Goal: Task Accomplishment & Management: Manage account settings

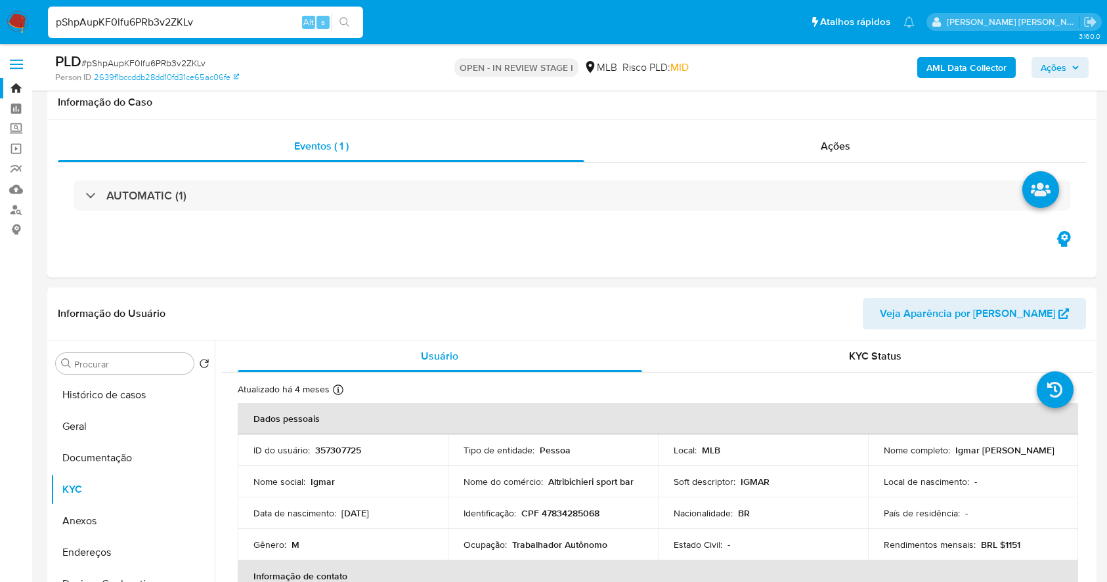
select select "10"
click at [114, 442] on button "Documentação" at bounding box center [133, 458] width 164 height 32
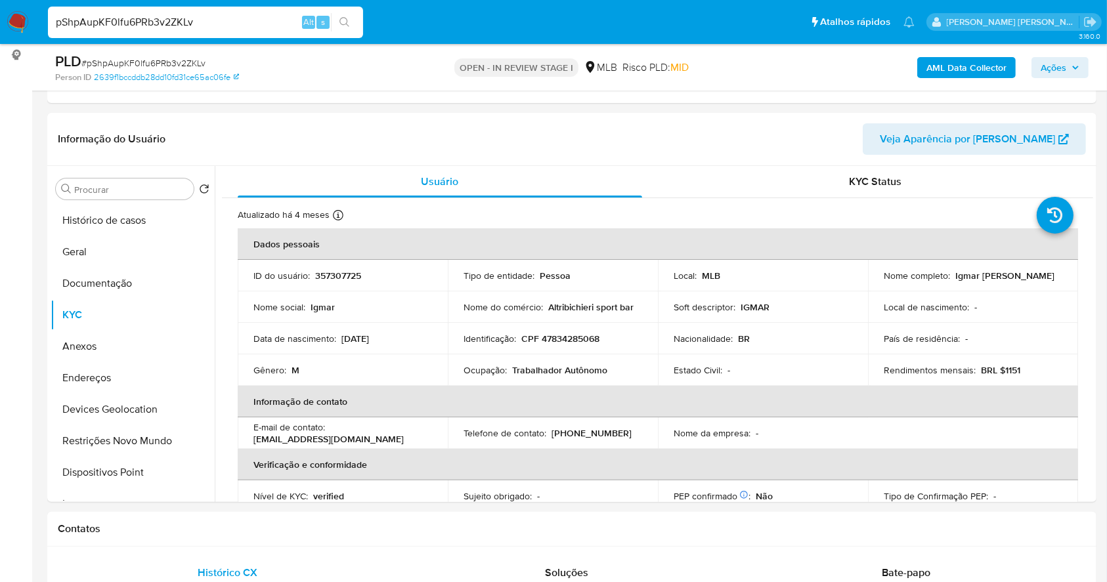
scroll to position [175, 0]
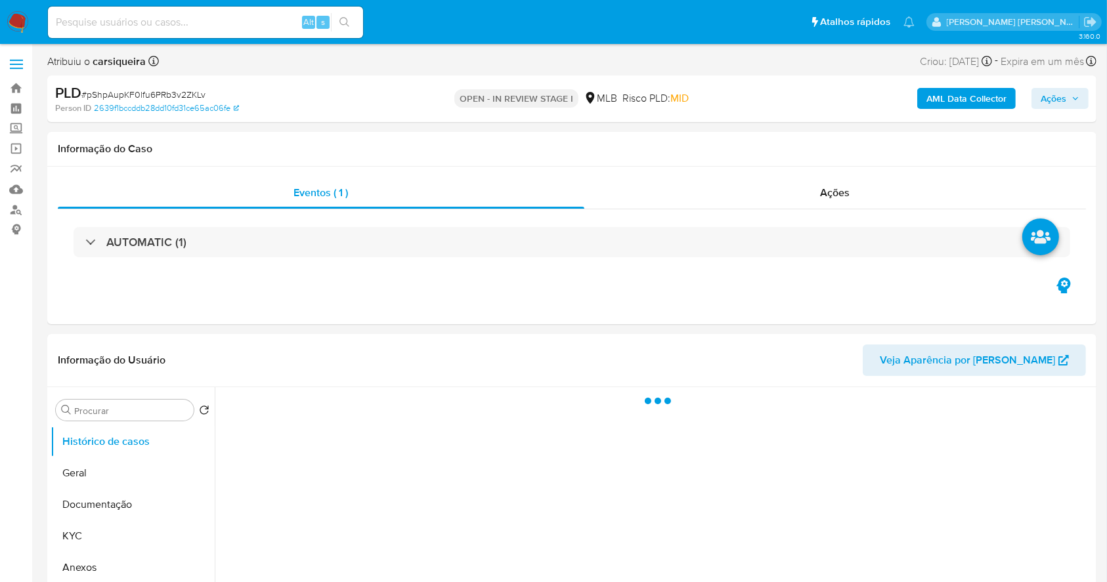
select select "10"
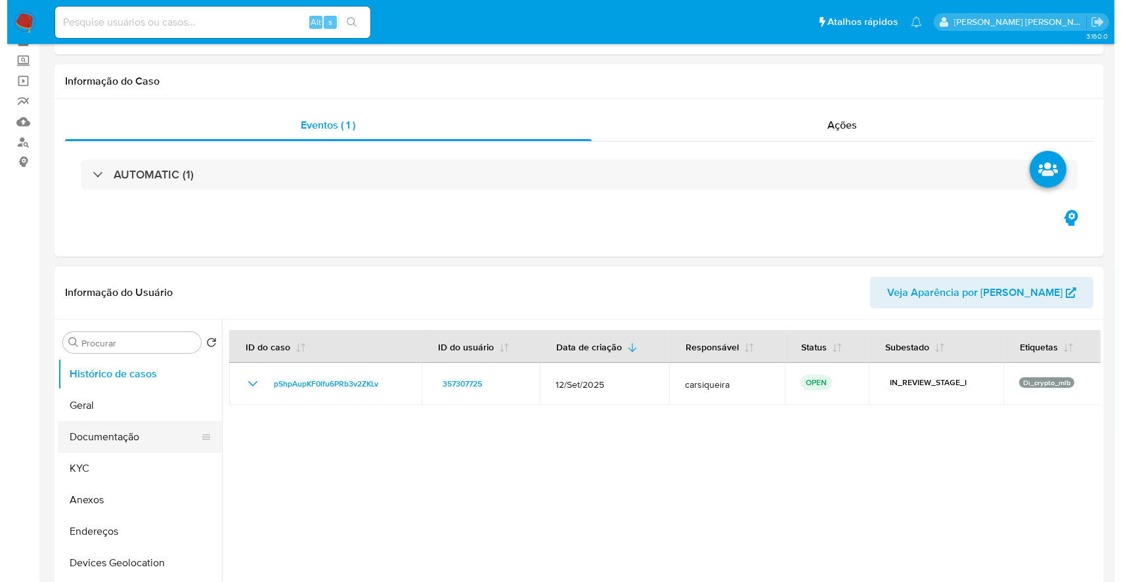
scroll to position [175, 0]
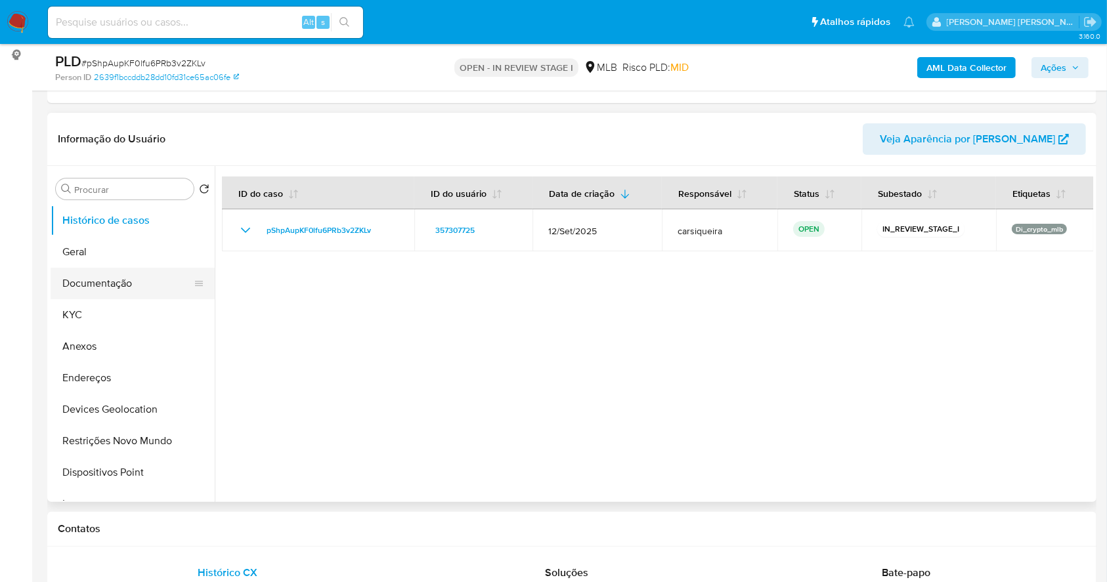
click at [97, 287] on button "Documentação" at bounding box center [128, 284] width 154 height 32
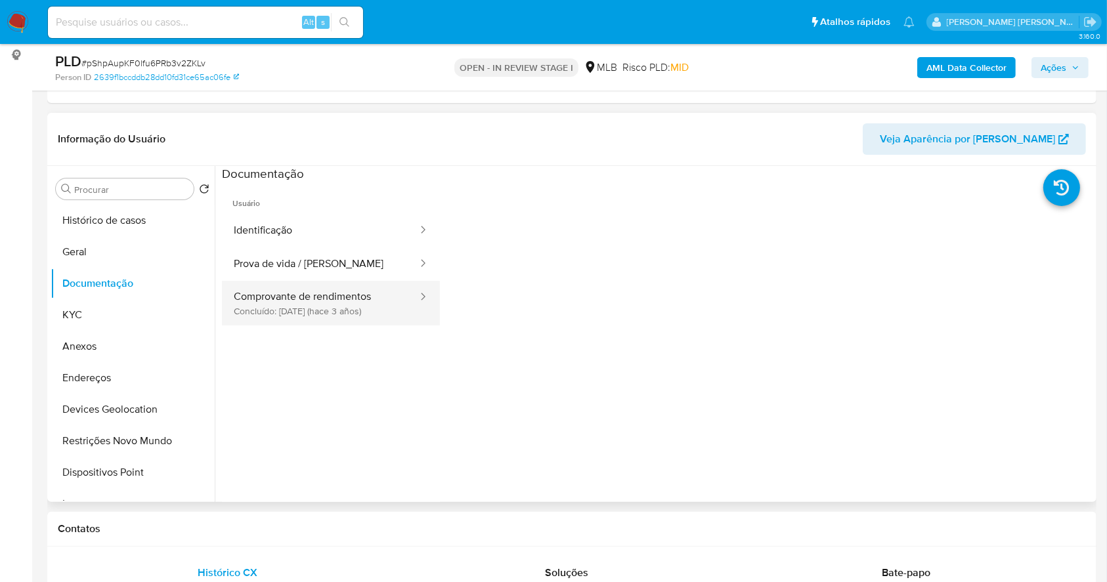
click at [298, 313] on button "Comprovante de rendimentos Concluído: 03/08/2022 (hace 3 años)" at bounding box center [320, 303] width 197 height 45
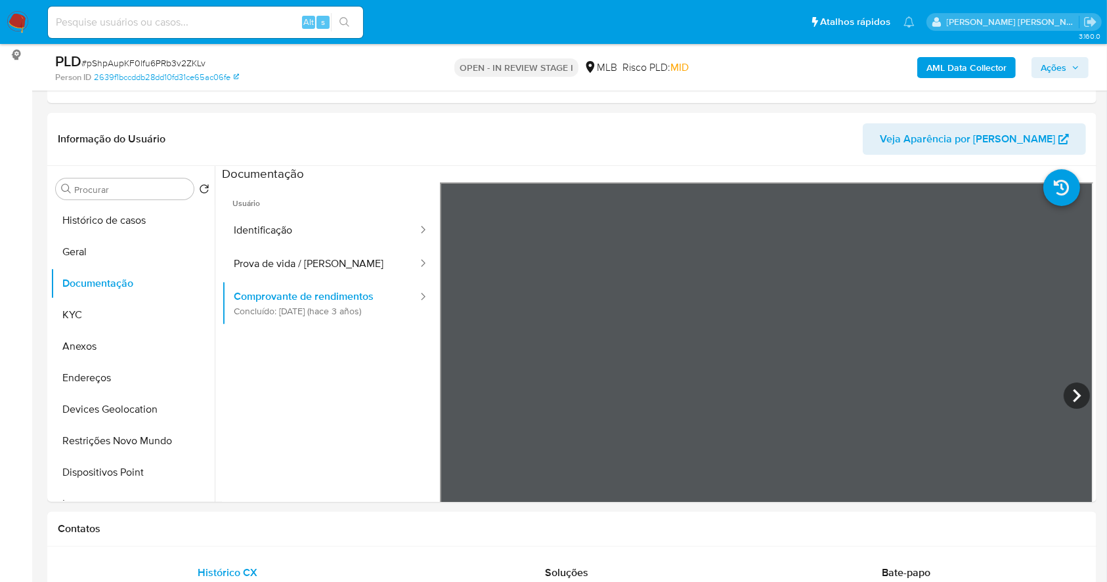
click at [91, 319] on button "KYC" at bounding box center [128, 315] width 154 height 32
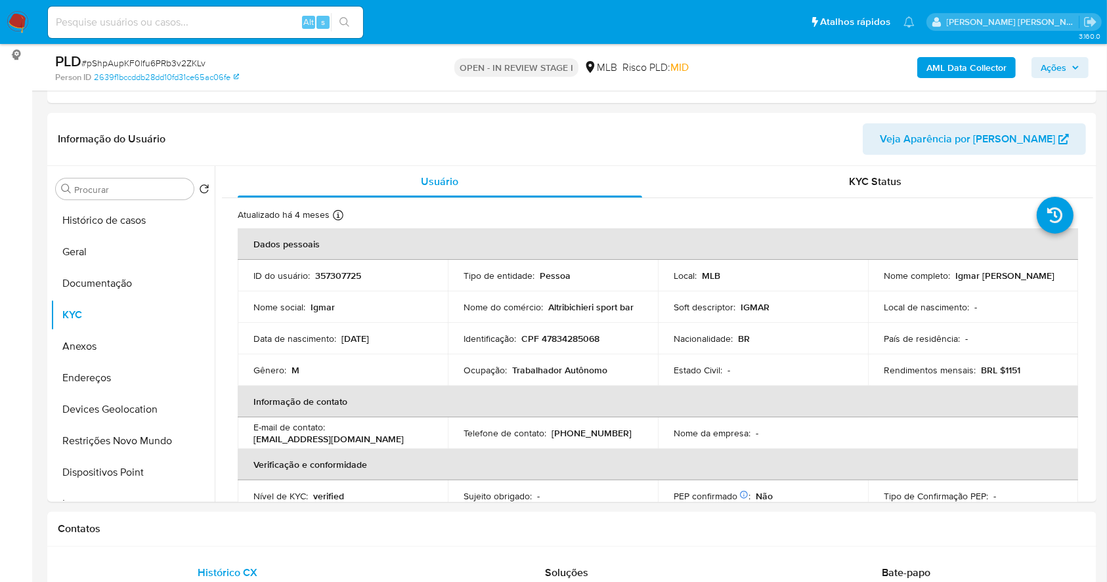
click at [1064, 71] on span "Ações" at bounding box center [1054, 67] width 26 height 21
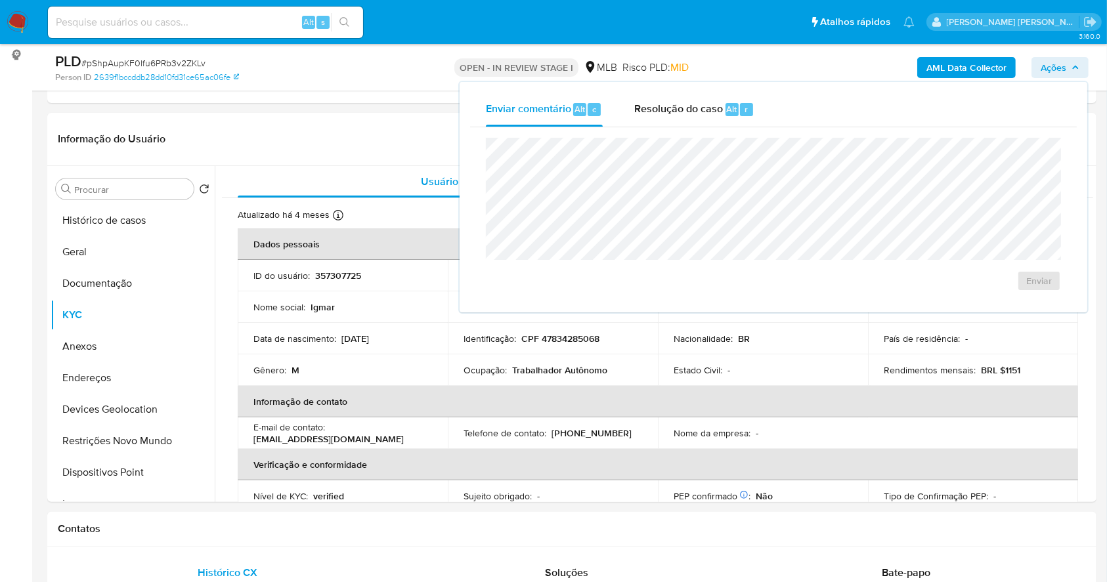
drag, startPoint x: 672, startPoint y: 121, endPoint x: 672, endPoint y: 135, distance: 14.4
click at [672, 120] on div "Resolução do caso Alt r" at bounding box center [694, 110] width 120 height 34
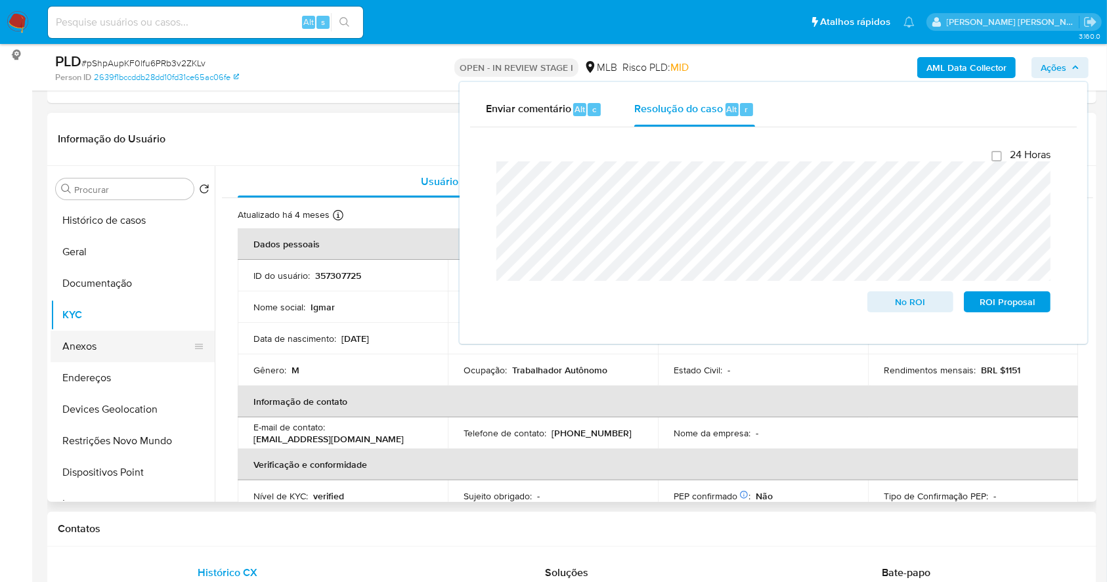
click at [102, 345] on button "Anexos" at bounding box center [128, 347] width 154 height 32
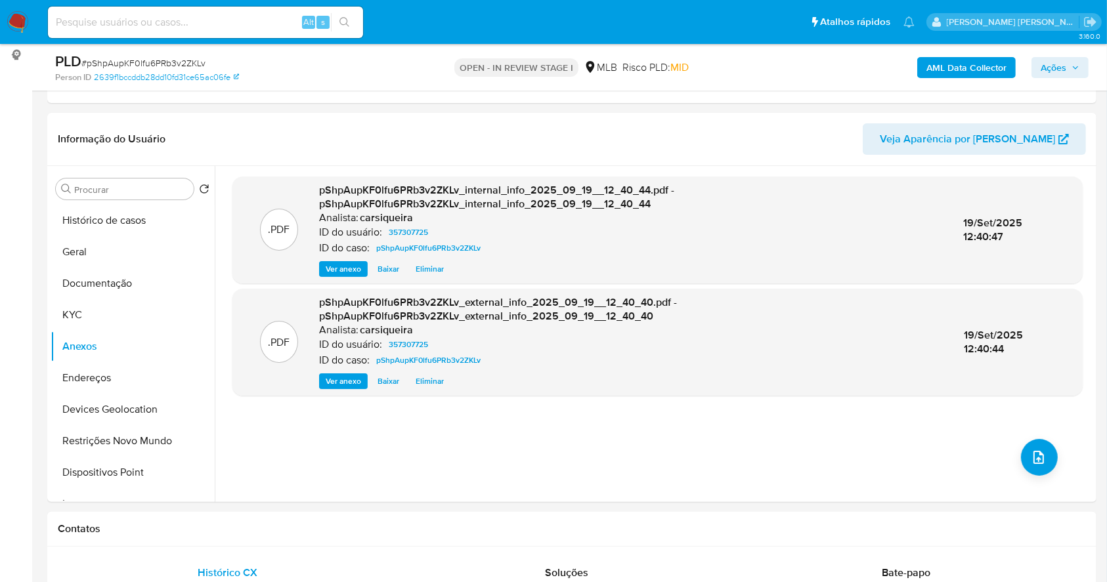
click at [1066, 73] on span "Ações" at bounding box center [1060, 67] width 39 height 18
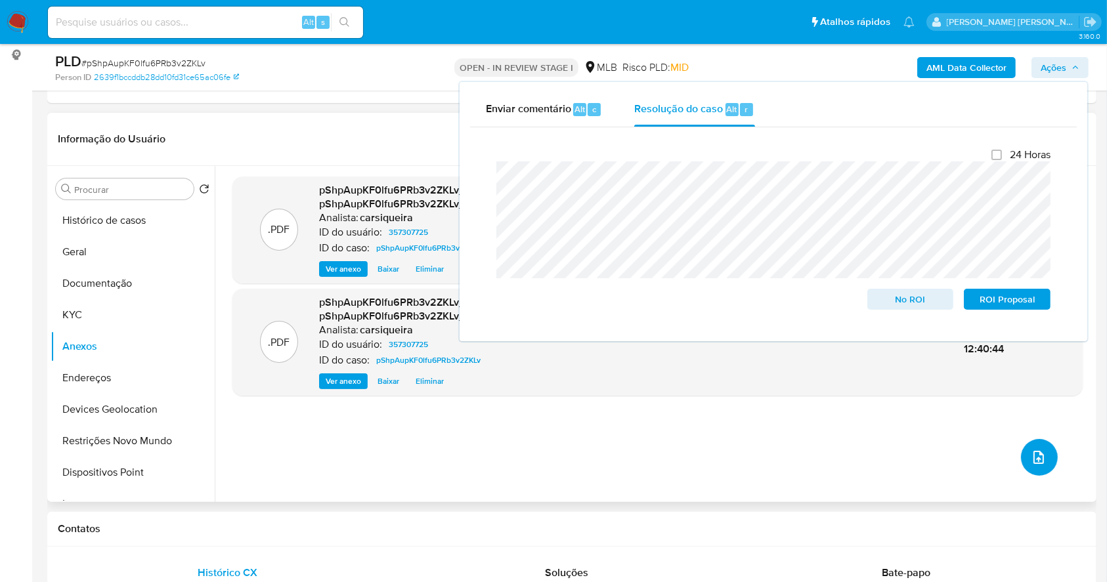
click at [1033, 458] on icon "upload-file" at bounding box center [1039, 458] width 16 height 16
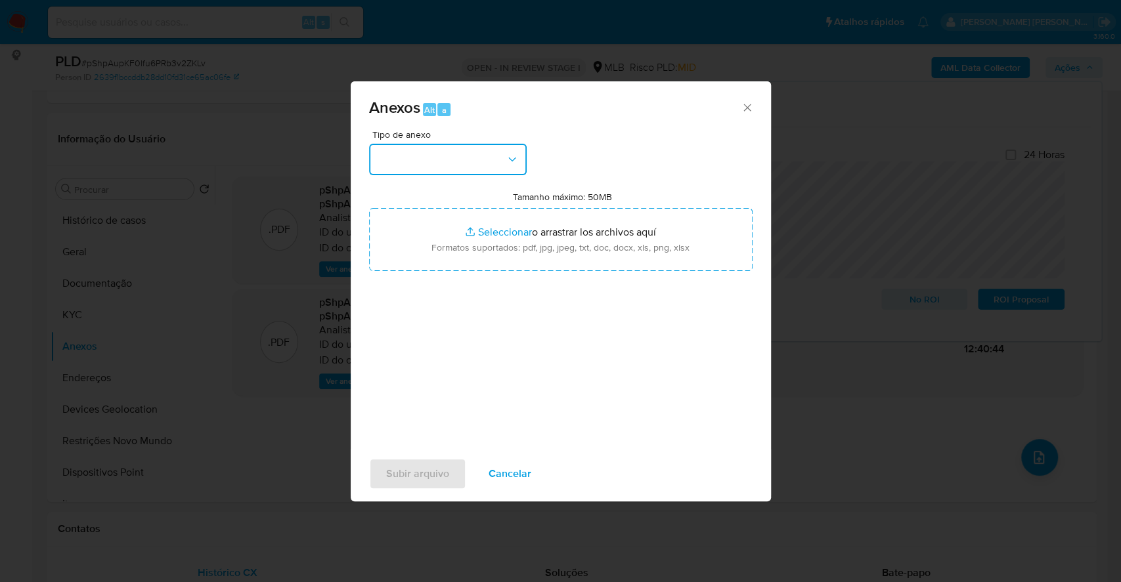
click at [437, 150] on button "button" at bounding box center [448, 160] width 158 height 32
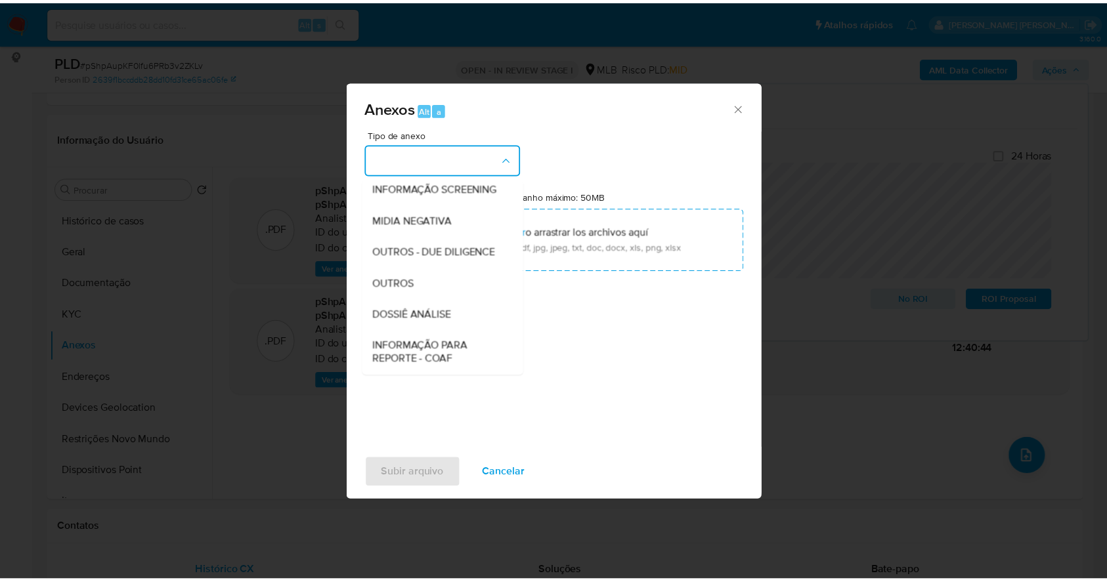
scroll to position [202, 0]
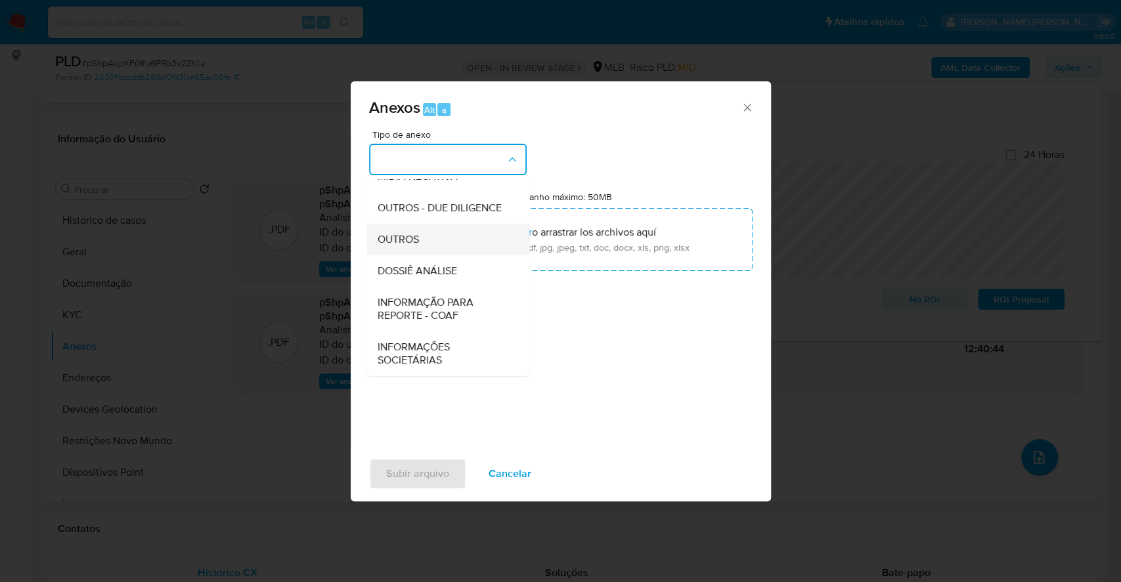
click at [420, 228] on div "OUTROS" at bounding box center [444, 240] width 134 height 32
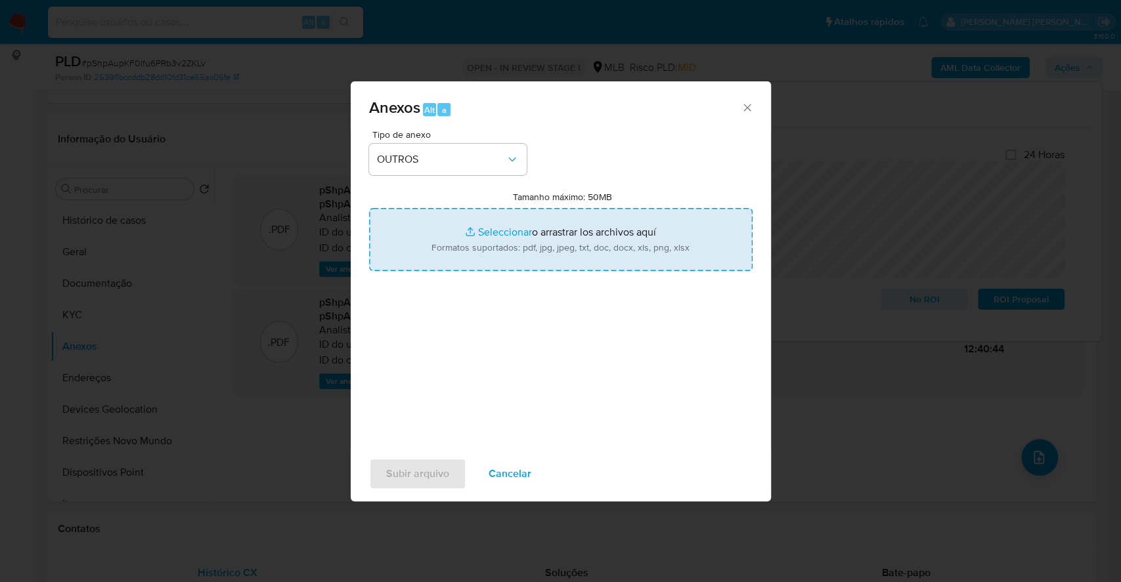
click at [473, 223] on input "Tamanho máximo: 50MB Seleccionar archivos" at bounding box center [560, 239] width 383 height 63
type input "C:\fakepath\DECLINIO - pShpAupKF0lfu6PRb3v2ZKLv - CPF 47834285068 - IGMAR ROSAL…"
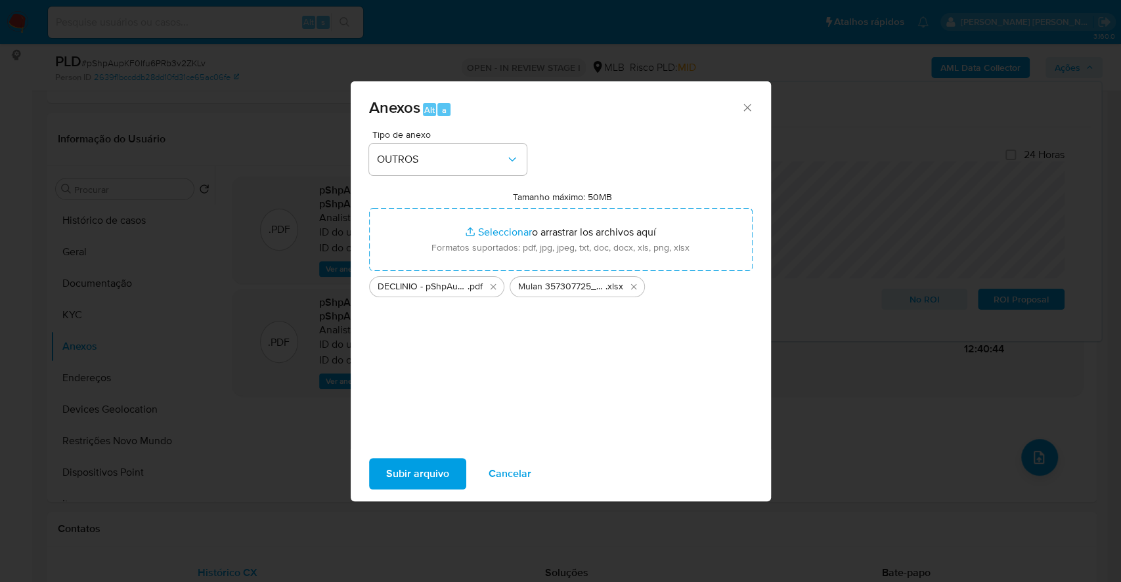
click at [419, 475] on span "Subir arquivo" at bounding box center [417, 474] width 63 height 29
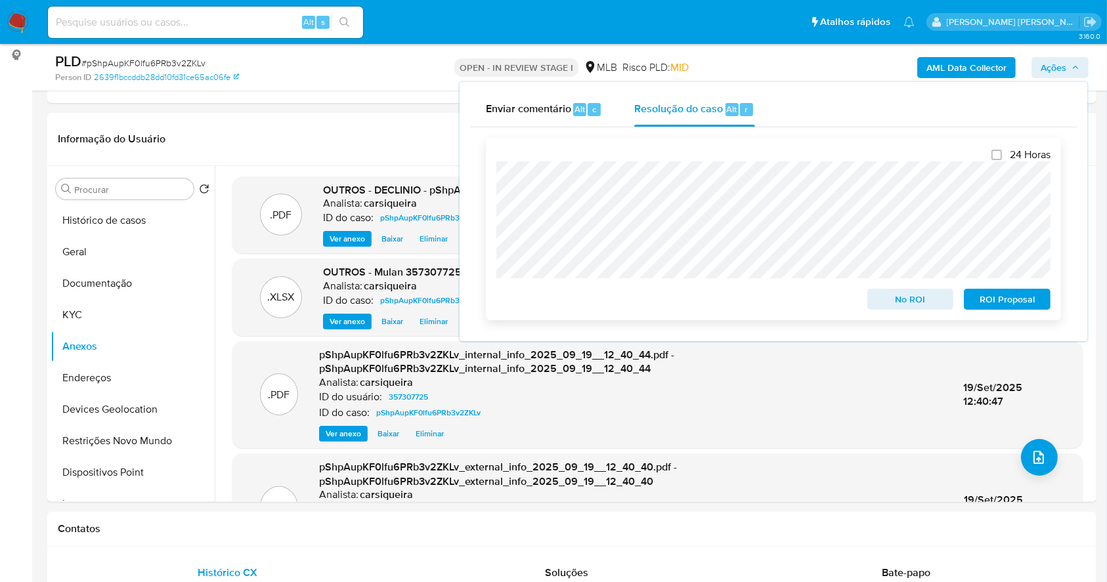
click at [906, 307] on span "No ROI" at bounding box center [910, 299] width 68 height 18
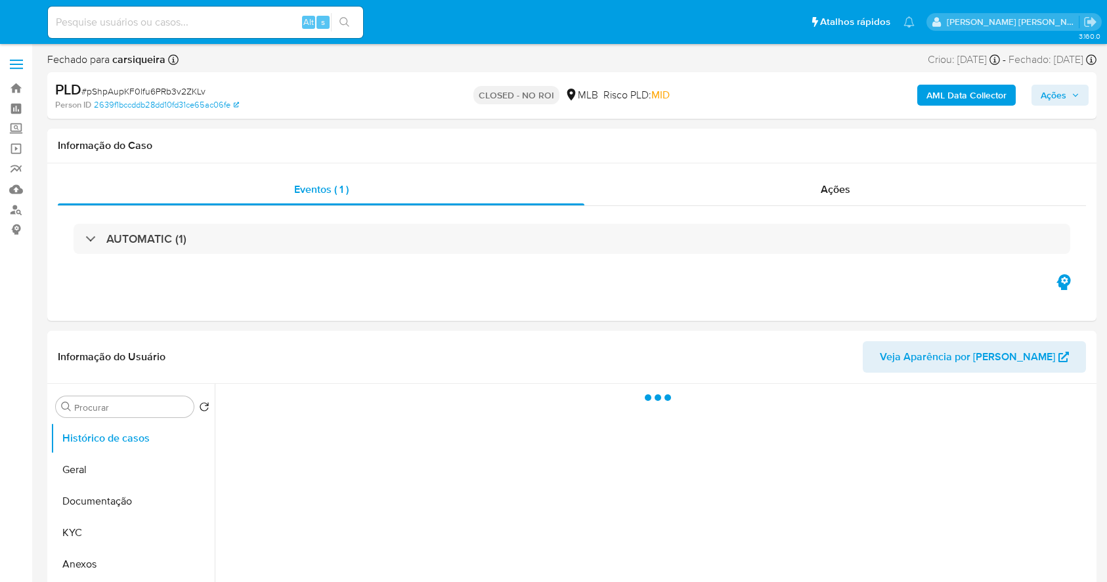
select select "10"
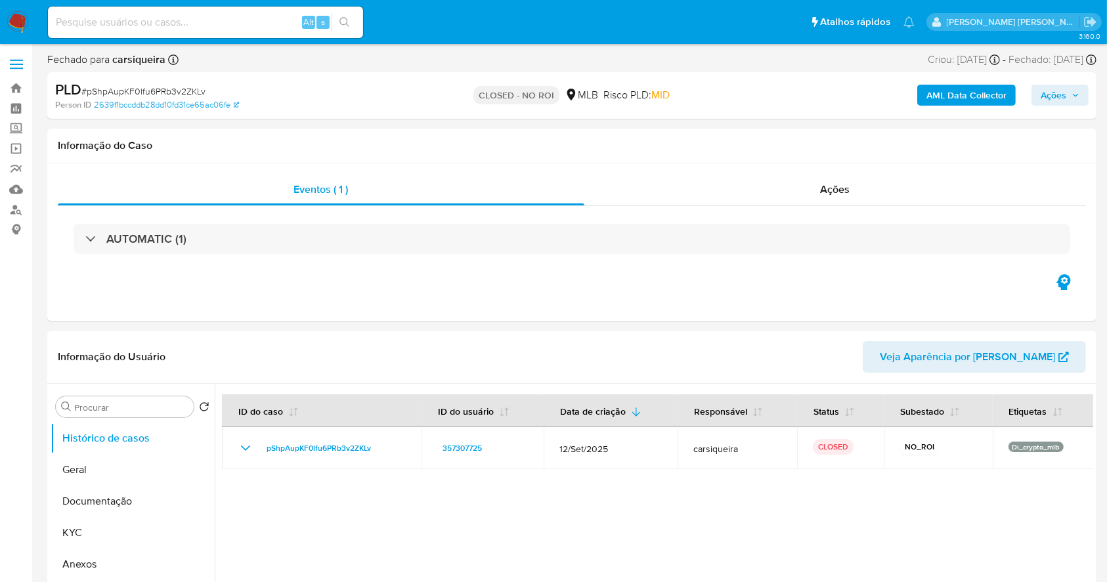
click at [11, 26] on img at bounding box center [18, 22] width 22 height 22
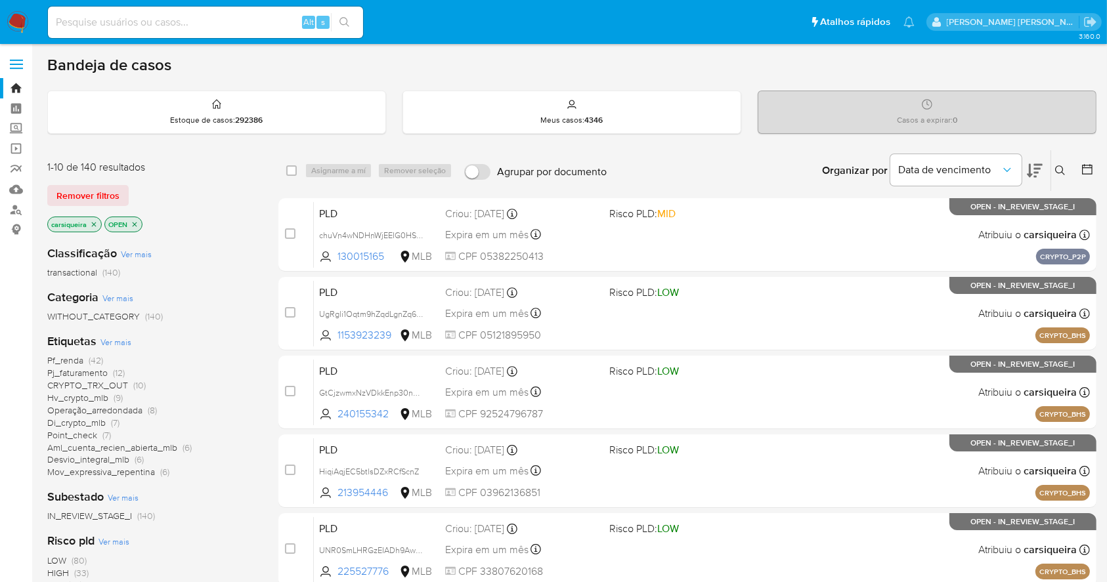
click at [1032, 168] on icon at bounding box center [1035, 171] width 16 height 16
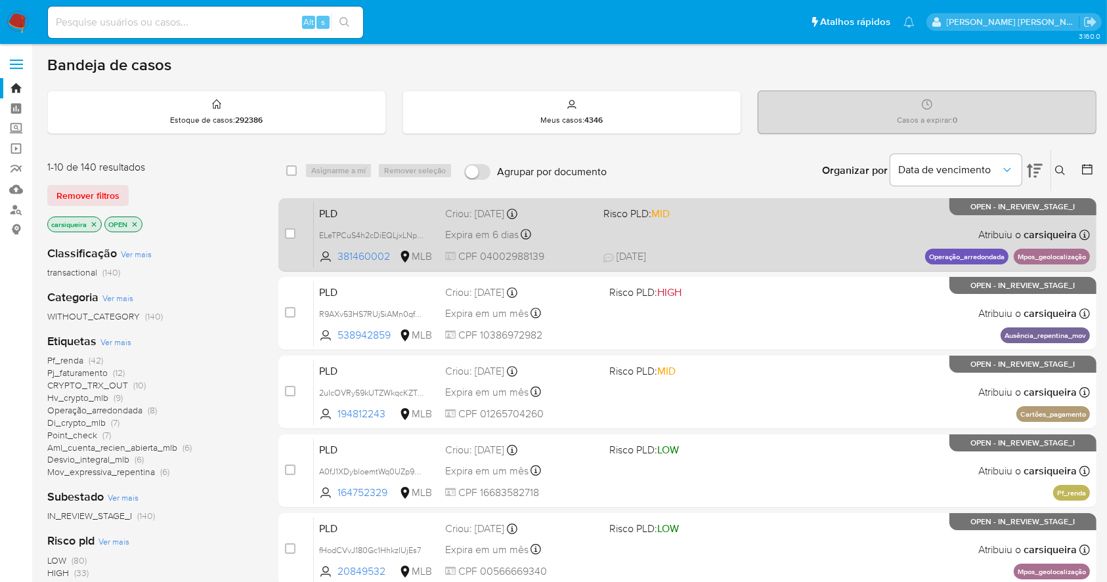
click at [720, 238] on div "PLD ELeTPCuS4h2cDiEQLjxLNpNW 381460002 MLB Risco PLD: MID Criou: 12/08/2025 Cri…" at bounding box center [702, 235] width 776 height 66
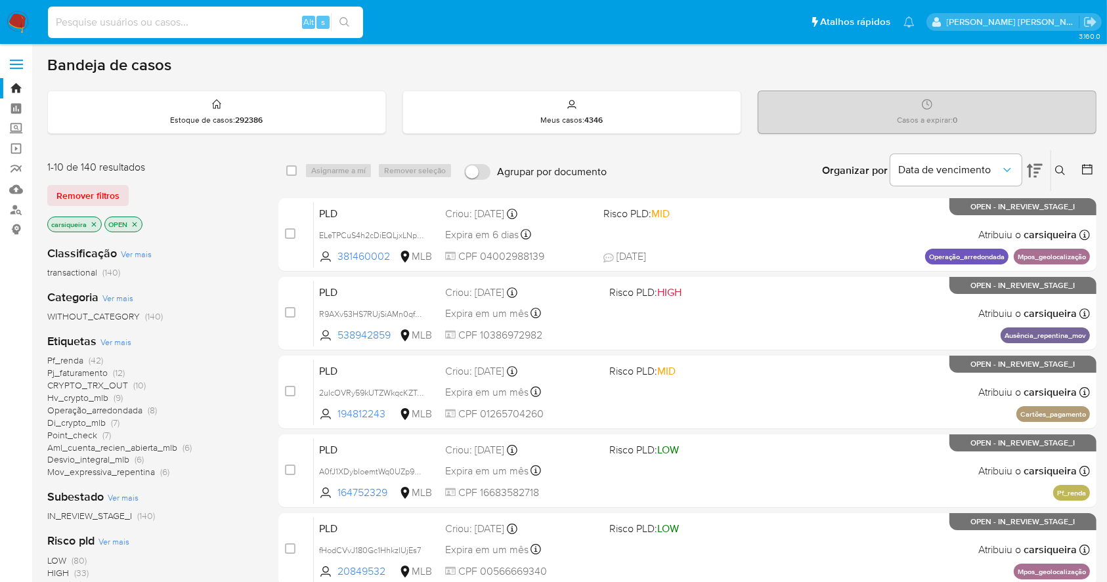
click at [247, 14] on input at bounding box center [205, 22] width 315 height 17
paste input "pbJihLNwumZidbX3z3ZNX4ZG"
type input "pbJihLNwumZidbX3z3ZNX4ZG"
click at [336, 14] on button "search-icon" at bounding box center [344, 22] width 27 height 18
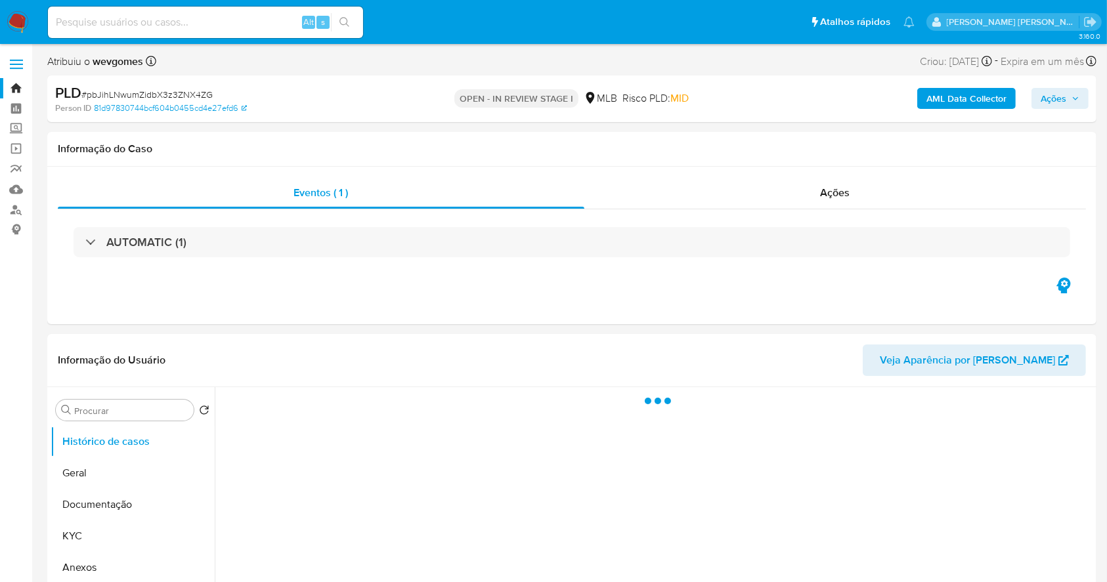
select select "10"
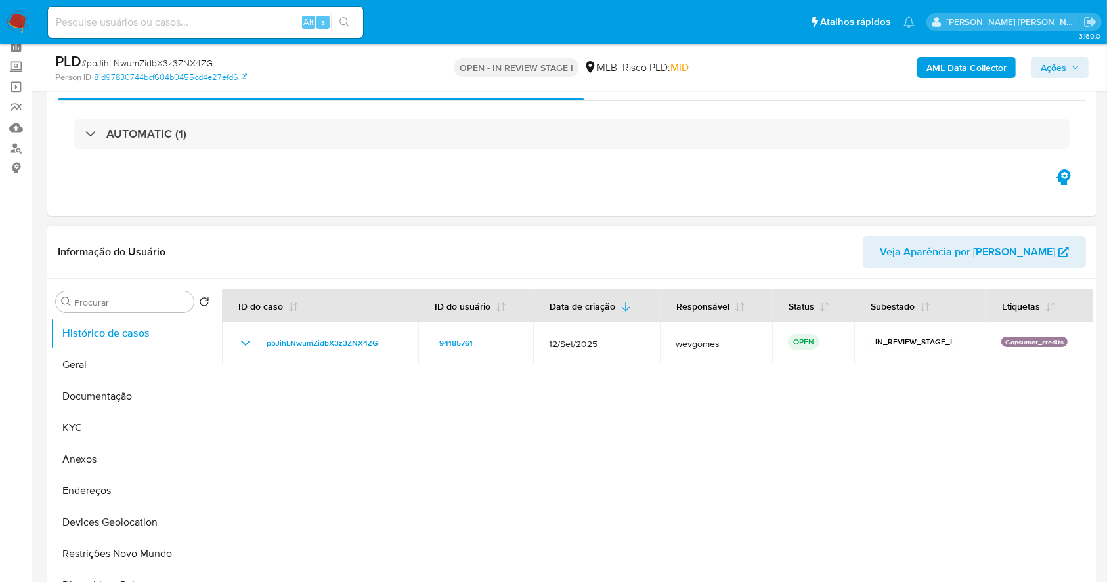
scroll to position [87, 0]
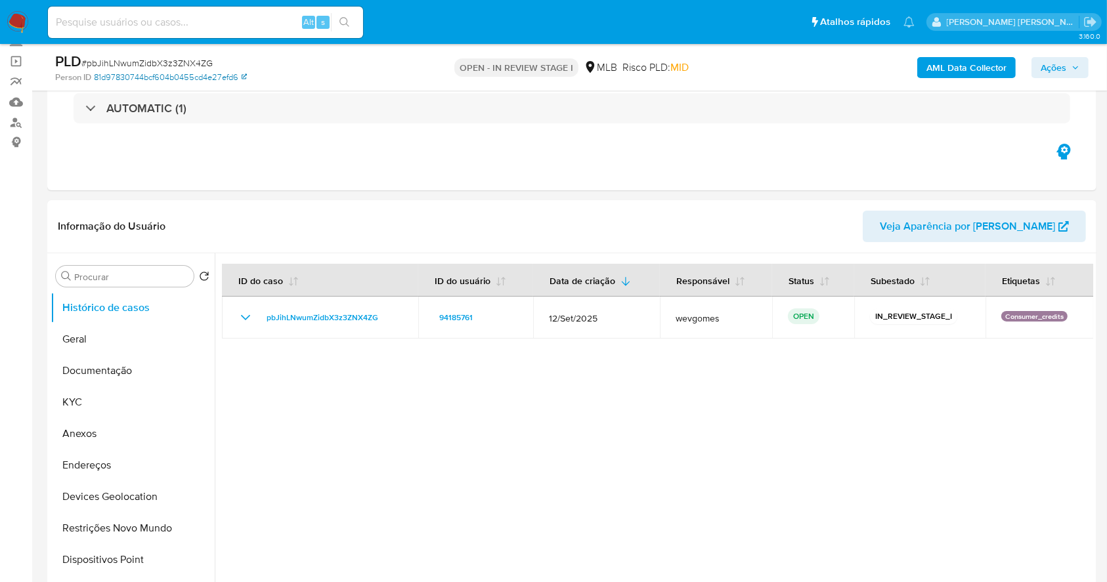
drag, startPoint x: 142, startPoint y: 365, endPoint x: 137, endPoint y: 74, distance: 291.6
click at [142, 365] on button "Documentação" at bounding box center [133, 371] width 164 height 32
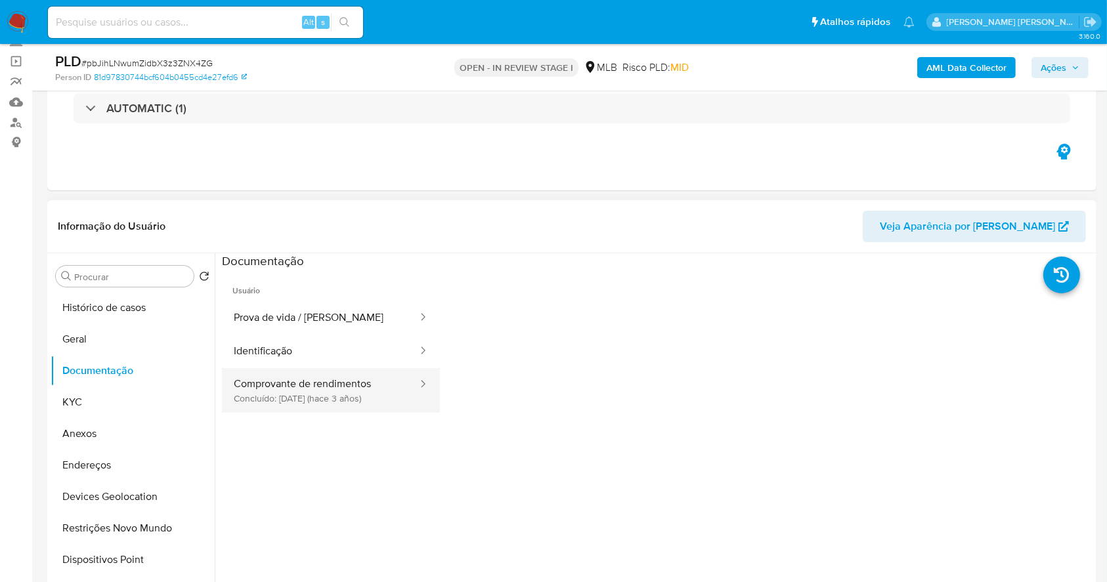
click at [374, 397] on button "Comprovante de rendimentos Concluído: 01/12/2022 (hace 3 años)" at bounding box center [320, 390] width 197 height 45
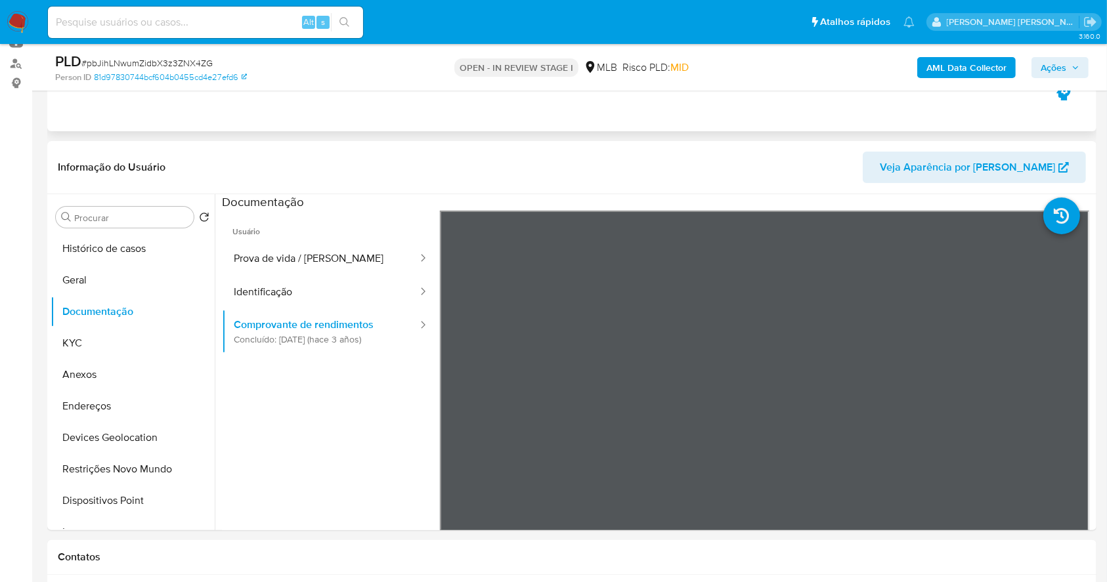
scroll to position [175, 0]
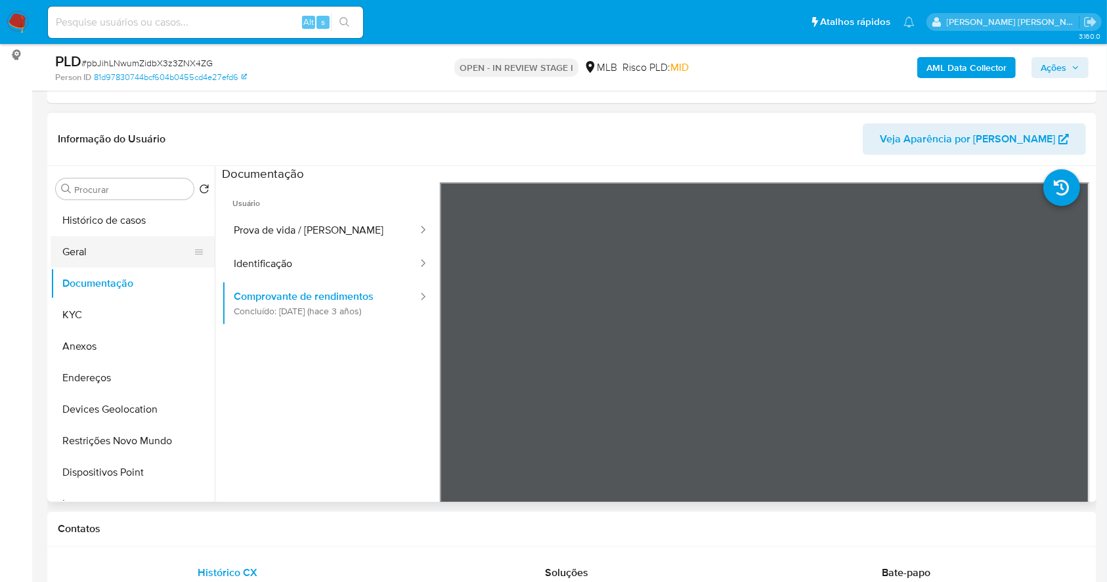
click at [111, 254] on button "Geral" at bounding box center [128, 252] width 154 height 32
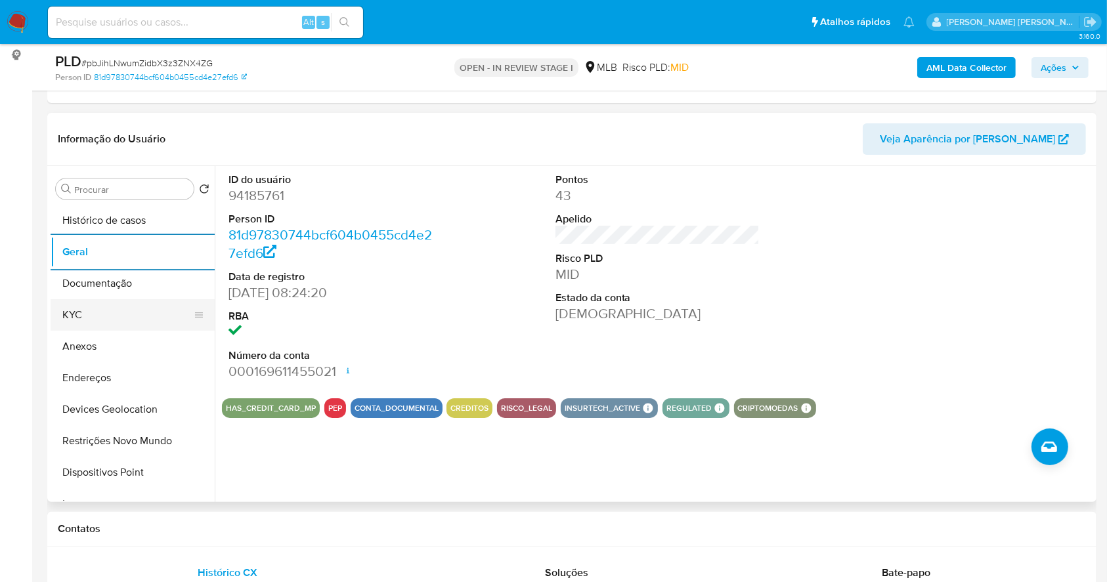
click at [113, 313] on button "KYC" at bounding box center [128, 315] width 154 height 32
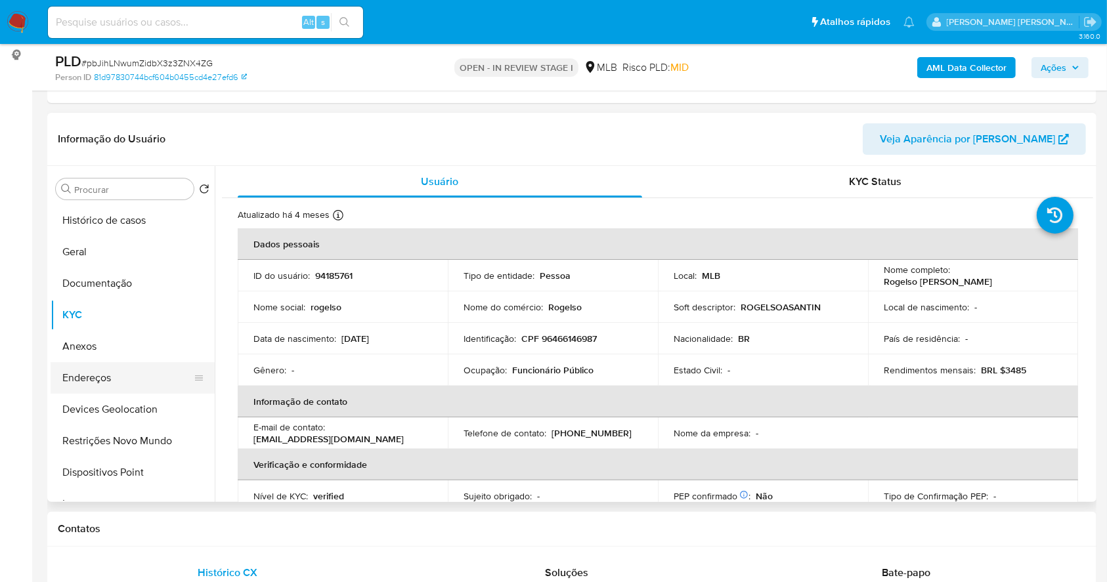
click at [96, 374] on button "Endereços" at bounding box center [128, 378] width 154 height 32
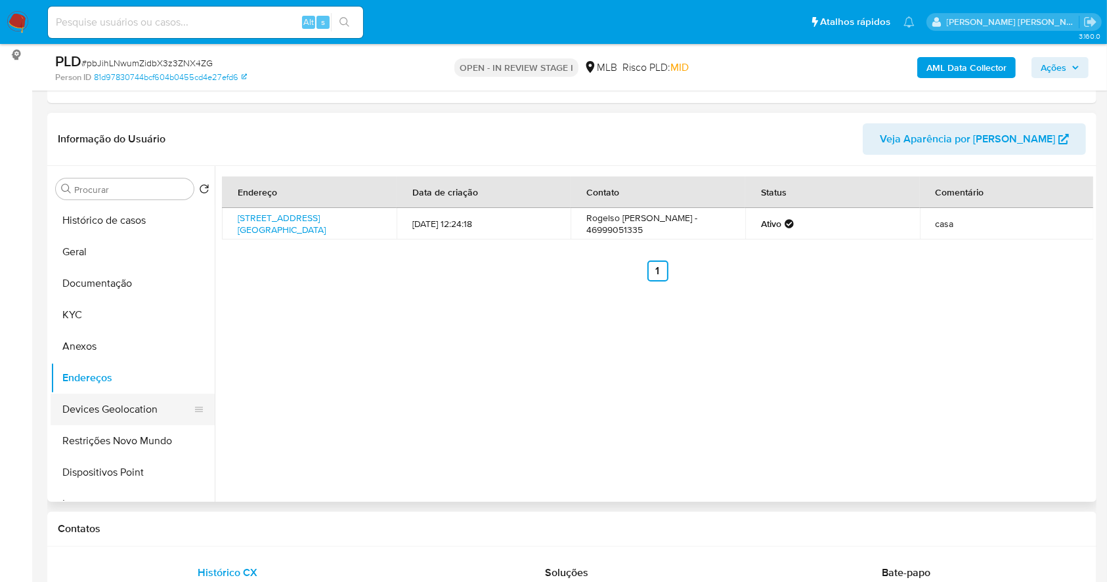
click at [131, 412] on button "Devices Geolocation" at bounding box center [128, 410] width 154 height 32
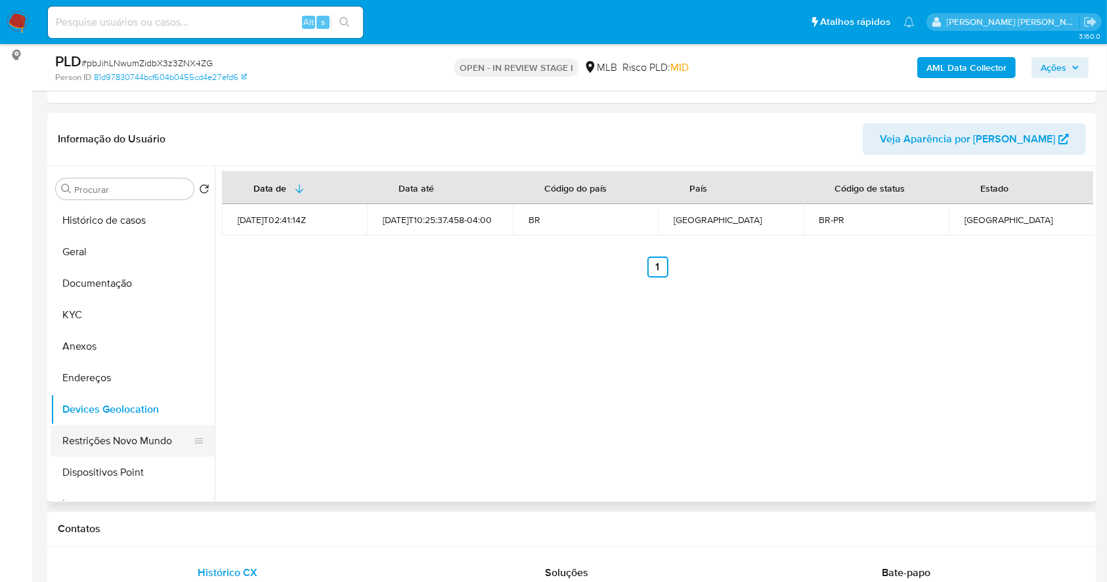
click at [117, 441] on button "Restrições Novo Mundo" at bounding box center [128, 441] width 154 height 32
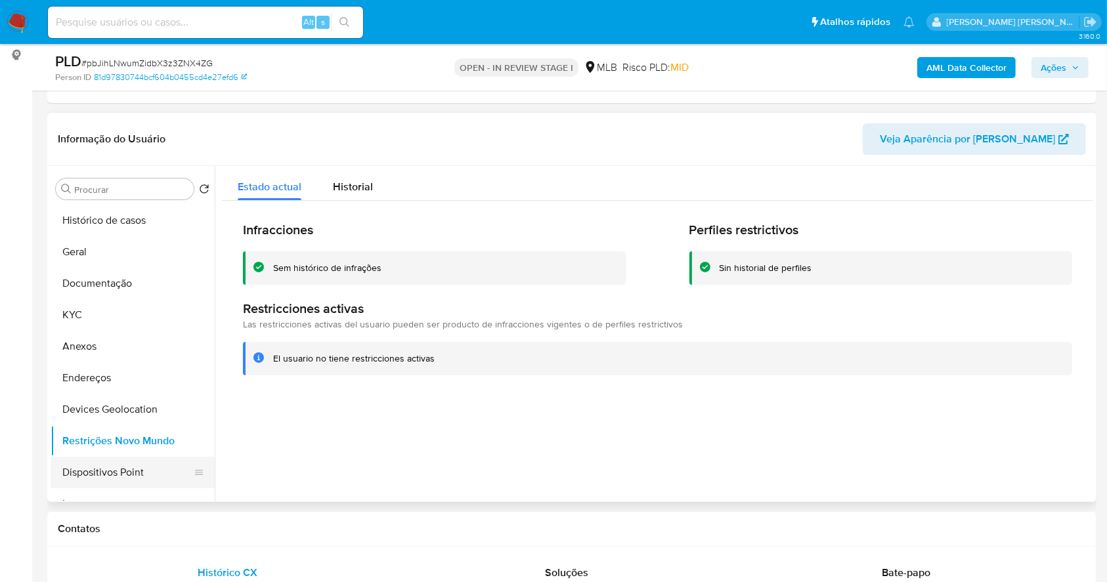
click at [128, 477] on button "Dispositivos Point" at bounding box center [128, 473] width 154 height 32
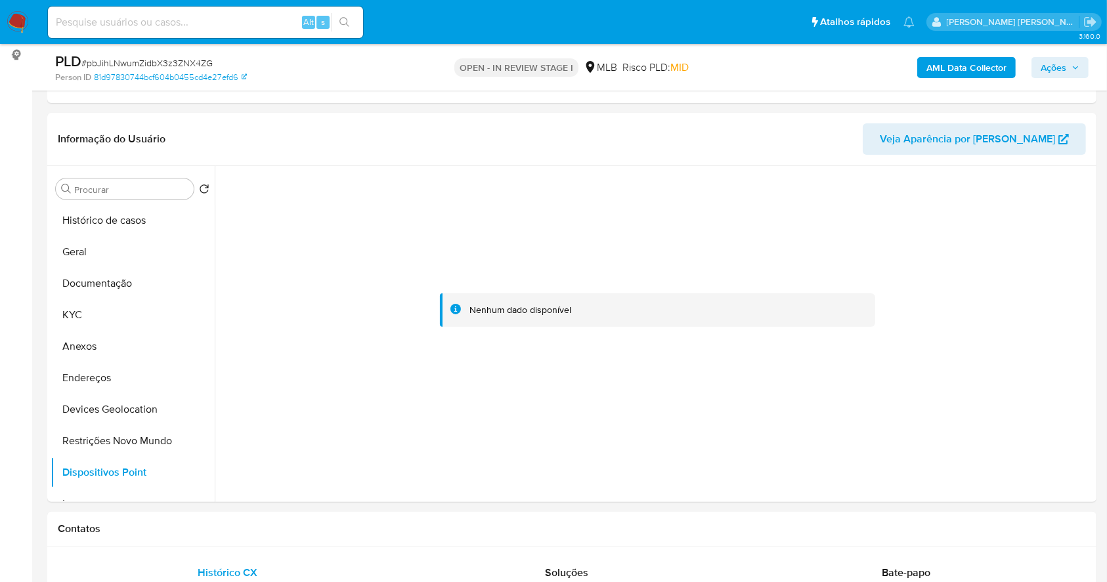
click at [960, 62] on b "AML Data Collector" at bounding box center [966, 67] width 80 height 21
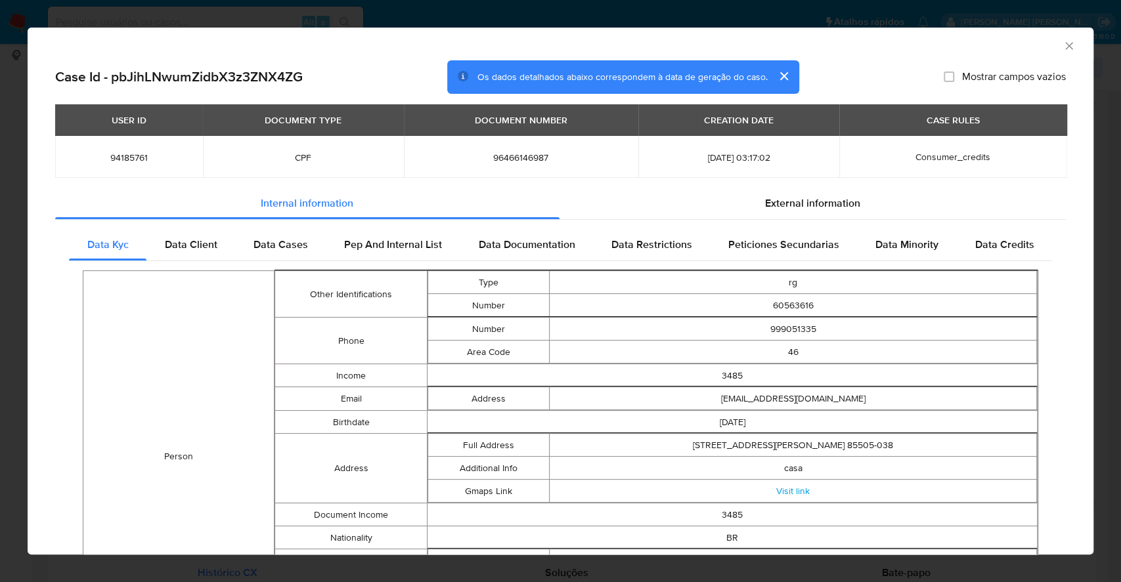
click at [1062, 46] on icon "Fechar a janela" at bounding box center [1068, 45] width 13 height 13
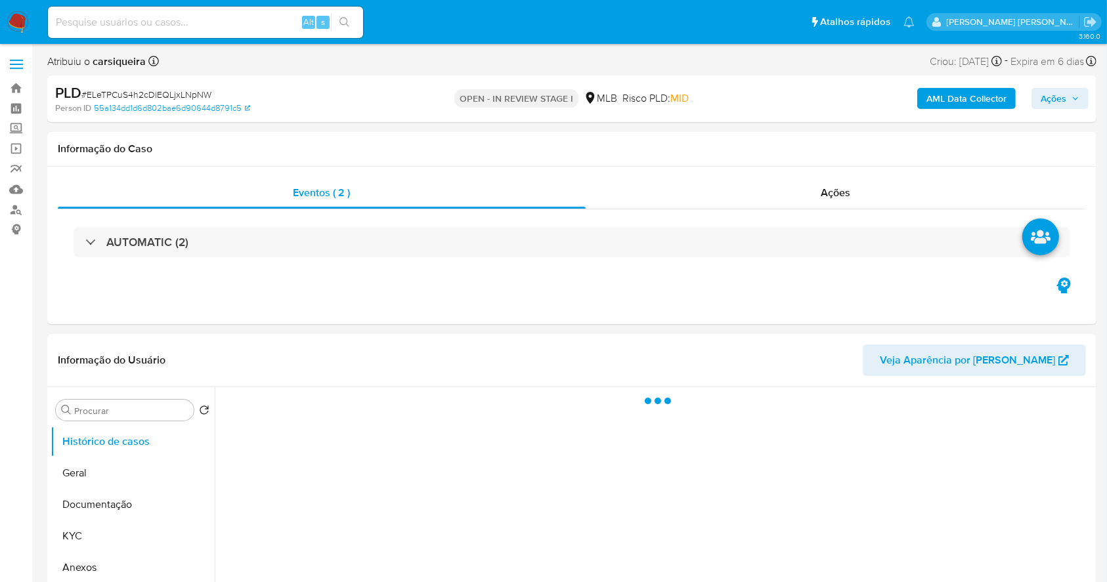
select select "10"
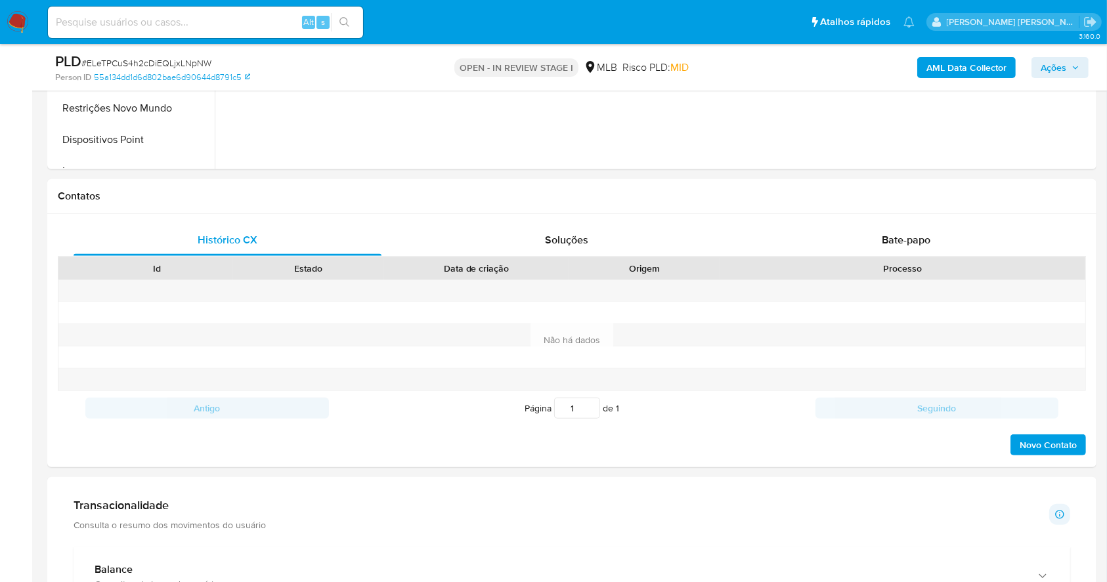
scroll to position [498, 0]
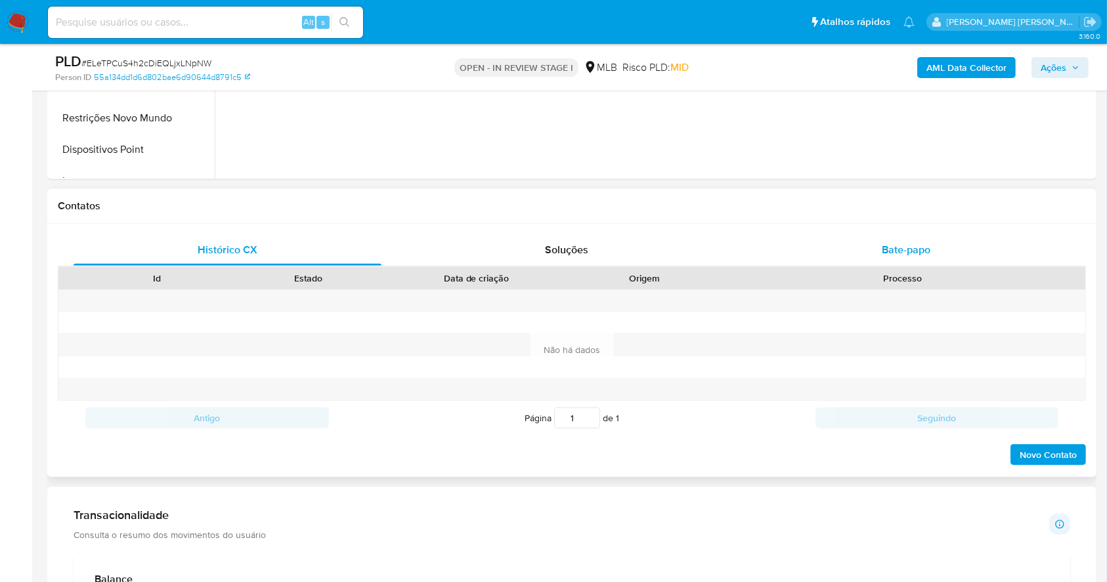
click at [919, 258] on div "Bate-papo" at bounding box center [906, 250] width 308 height 32
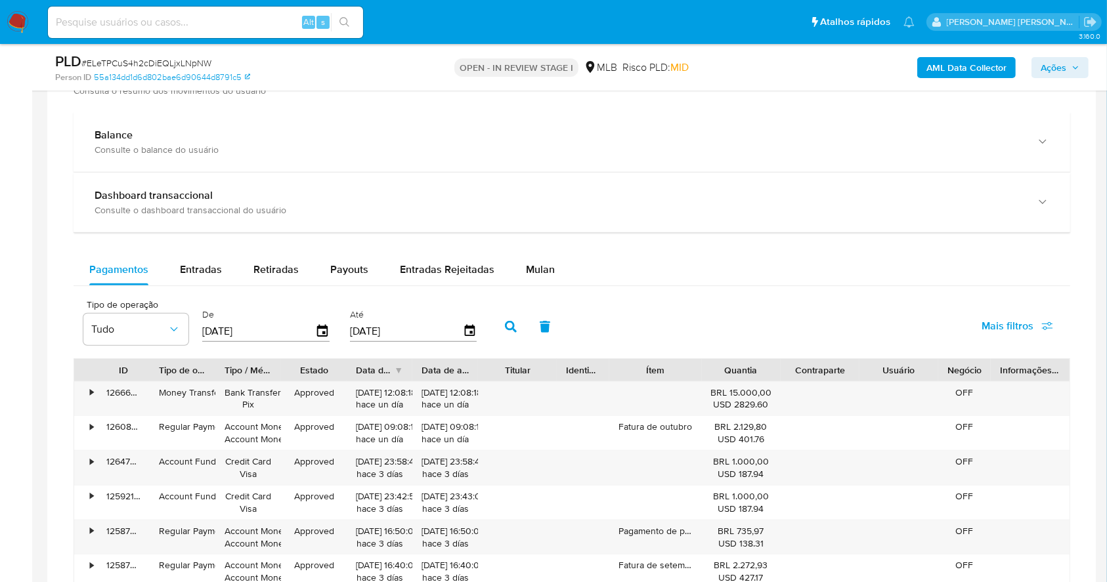
scroll to position [1262, 0]
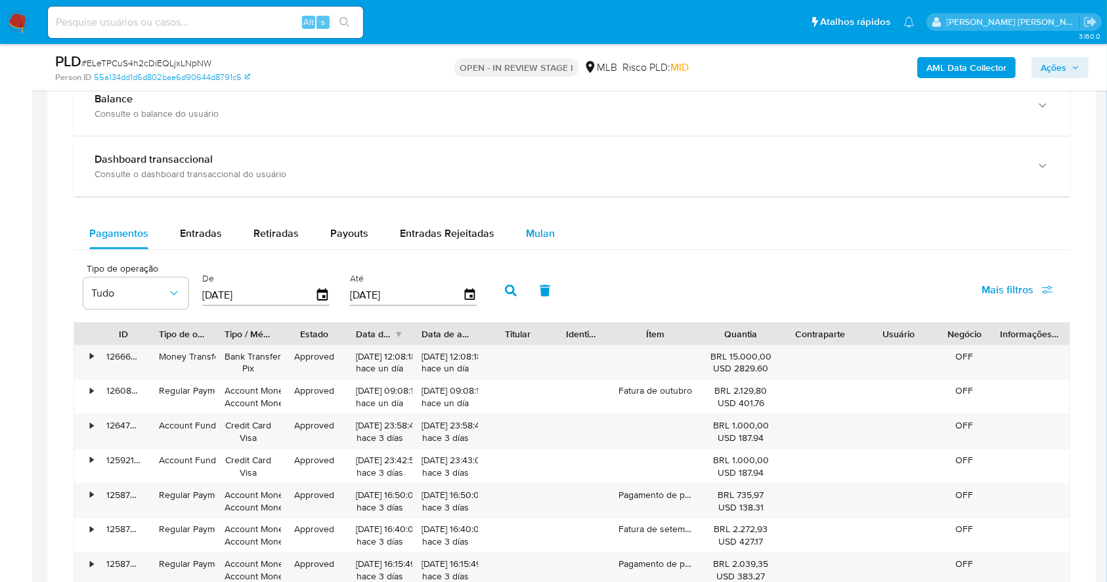
click at [532, 228] on span "Mulan" at bounding box center [540, 233] width 29 height 15
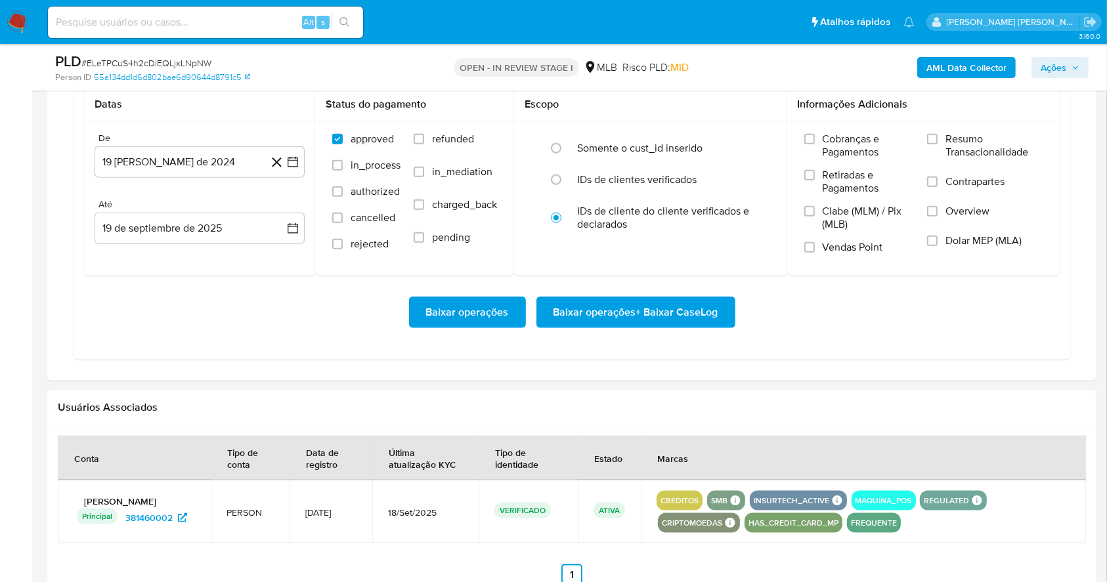
scroll to position [1437, 0]
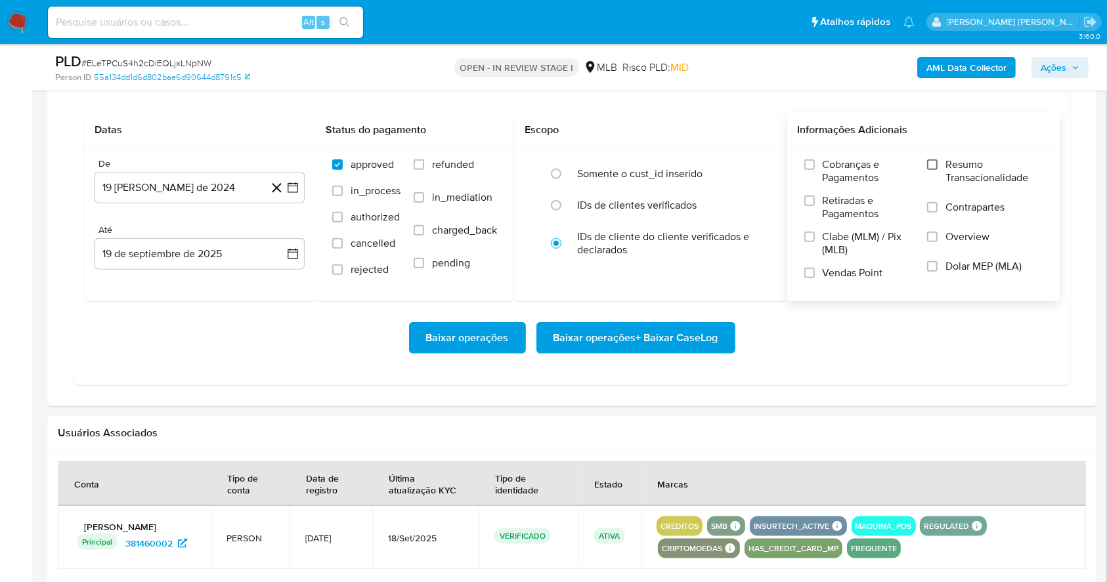
click at [936, 167] on input "Resumo Transacionalidade" at bounding box center [932, 165] width 11 height 11
click at [810, 274] on input "Vendas Point" at bounding box center [809, 273] width 11 height 11
click at [297, 188] on icon "button" at bounding box center [293, 188] width 11 height 11
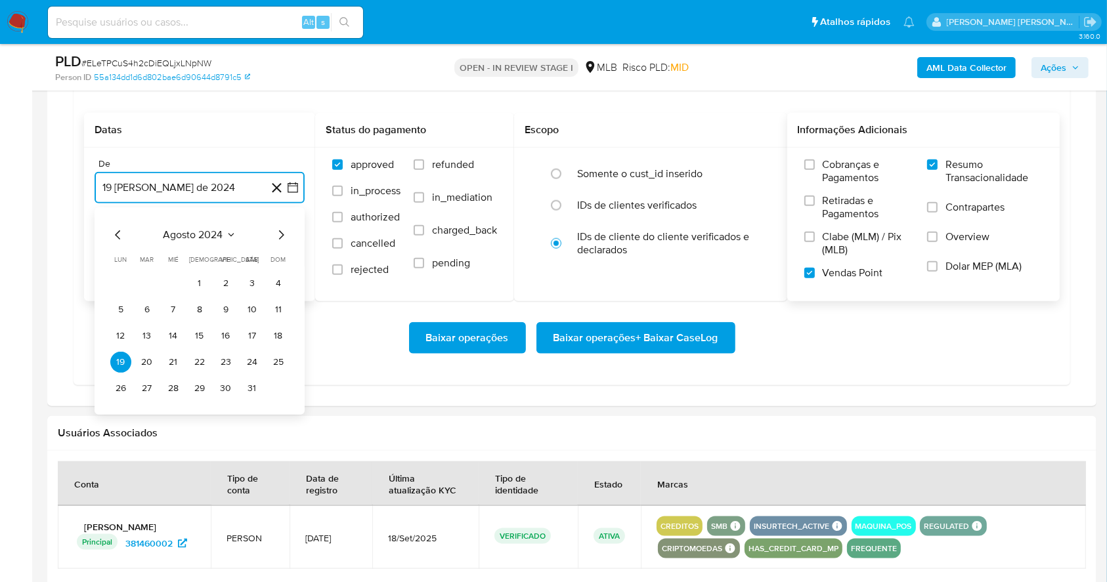
click at [278, 236] on icon "Mes siguiente" at bounding box center [281, 235] width 16 height 16
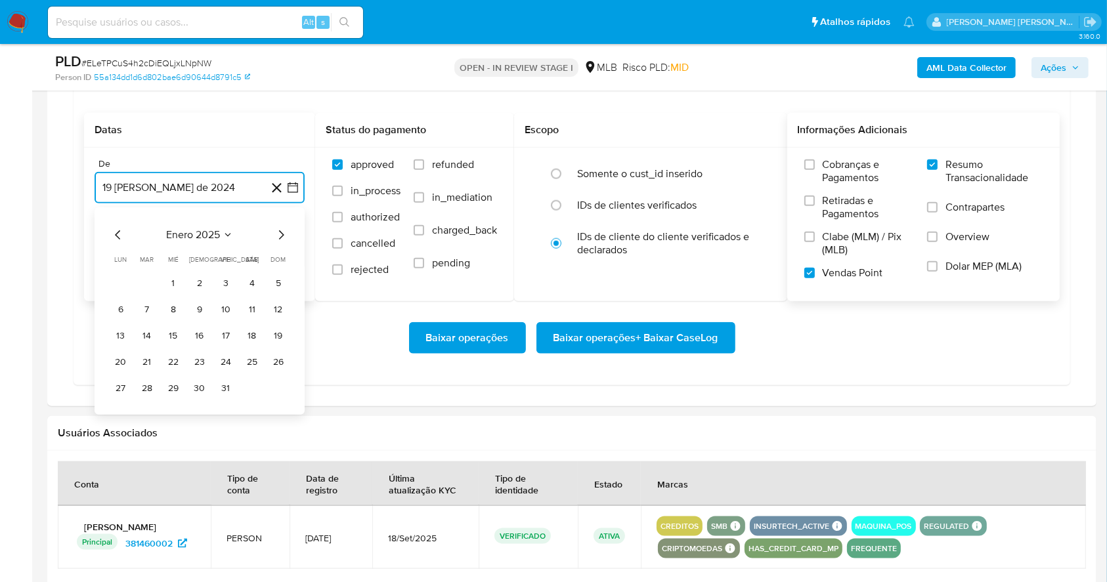
click at [278, 236] on icon "Mes siguiente" at bounding box center [281, 235] width 16 height 16
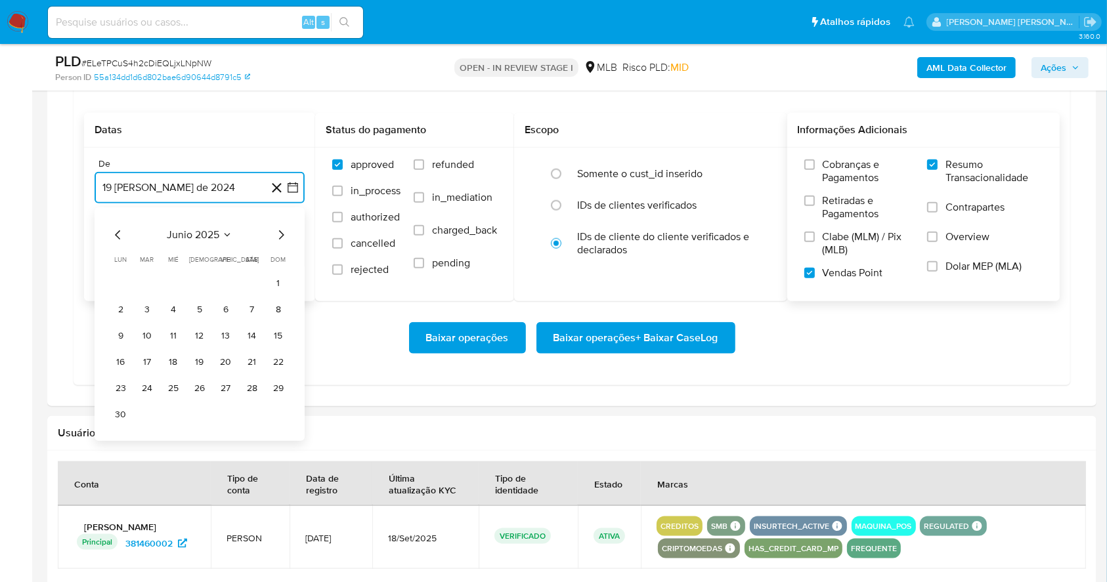
click at [278, 236] on icon "Mes siguiente" at bounding box center [281, 235] width 16 height 16
click at [142, 276] on button "1" at bounding box center [147, 283] width 21 height 21
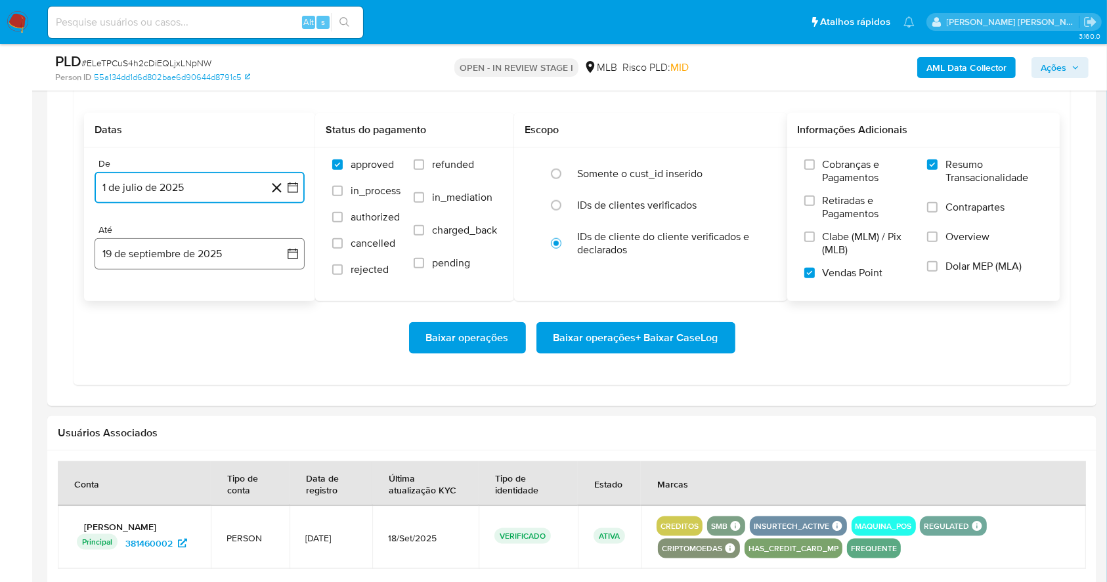
click at [150, 252] on button "19 de septiembre de 2025" at bounding box center [200, 254] width 210 height 32
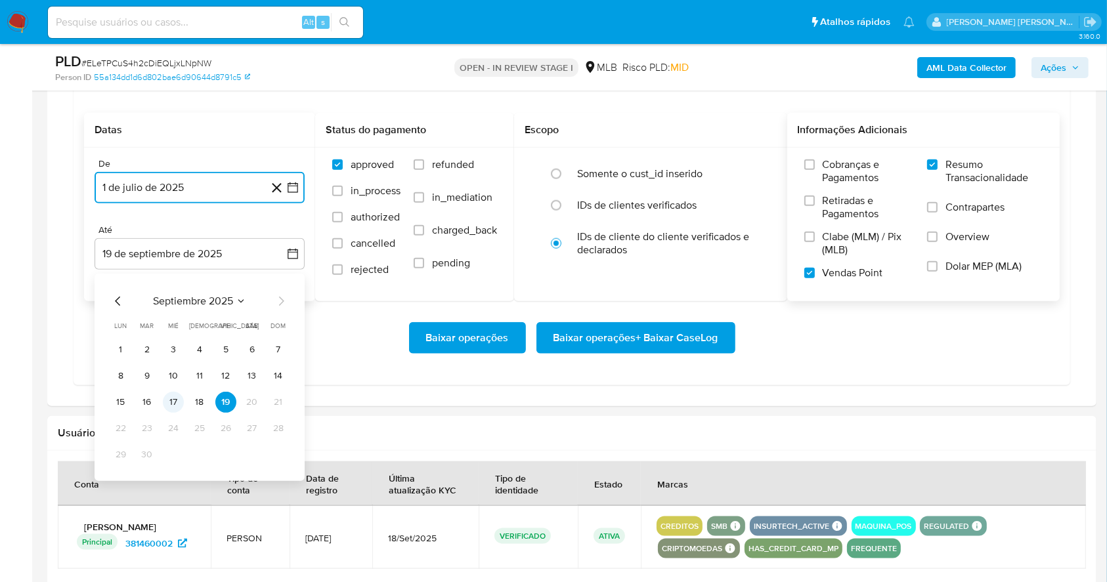
click at [177, 399] on button "17" at bounding box center [173, 402] width 21 height 21
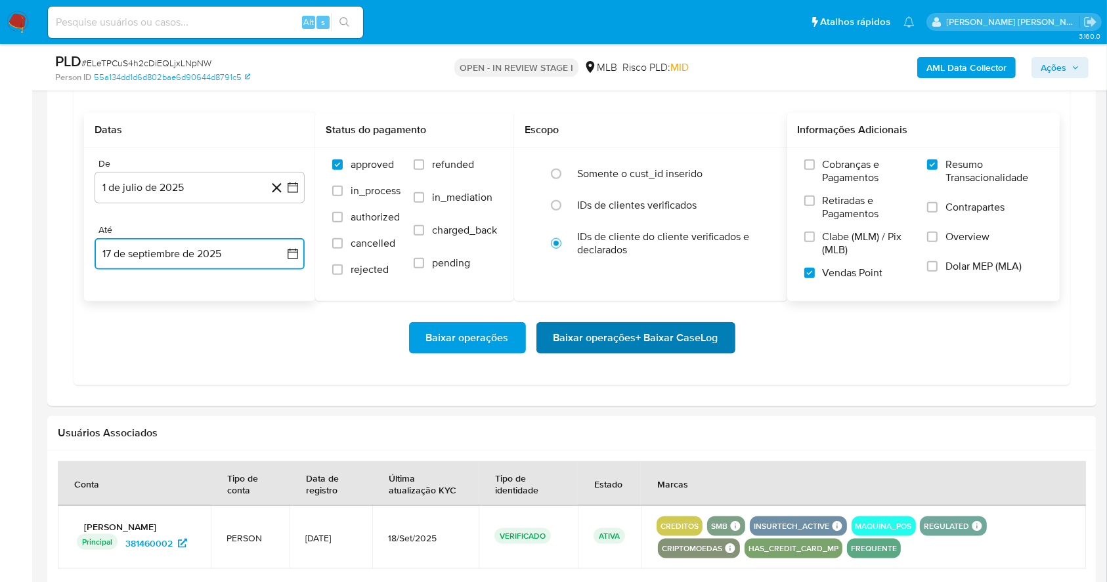
click at [688, 331] on span "Baixar operações + Baixar CaseLog" at bounding box center [635, 338] width 165 height 29
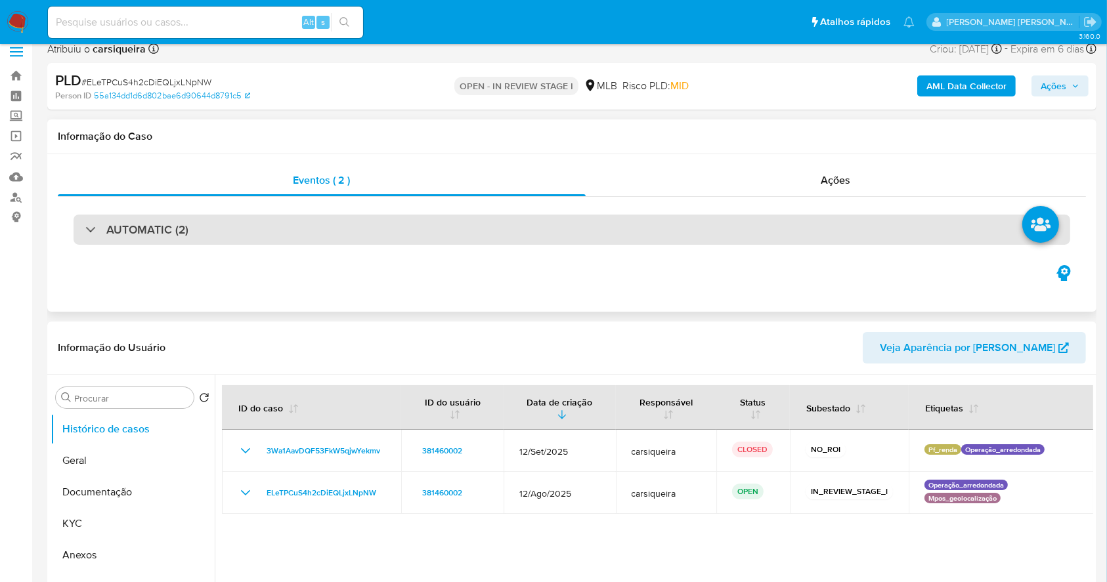
scroll to position [0, 0]
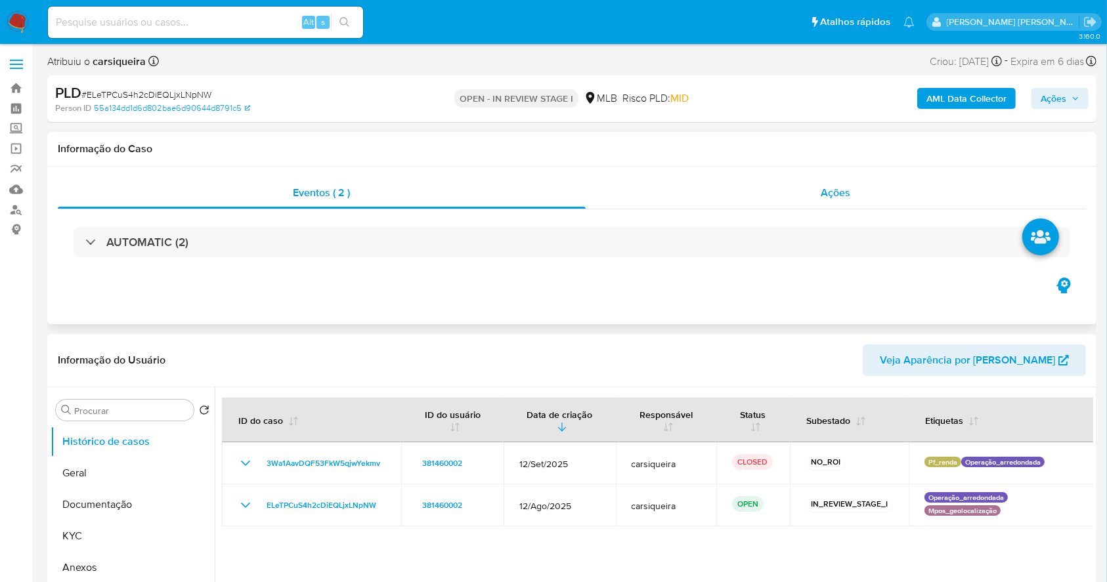
click at [742, 197] on div "Ações" at bounding box center [836, 193] width 500 height 32
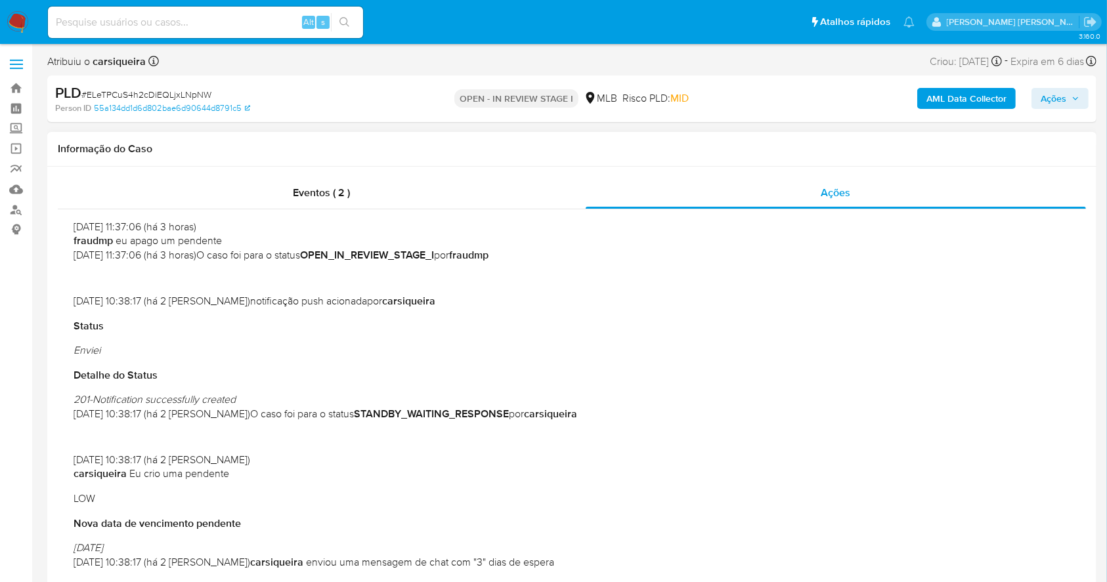
scroll to position [383, 0]
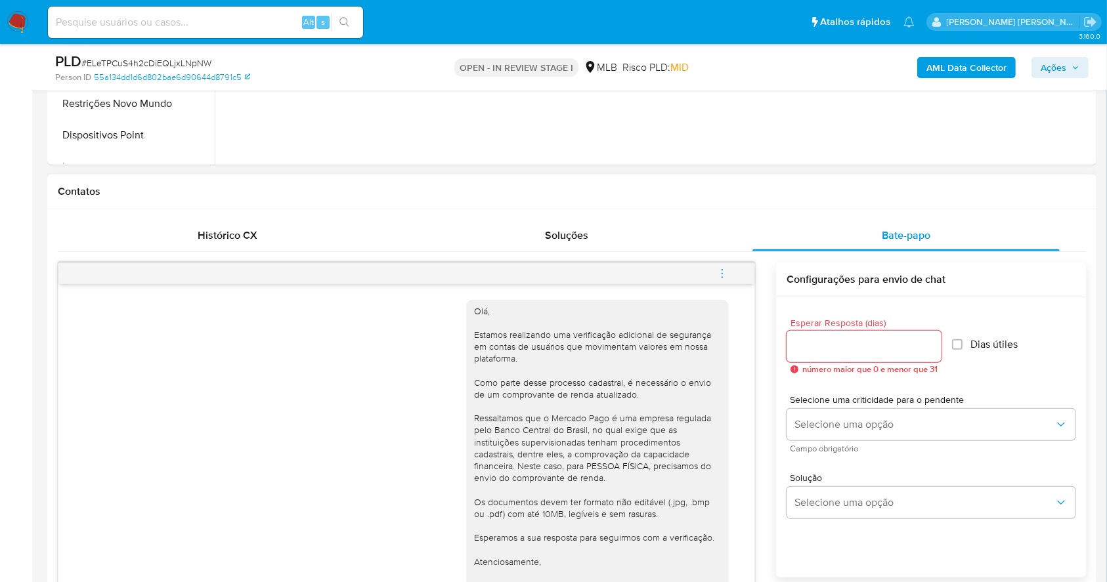
scroll to position [87, 0]
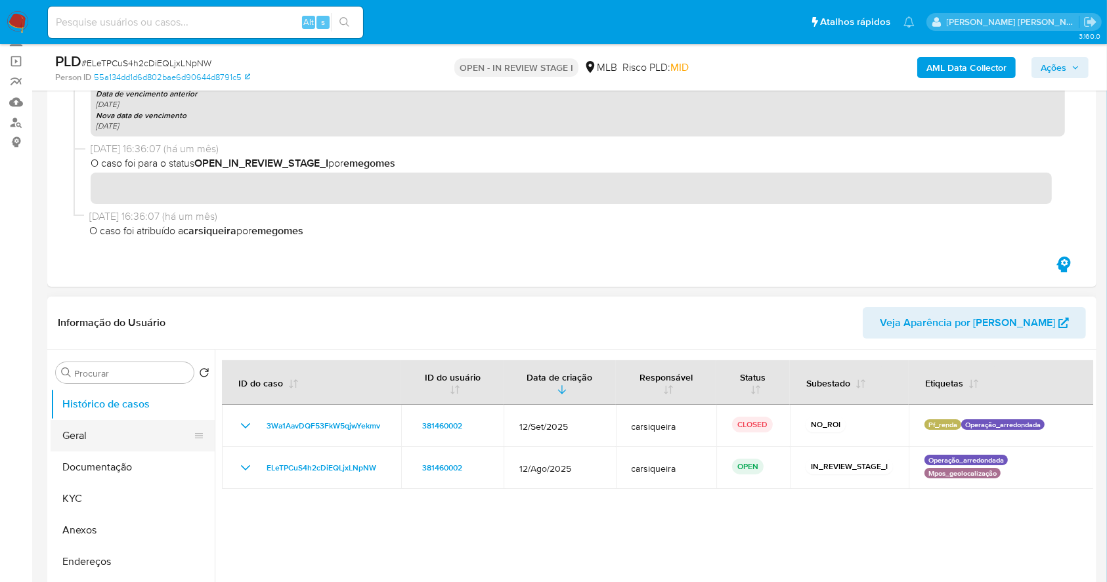
click at [106, 433] on button "Geral" at bounding box center [128, 436] width 154 height 32
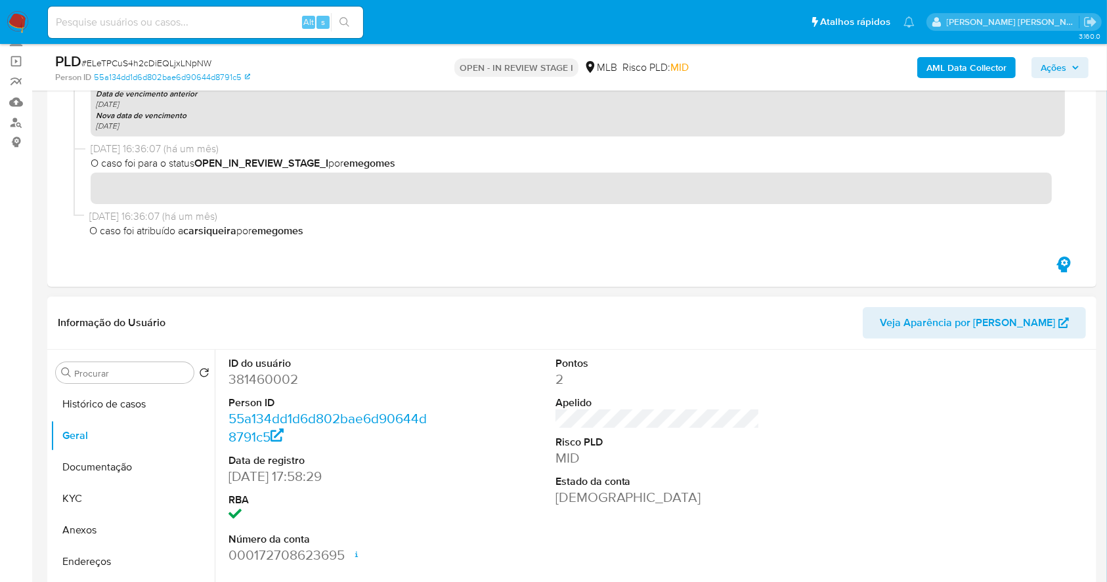
click at [244, 381] on dd "381460002" at bounding box center [330, 379] width 205 height 18
copy dd "381460002"
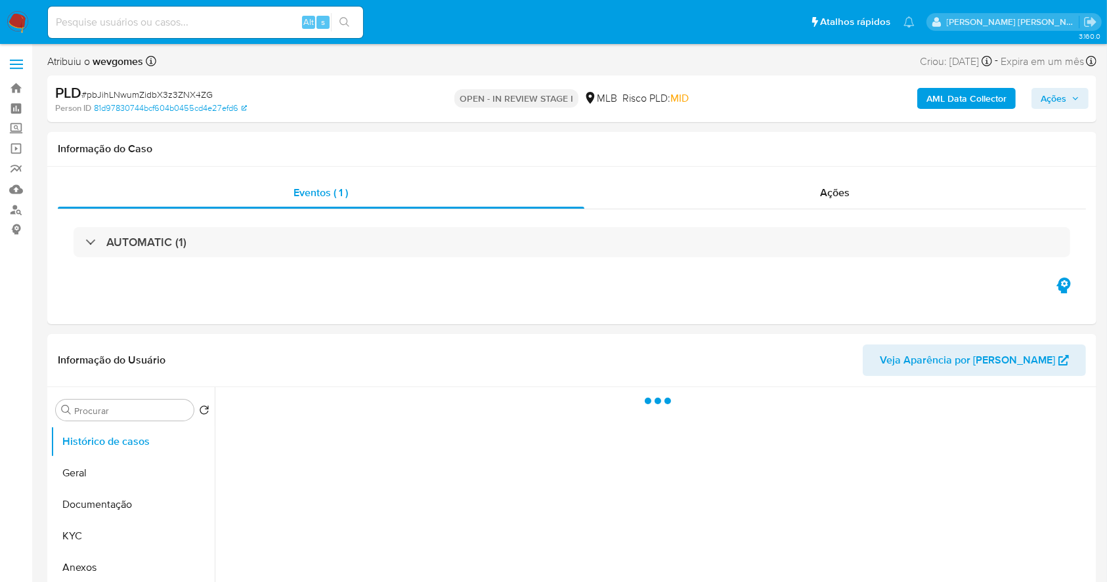
select select "10"
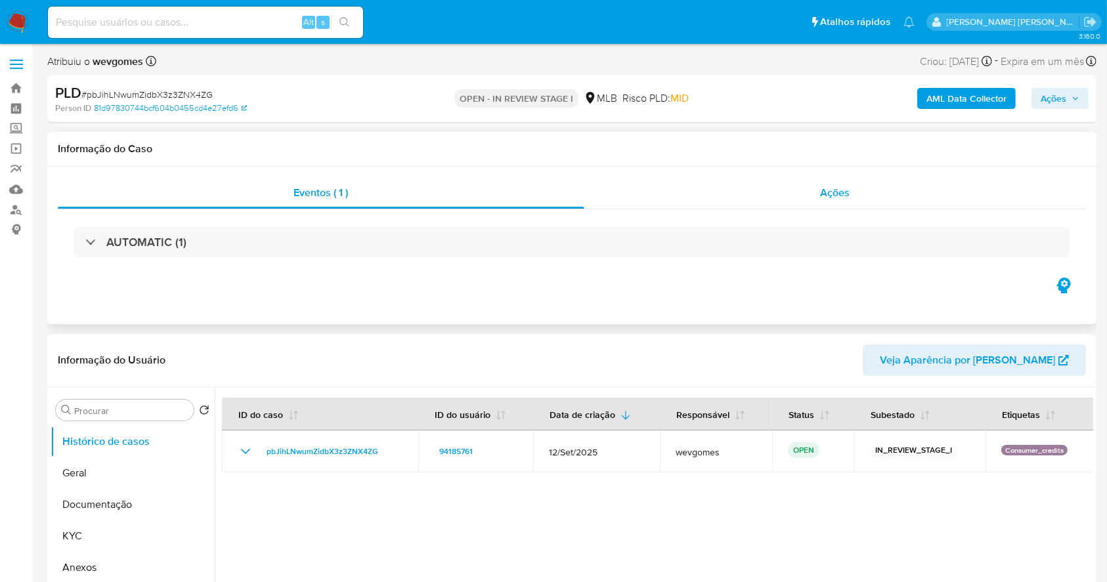
click at [827, 203] on div "Ações" at bounding box center [835, 193] width 502 height 32
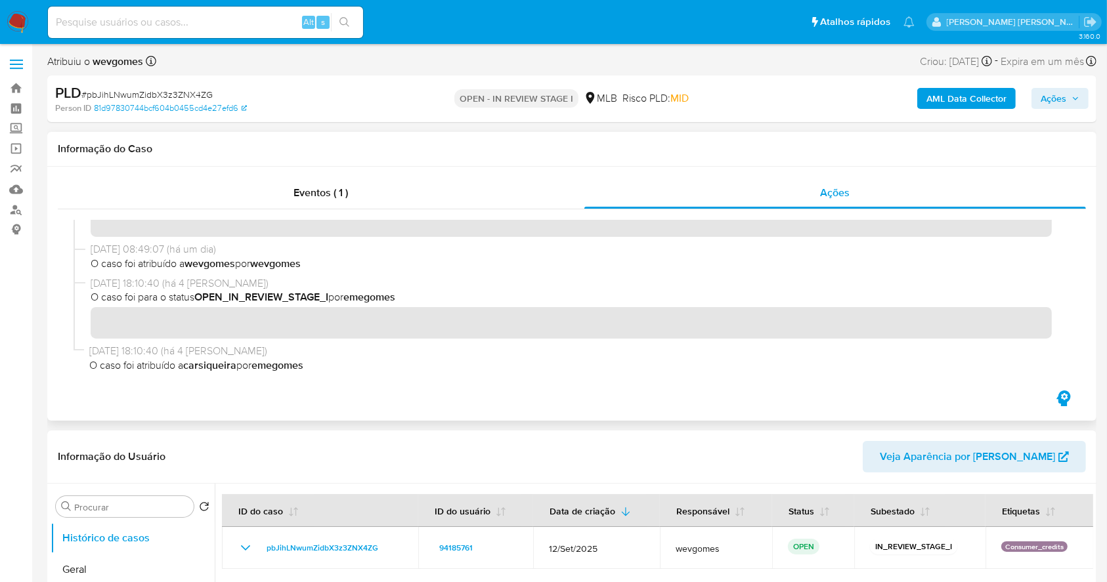
scroll to position [87, 0]
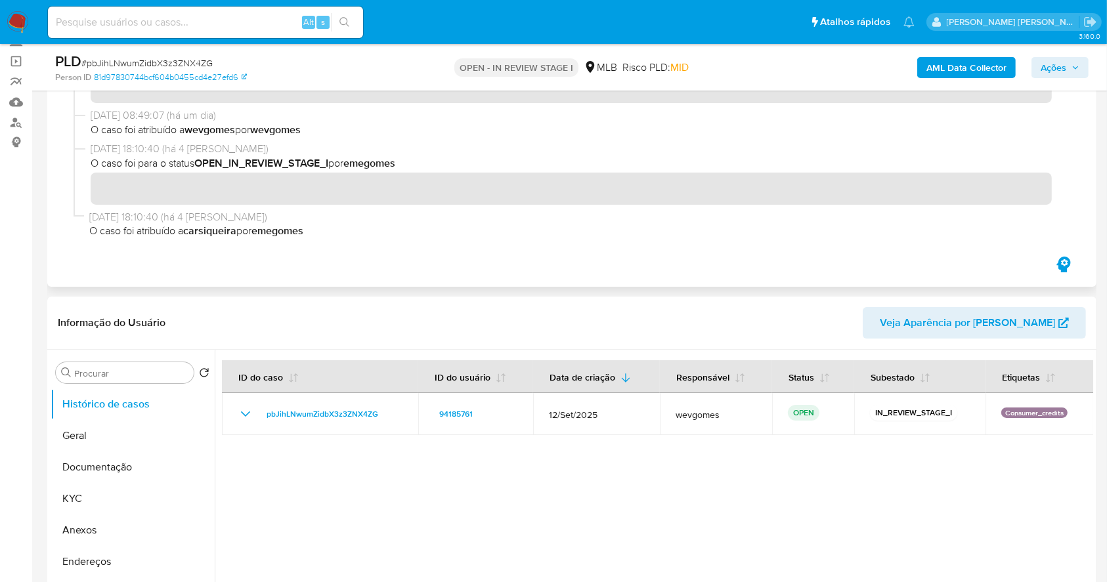
drag, startPoint x: 665, startPoint y: 399, endPoint x: 469, endPoint y: 278, distance: 230.8
click at [469, 278] on div "Eventos ( 1 ) Ações" at bounding box center [571, 160] width 1049 height 254
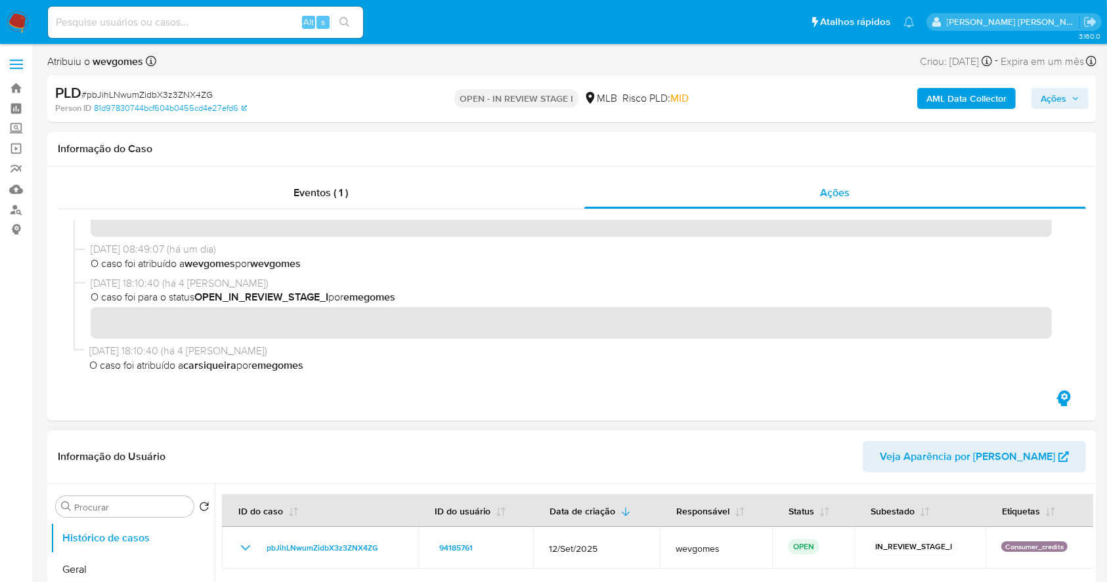
scroll to position [0, 0]
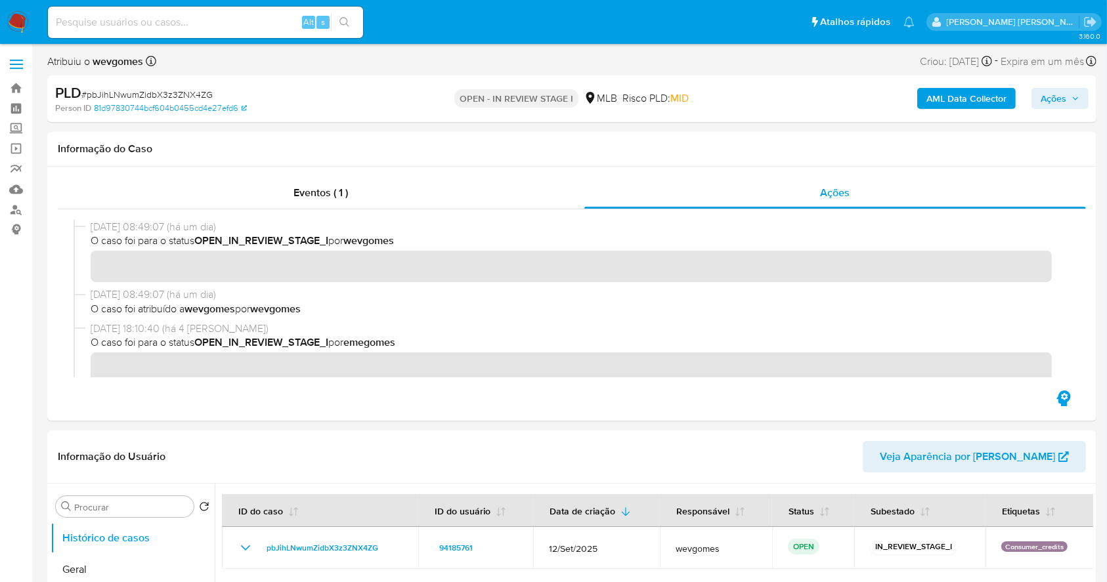
click at [156, 95] on span "# pbJihLNwumZidbX3z3ZNX4ZG" at bounding box center [146, 94] width 131 height 13
copy span "pbJihLNwumZidbX3z3ZNX4ZG"
click at [11, 18] on img at bounding box center [18, 22] width 22 height 22
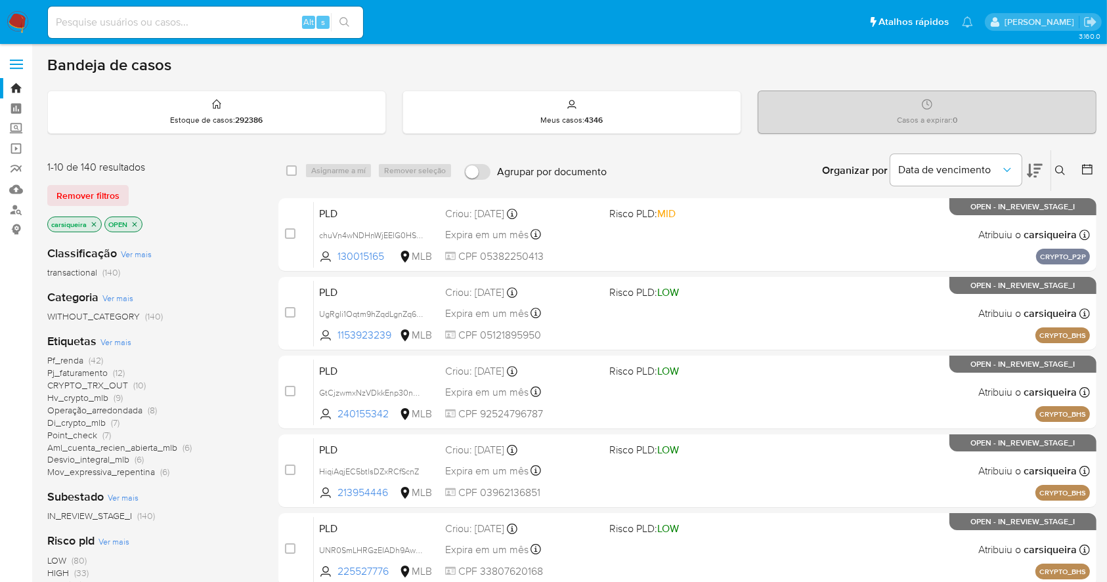
click at [95, 222] on icon "close-filter" at bounding box center [94, 224] width 5 height 5
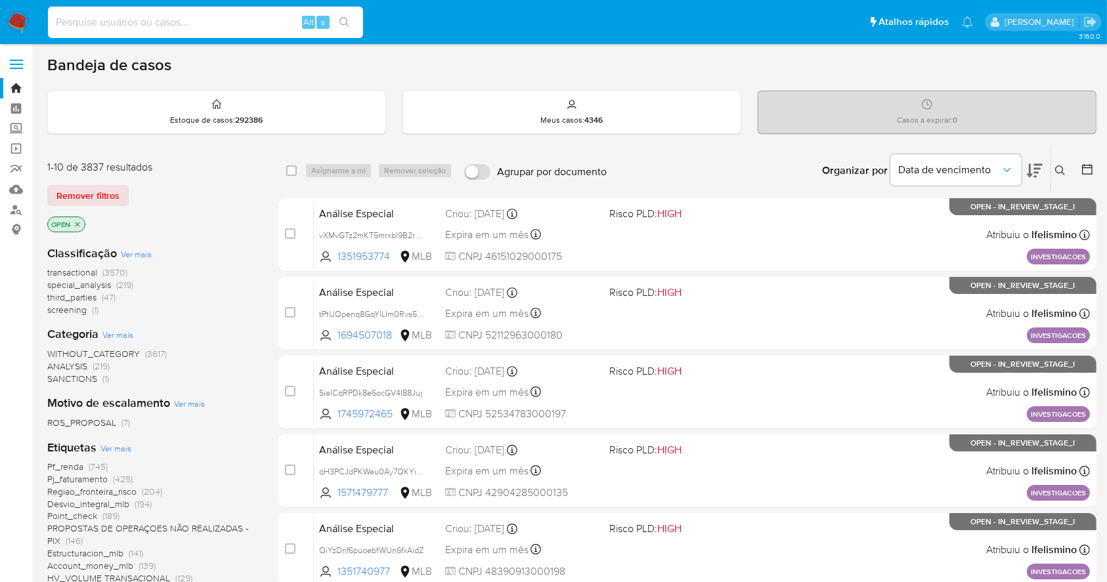
click at [183, 19] on input at bounding box center [205, 22] width 315 height 17
paste input "pbJihLNwumZidbX3z3ZNX4ZG"
type input "pbJihLNwumZidbX3z3ZNX4ZG"
click at [337, 25] on button "search-icon" at bounding box center [344, 22] width 27 height 18
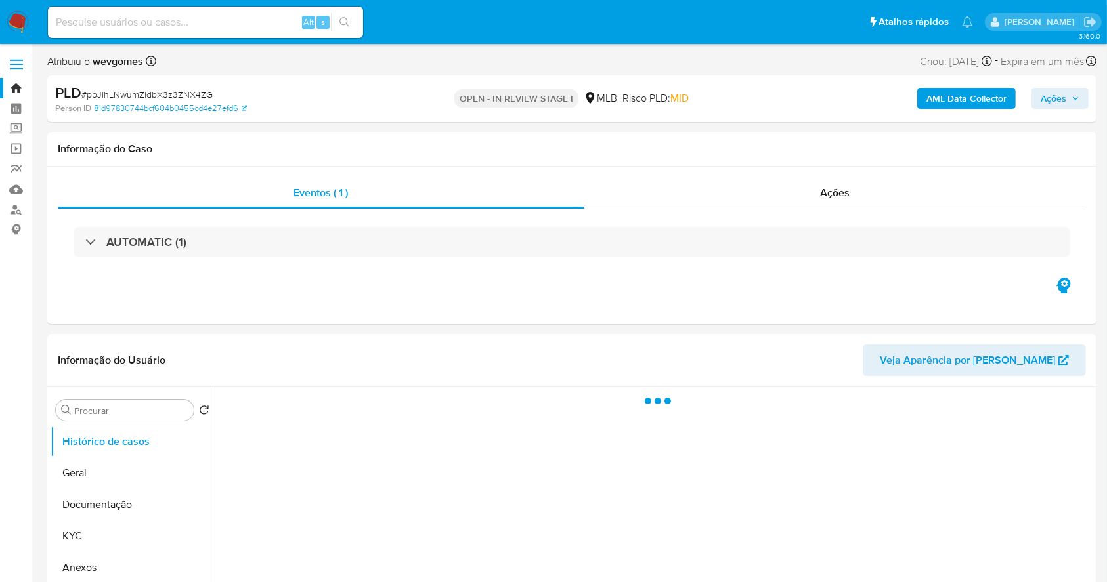
select select "10"
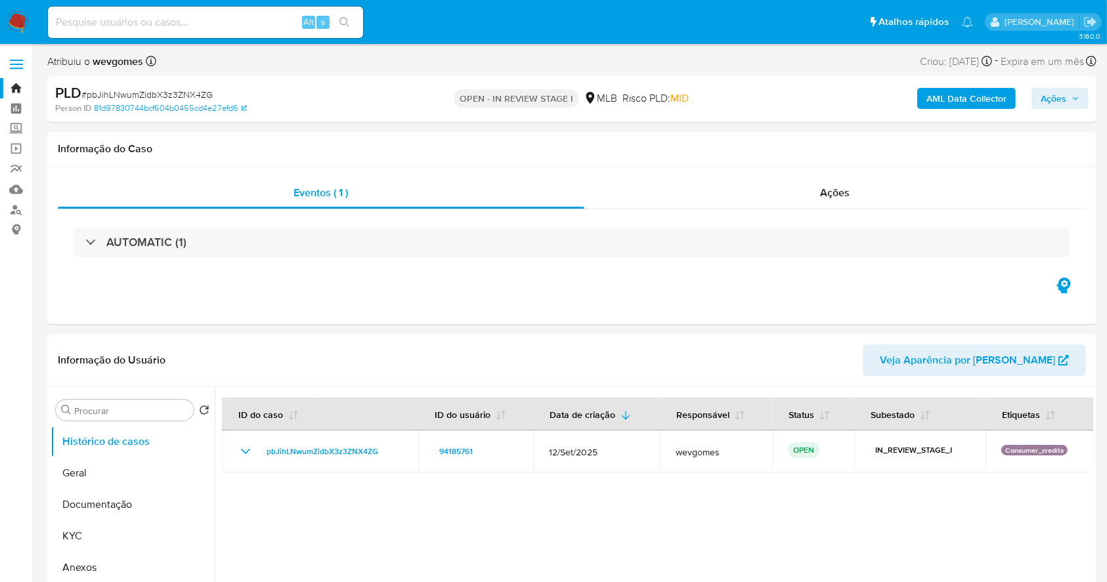
click at [11, 19] on img at bounding box center [18, 22] width 22 height 22
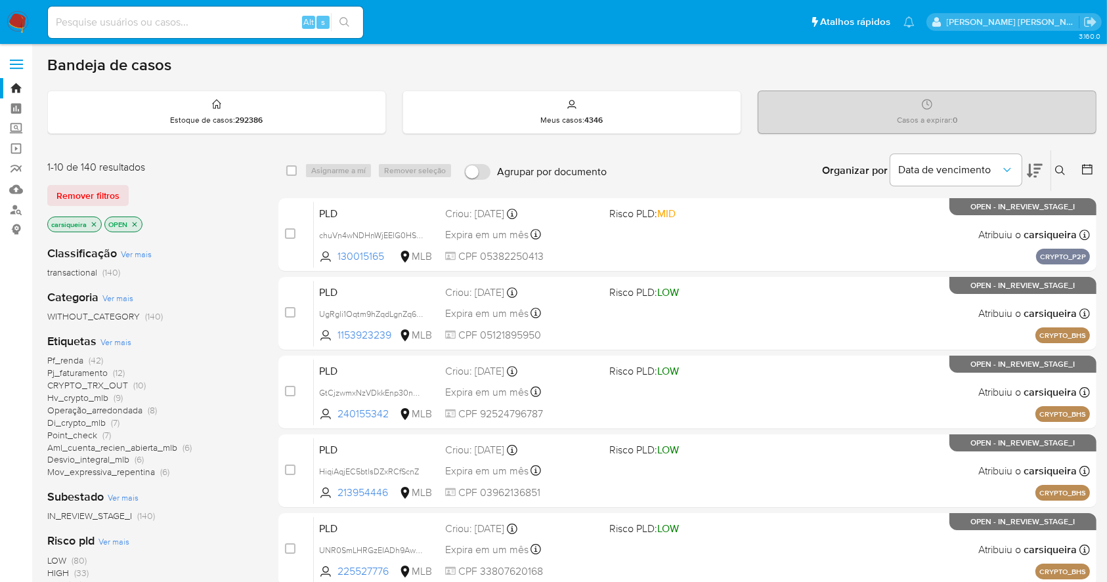
click at [95, 225] on p "carsiqueira" at bounding box center [74, 224] width 53 height 14
click at [95, 224] on icon "close-filter" at bounding box center [94, 224] width 5 height 5
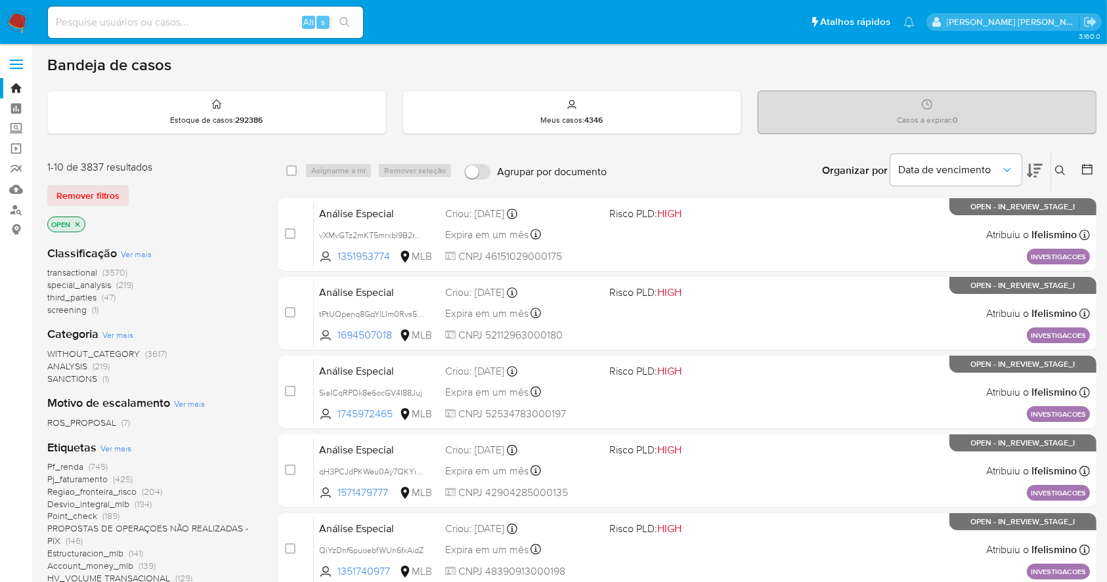
click at [1056, 172] on icon at bounding box center [1060, 170] width 11 height 11
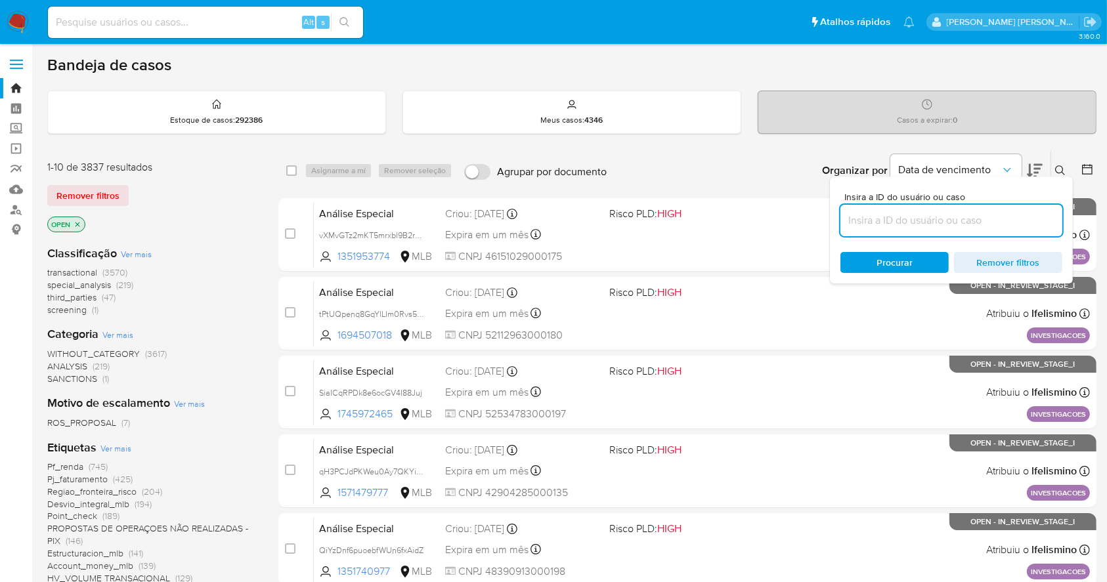
click at [948, 220] on input at bounding box center [951, 220] width 222 height 17
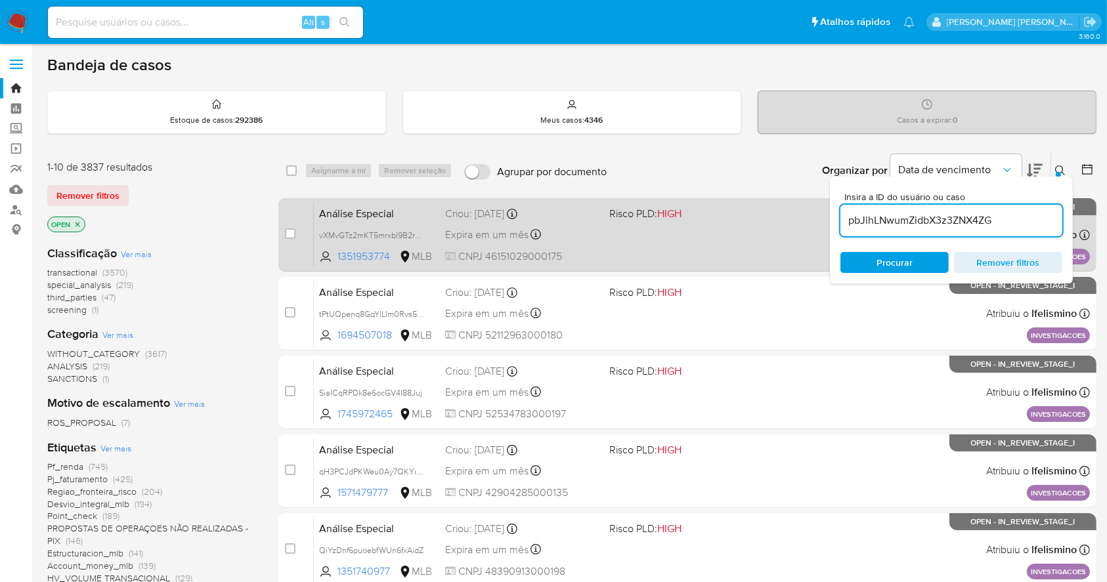
type input "pbJihLNwumZidbX3z3ZNX4ZG"
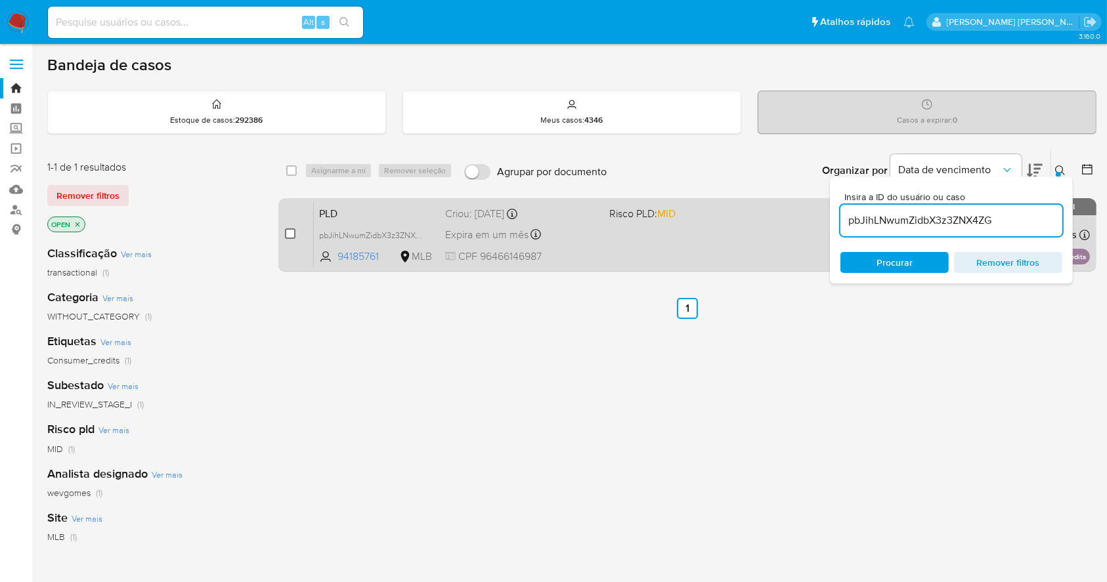
click at [286, 230] on input "checkbox" at bounding box center [290, 233] width 11 height 11
checkbox input "true"
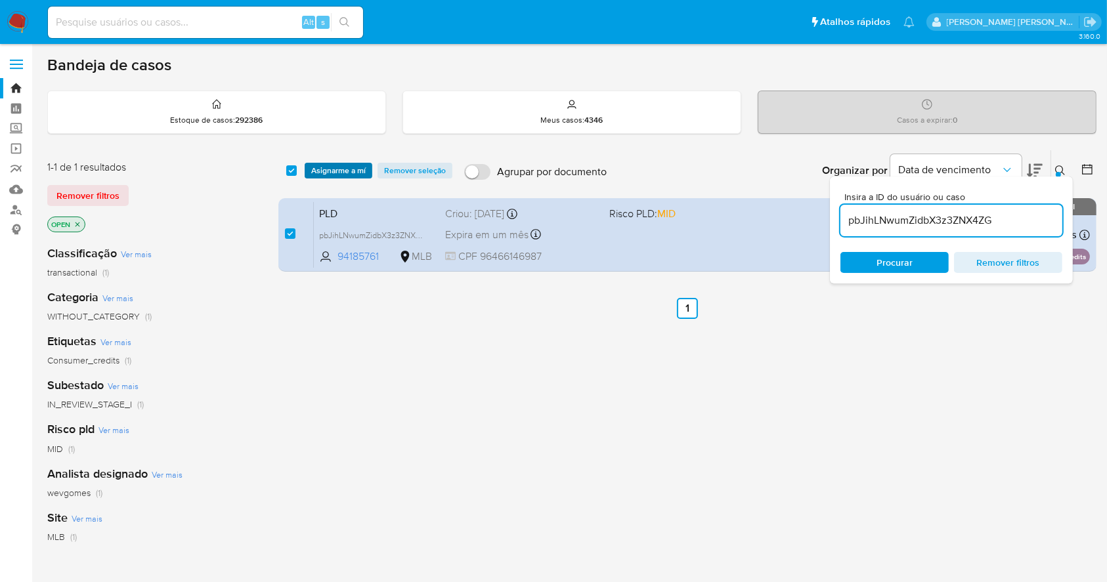
click at [347, 167] on span "Asignarme a mí" at bounding box center [338, 170] width 54 height 13
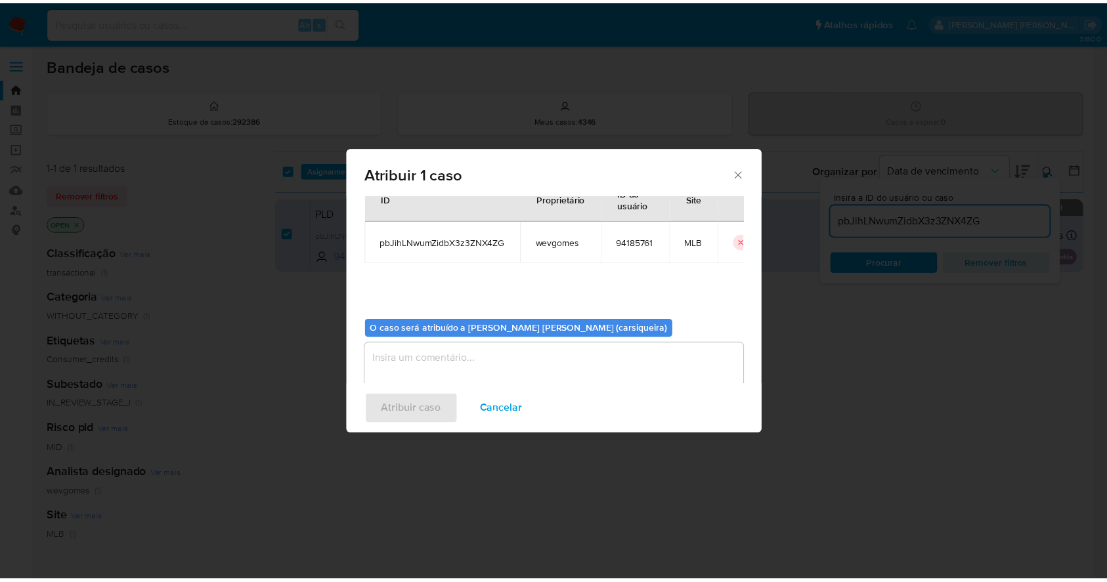
scroll to position [68, 0]
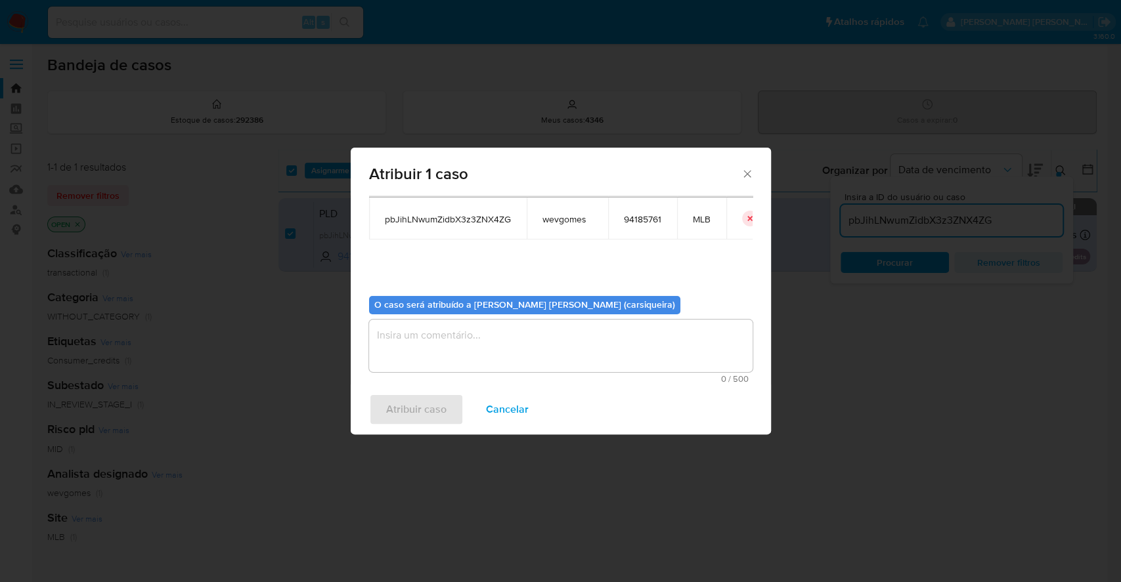
click at [499, 349] on textarea "assign-modal" at bounding box center [560, 346] width 383 height 53
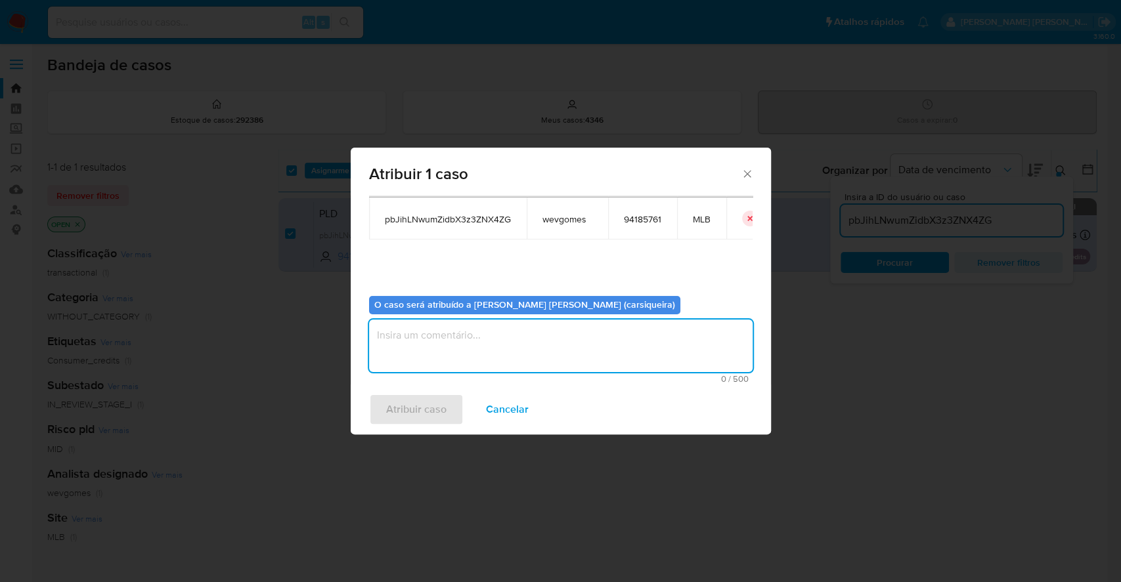
paste textarea "pbJihLNwumZidbX3z3ZNX4ZG"
type textarea "pbJihLNwumZidbX3z3ZNX4ZG"
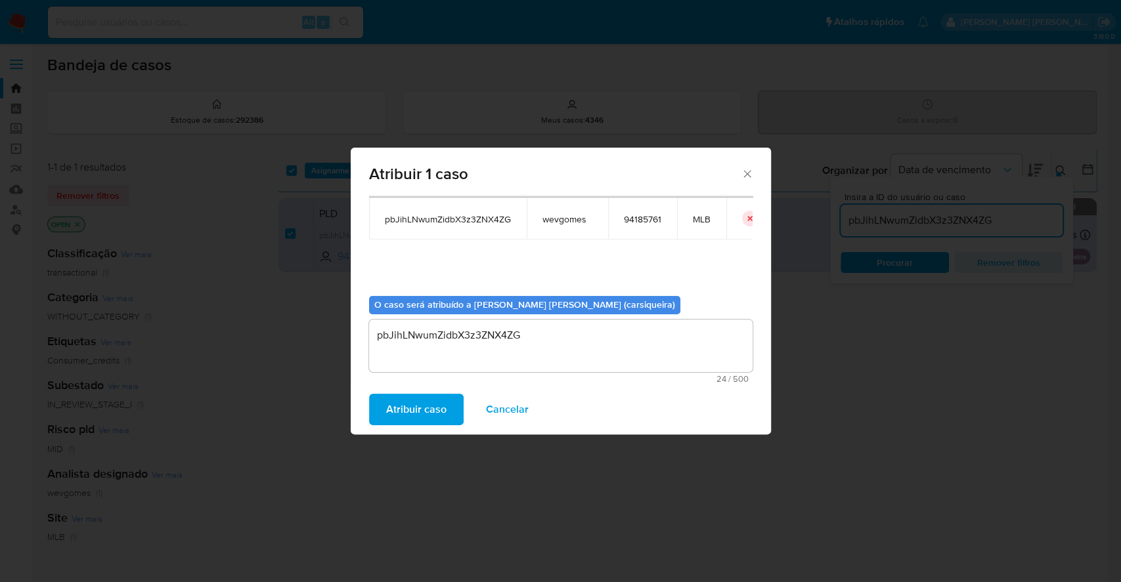
click at [414, 413] on span "Atribuir caso" at bounding box center [416, 409] width 60 height 29
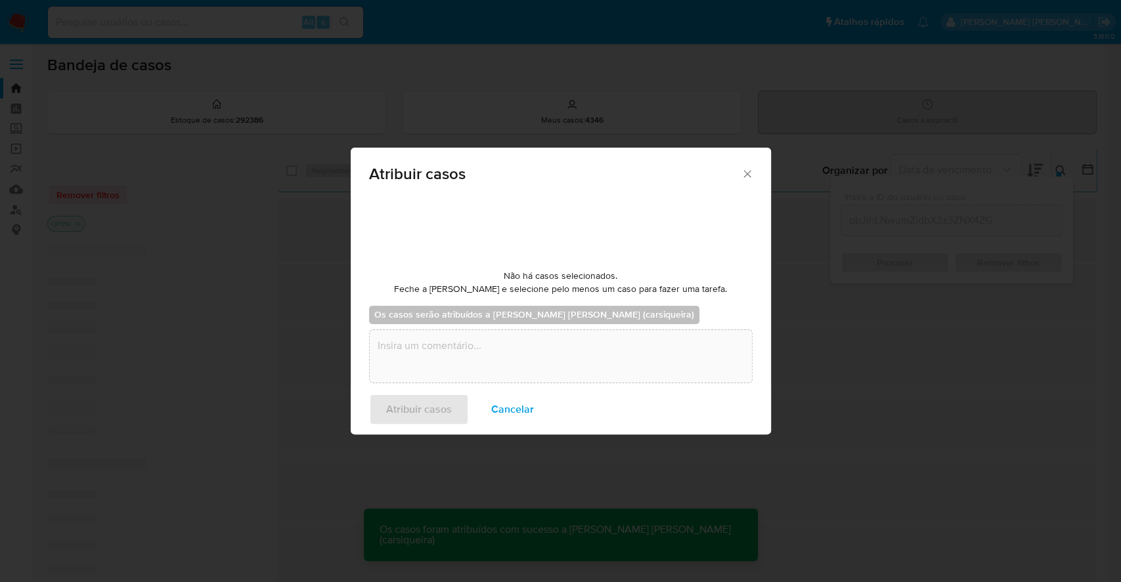
checkbox input "false"
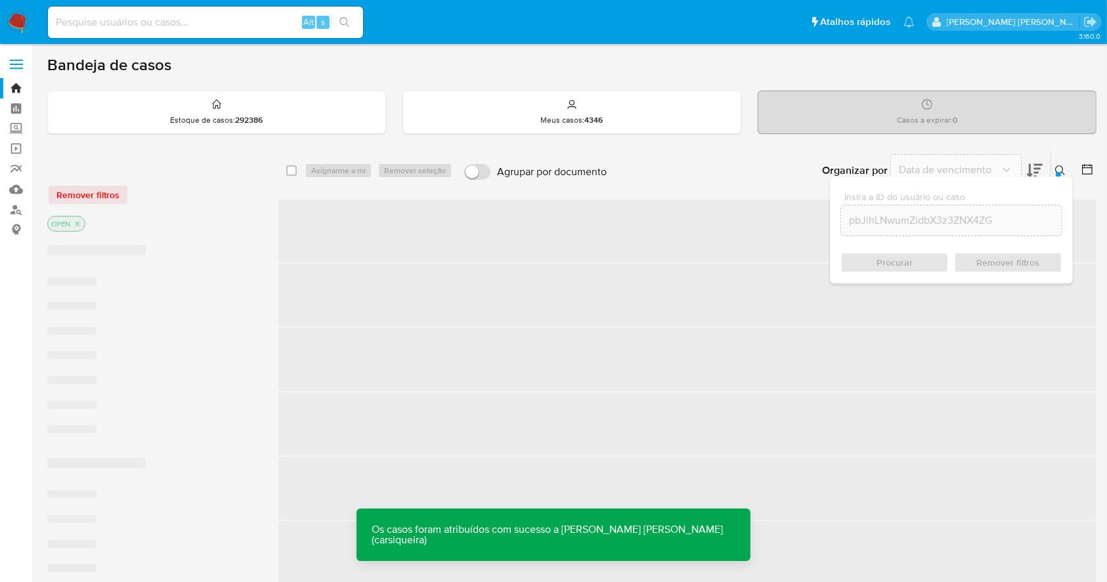
click at [184, 18] on input at bounding box center [205, 22] width 315 height 17
paste input "pbJihLNwumZidbX3z3ZNX4ZG"
type input "pbJihLNwumZidbX3z3ZNX4ZG"
click at [346, 20] on icon "search-icon" at bounding box center [344, 22] width 11 height 11
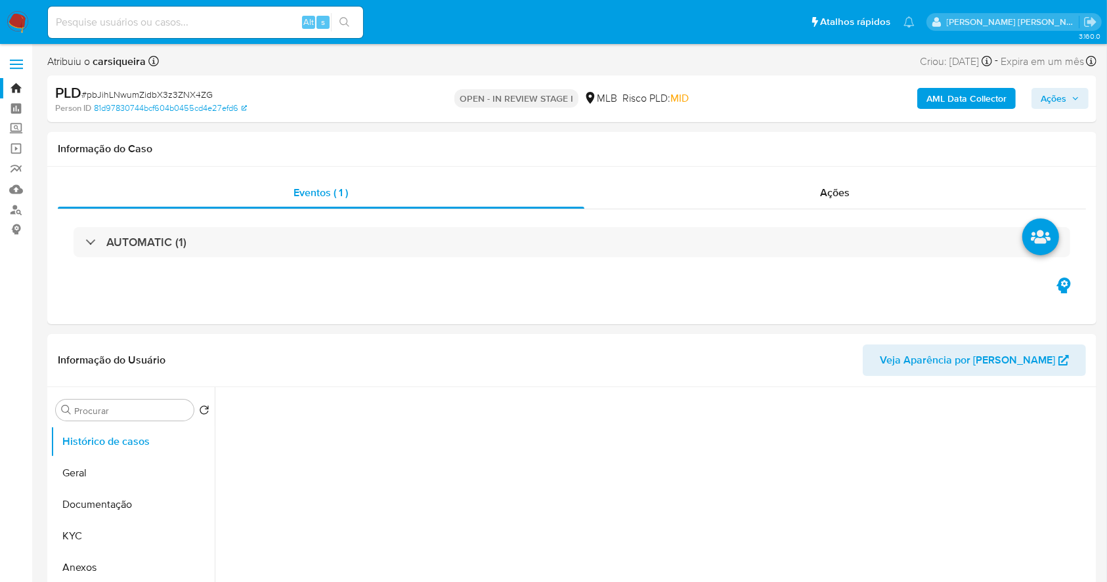
select select "10"
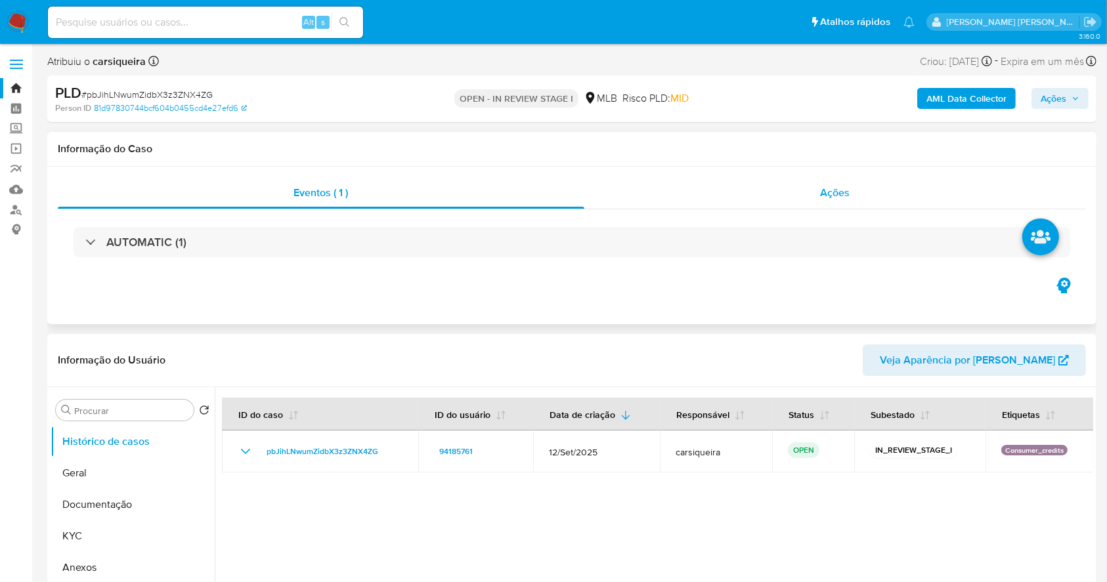
click at [781, 197] on div "Ações" at bounding box center [835, 193] width 502 height 32
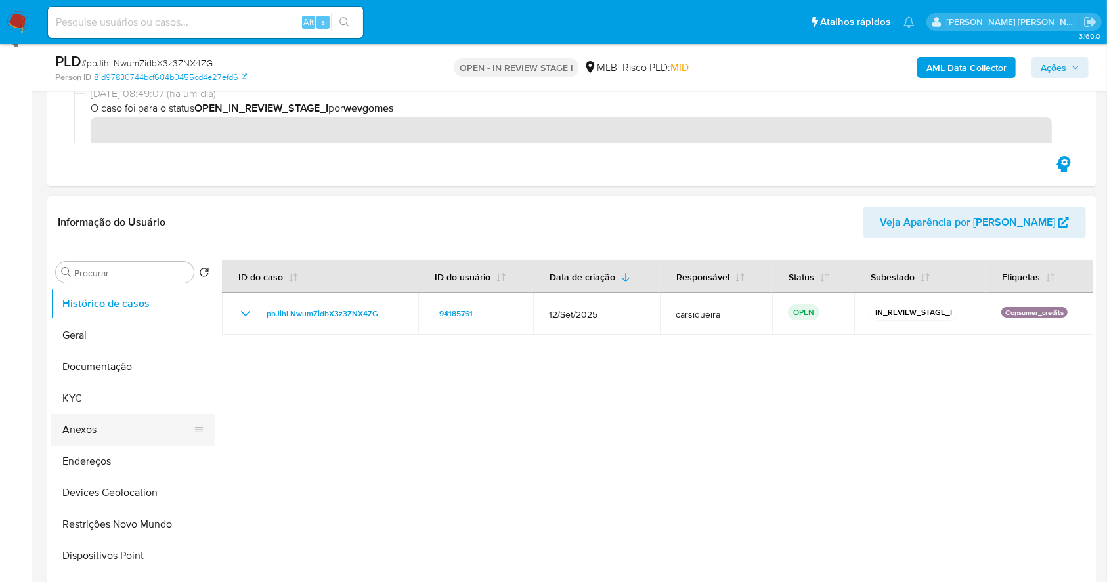
scroll to position [263, 0]
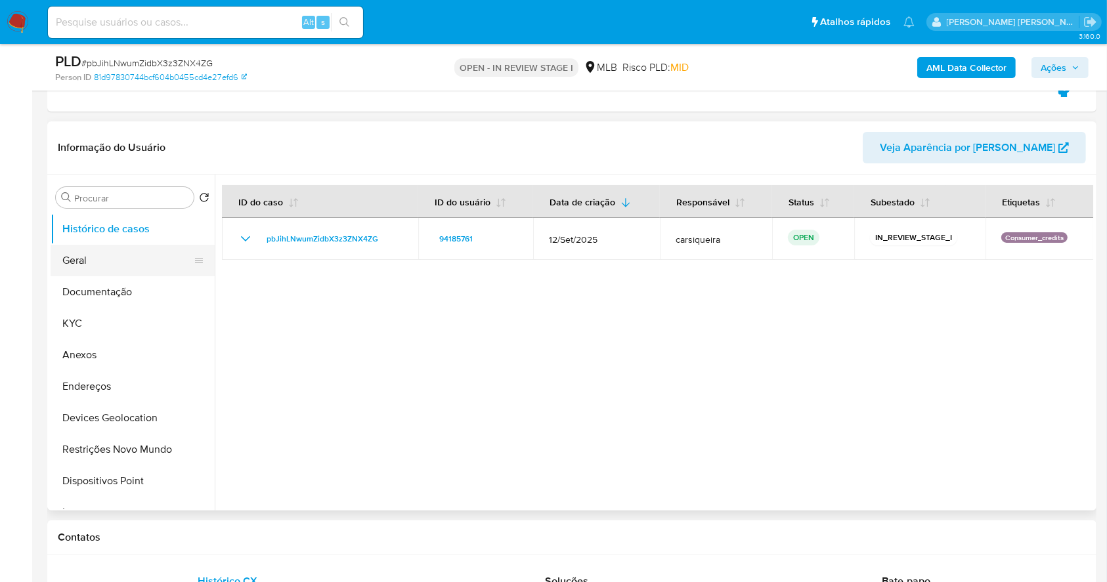
click at [83, 261] on button "Geral" at bounding box center [128, 261] width 154 height 32
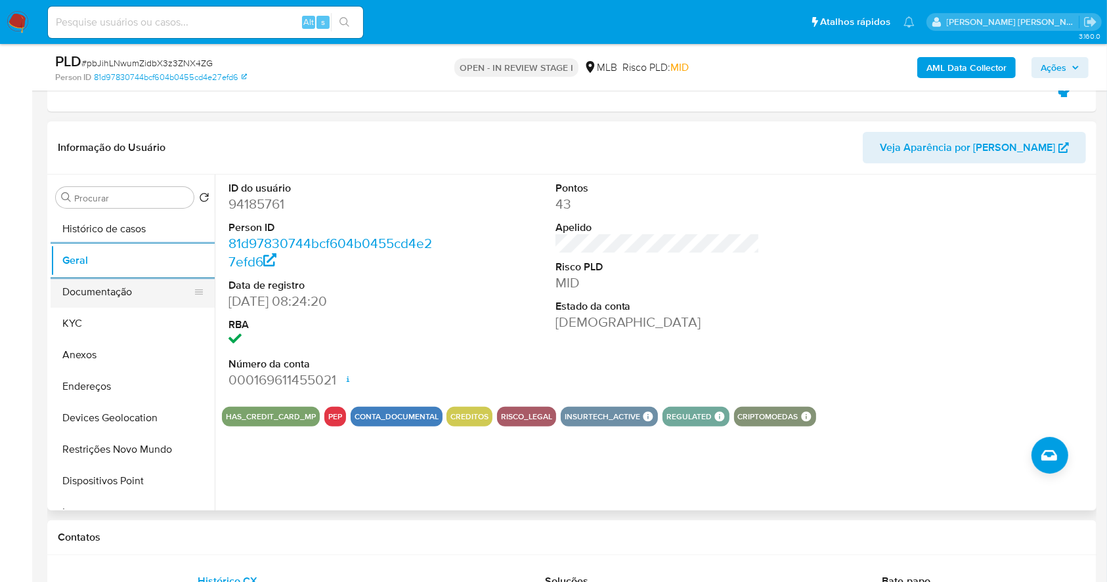
click at [96, 279] on button "Documentação" at bounding box center [128, 292] width 154 height 32
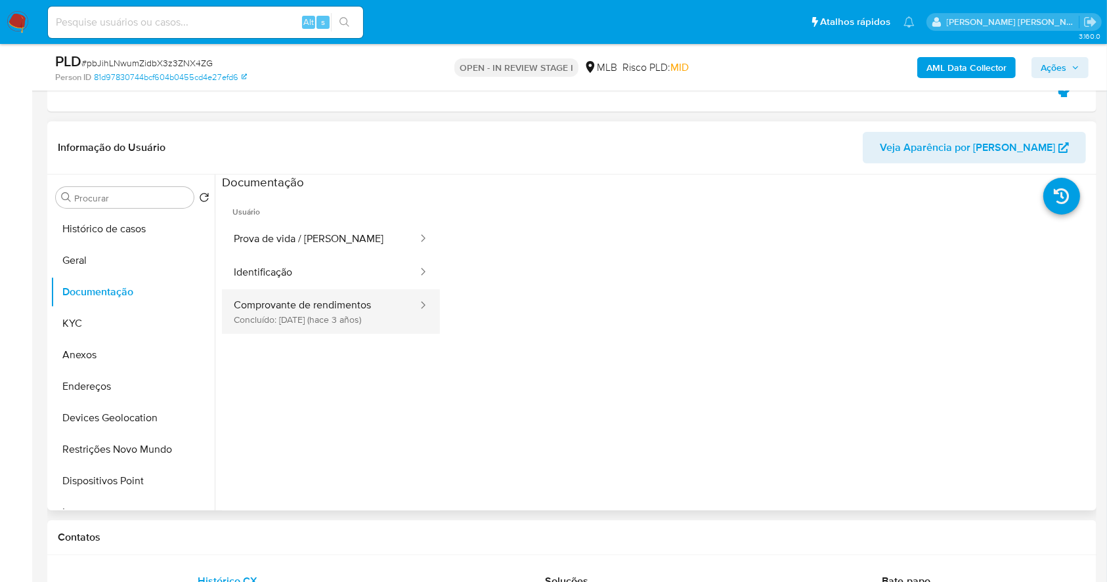
click at [293, 314] on button "Comprovante de rendimentos Concluído: 01/12/2022 (hace 3 años)" at bounding box center [320, 312] width 197 height 45
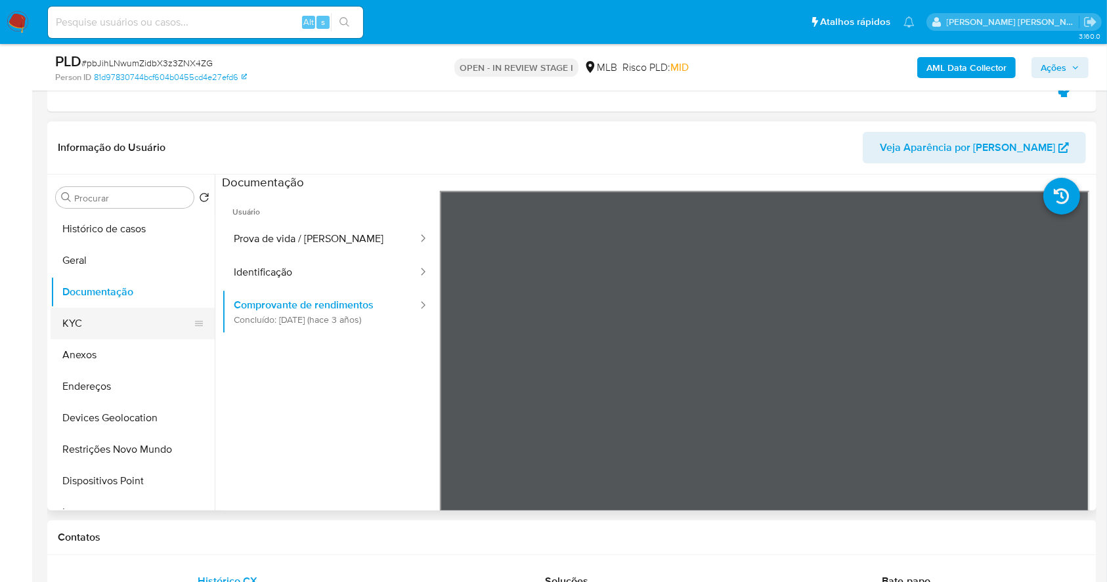
click at [130, 326] on button "KYC" at bounding box center [128, 324] width 154 height 32
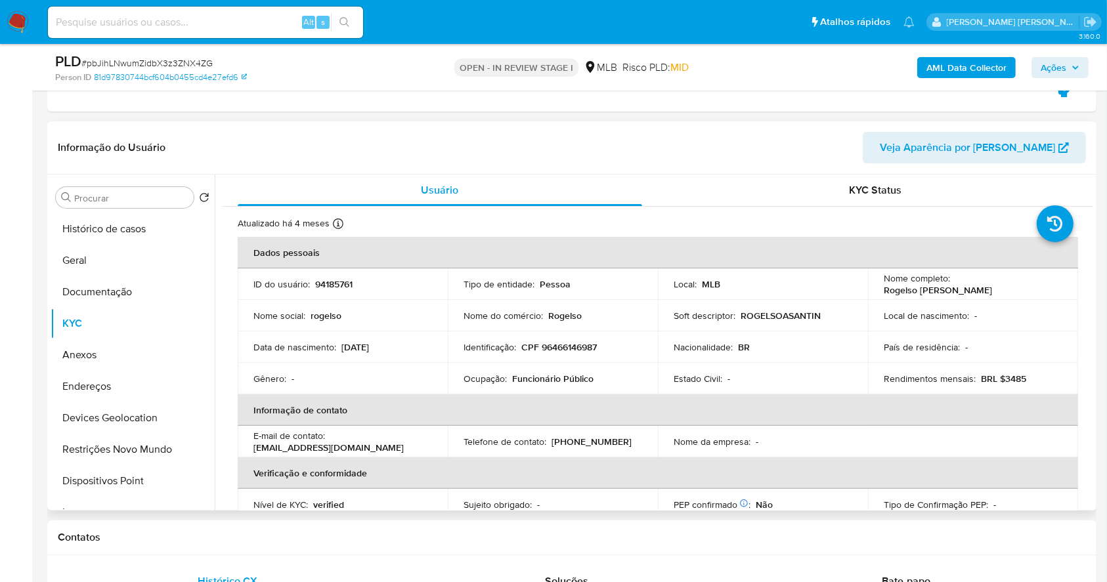
click at [565, 351] on p "CPF 96466146987" at bounding box center [559, 347] width 76 height 12
copy p "96466146987"
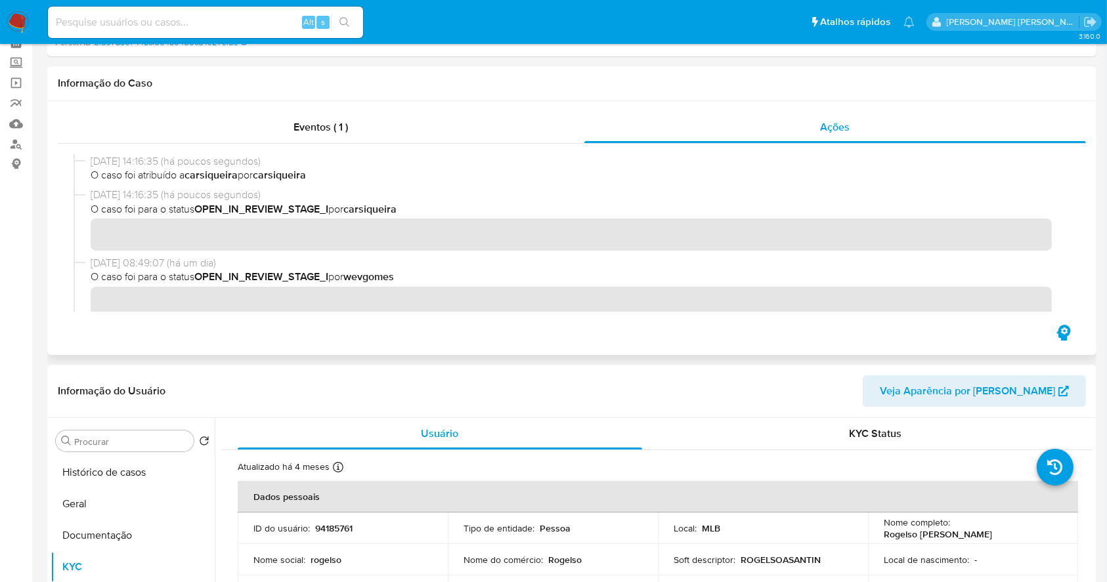
scroll to position [0, 0]
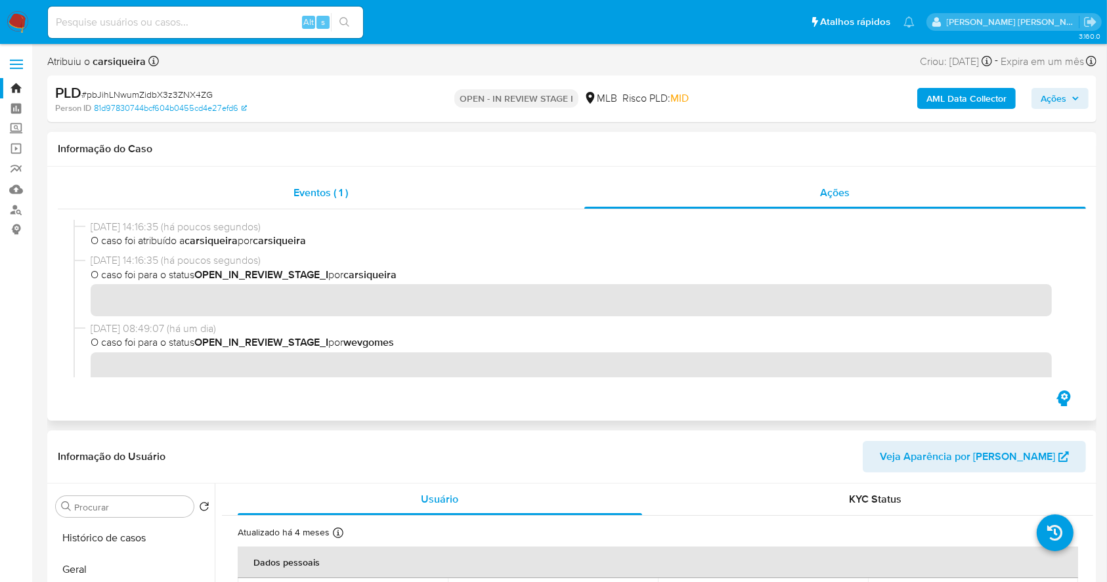
click at [253, 183] on div "Eventos ( 1 )" at bounding box center [321, 193] width 527 height 32
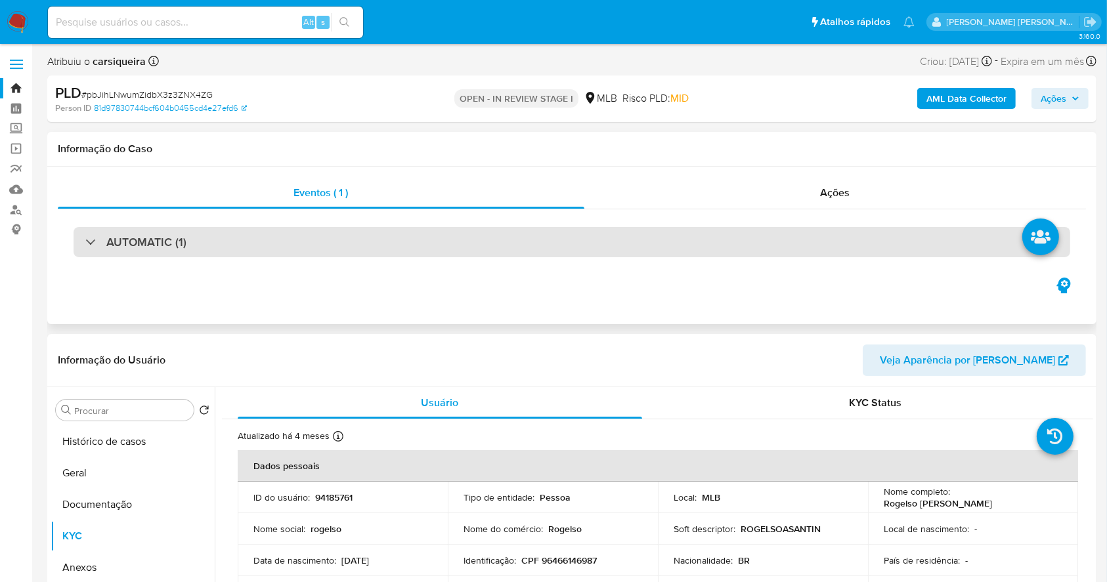
click at [496, 244] on div "AUTOMATIC (1)" at bounding box center [572, 242] width 997 height 30
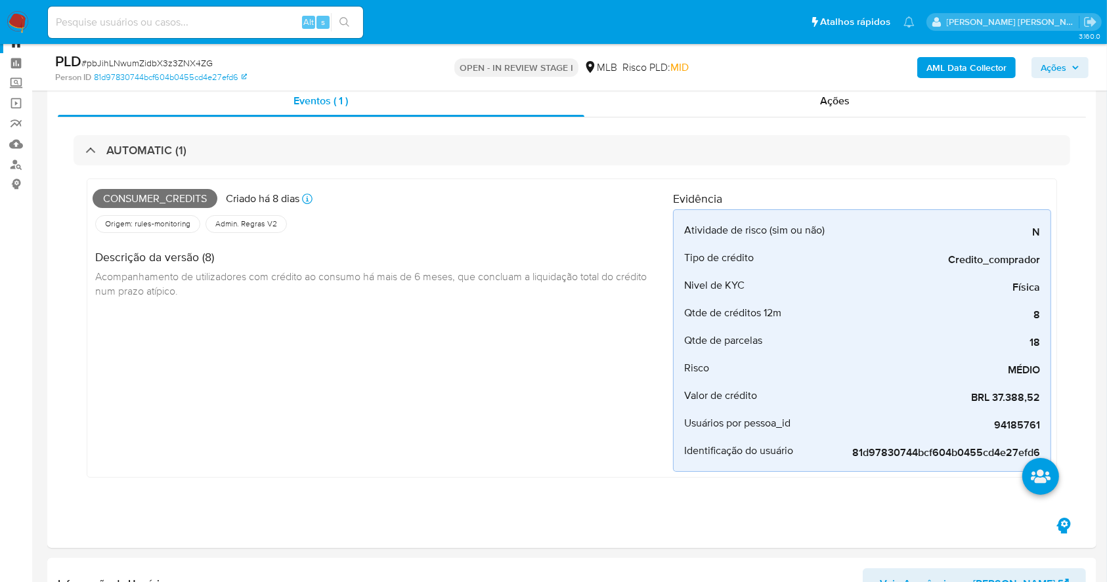
scroll to position [48, 0]
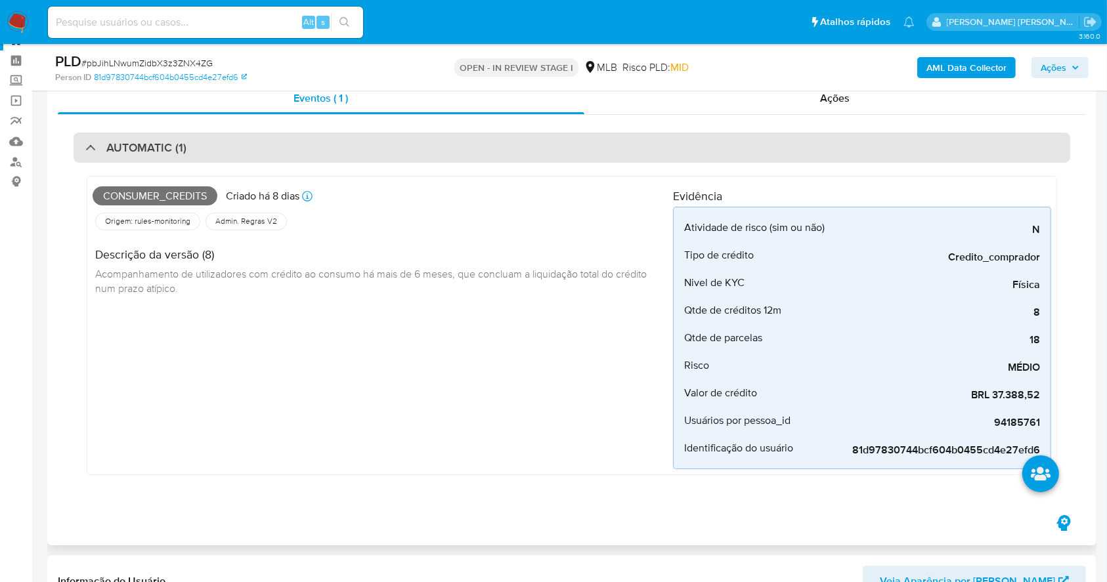
click at [156, 137] on div "AUTOMATIC (1)" at bounding box center [572, 148] width 997 height 30
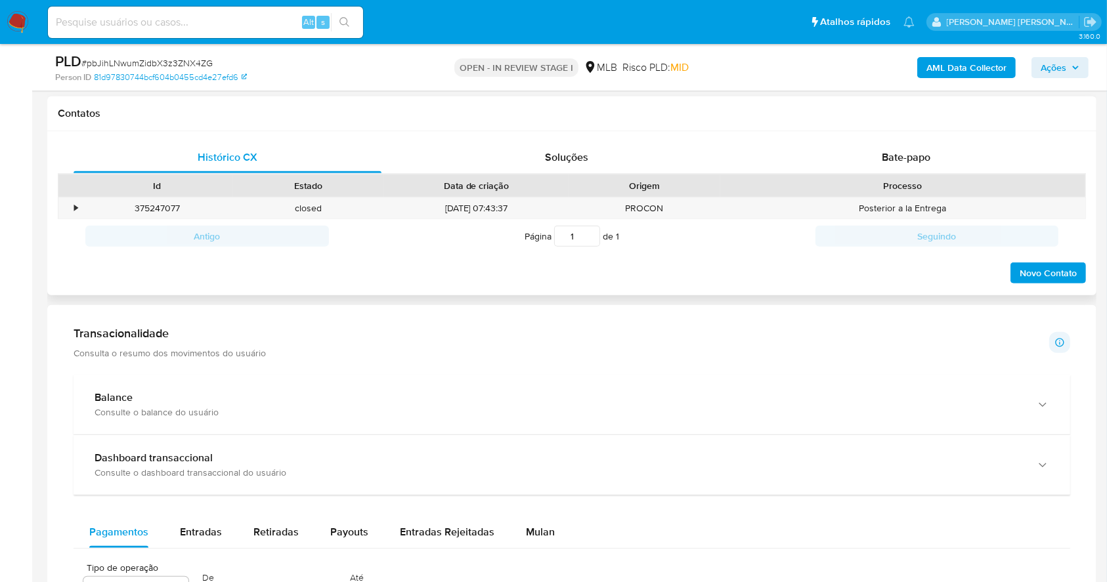
scroll to position [836, 0]
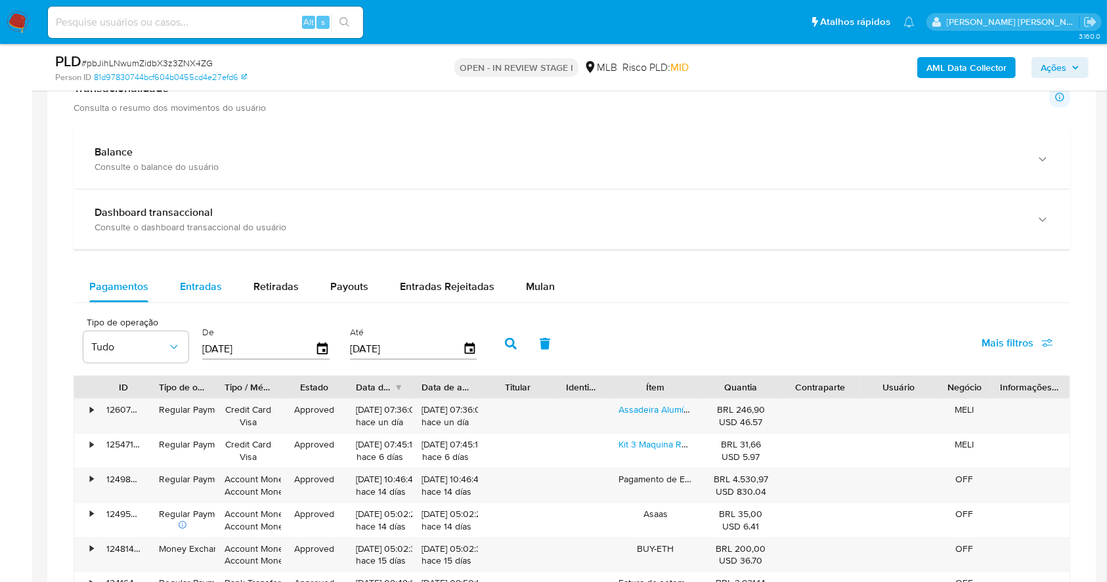
click at [202, 276] on div "Entradas" at bounding box center [201, 287] width 42 height 32
select select "10"
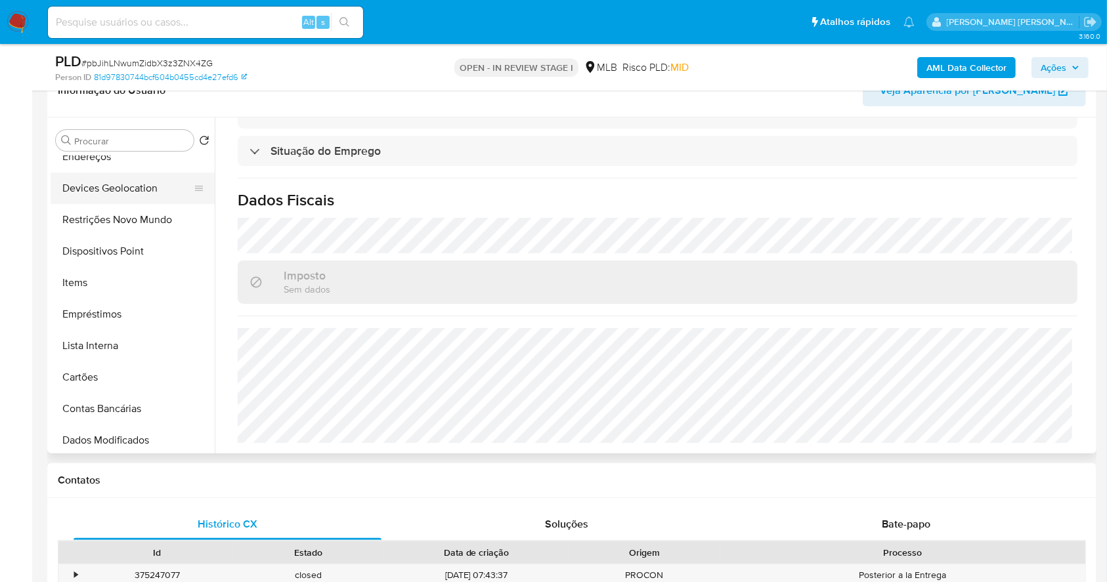
scroll to position [175, 0]
click at [132, 309] on button "Empréstimos" at bounding box center [128, 313] width 154 height 32
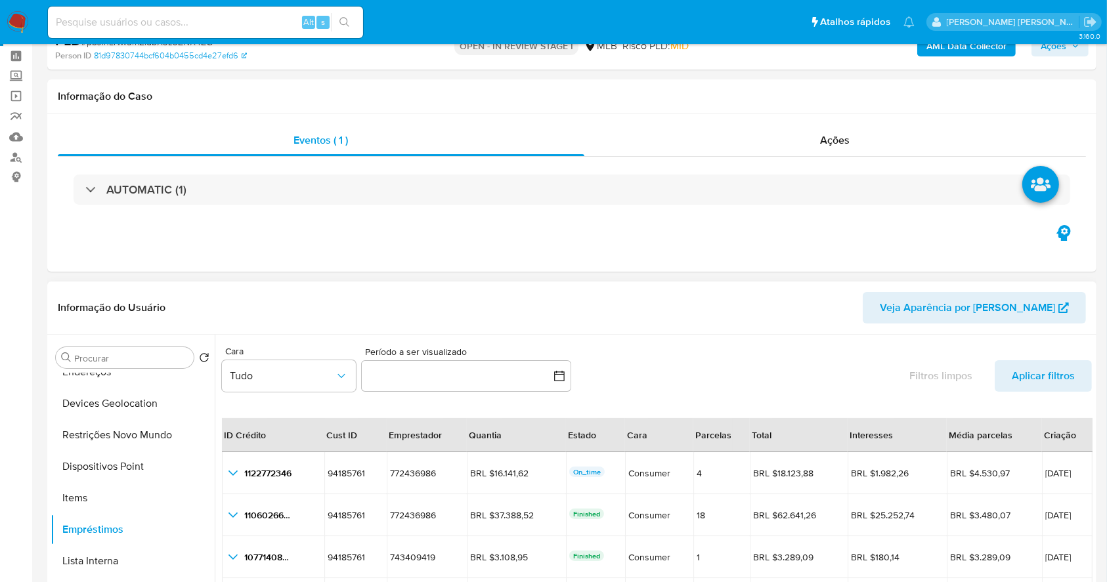
scroll to position [0, 0]
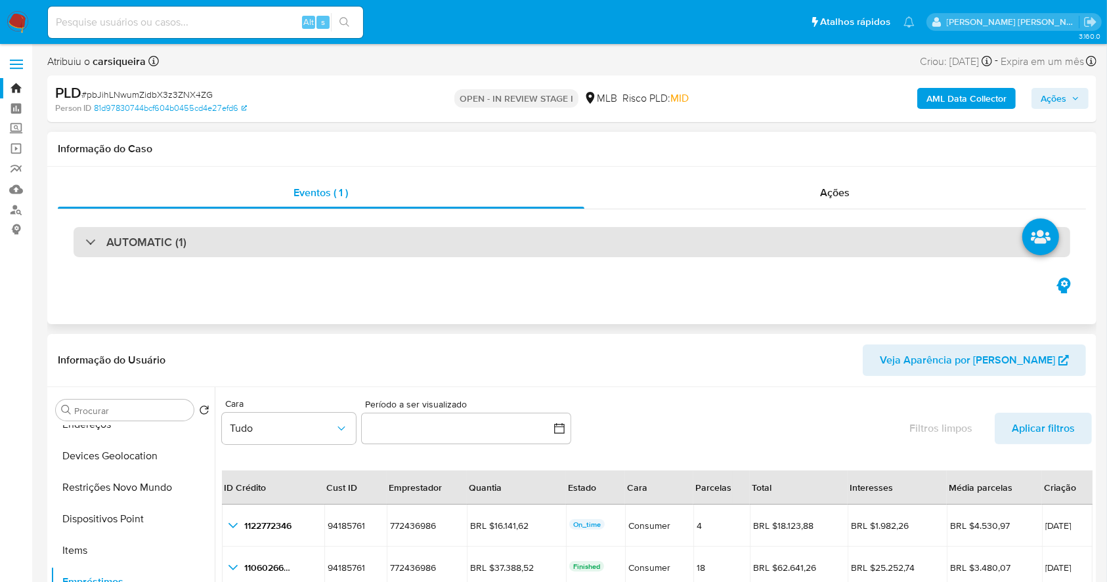
click at [303, 240] on div "AUTOMATIC (1)" at bounding box center [572, 242] width 997 height 30
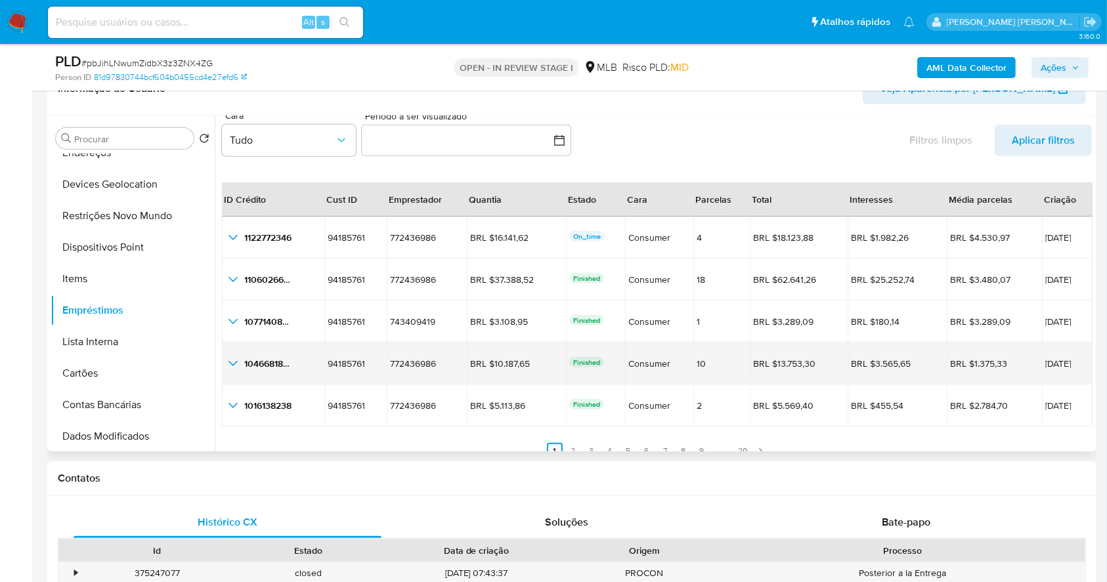
scroll to position [30, 0]
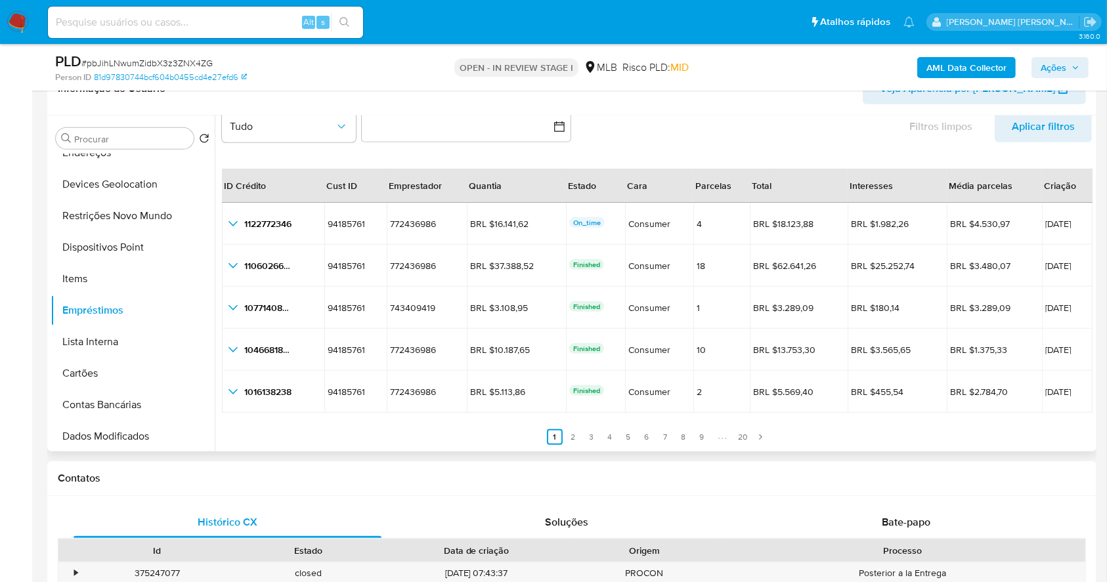
click at [580, 434] on ul "Anterior 1 2 3 4 5 6 7 8 9 20 Siguiente" at bounding box center [657, 430] width 870 height 32
click at [569, 439] on link "2" at bounding box center [573, 437] width 16 height 16
click at [610, 436] on link "4" at bounding box center [618, 437] width 16 height 16
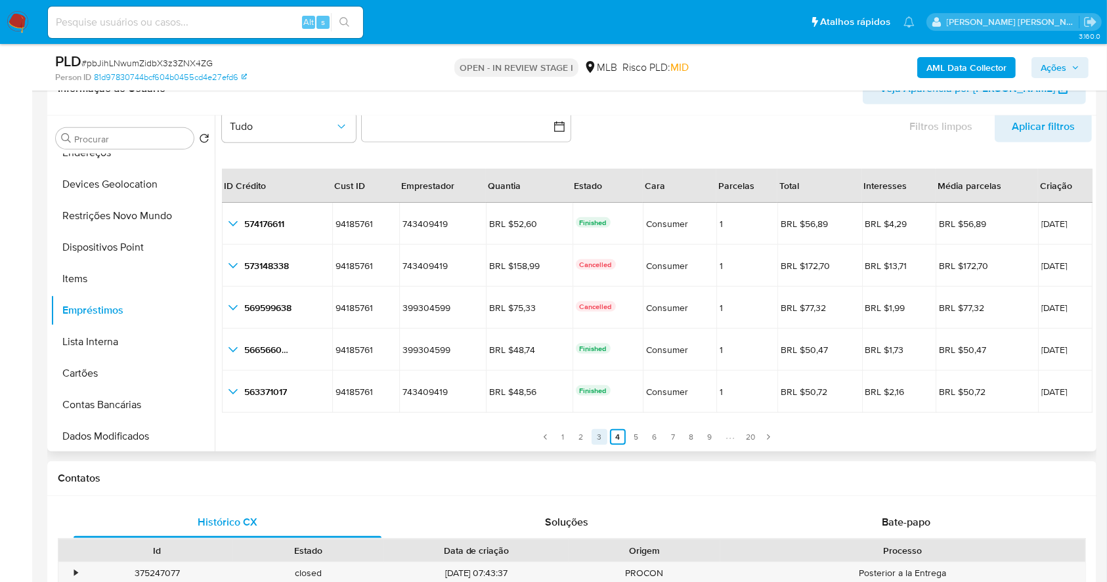
click at [601, 435] on link "3" at bounding box center [600, 437] width 16 height 16
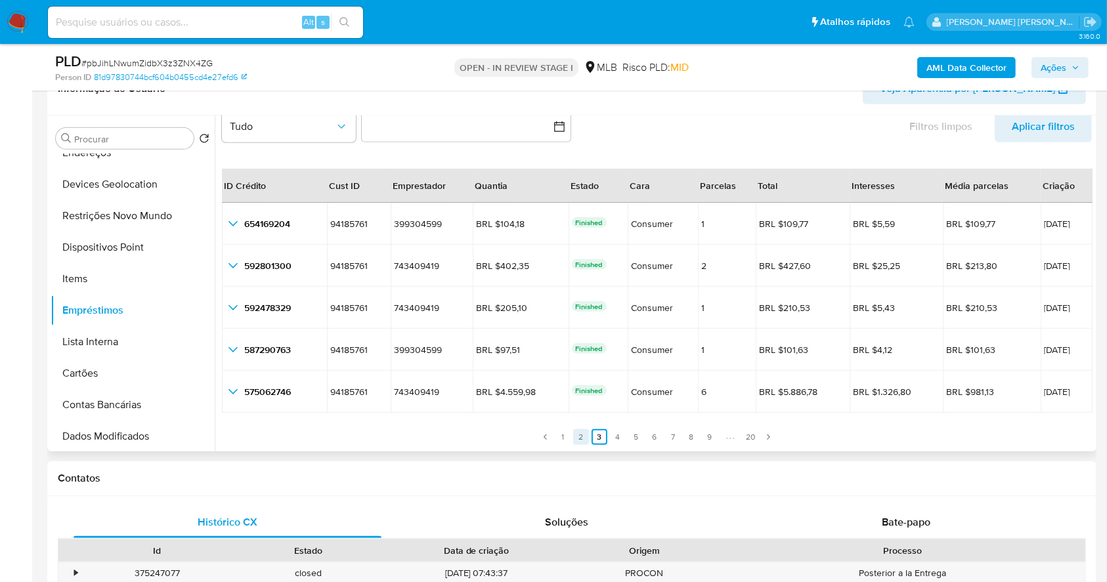
click at [573, 438] on link "2" at bounding box center [581, 437] width 16 height 16
click at [563, 438] on link "1" at bounding box center [563, 437] width 16 height 16
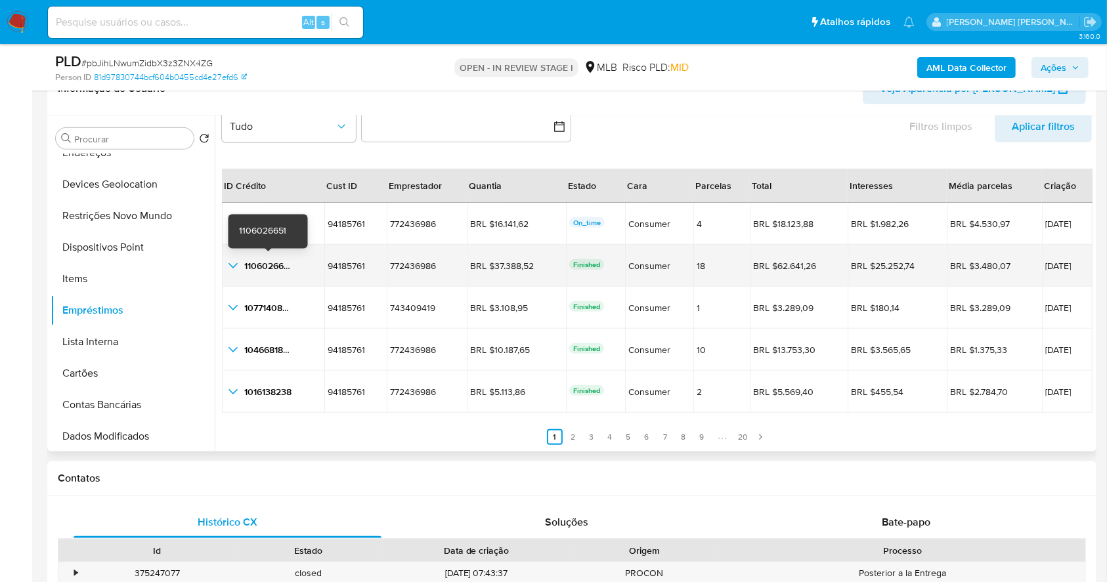
click at [265, 265] on span "1106026651" at bounding box center [268, 265] width 48 height 13
click at [239, 267] on icon "button_show_hidden_detail_by_id_1" at bounding box center [233, 266] width 16 height 16
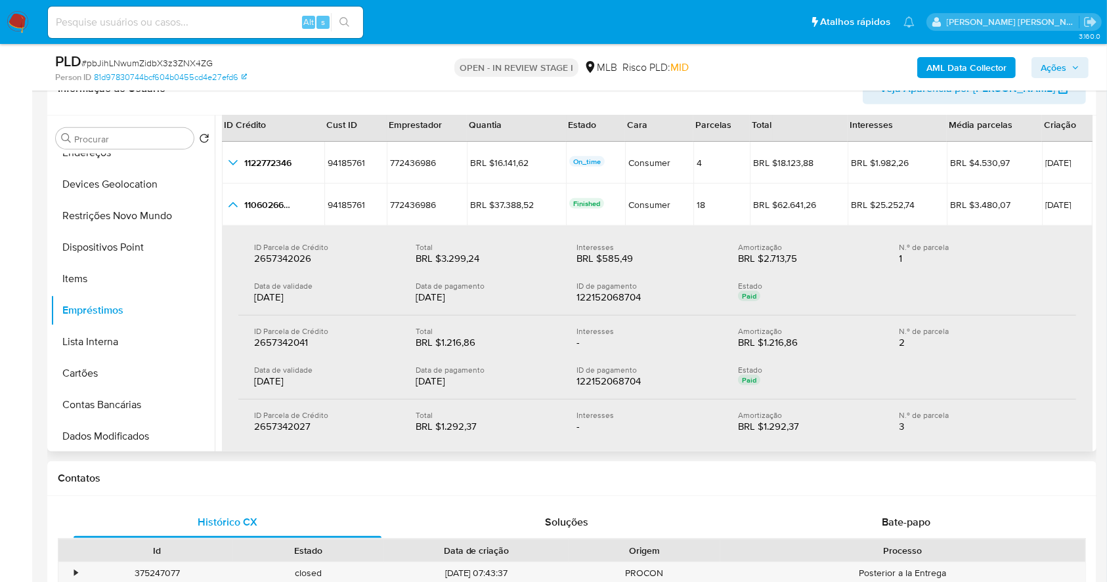
scroll to position [118, 0]
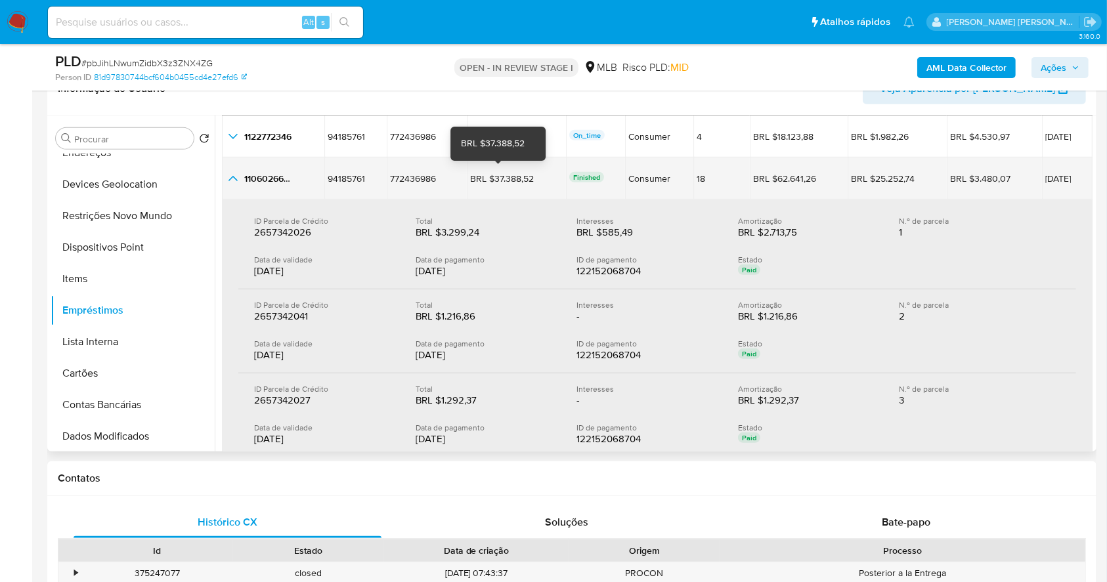
drag, startPoint x: 540, startPoint y: 175, endPoint x: 485, endPoint y: 171, distance: 54.6
click at [485, 173] on div "BRL $37.388,52 BRL $37.388,52" at bounding box center [516, 179] width 93 height 12
drag, startPoint x: 1078, startPoint y: 175, endPoint x: 1012, endPoint y: 175, distance: 65.7
click at [1042, 175] on td "05/08/2025" at bounding box center [1067, 179] width 51 height 42
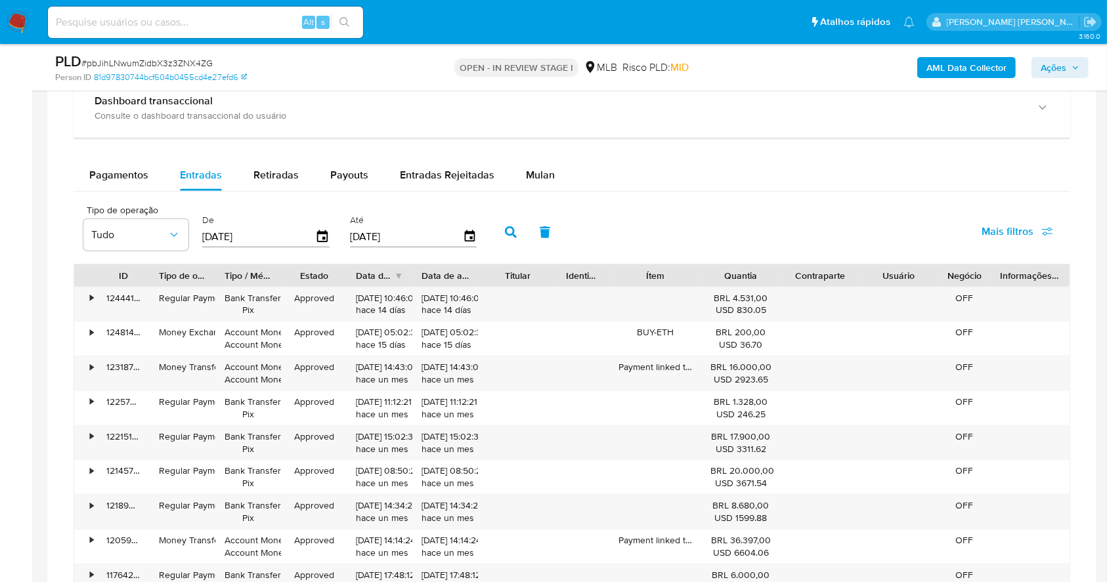
scroll to position [1281, 0]
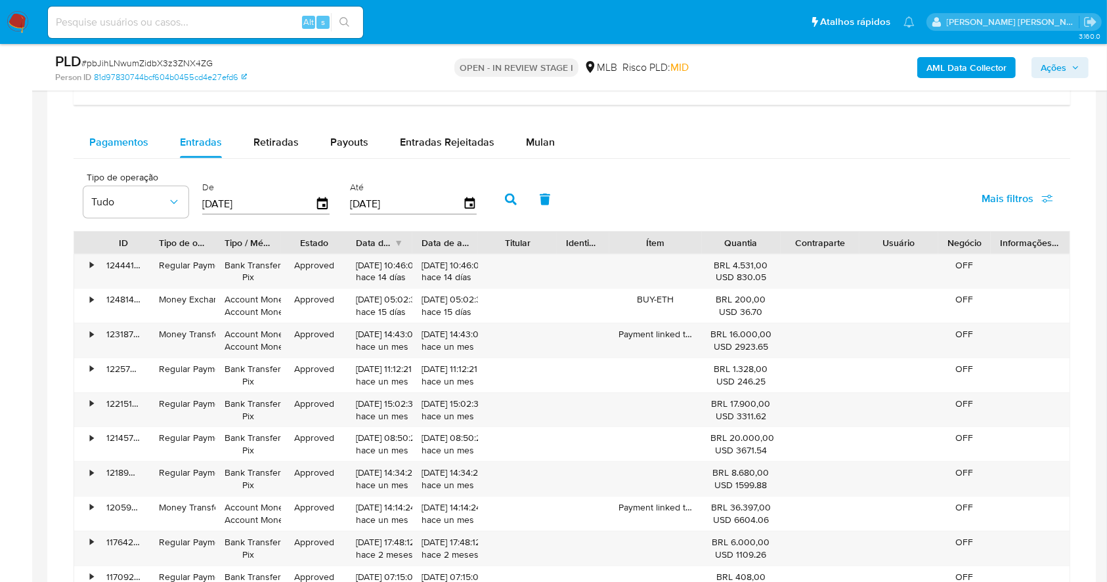
click at [112, 137] on span "Pagamentos" at bounding box center [118, 142] width 59 height 15
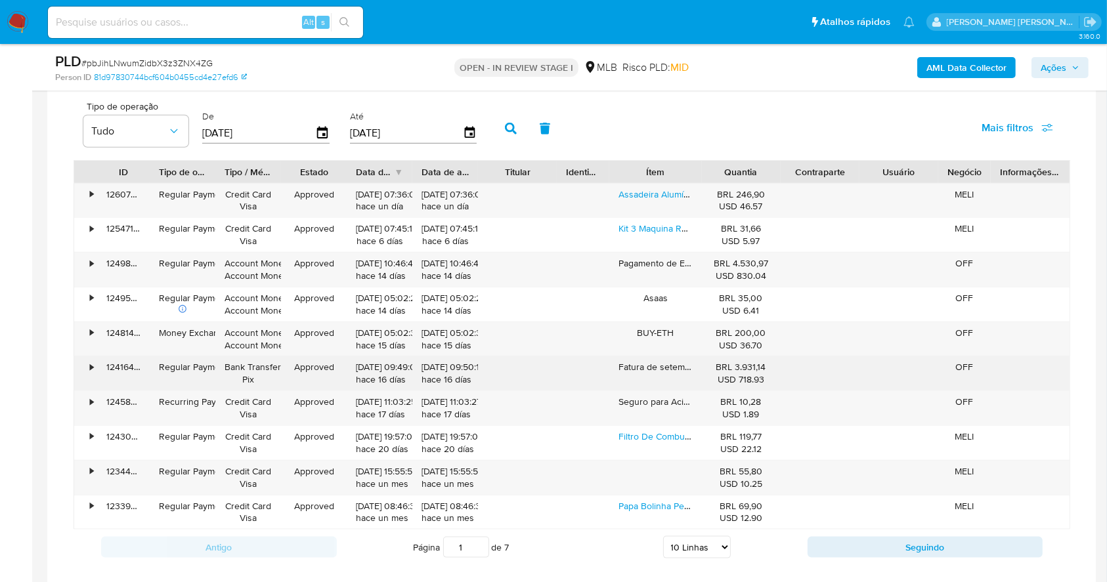
scroll to position [1456, 0]
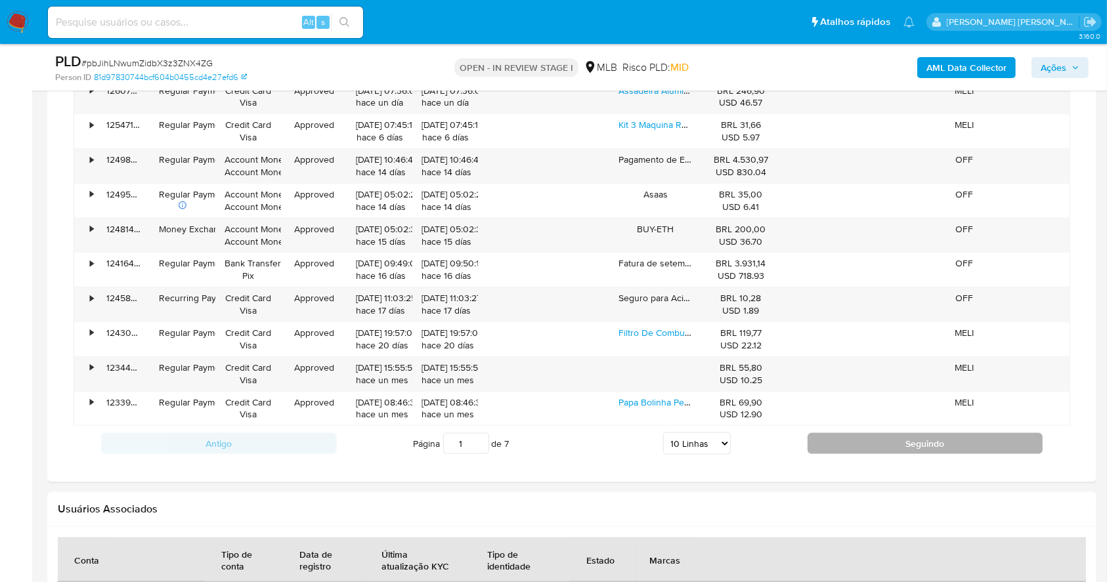
click at [835, 448] on button "Seguindo" at bounding box center [926, 443] width 236 height 21
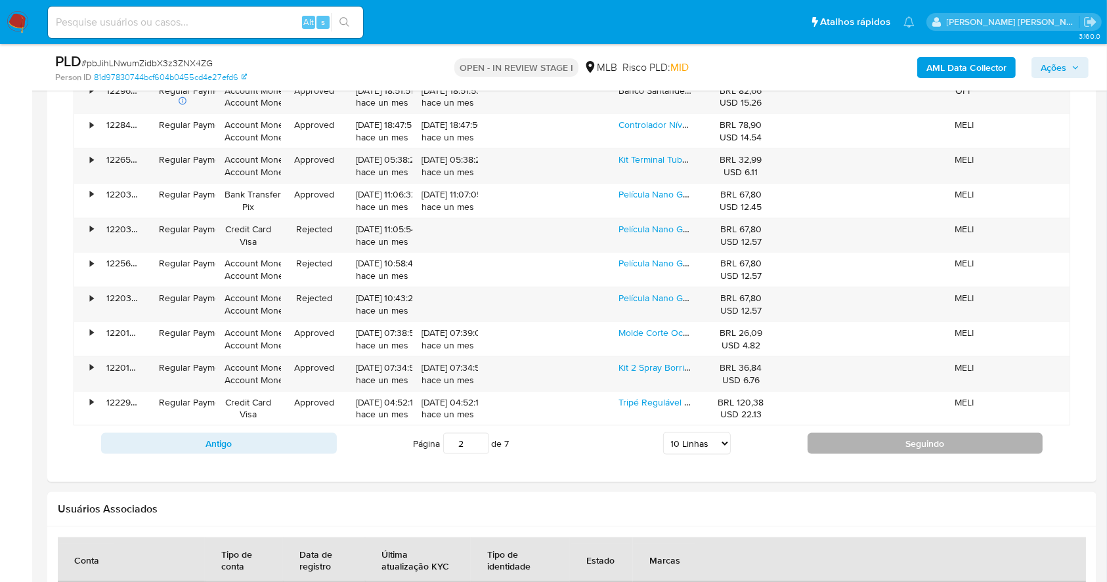
click at [855, 442] on button "Seguindo" at bounding box center [926, 443] width 236 height 21
type input "3"
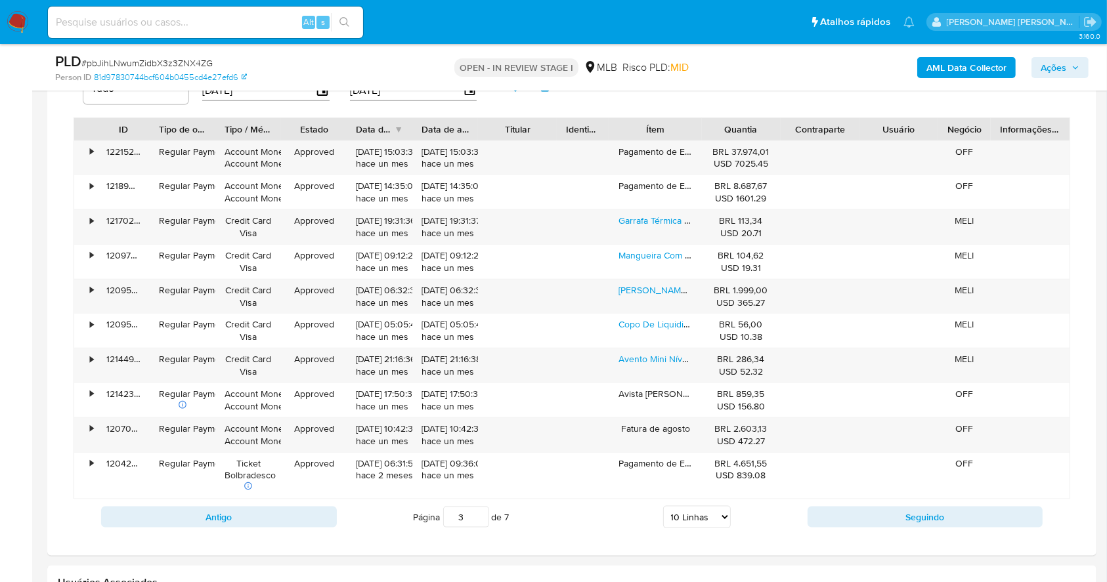
scroll to position [1368, 0]
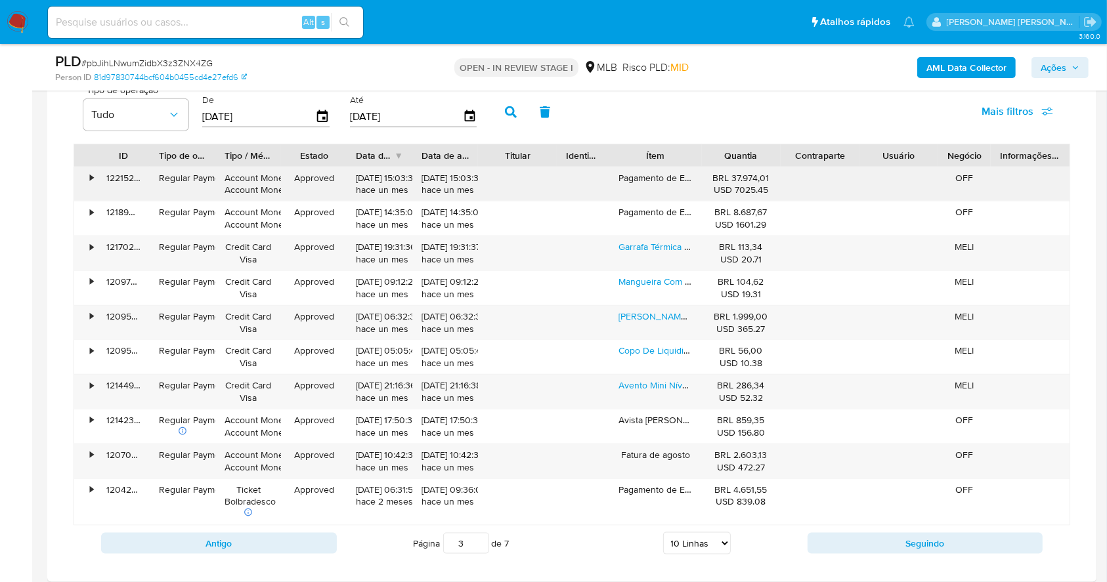
click at [89, 171] on div "•" at bounding box center [85, 184] width 23 height 34
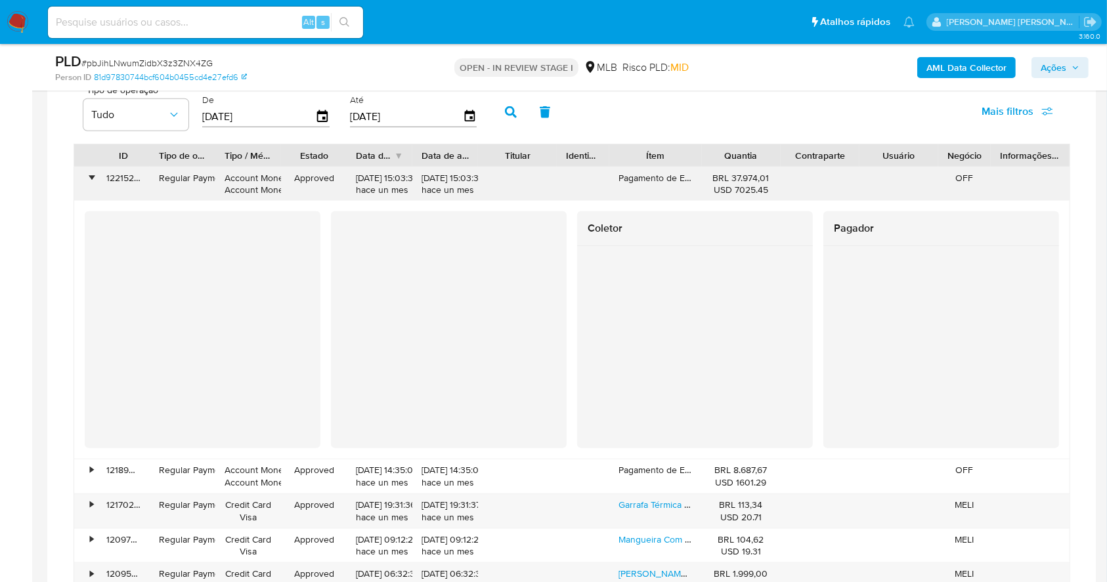
click at [89, 171] on div "•" at bounding box center [85, 184] width 23 height 34
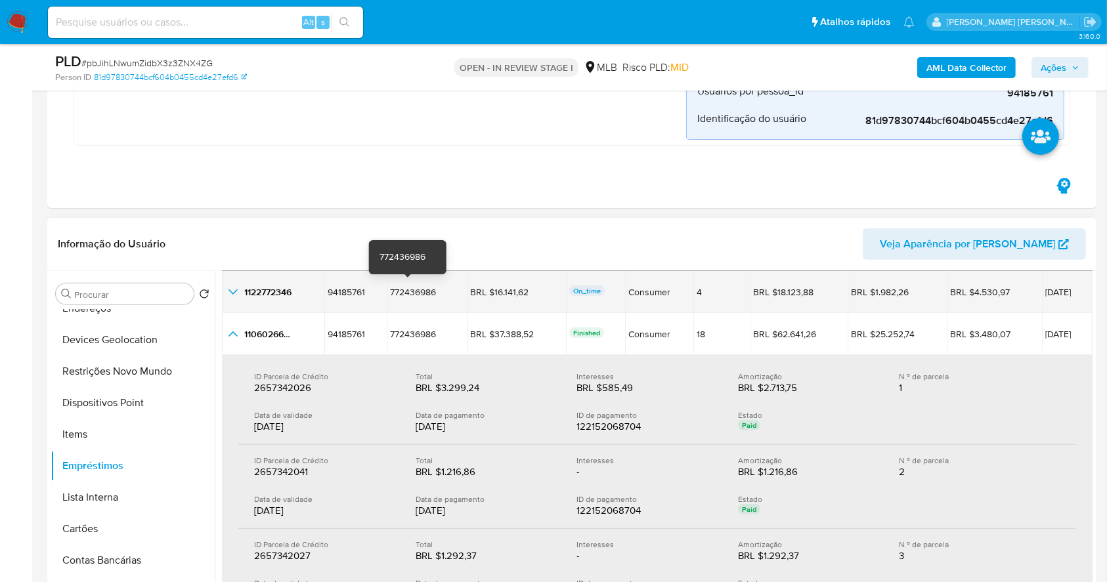
scroll to position [405, 0]
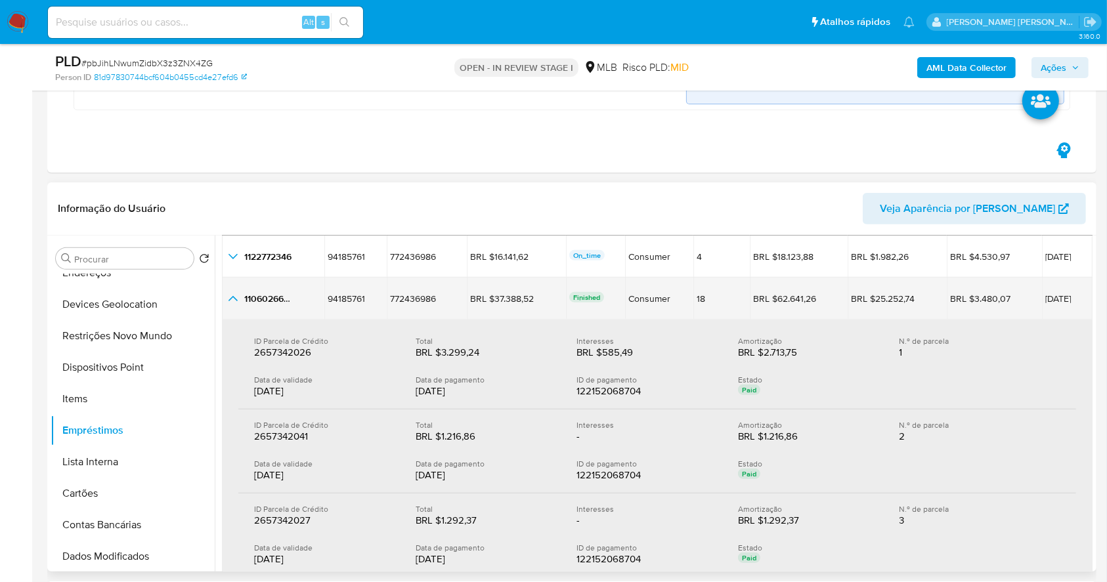
click at [229, 303] on icon "button_show_hidden_detail_by_id_1" at bounding box center [233, 299] width 16 height 16
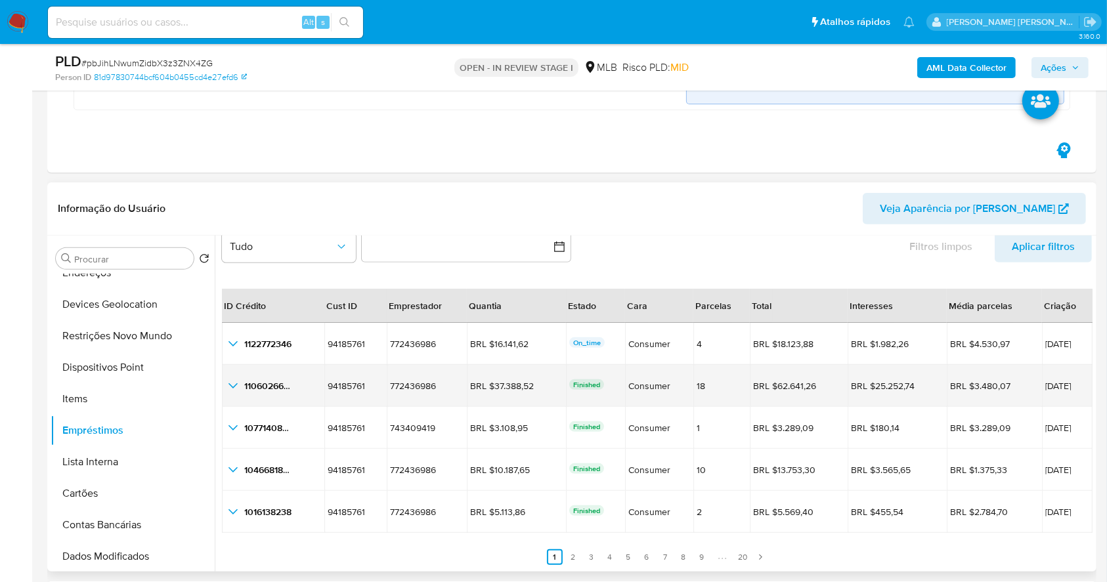
scroll to position [30, 0]
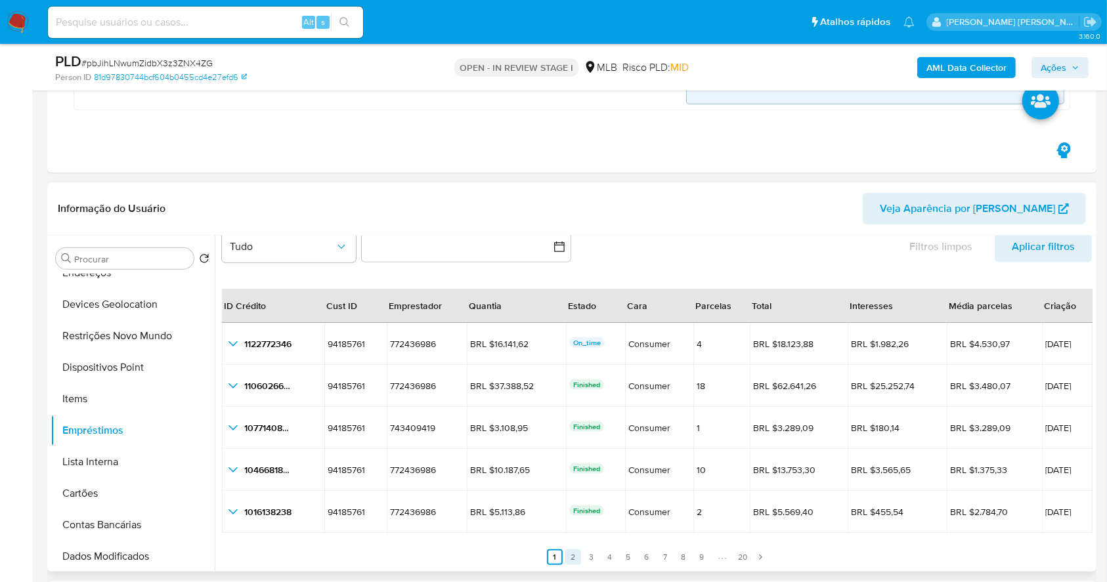
click at [569, 557] on link "2" at bounding box center [573, 558] width 16 height 16
click at [593, 555] on link "3" at bounding box center [600, 558] width 16 height 16
click at [562, 559] on link "1" at bounding box center [563, 558] width 16 height 16
click at [1065, 71] on span "Ações" at bounding box center [1054, 67] width 26 height 21
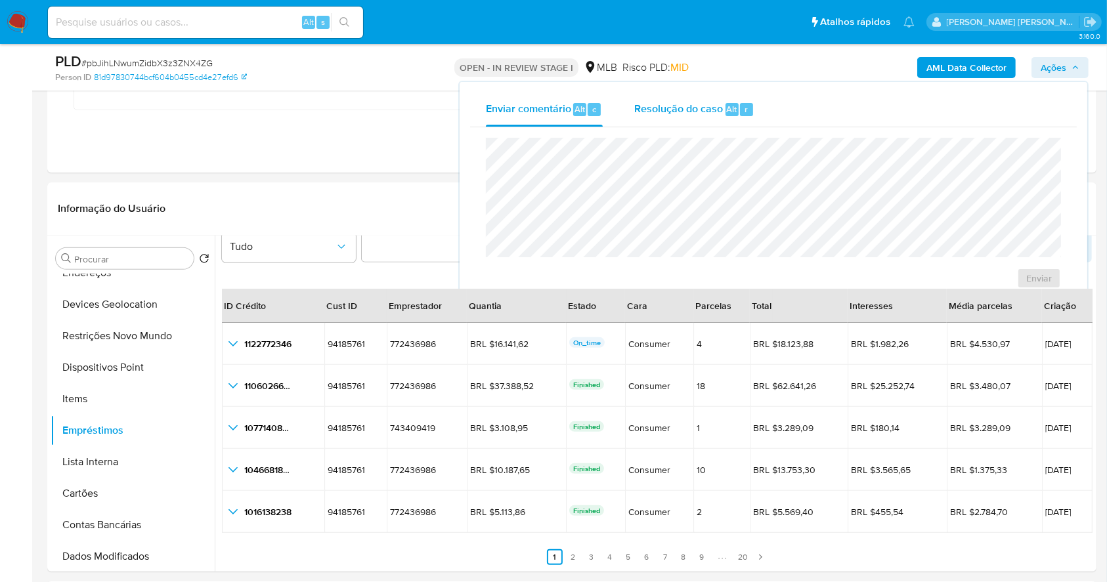
click at [676, 114] on span "Resolução do caso" at bounding box center [678, 108] width 89 height 15
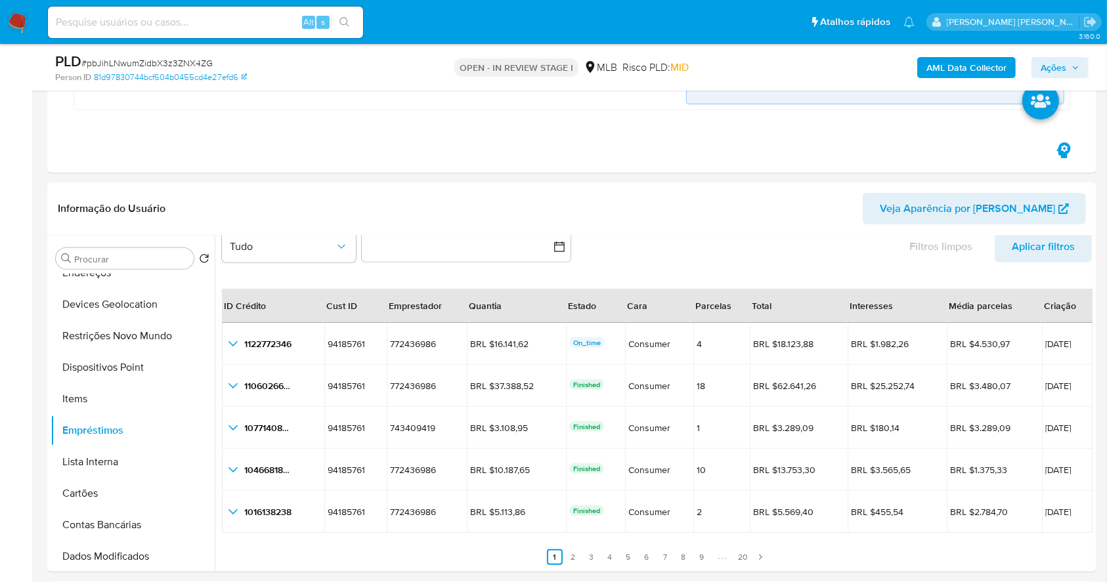
click at [1061, 58] on span "Ações" at bounding box center [1054, 67] width 26 height 21
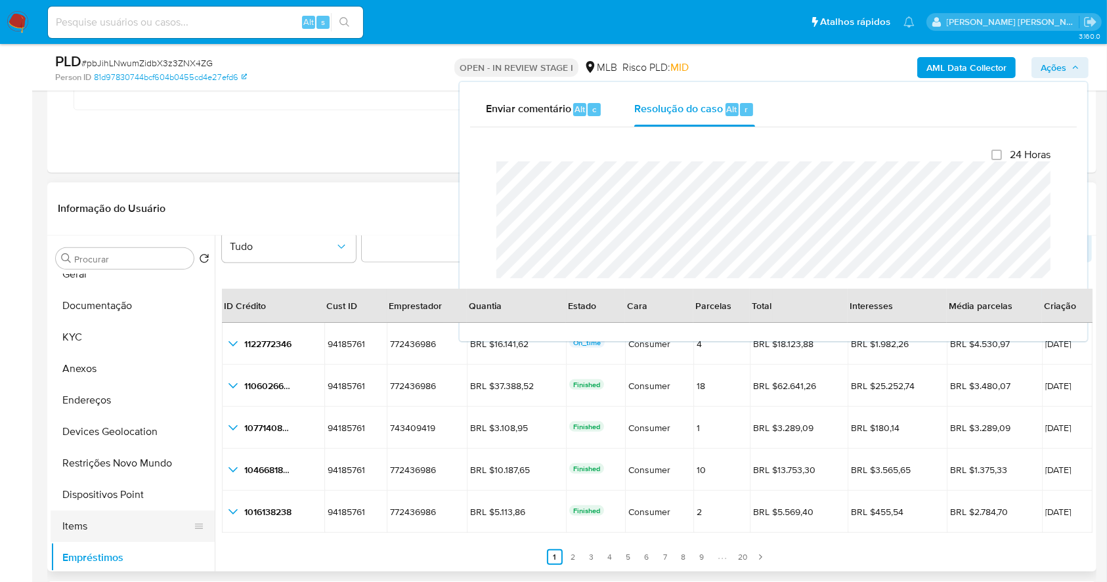
scroll to position [0, 0]
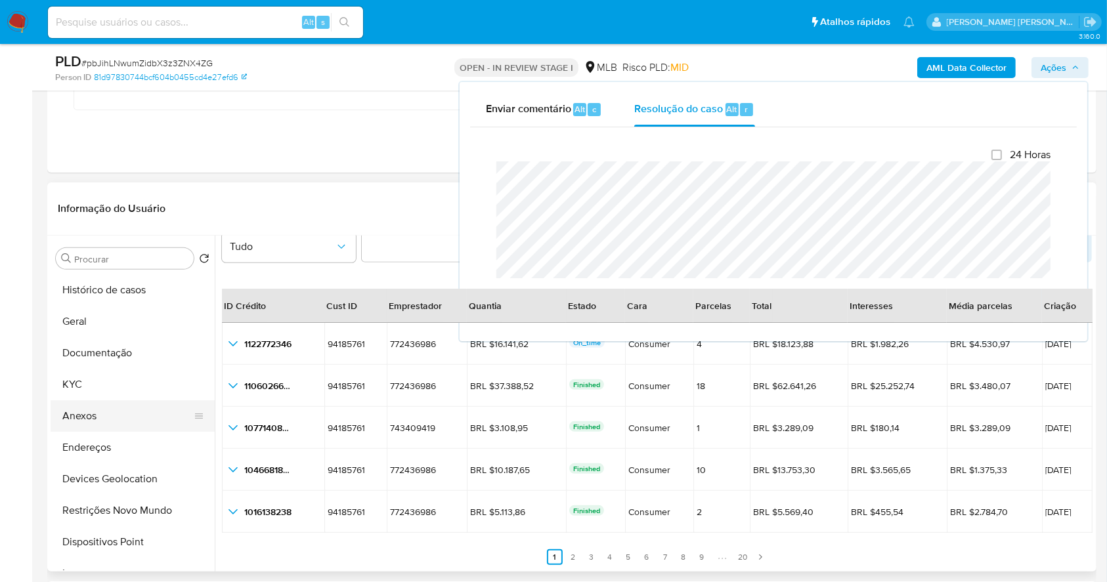
click at [102, 416] on button "Anexos" at bounding box center [128, 416] width 154 height 32
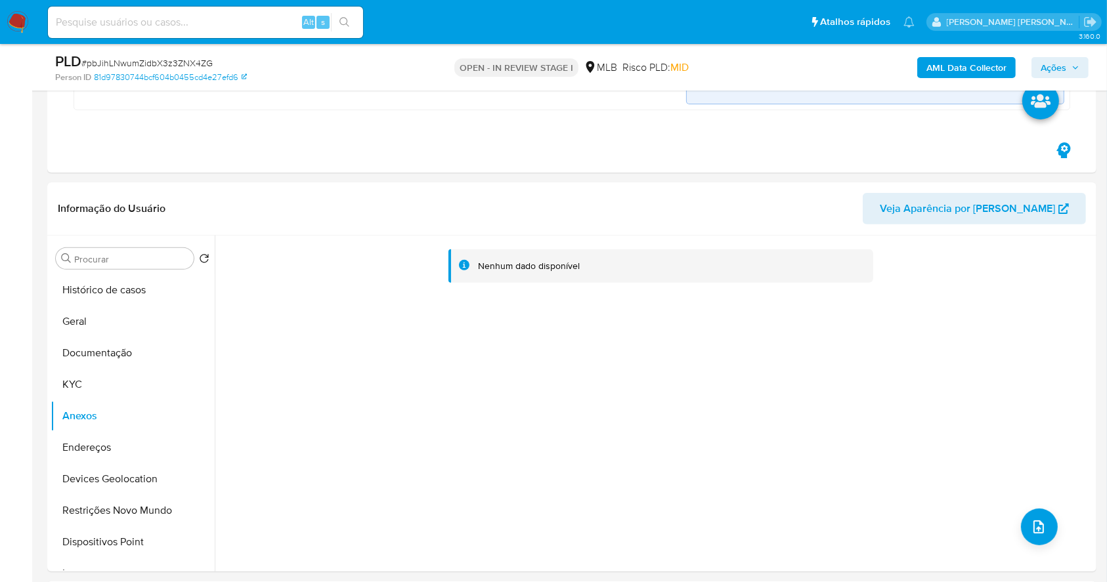
click at [969, 57] on b "AML Data Collector" at bounding box center [966, 67] width 80 height 21
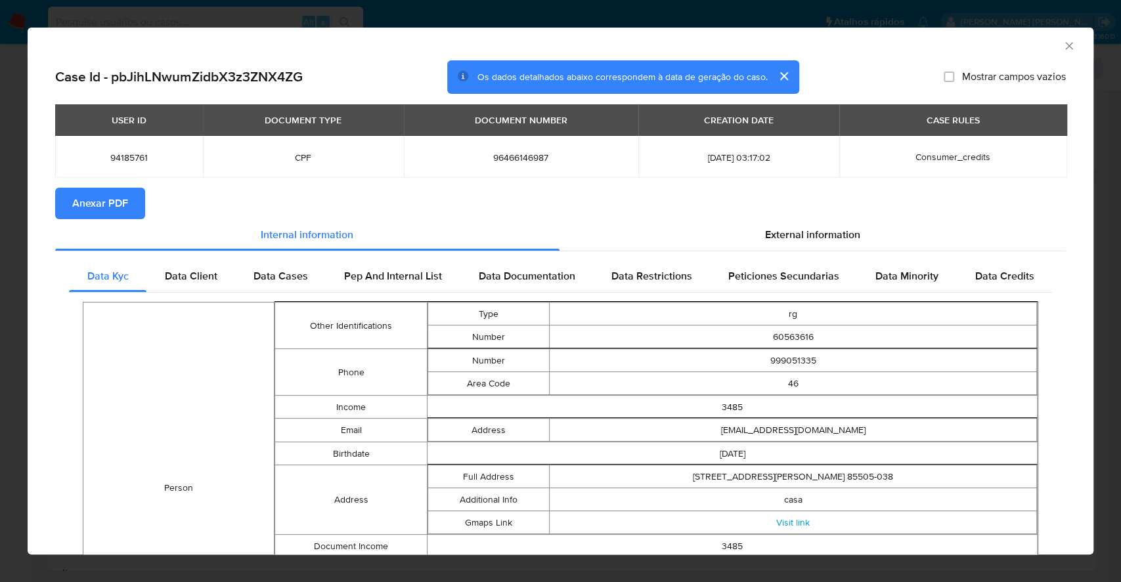
click at [97, 213] on span "Anexar PDF" at bounding box center [100, 203] width 56 height 29
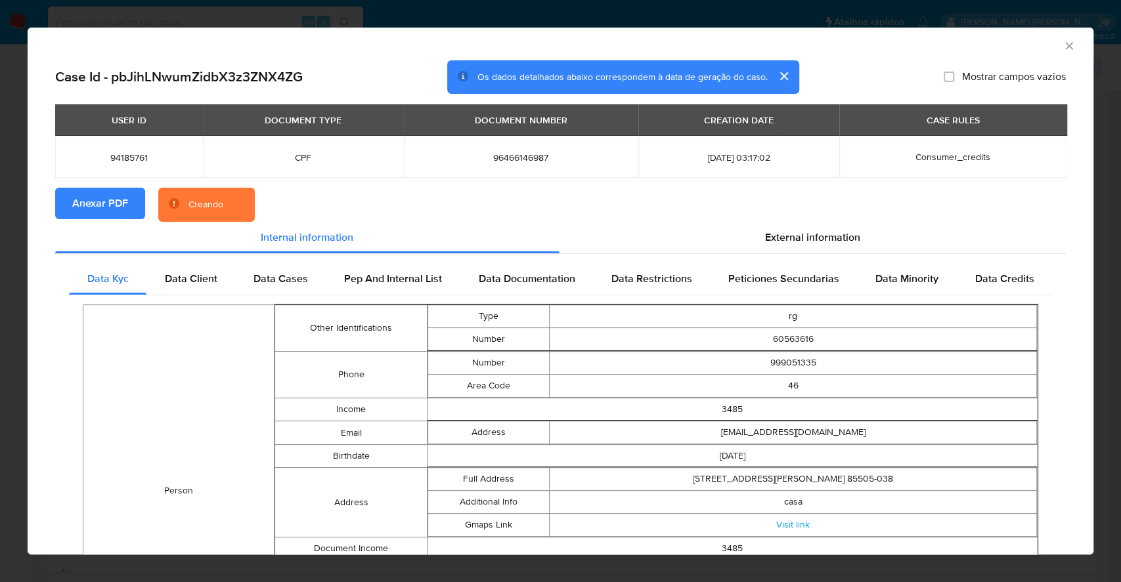
click at [0, 251] on div "AML Data Collector Case Id - pbJihLNwumZidbX3z3ZNX4ZG Os dados detalhados abaix…" at bounding box center [560, 291] width 1121 height 582
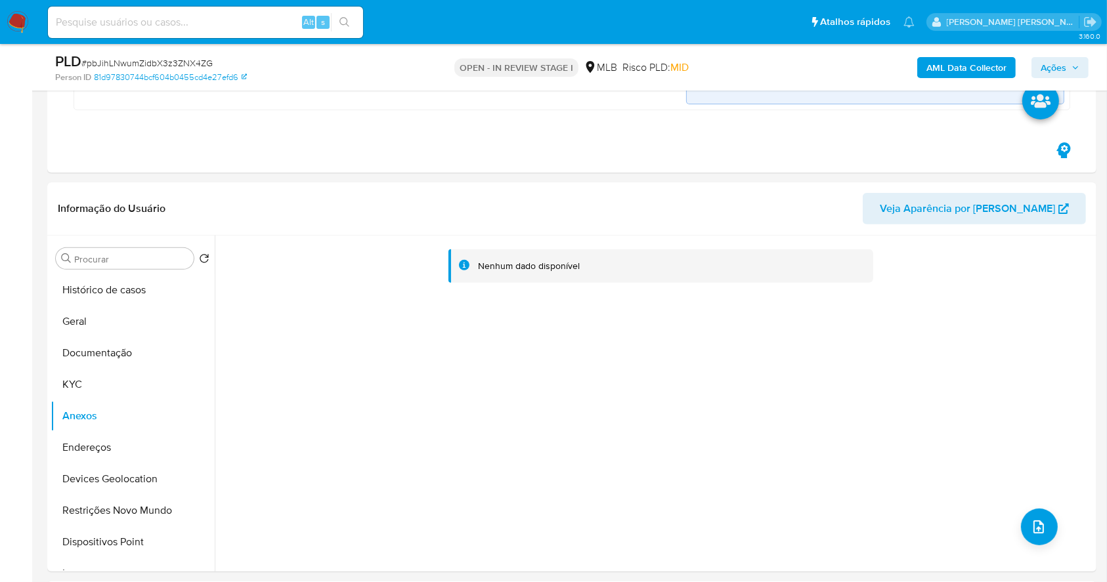
click at [1052, 62] on span "Ações" at bounding box center [1054, 67] width 26 height 21
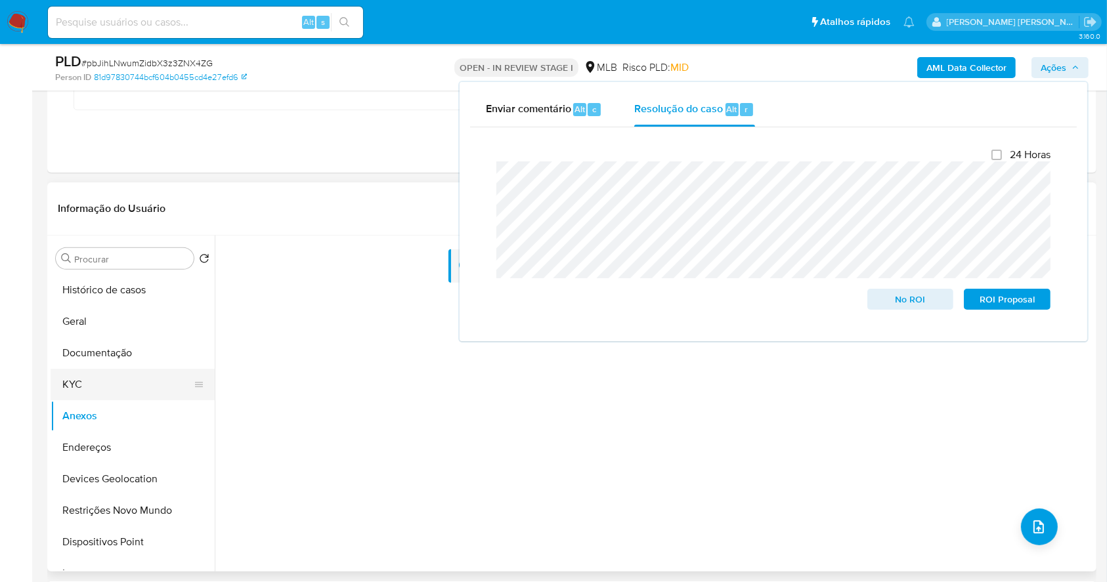
click at [104, 381] on button "KYC" at bounding box center [128, 385] width 154 height 32
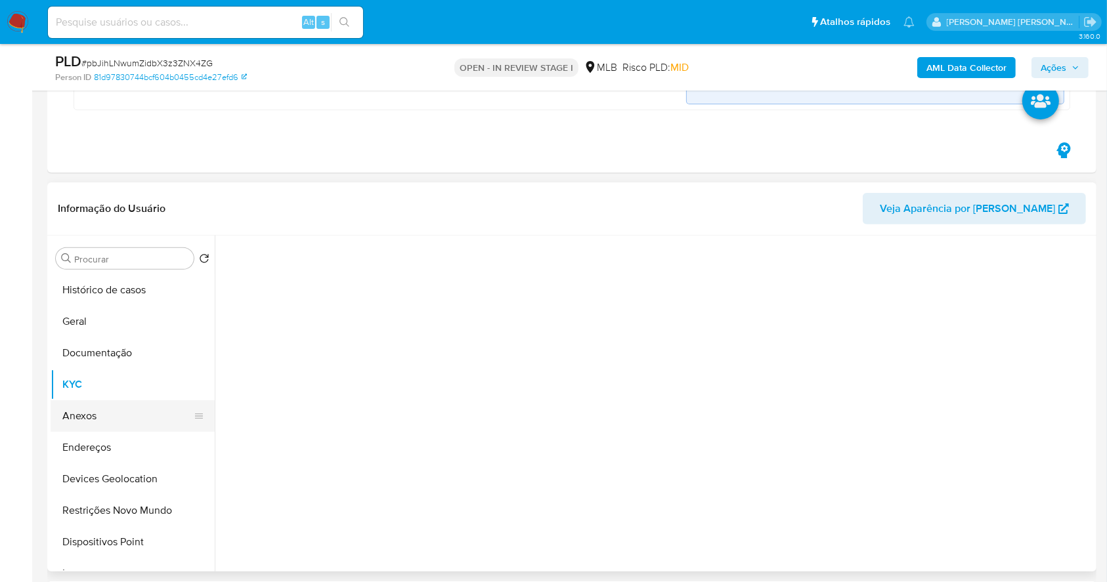
click at [100, 411] on button "Anexos" at bounding box center [128, 416] width 154 height 32
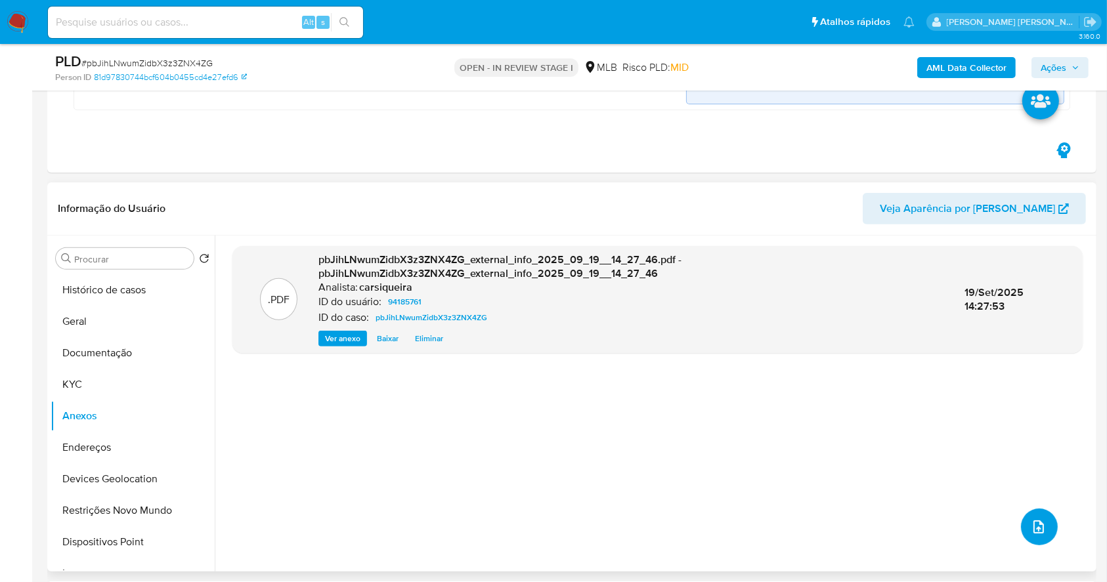
click at [1034, 526] on icon "upload-file" at bounding box center [1039, 527] width 16 height 16
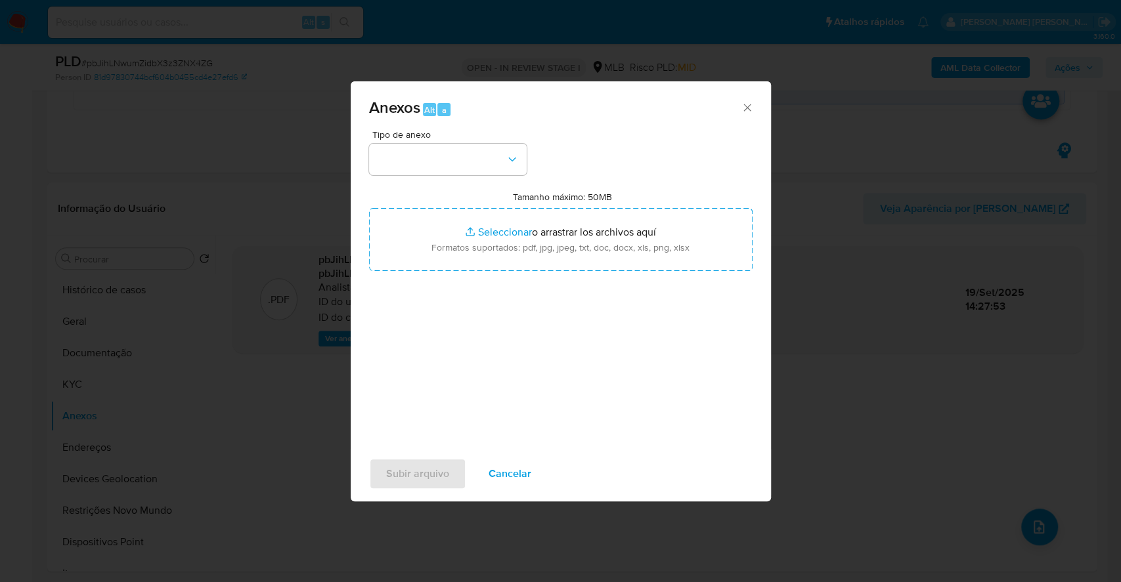
click at [394, 176] on div "Tipo de anexo Tamanho máximo: 50MB Seleccionar archivos Seleccionar o arrastrar…" at bounding box center [560, 285] width 383 height 310
click at [399, 159] on button "button" at bounding box center [448, 160] width 158 height 32
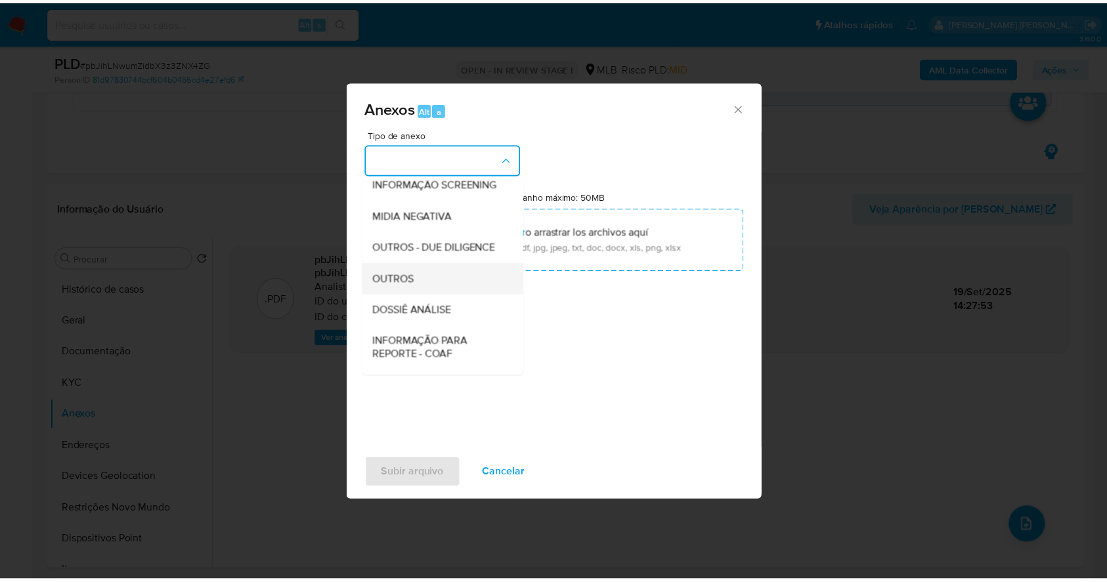
scroll to position [202, 0]
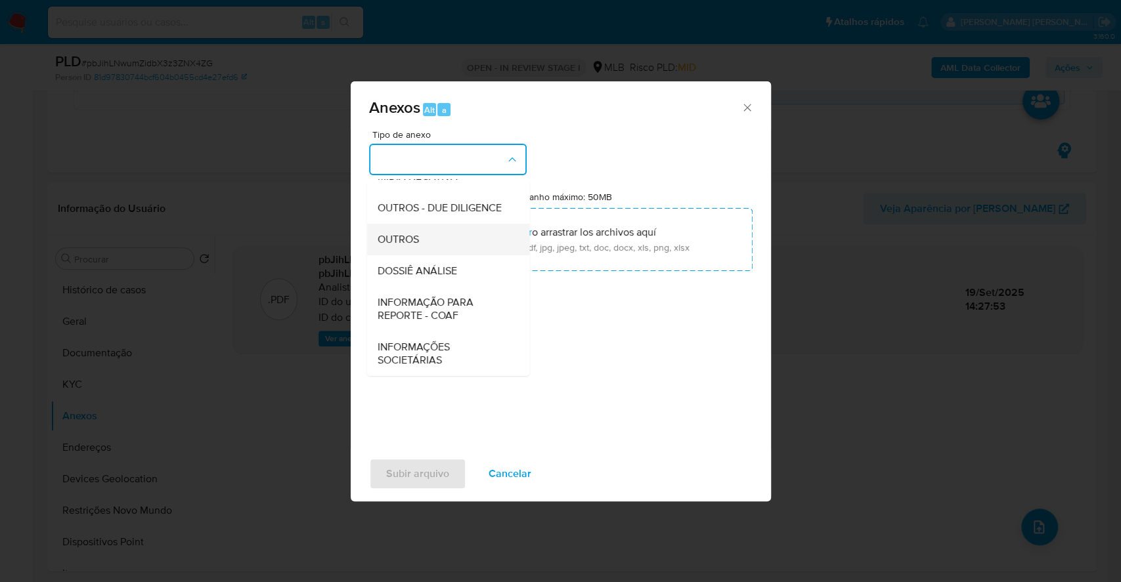
click at [423, 236] on div "OUTROS" at bounding box center [444, 240] width 134 height 32
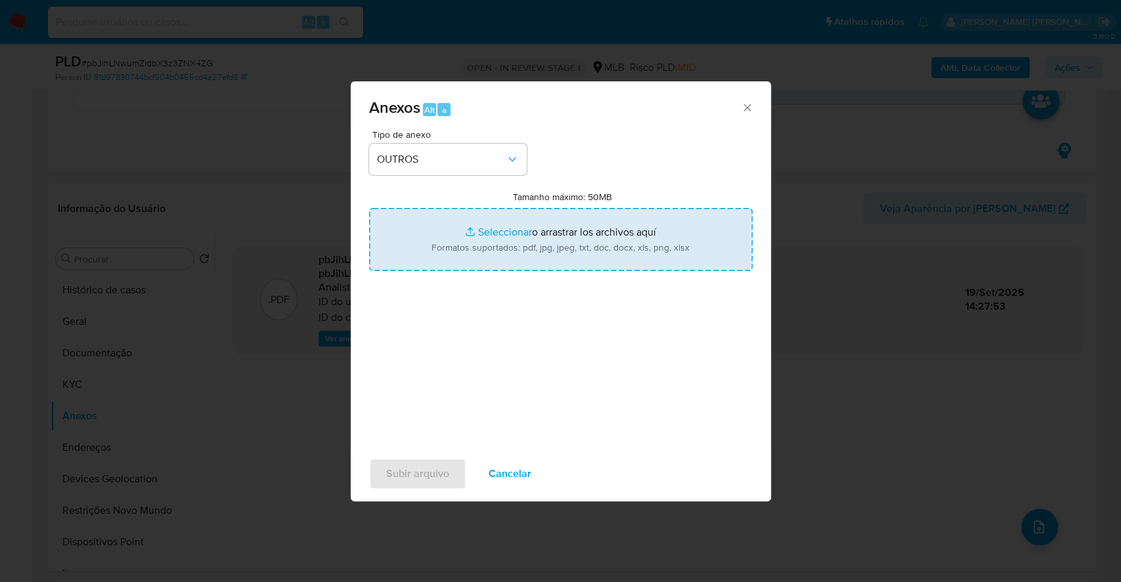
click at [478, 232] on input "Tamanho máximo: 50MB Seleccionar archivos" at bounding box center [560, 239] width 383 height 63
type input "C:\fakepath\DECLINIO - pbJihLNwumZidbX3z3ZNX4ZG - CPF 96466146987 - ROGELSO ANT…"
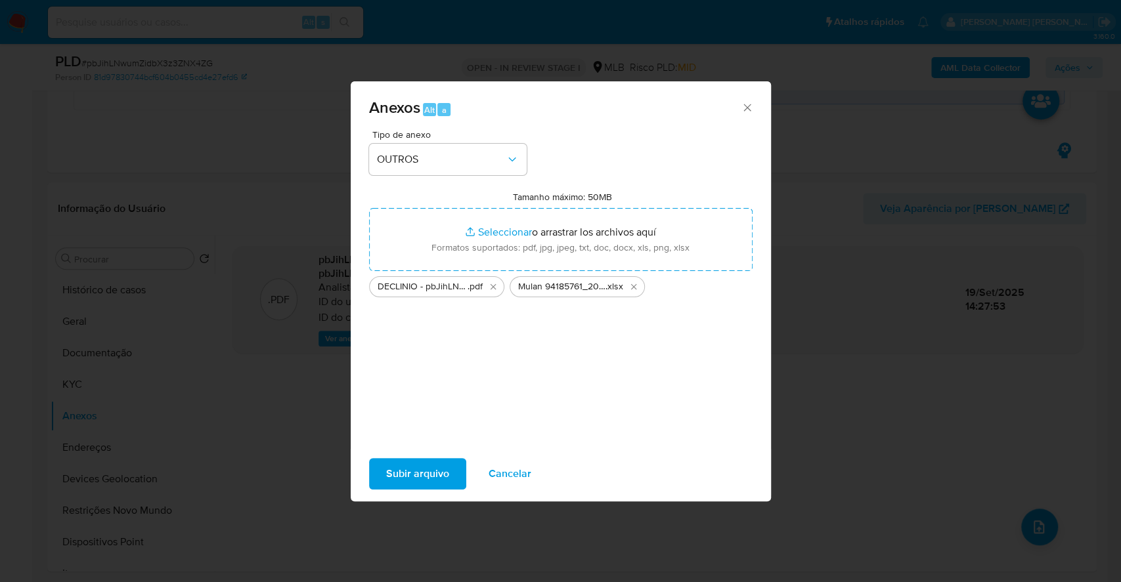
click at [431, 463] on span "Subir arquivo" at bounding box center [417, 474] width 63 height 29
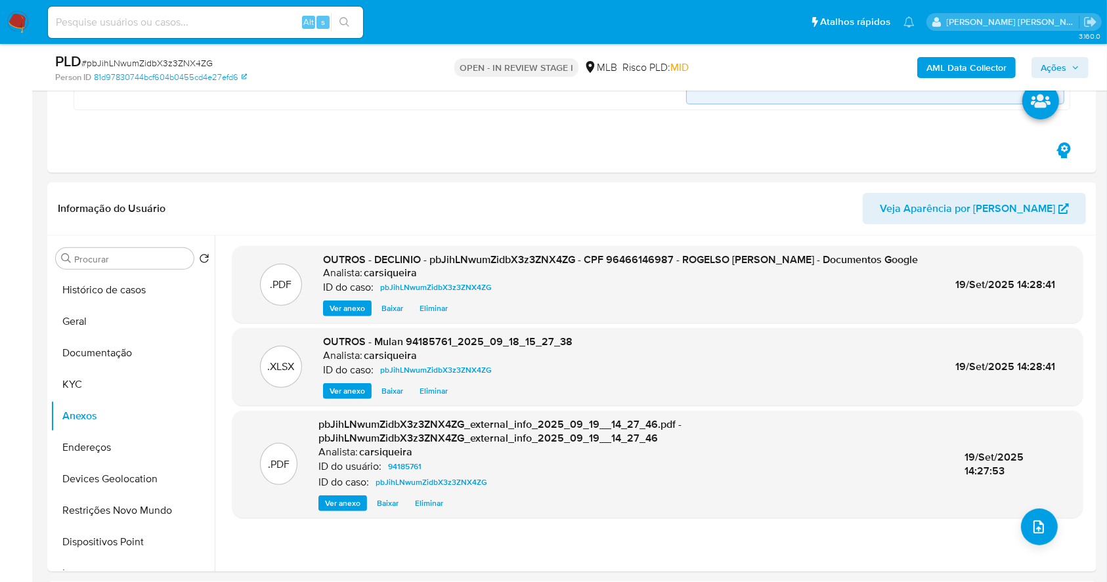
click at [1071, 64] on span "Ações" at bounding box center [1060, 67] width 39 height 18
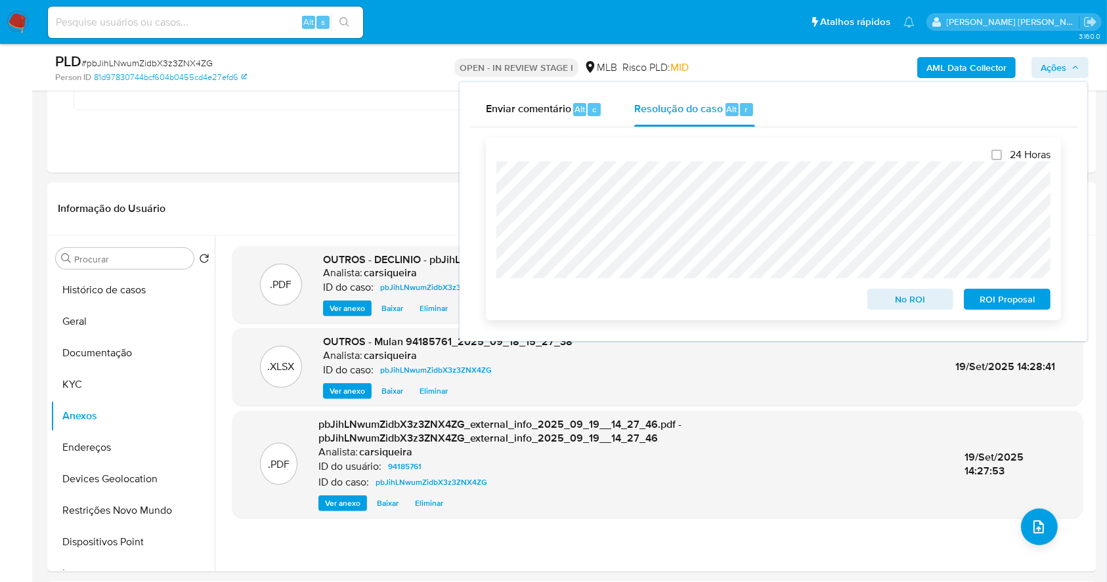
click at [917, 301] on span "No ROI" at bounding box center [910, 299] width 68 height 18
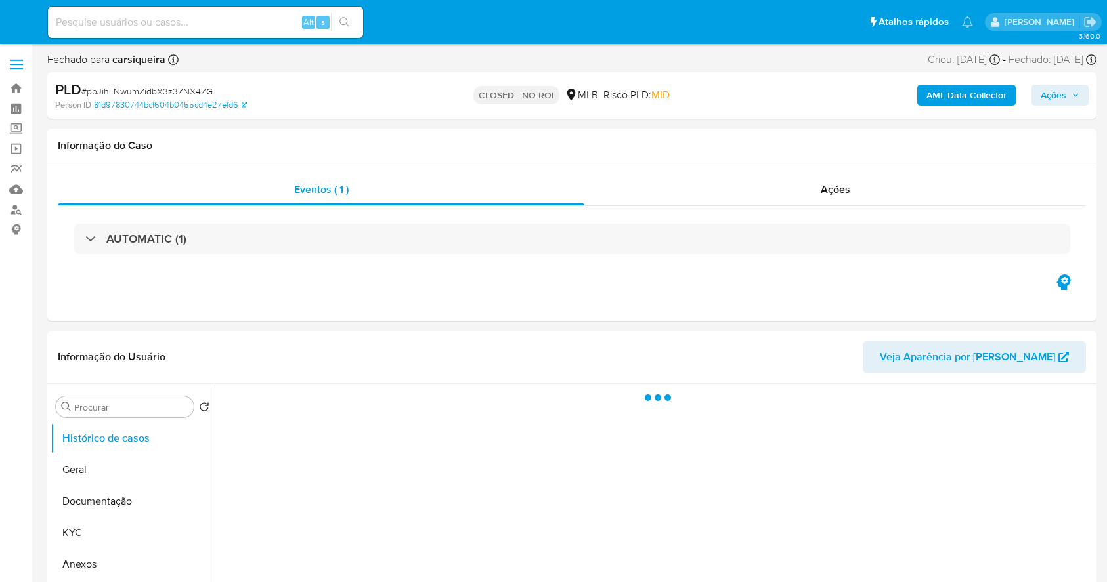
select select "10"
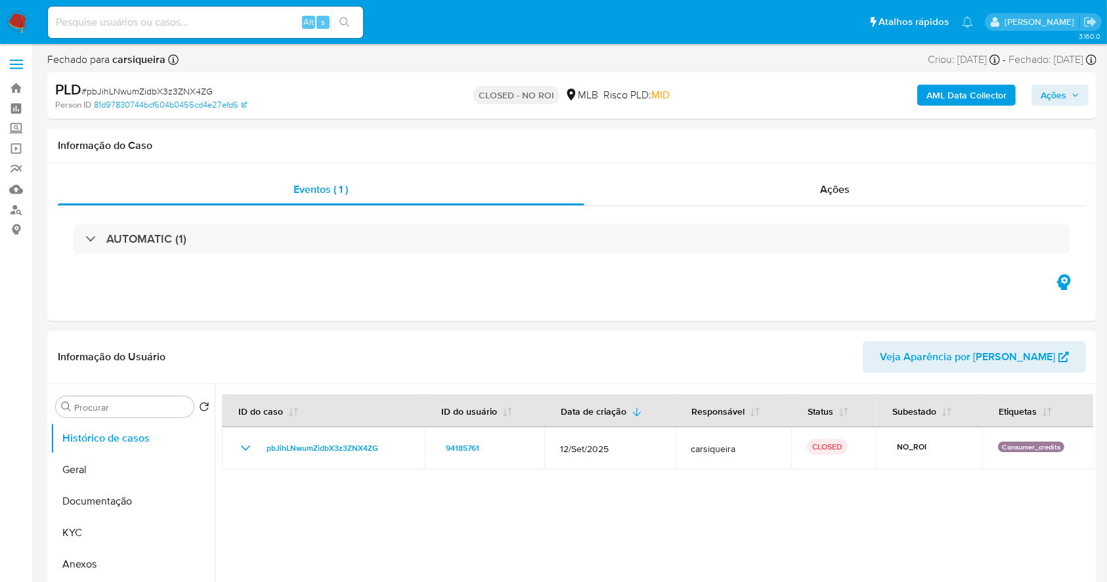
click at [190, 21] on input at bounding box center [205, 22] width 315 height 17
paste input "ELeTPCuS4h2cDiEQLjxLNpNW"
type input "ELeTPCuS4h2cDiEQLjxLNpNW"
click at [345, 24] on icon "search-icon" at bounding box center [344, 22] width 10 height 10
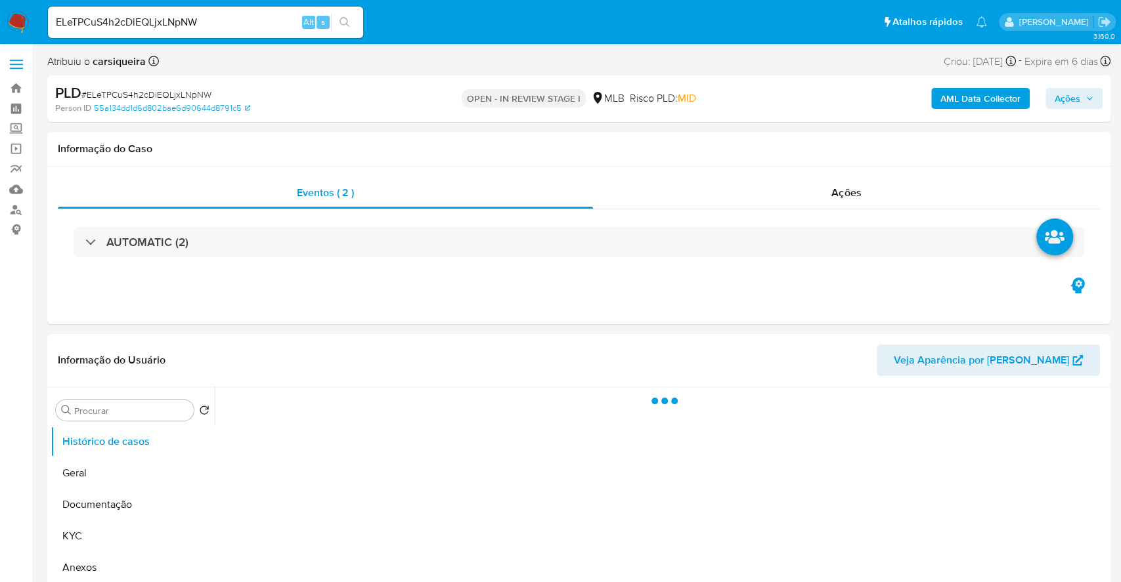
select select "10"
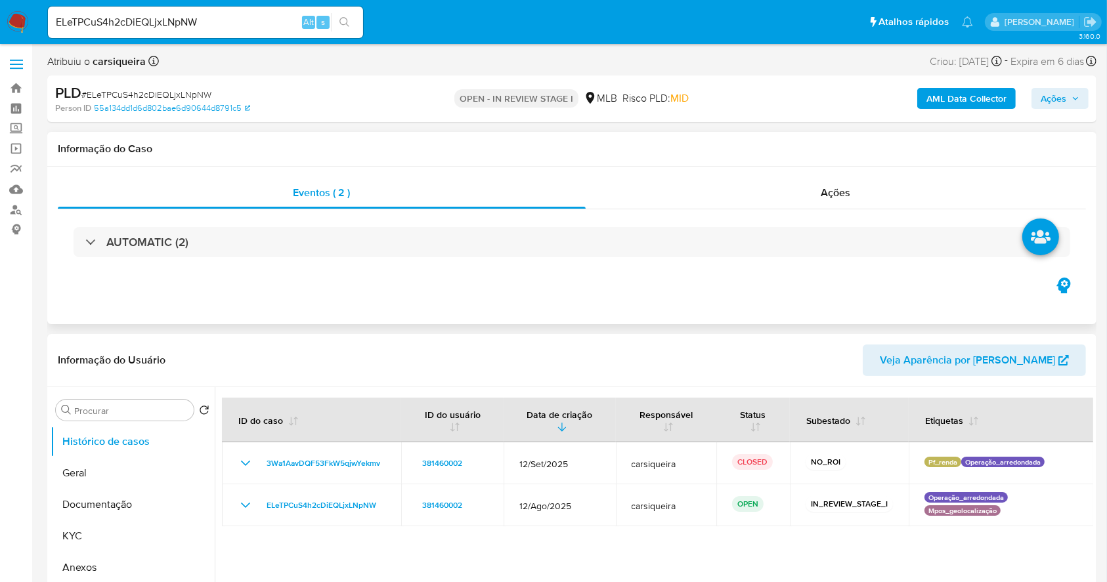
scroll to position [87, 0]
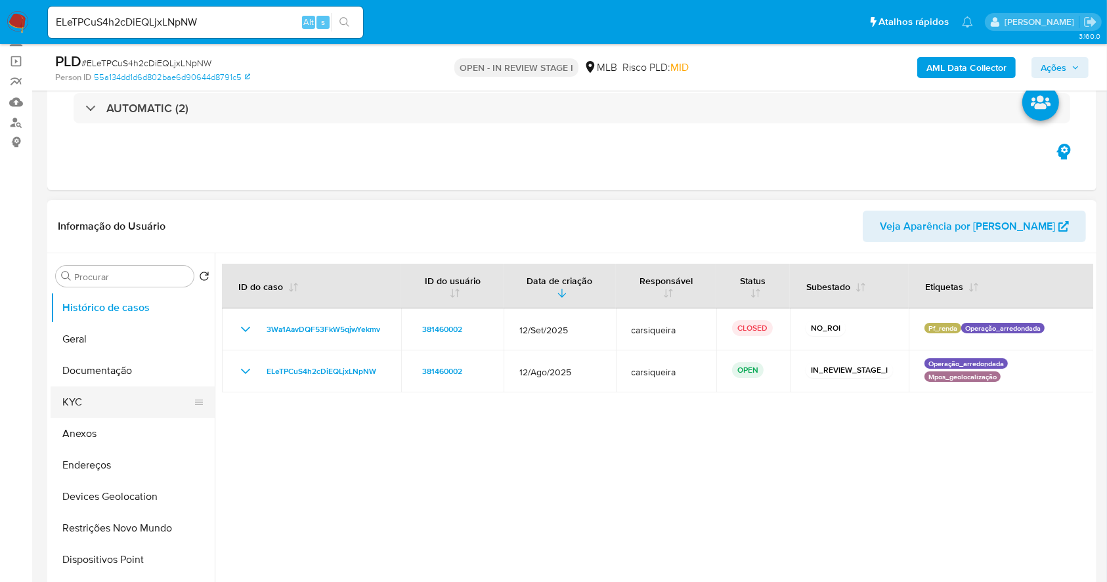
click at [135, 410] on button "KYC" at bounding box center [128, 403] width 154 height 32
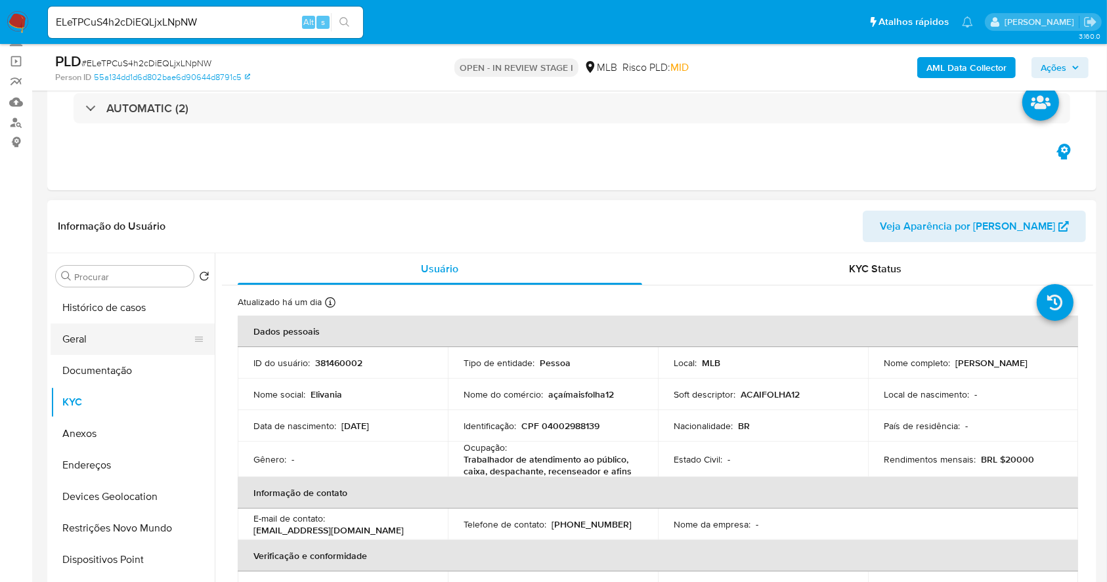
drag, startPoint x: 96, startPoint y: 347, endPoint x: 951, endPoint y: 197, distance: 868.5
click at [98, 347] on button "Geral" at bounding box center [133, 340] width 164 height 32
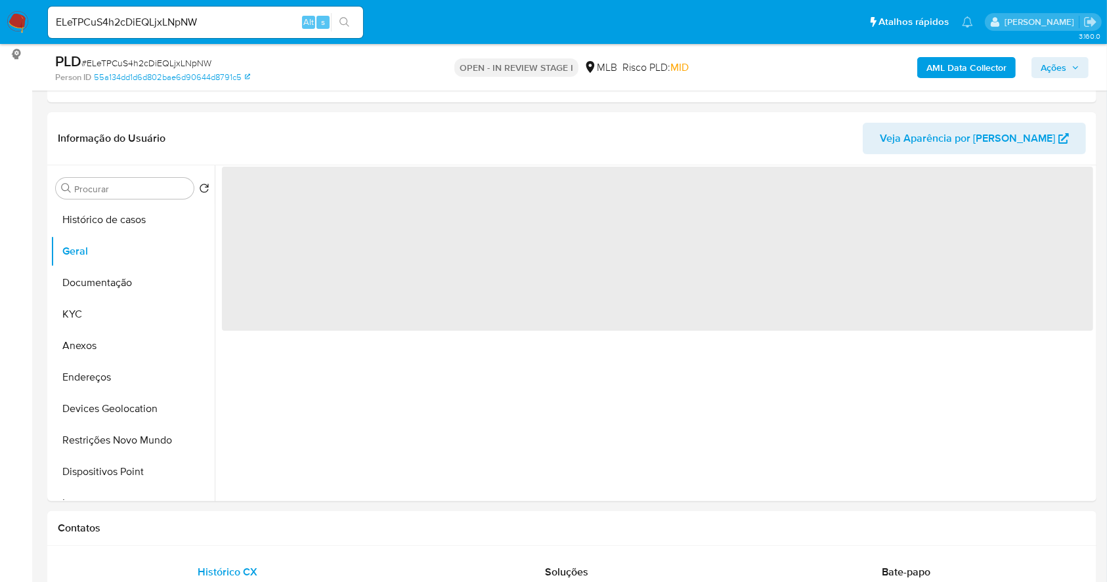
scroll to position [188, 0]
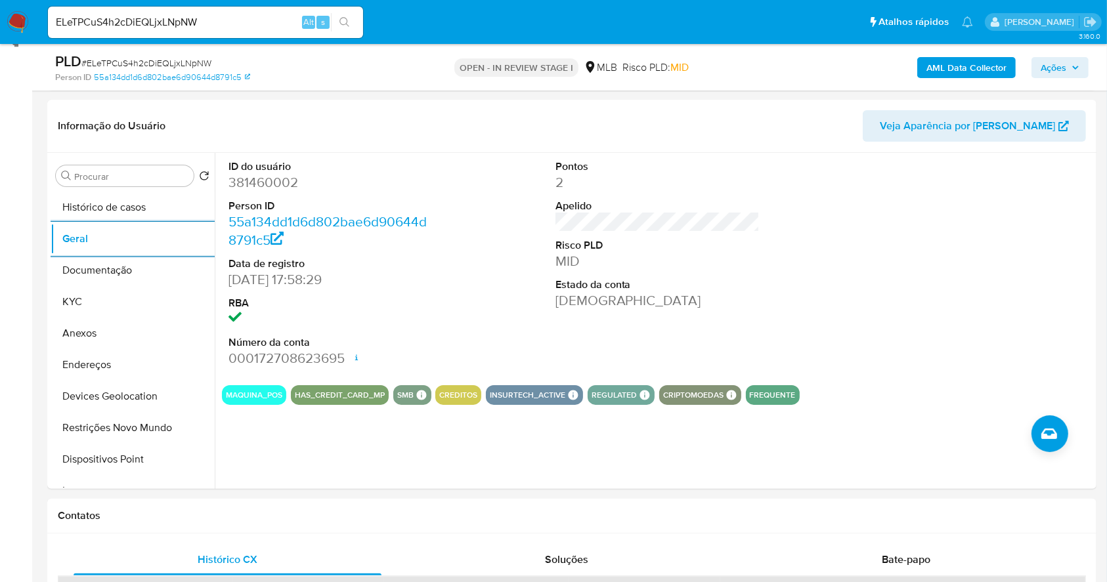
click at [957, 71] on b "AML Data Collector" at bounding box center [966, 67] width 80 height 21
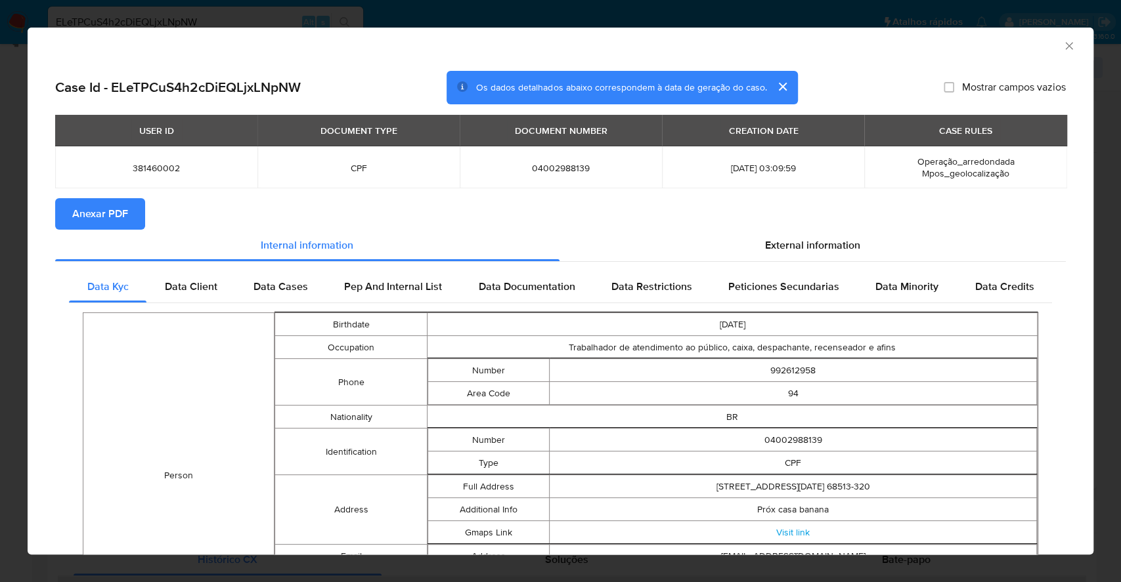
click at [102, 213] on span "Anexar PDF" at bounding box center [100, 214] width 56 height 29
click at [0, 298] on div "AML Data Collector Case Id - ELeTPCuS4h2cDiEQLjxLNpNW Os dados detalhados abaix…" at bounding box center [560, 291] width 1121 height 582
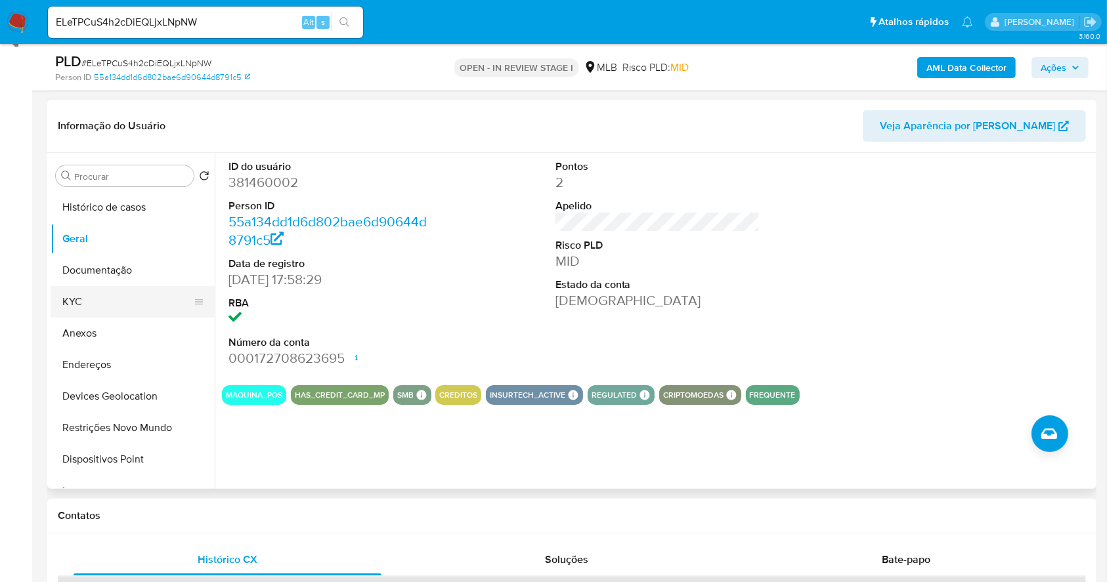
click at [118, 291] on button "KYC" at bounding box center [128, 302] width 154 height 32
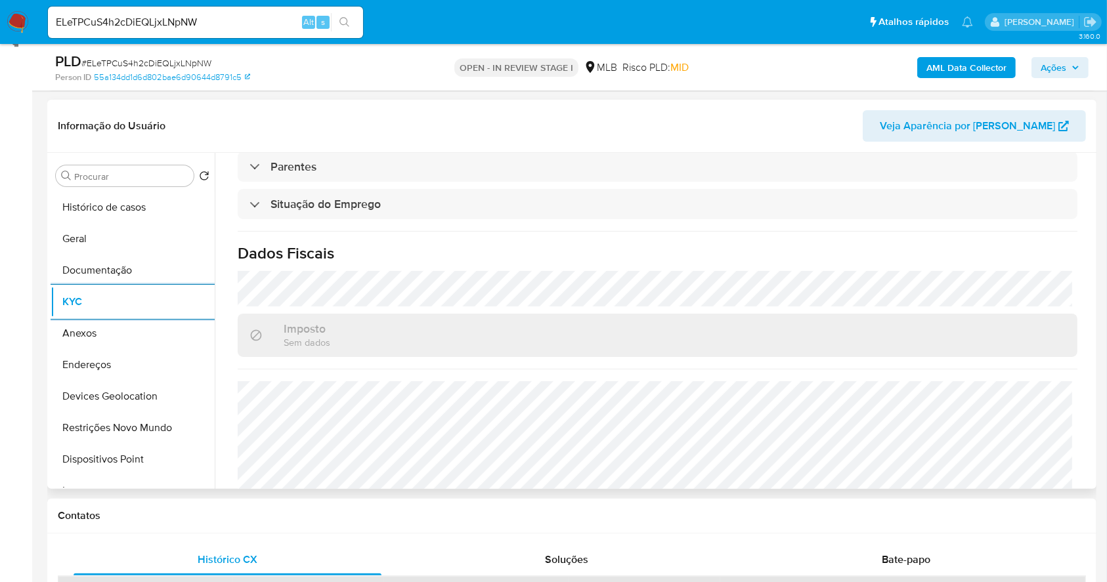
scroll to position [562, 0]
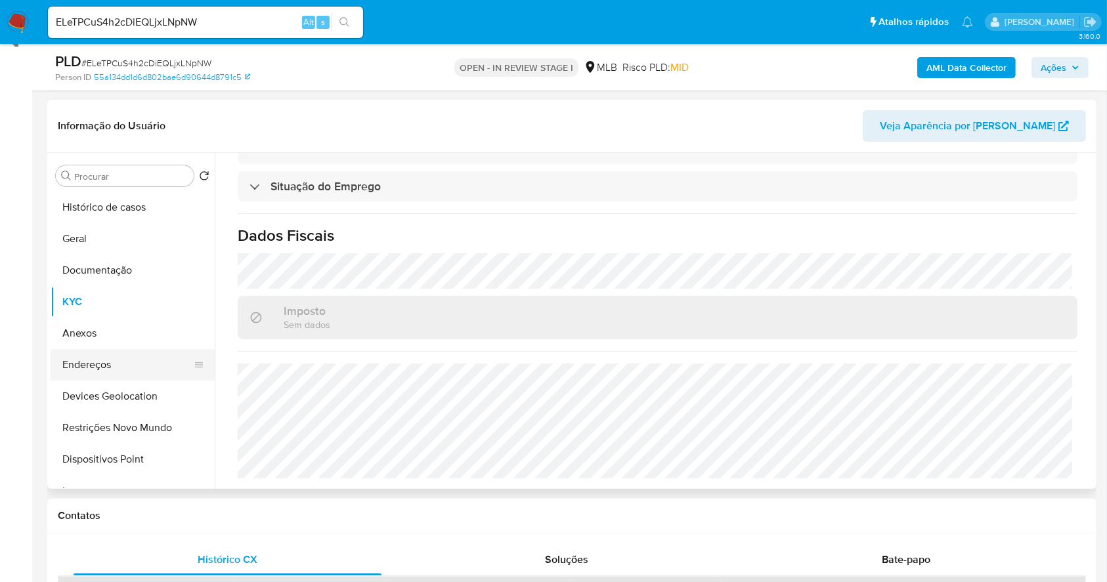
click at [105, 360] on button "Endereços" at bounding box center [128, 365] width 154 height 32
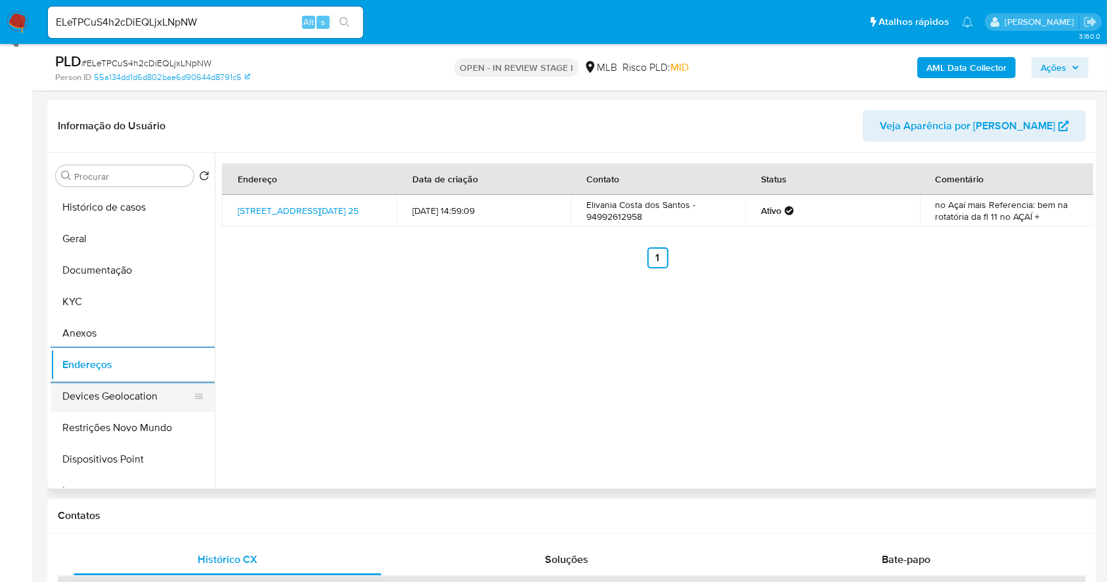
click at [141, 398] on button "Devices Geolocation" at bounding box center [128, 397] width 154 height 32
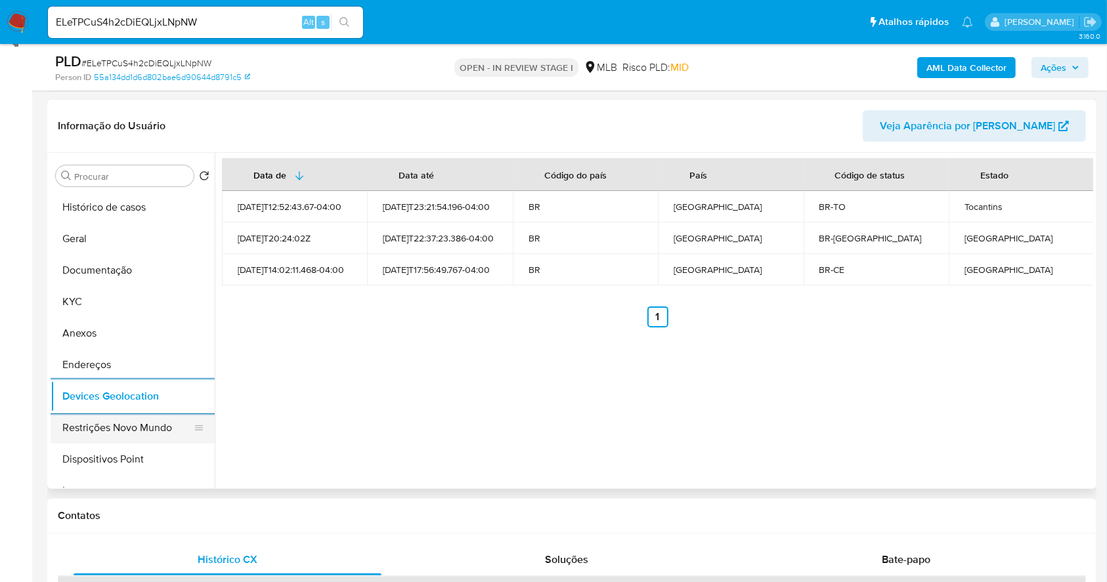
click at [137, 436] on button "Restrições Novo Mundo" at bounding box center [128, 428] width 154 height 32
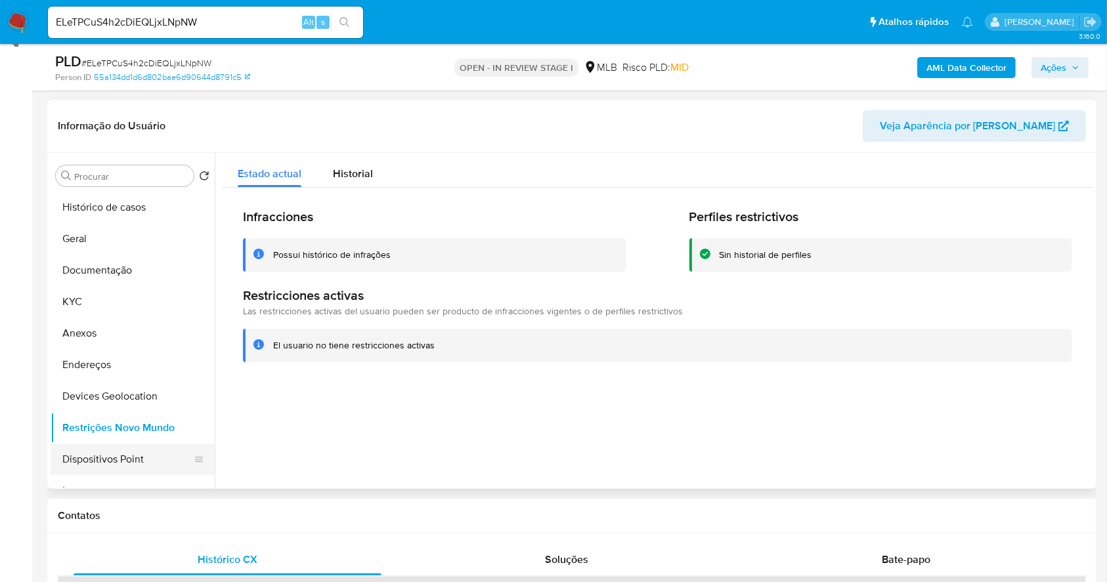
click at [173, 452] on button "Dispositivos Point" at bounding box center [128, 460] width 154 height 32
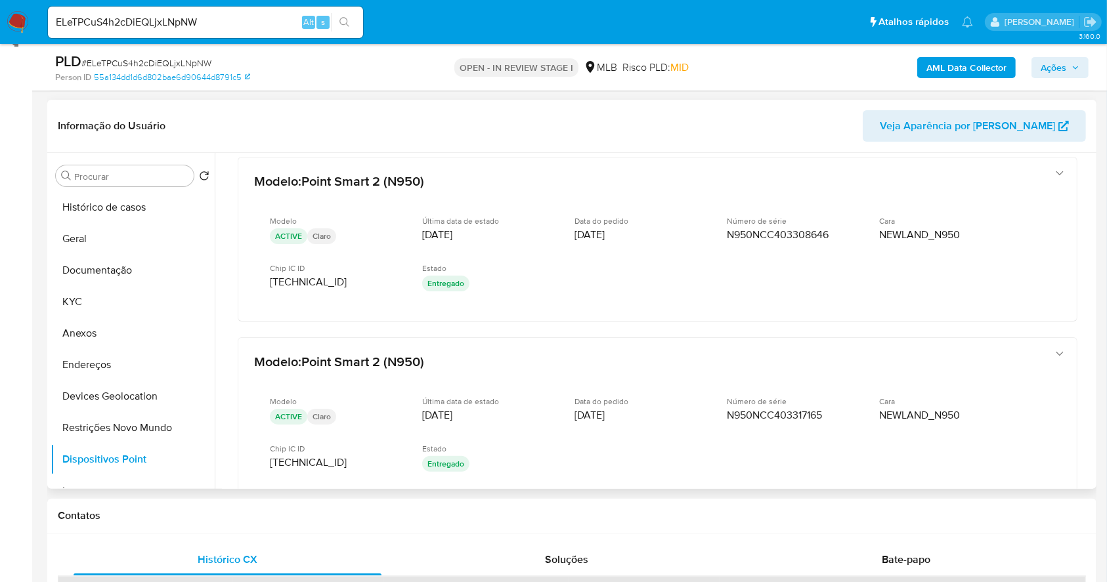
scroll to position [24, 0]
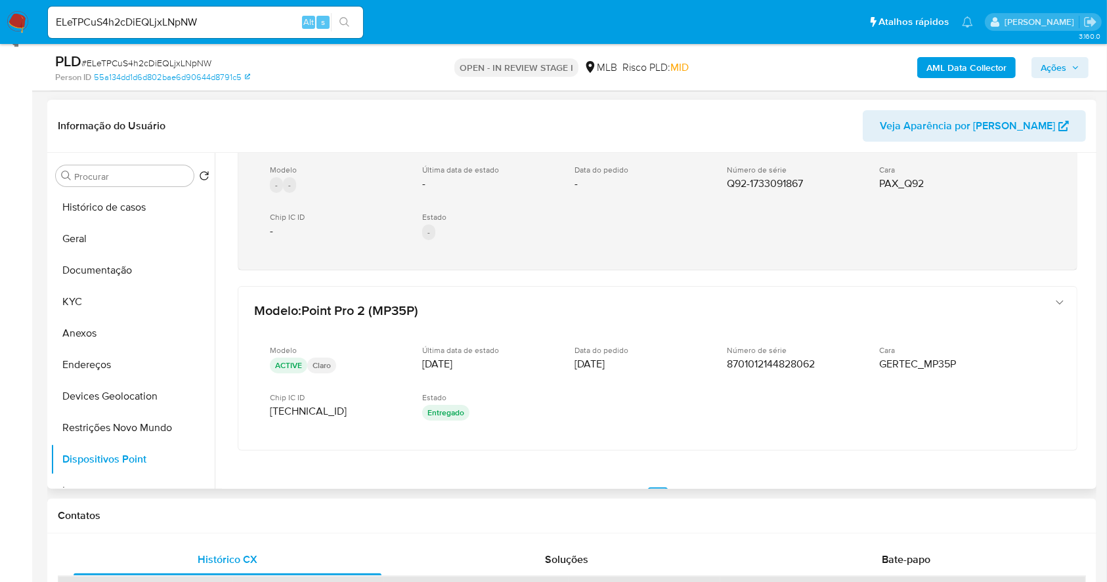
scroll to position [465, 0]
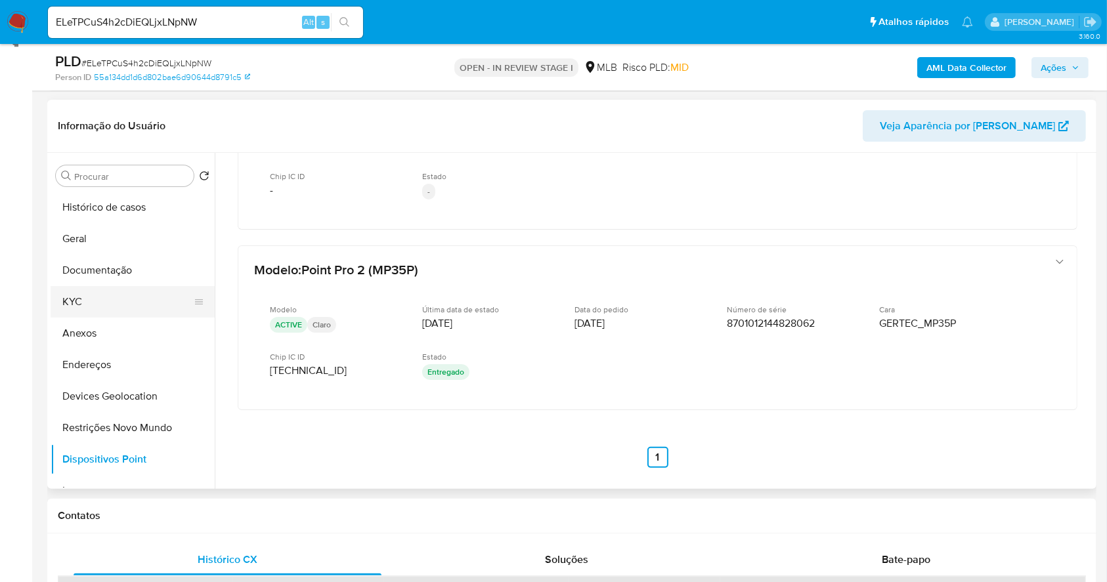
click at [90, 295] on button "KYC" at bounding box center [128, 302] width 154 height 32
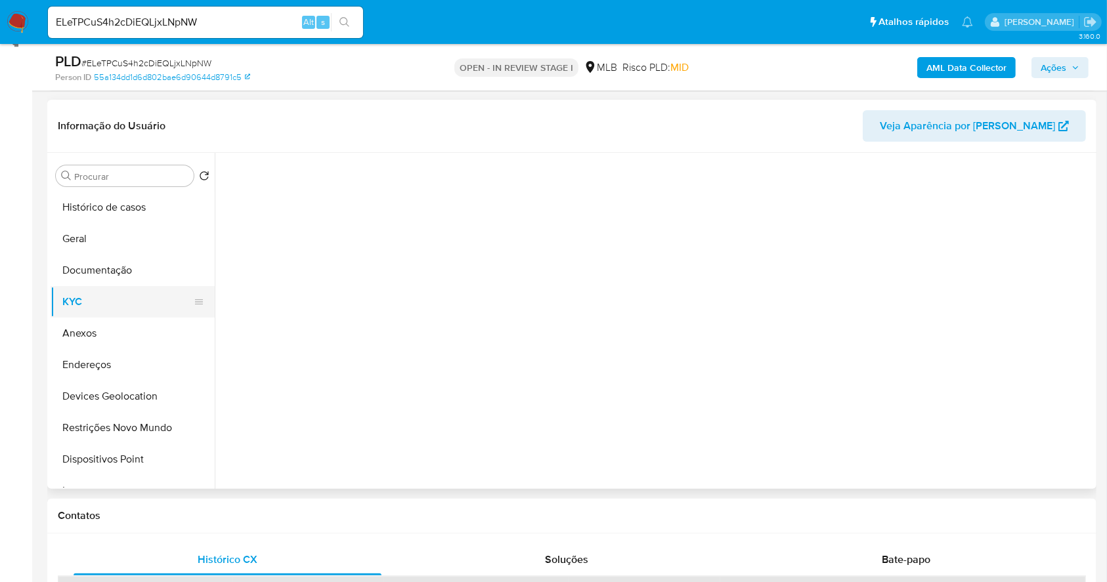
scroll to position [0, 0]
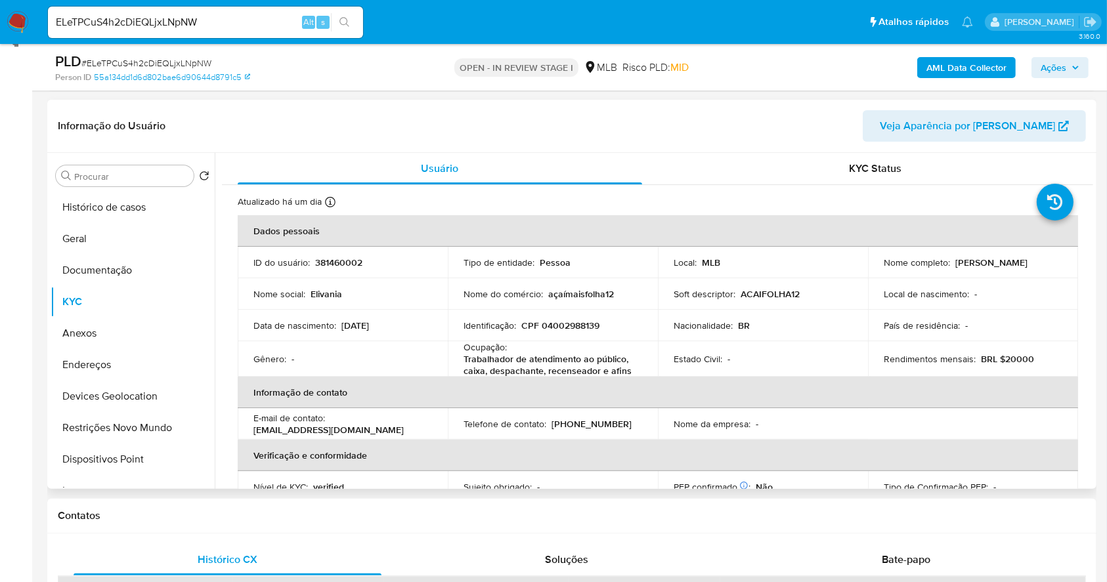
click at [561, 326] on p "CPF 04002988139" at bounding box center [560, 326] width 78 height 12
copy p "04002988139"
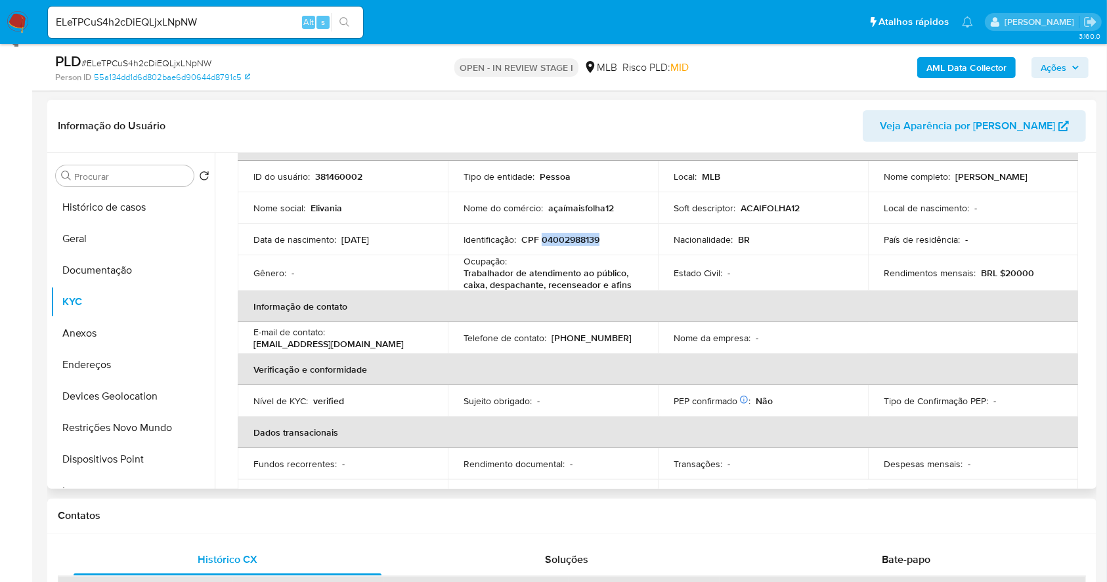
scroll to position [87, 0]
copy p "04002988139"
drag, startPoint x: 1010, startPoint y: 183, endPoint x: 876, endPoint y: 188, distance: 134.0
click at [876, 188] on td "Nome completo : [PERSON_NAME]" at bounding box center [973, 176] width 210 height 32
copy p "[PERSON_NAME]"
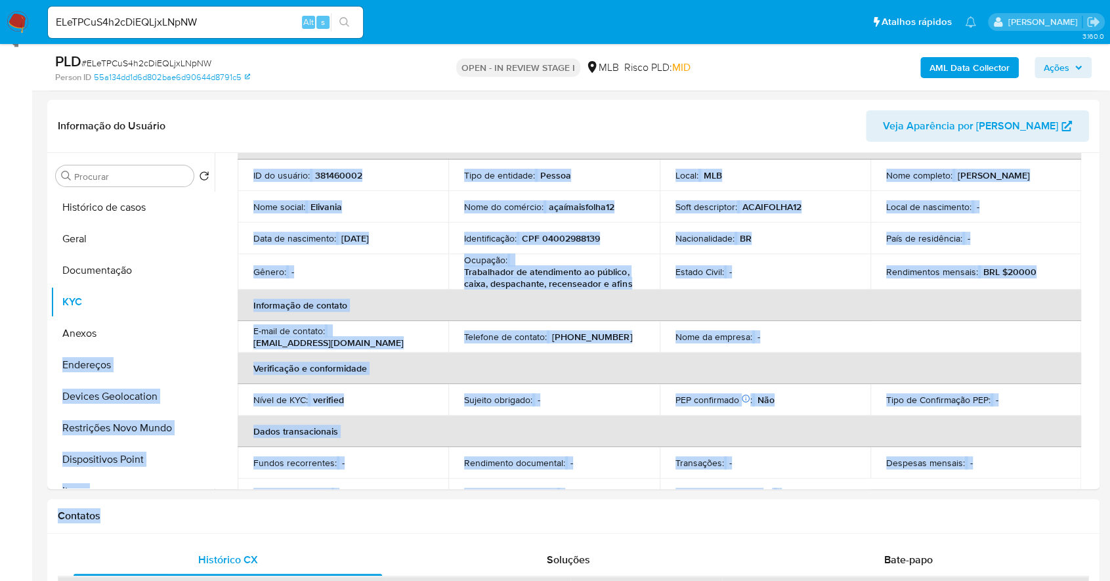
drag, startPoint x: 261, startPoint y: 497, endPoint x: -340, endPoint y: 357, distance: 617.4
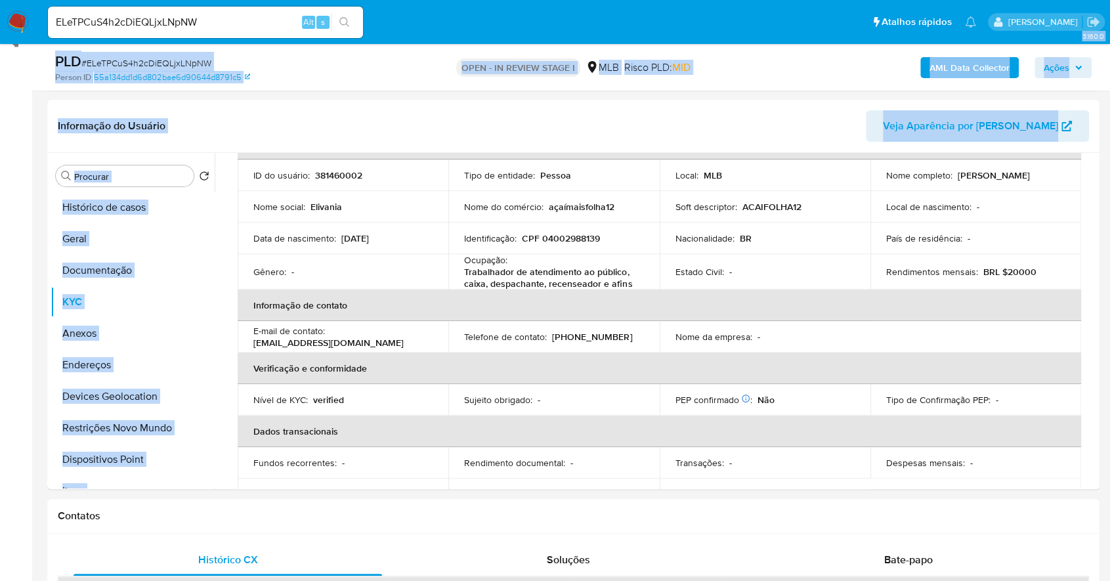
drag, startPoint x: 8, startPoint y: 549, endPoint x: -376, endPoint y: 475, distance: 391.0
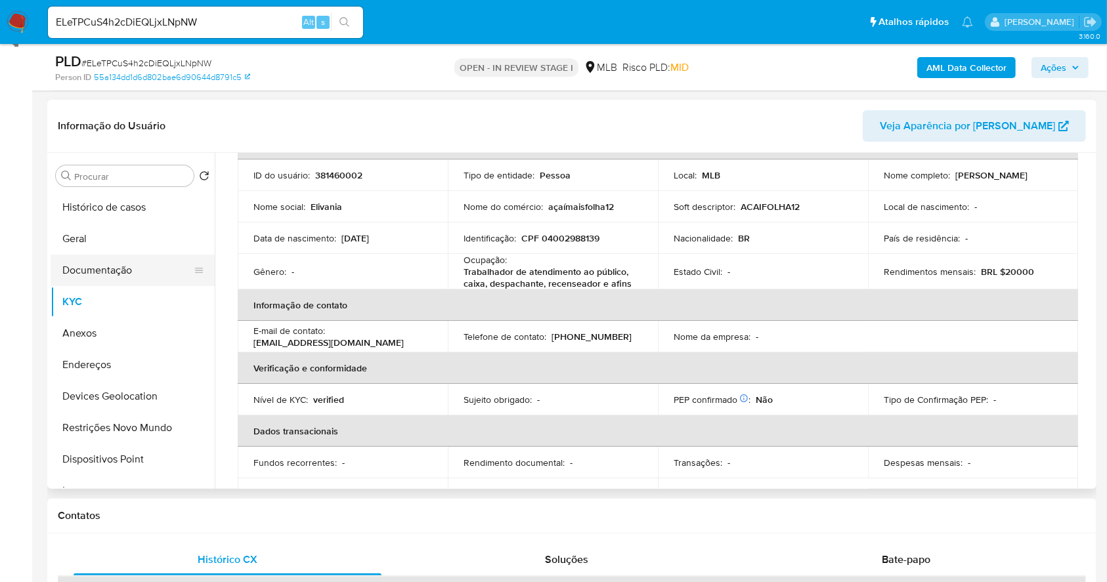
click at [126, 267] on button "Documentação" at bounding box center [128, 271] width 154 height 32
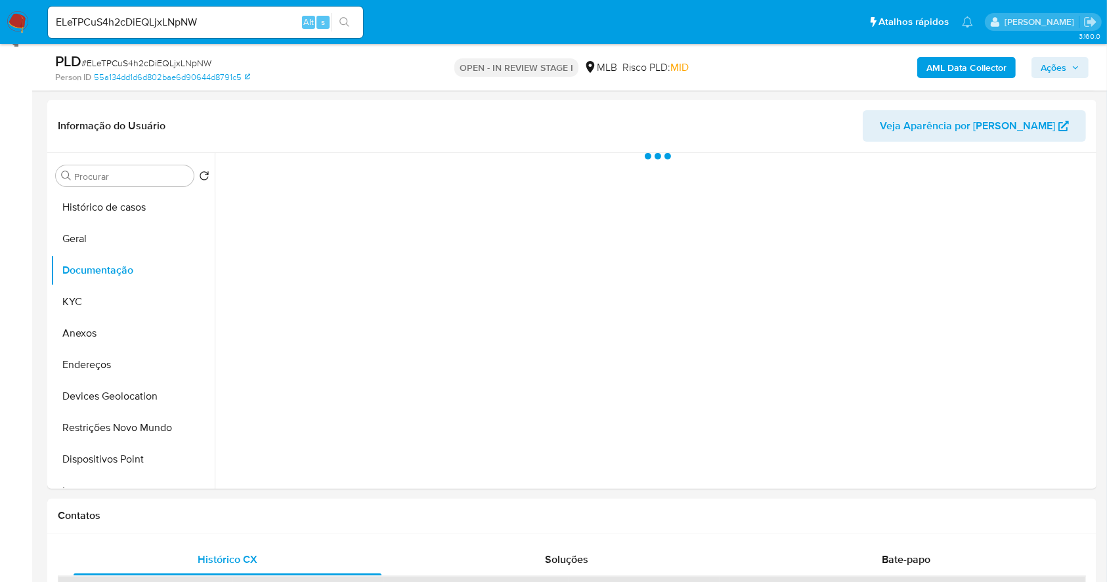
scroll to position [0, 0]
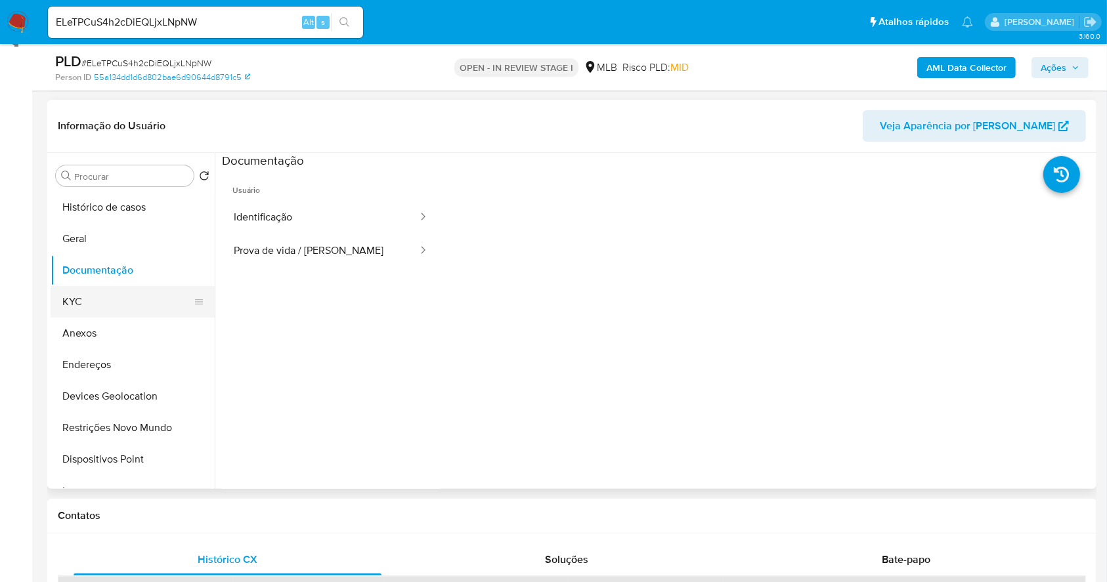
click at [142, 303] on button "KYC" at bounding box center [128, 302] width 154 height 32
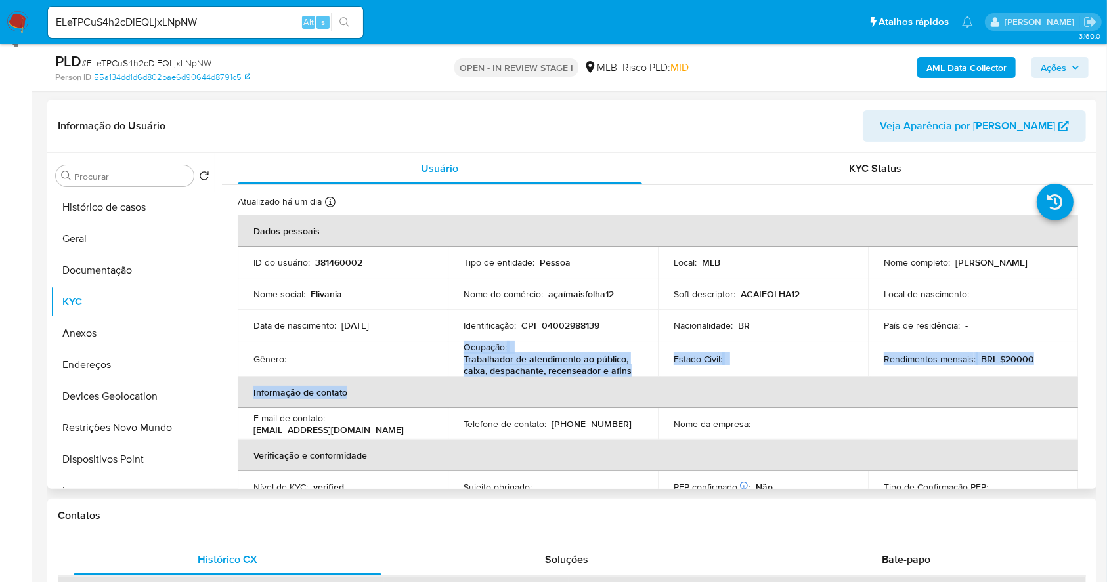
drag, startPoint x: 452, startPoint y: 349, endPoint x: 646, endPoint y: 378, distance: 195.7
click at [646, 378] on table "Dados pessoais ID do usuário : 381460002 Tipo de entidade : Pessoa Local : MLB …" at bounding box center [658, 406] width 840 height 382
copy table "Ocupação : Trabalhador de atendimento ao público, caixa, despachante, recensead…"
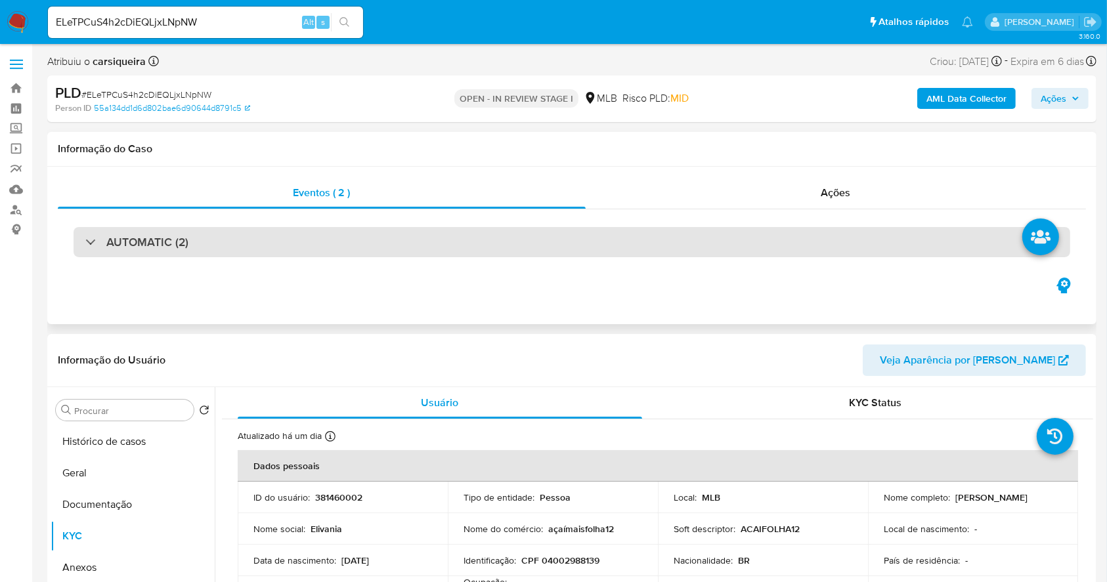
click at [189, 244] on div "AUTOMATIC (2)" at bounding box center [572, 242] width 997 height 30
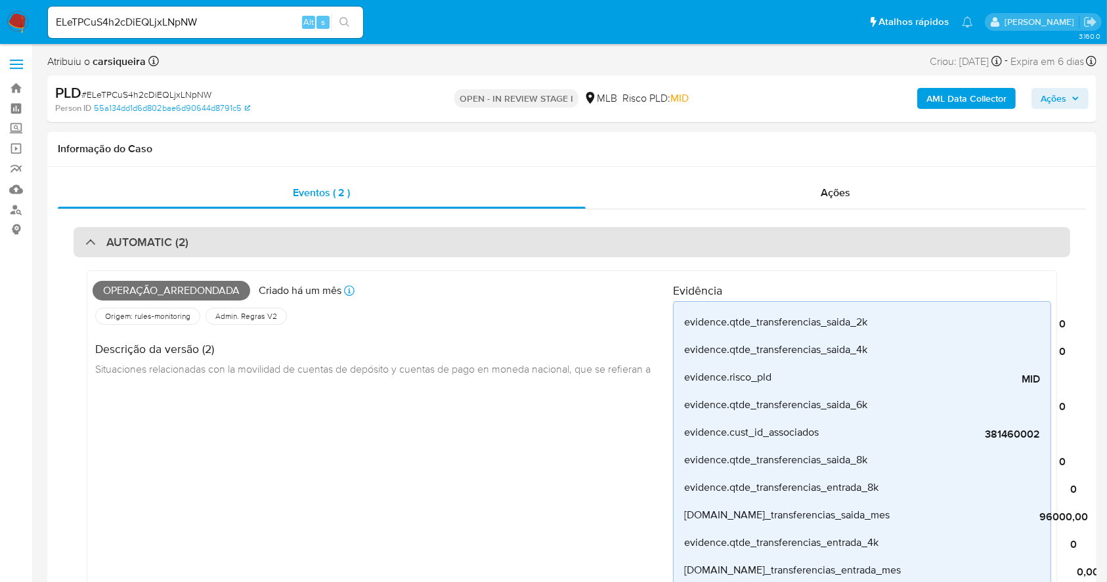
click at [181, 246] on h3 "AUTOMATIC (2)" at bounding box center [147, 242] width 82 height 14
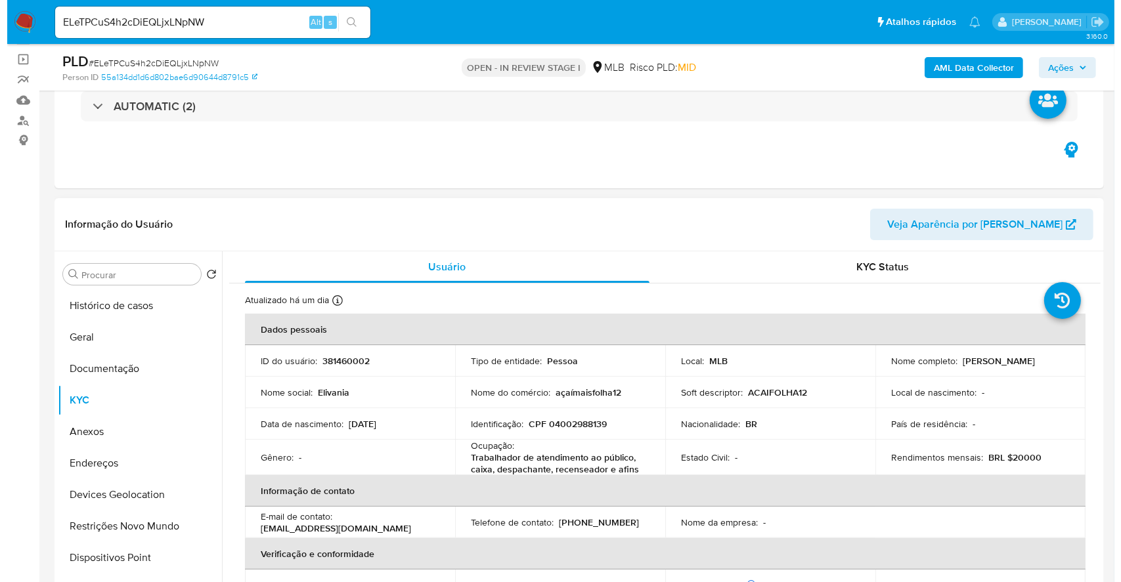
scroll to position [87, 0]
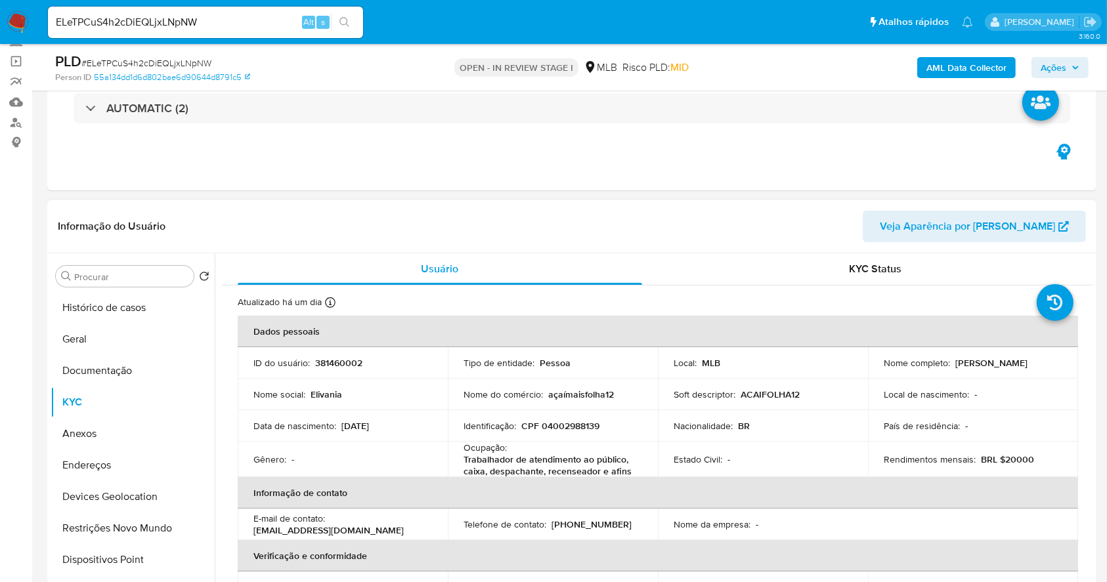
click at [355, 362] on p "381460002" at bounding box center [338, 363] width 47 height 12
copy p "381460002"
click at [1043, 66] on span "Ações" at bounding box center [1054, 67] width 26 height 21
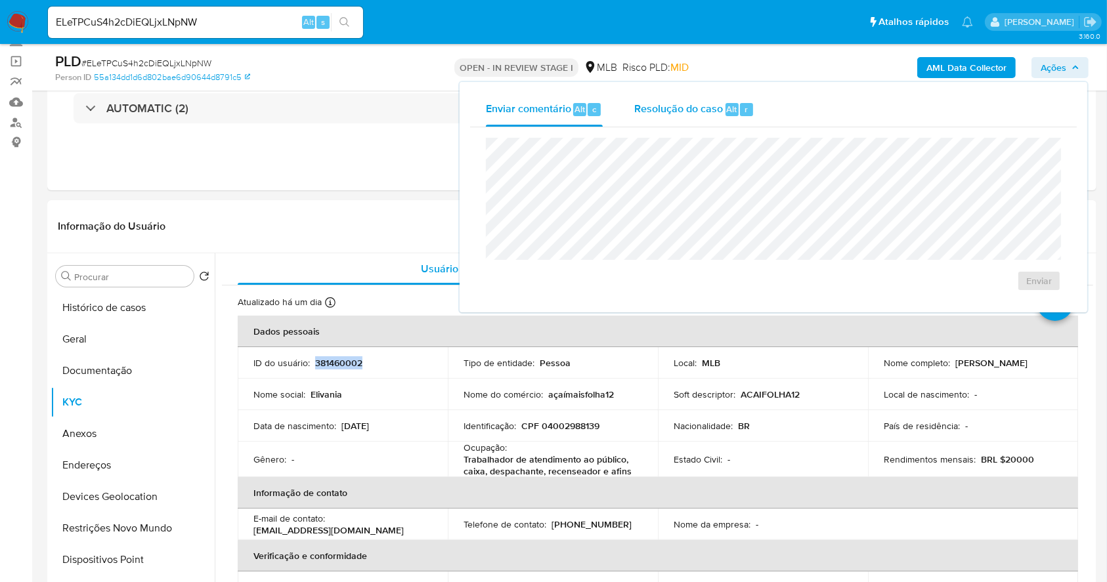
click at [696, 122] on div "Resolução do caso Alt r" at bounding box center [694, 110] width 120 height 34
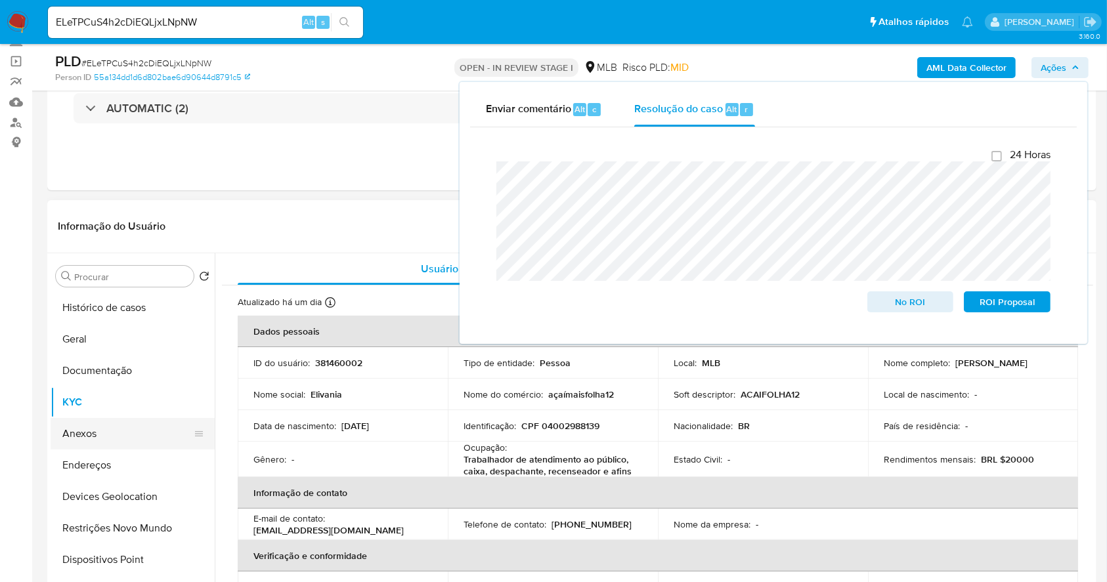
click at [109, 435] on button "Anexos" at bounding box center [128, 434] width 154 height 32
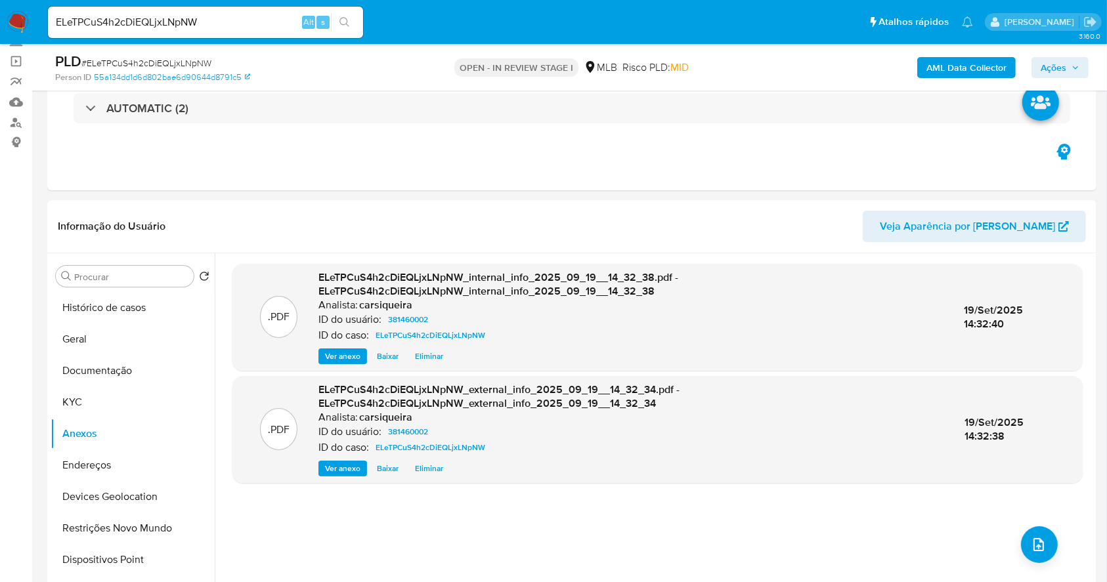
click at [1056, 68] on span "Ações" at bounding box center [1054, 67] width 26 height 21
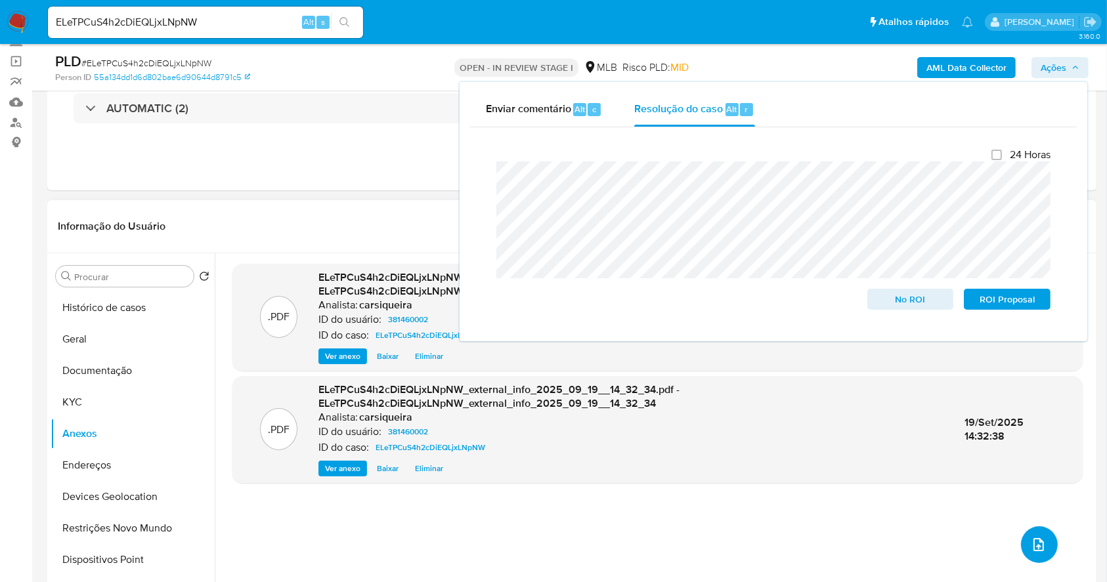
click at [1035, 532] on button "upload-file" at bounding box center [1039, 545] width 37 height 37
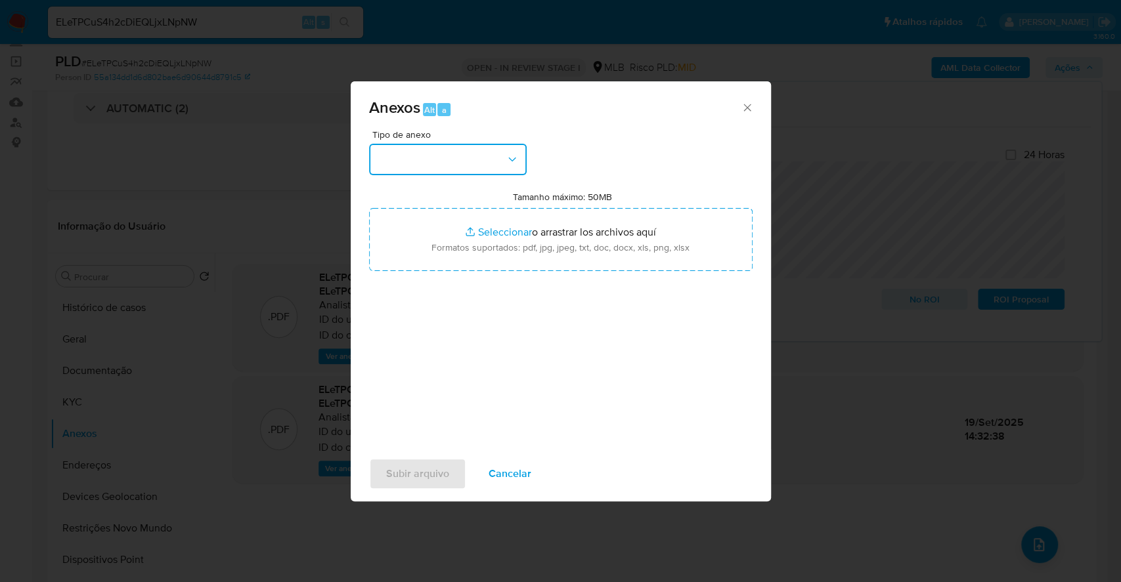
click at [431, 149] on button "button" at bounding box center [448, 160] width 158 height 32
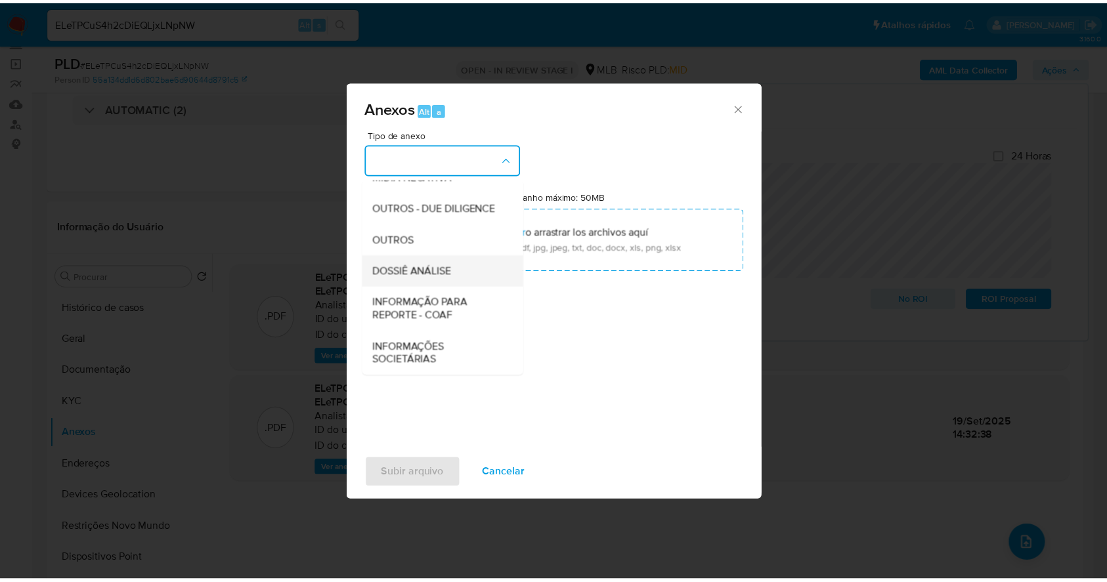
scroll to position [202, 0]
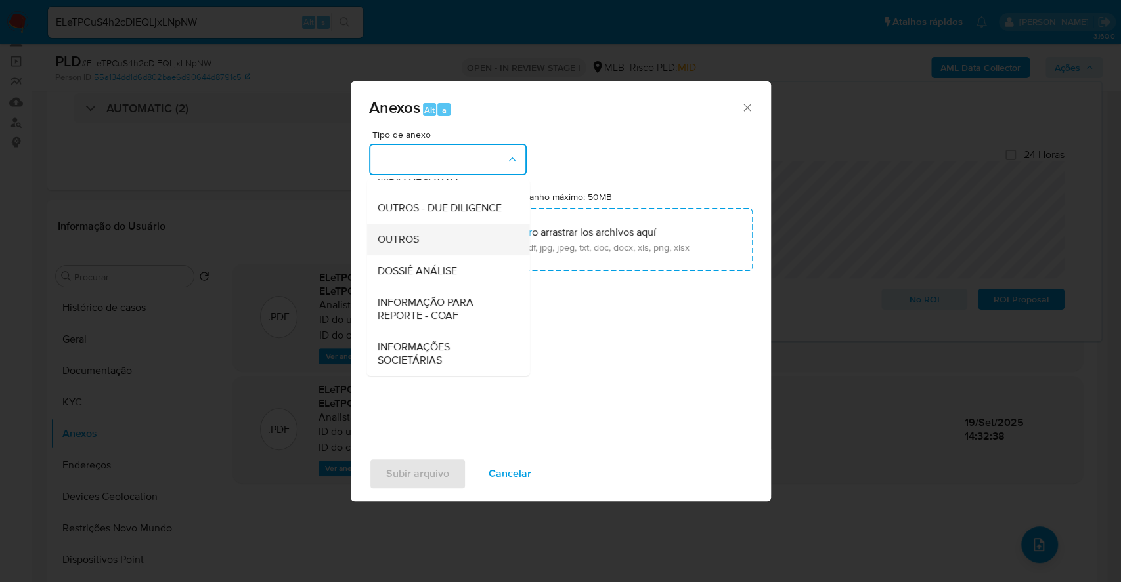
click at [420, 244] on div "OUTROS" at bounding box center [444, 240] width 134 height 32
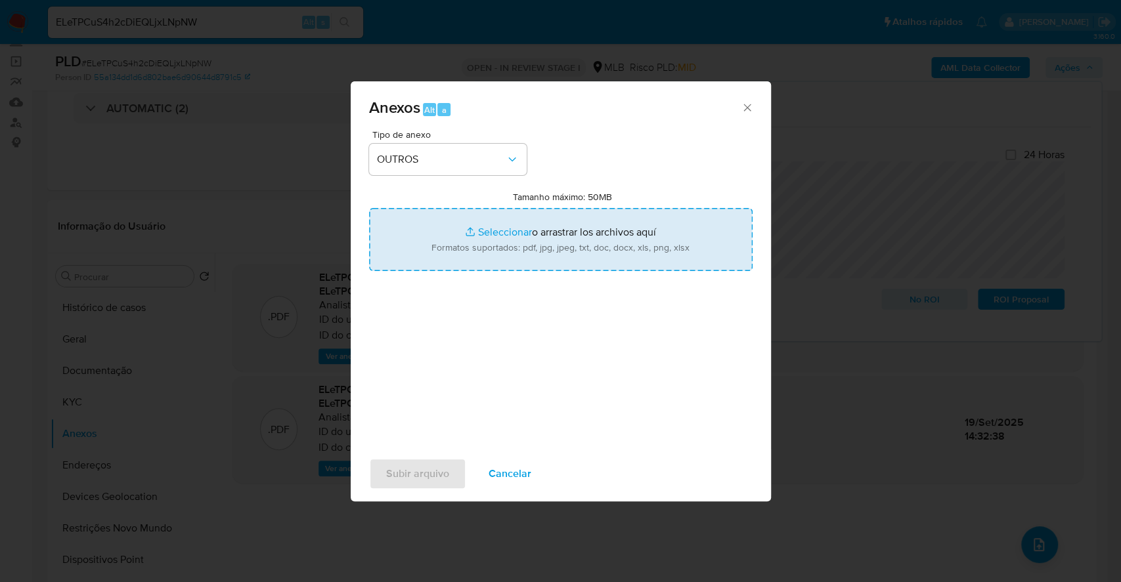
click at [478, 230] on input "Tamanho máximo: 50MB Seleccionar archivos" at bounding box center [560, 239] width 383 height 63
click at [506, 226] on input "Tamanho máximo: 50MB Seleccionar archivos" at bounding box center [560, 239] width 383 height 63
type input "C:\fakepath\Mulan 381460002_2025_09_19_13_16_16.xlsx"
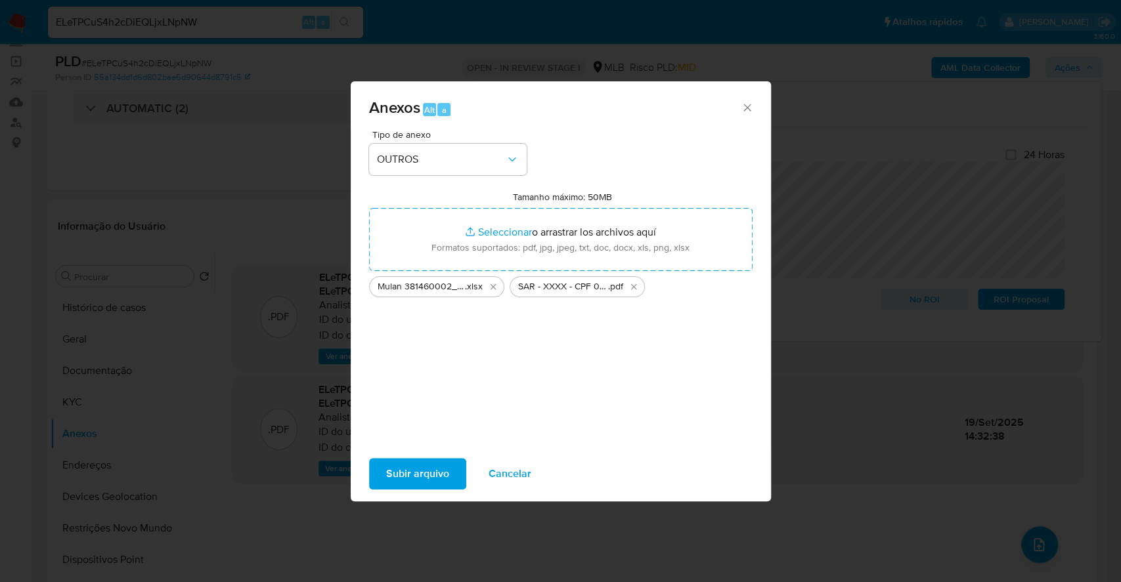
click at [432, 464] on span "Subir arquivo" at bounding box center [417, 474] width 63 height 29
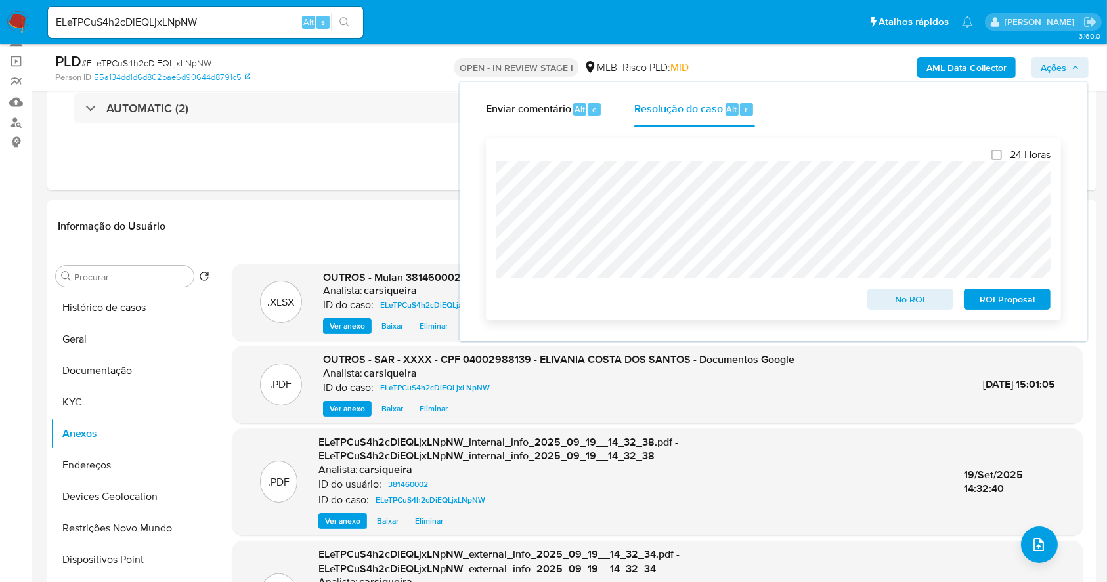
click at [998, 303] on span "ROI Proposal" at bounding box center [1007, 299] width 68 height 18
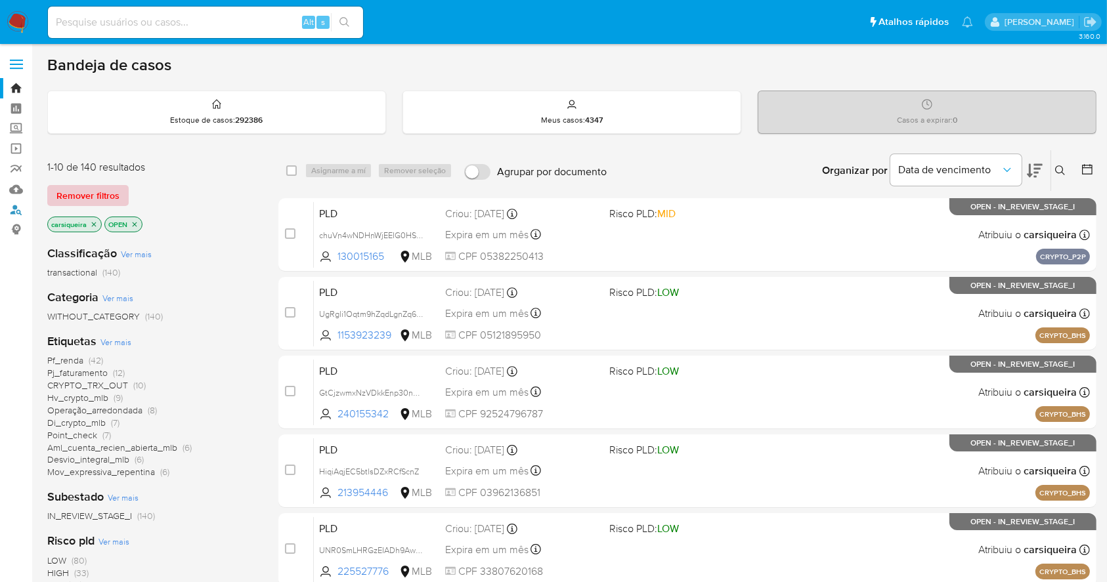
drag, startPoint x: 14, startPoint y: 207, endPoint x: 88, endPoint y: 191, distance: 75.3
click at [14, 207] on link "Localizador de pessoas" at bounding box center [78, 210] width 156 height 20
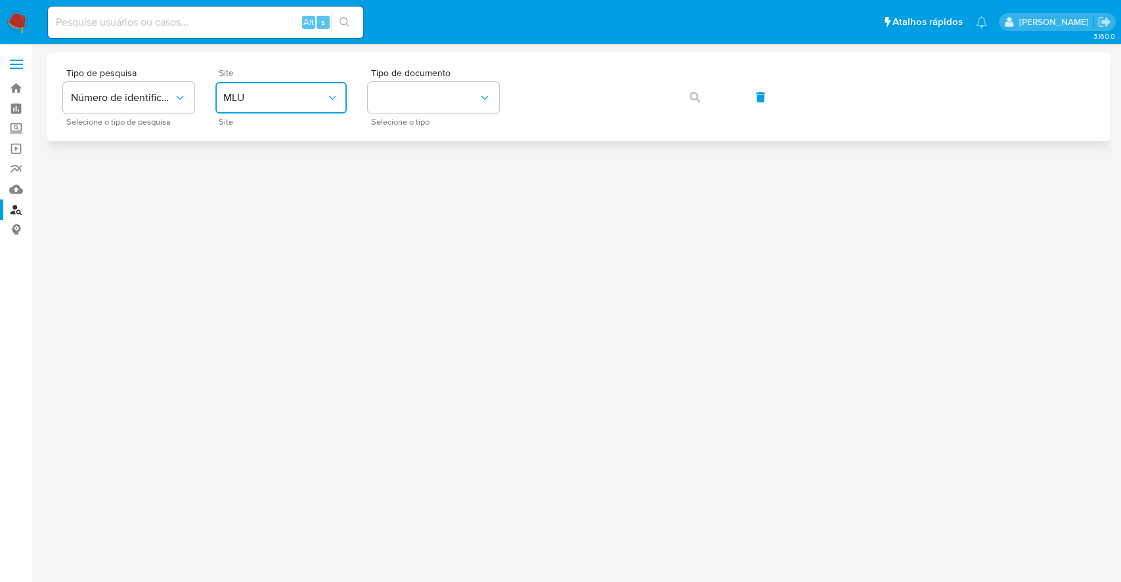
click at [292, 97] on span "MLU" at bounding box center [274, 97] width 102 height 13
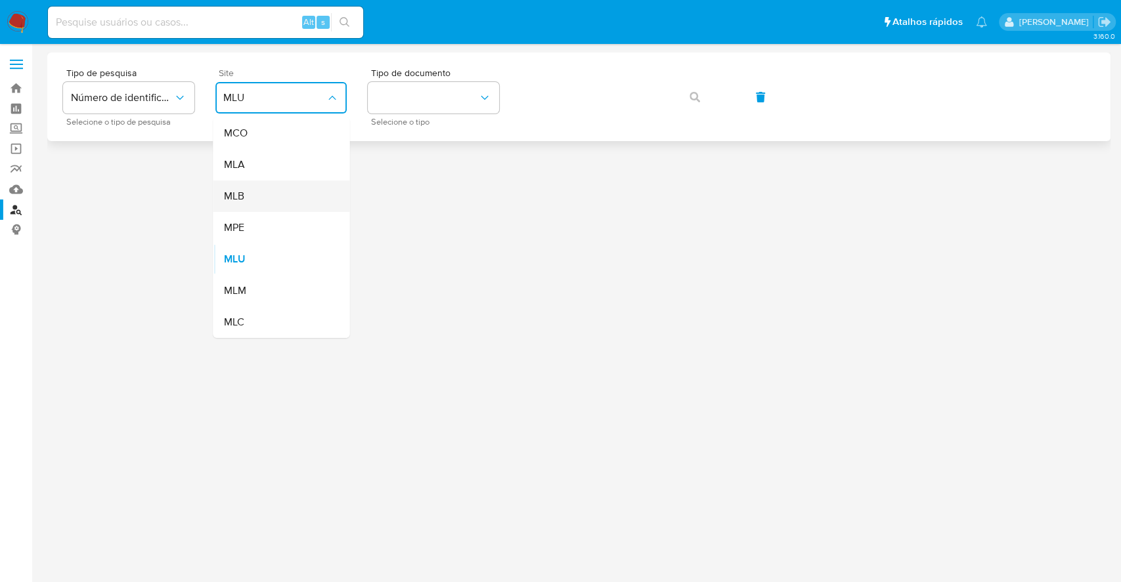
click at [259, 198] on div "MLB" at bounding box center [277, 197] width 108 height 32
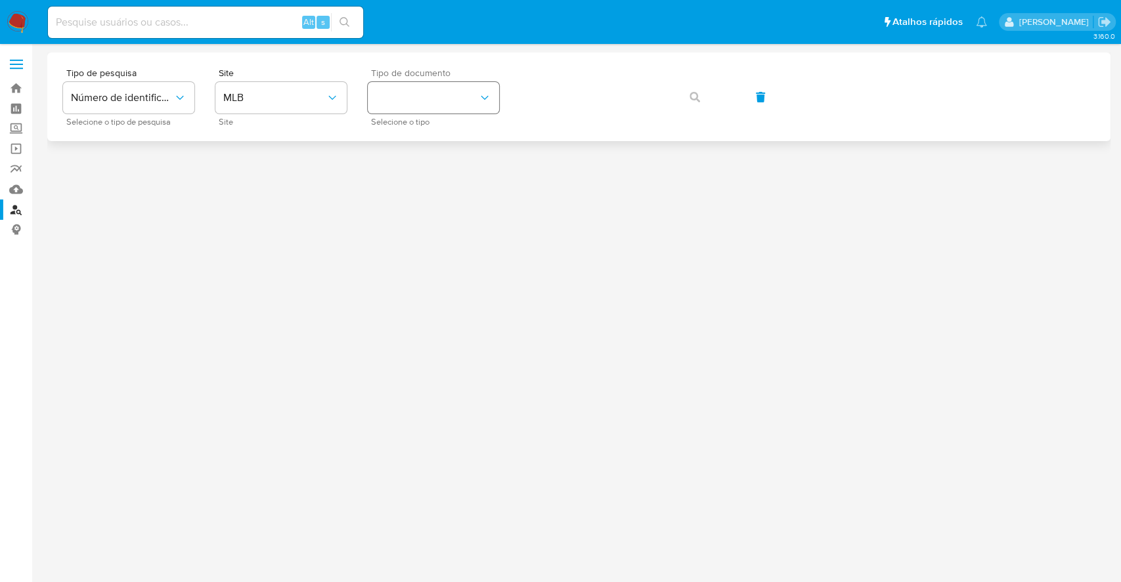
click at [412, 113] on div "Tipo de documento Selecione o tipo" at bounding box center [433, 96] width 131 height 57
click at [441, 87] on button "identificationType" at bounding box center [433, 98] width 131 height 32
click at [459, 140] on div "CNPJ CNPJ" at bounding box center [430, 140] width 108 height 45
click at [690, 95] on icon "button" at bounding box center [694, 97] width 11 height 11
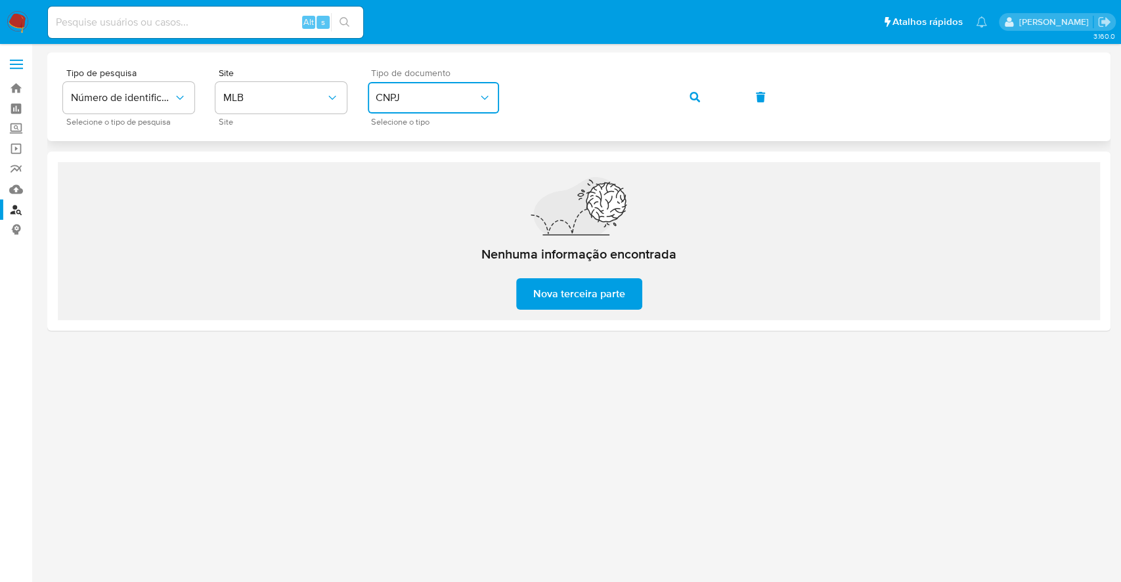
click at [438, 103] on span "CNPJ" at bounding box center [427, 97] width 102 height 13
click at [433, 186] on div "CPF CPF" at bounding box center [430, 184] width 108 height 45
click at [678, 95] on button "button" at bounding box center [694, 97] width 45 height 32
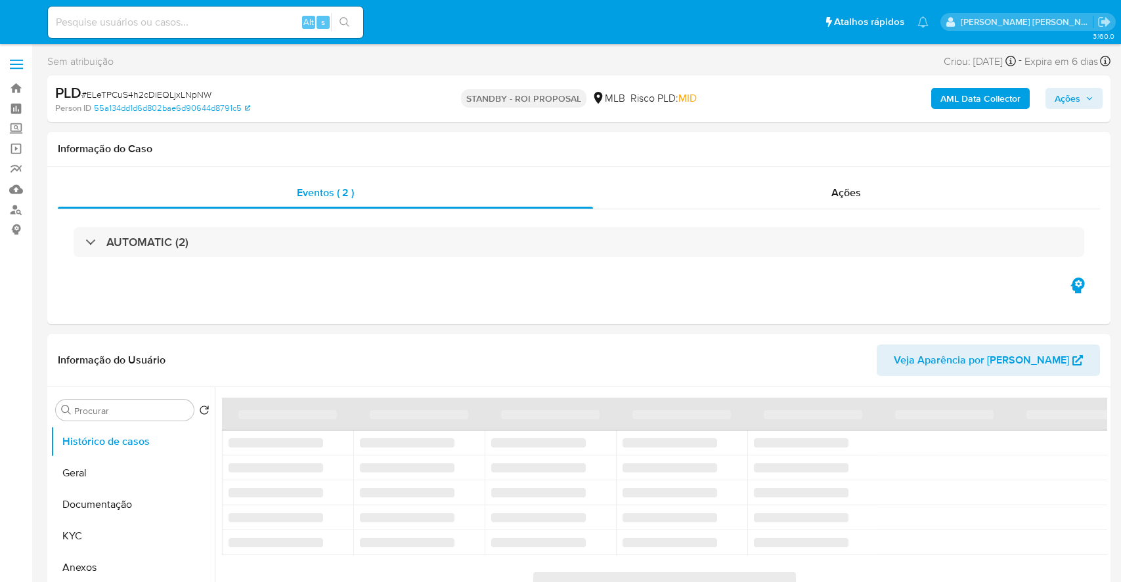
select select "10"
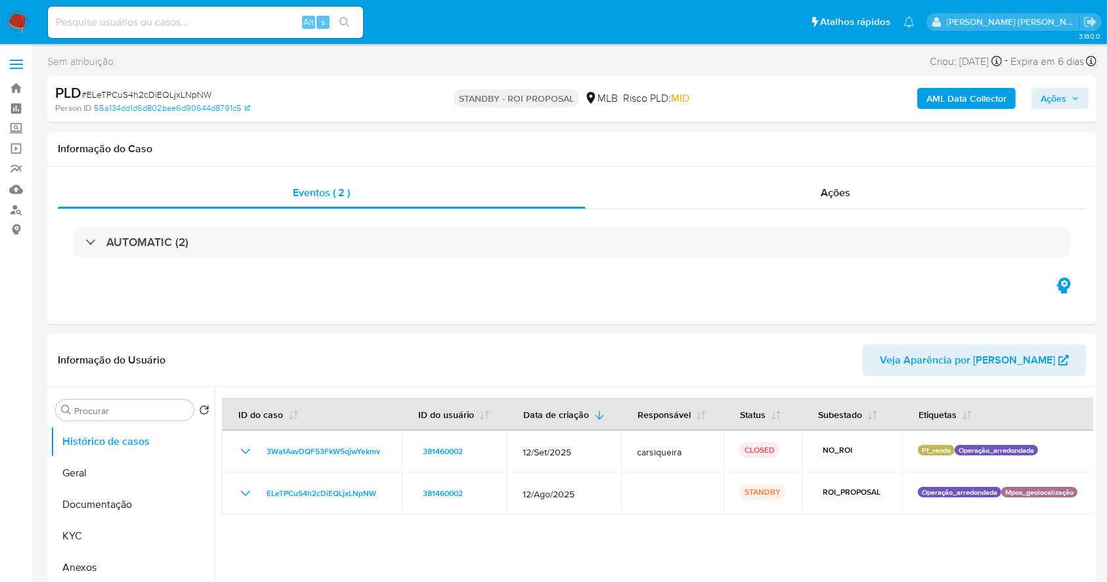
click at [21, 26] on img at bounding box center [18, 22] width 22 height 22
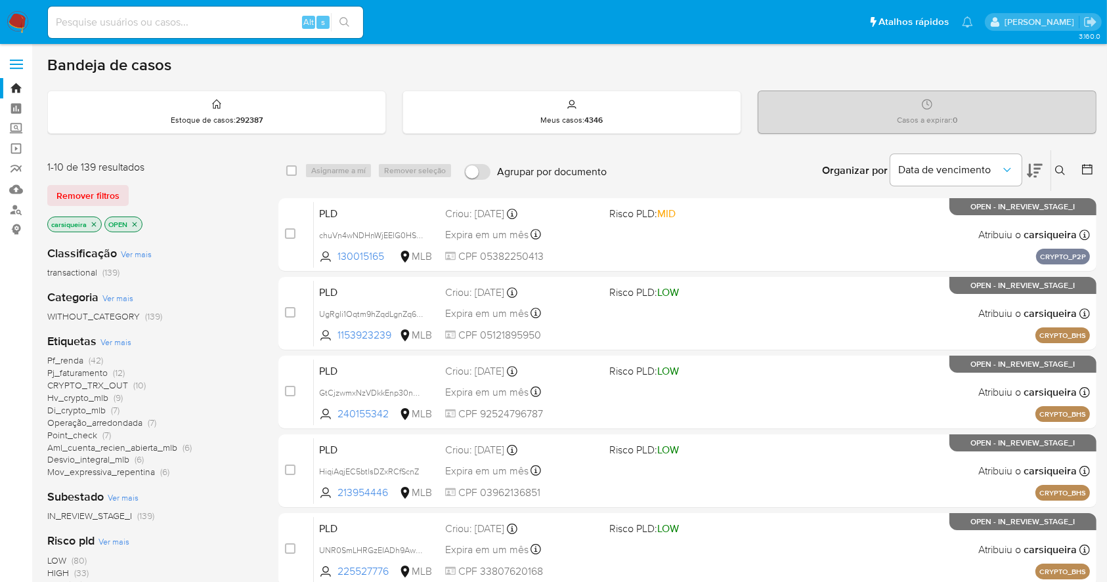
click at [1042, 167] on div "Organizar por Data de vencimento" at bounding box center [930, 170] width 239 height 41
click at [1035, 165] on icon at bounding box center [1035, 171] width 16 height 16
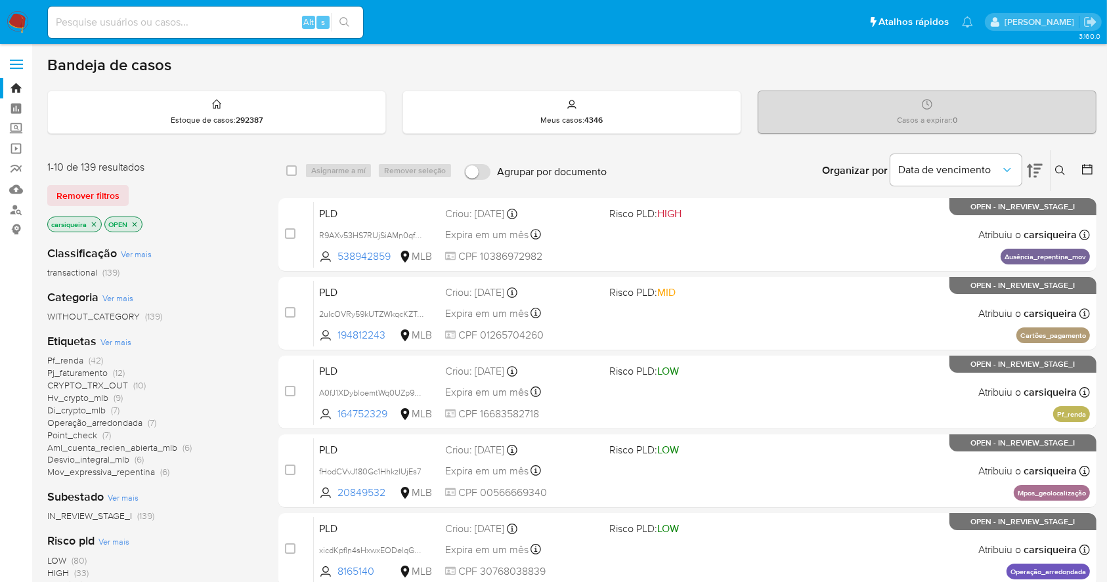
click at [94, 223] on icon "close-filter" at bounding box center [94, 224] width 5 height 5
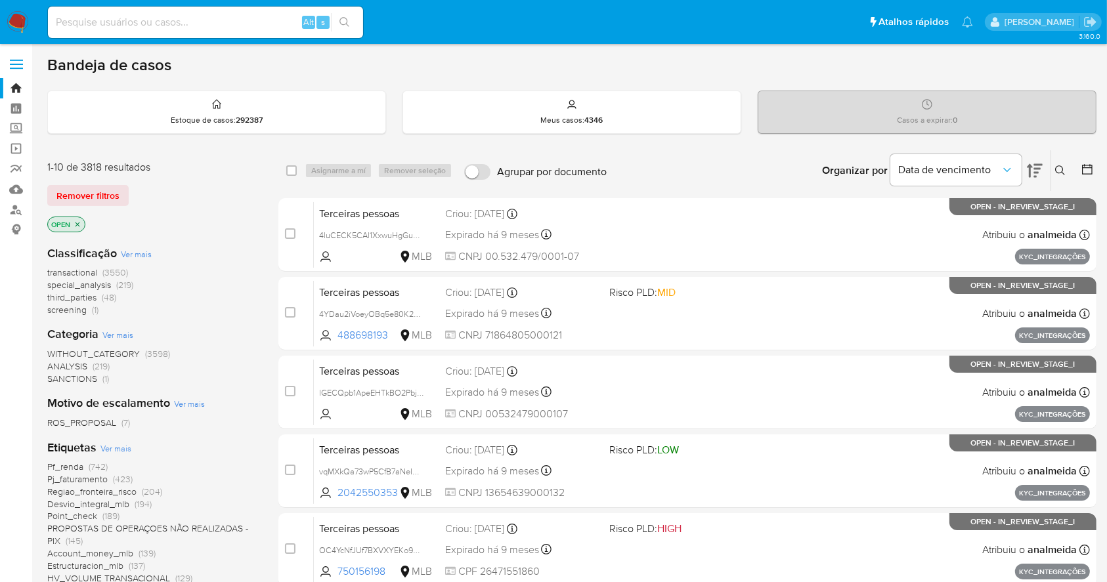
scroll to position [175, 0]
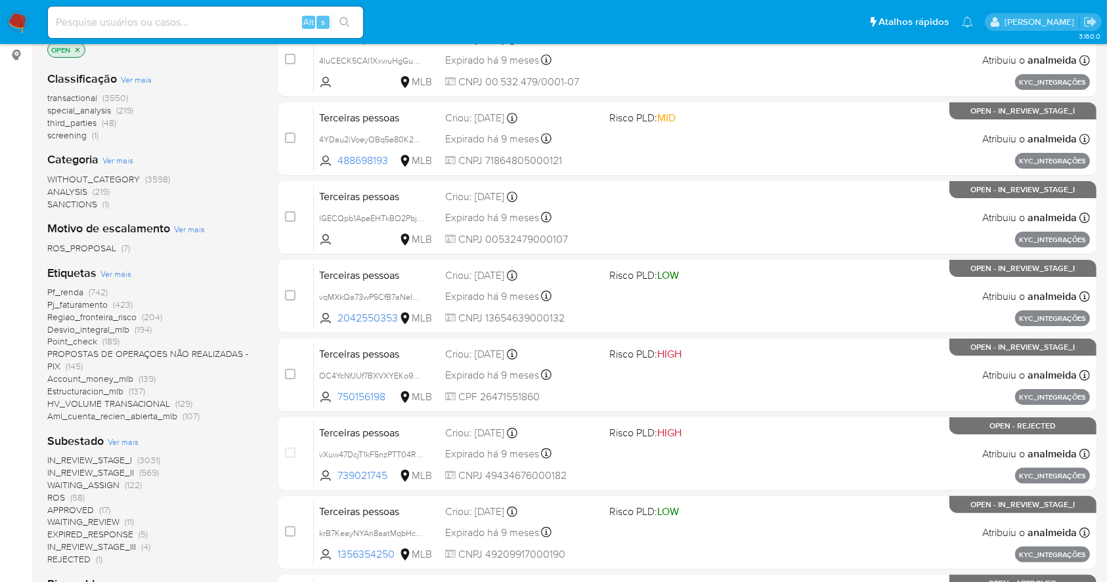
click at [113, 270] on span "Ver mais" at bounding box center [115, 274] width 31 height 12
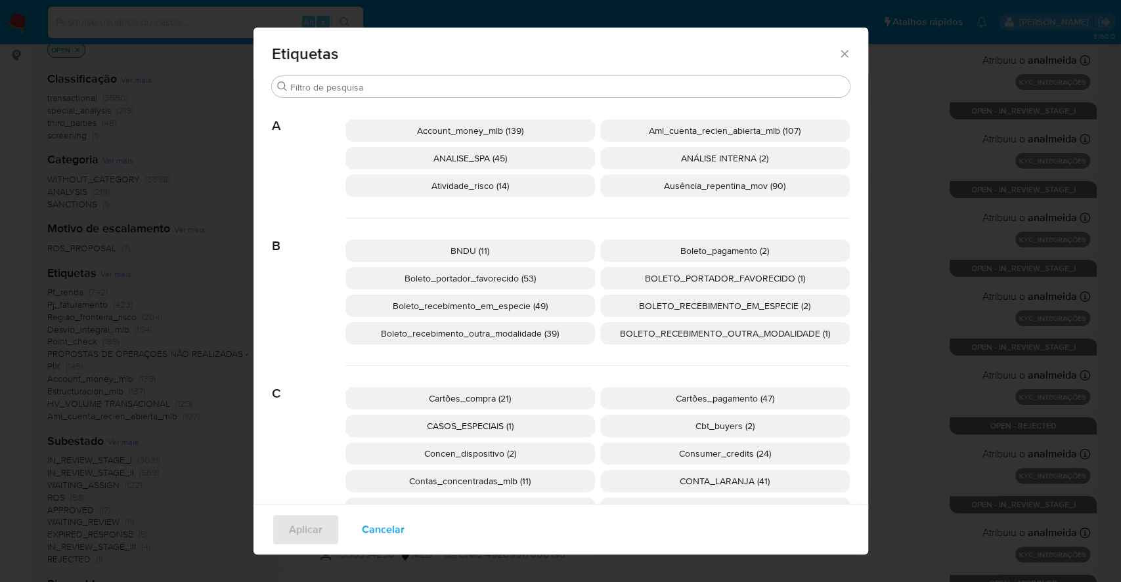
click at [521, 448] on p "Concen_dispositivo (2)" at bounding box center [469, 453] width 249 height 22
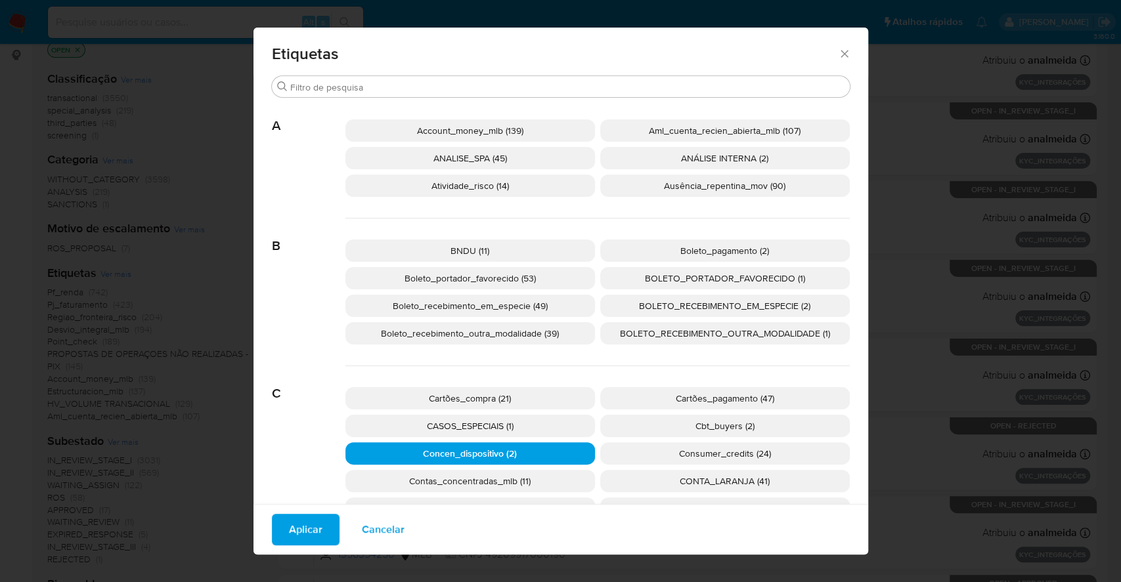
click at [275, 535] on button "Aplicar" at bounding box center [306, 530] width 68 height 32
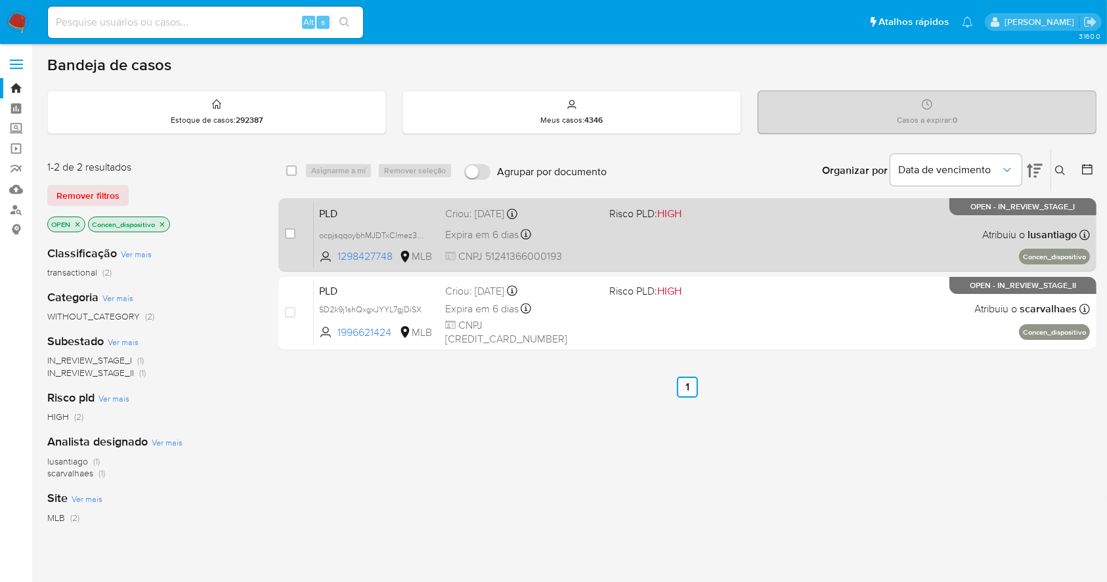
click at [697, 248] on div "PLD ocpjsqqoybhMJDTxClmez3Ez 1298427748 MLB Risco PLD: HIGH Criou: [DATE] Criou…" at bounding box center [702, 235] width 776 height 66
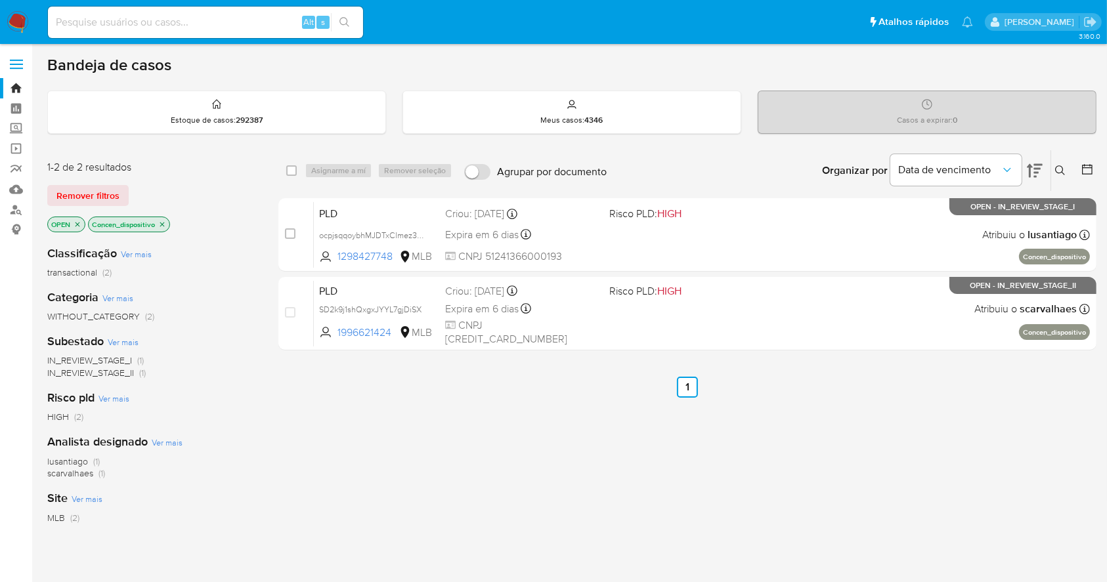
click at [1081, 169] on icon at bounding box center [1087, 169] width 13 height 13
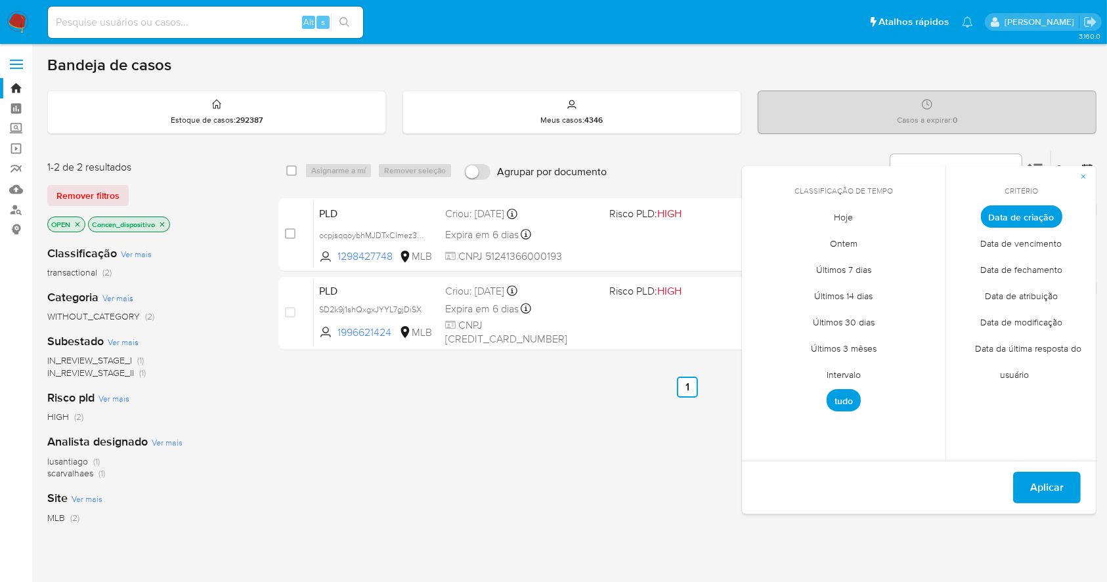
click at [429, 499] on div "select-all-cases-checkbox Asignarme a mí Remover seleção Agrupar por documento …" at bounding box center [687, 447] width 818 height 595
click at [77, 221] on icon "close-filter" at bounding box center [78, 225] width 8 height 8
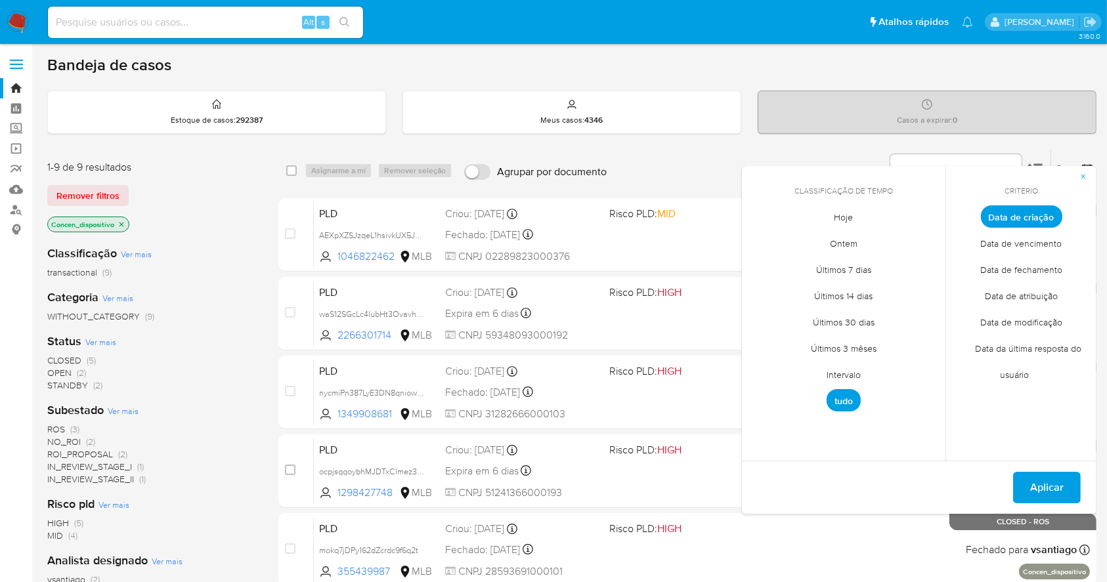
scroll to position [175, 0]
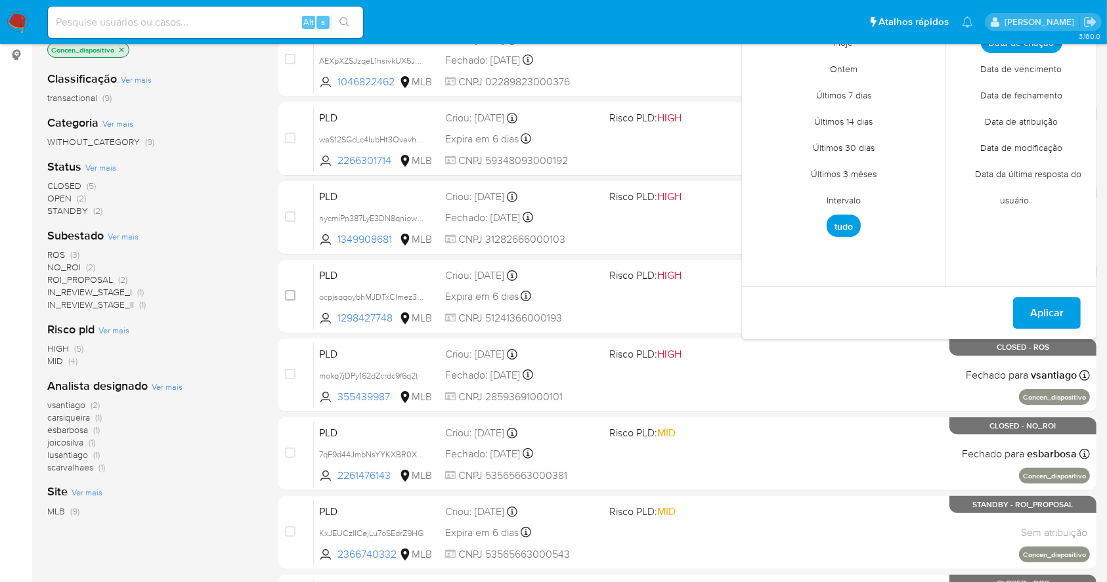
click at [116, 274] on span "ROI_PROPOSAL (2)" at bounding box center [87, 280] width 80 height 12
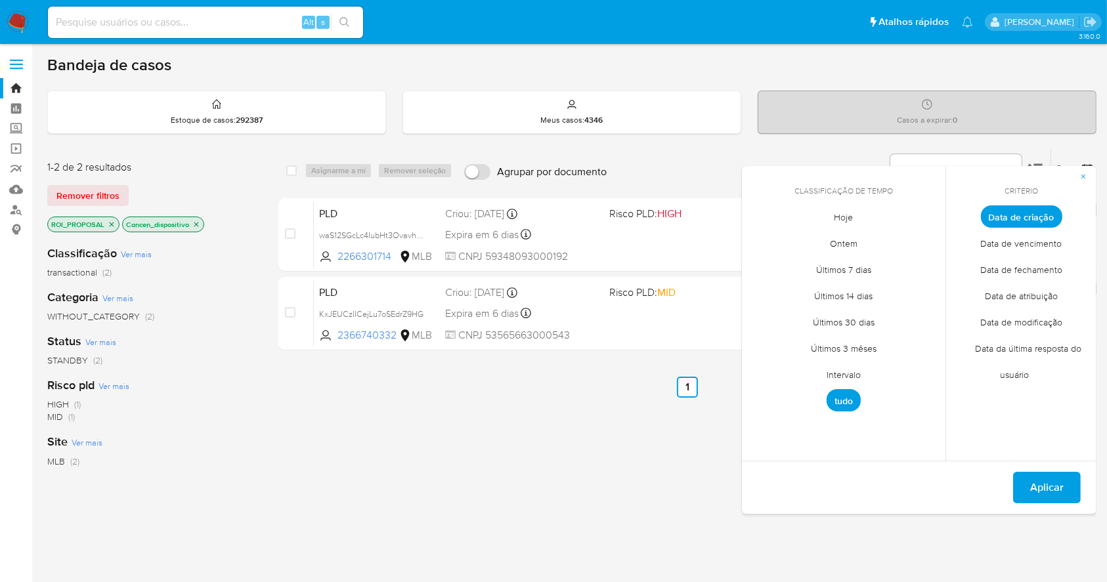
click at [650, 500] on div "select-all-cases-checkbox Asignarme a mí Remover seleção Agrupar por documento …" at bounding box center [687, 447] width 818 height 595
click at [1083, 171] on span "button" at bounding box center [1083, 176] width 8 height 18
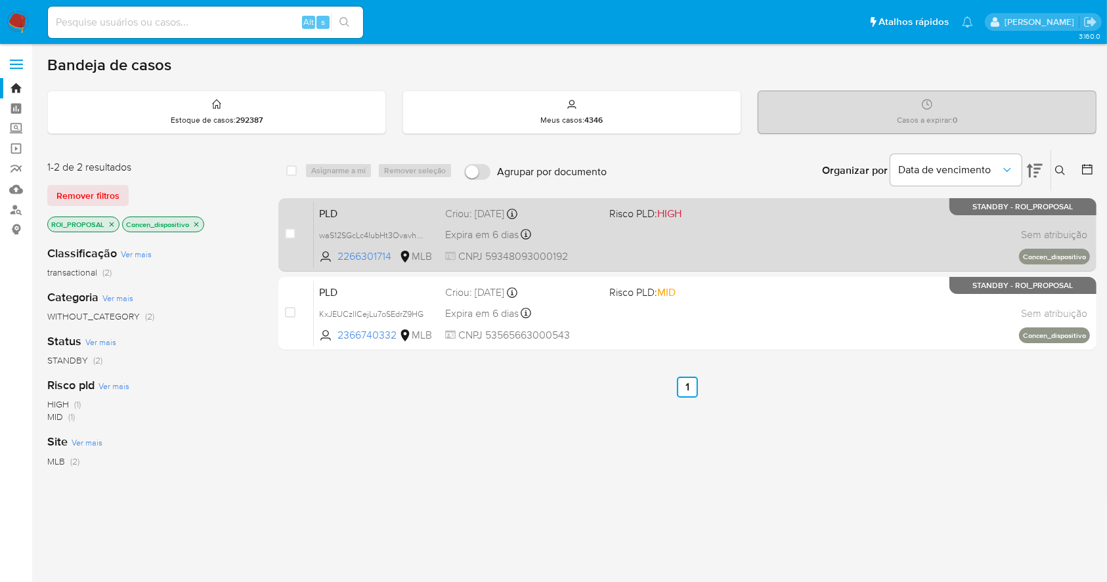
click at [651, 255] on div "PLD waS12SGcLc4IubHt3Ovavhq7 2266301714 MLB Risco PLD: HIGH Criou: [DATE] Criou…" at bounding box center [702, 235] width 776 height 66
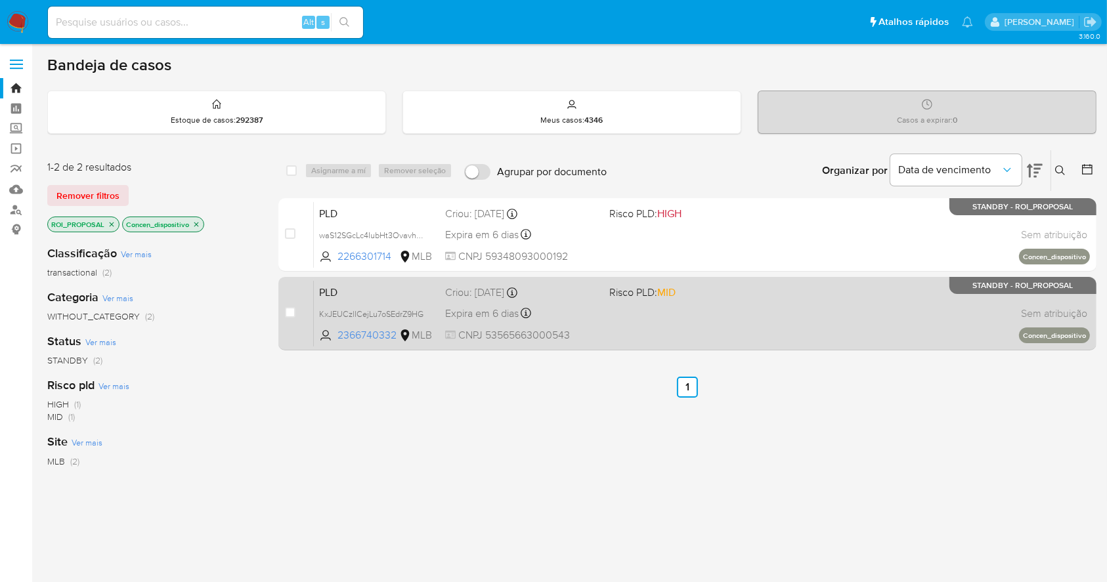
click at [813, 293] on div "PLD KxJEUCzlICejLu7oSEdrZ9HG 2366740332 MLB Risco PLD: MID Criou: [DATE] Criou:…" at bounding box center [702, 313] width 776 height 66
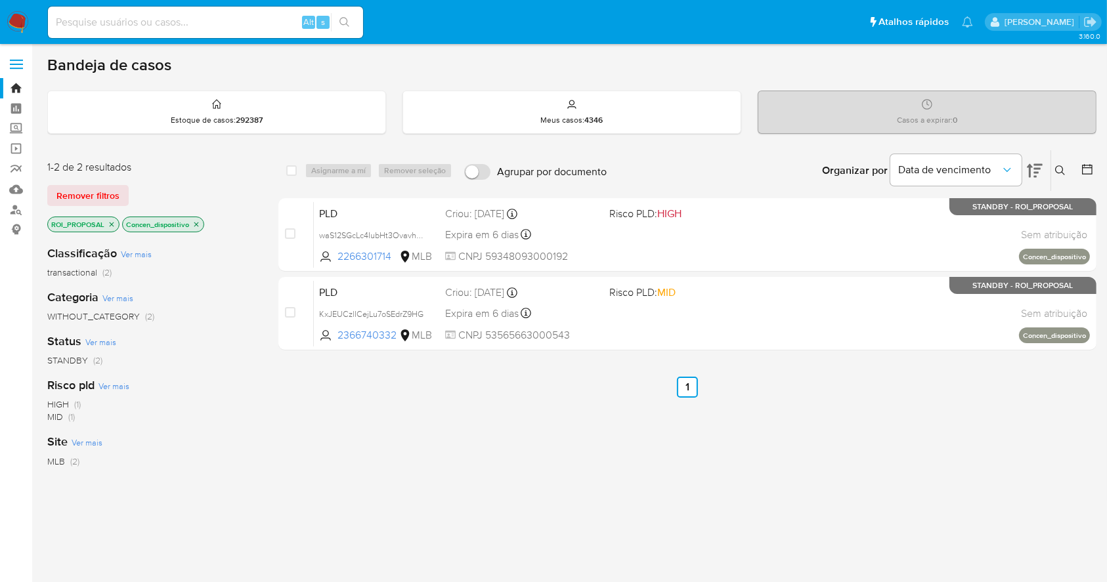
click at [26, 18] on img at bounding box center [18, 22] width 22 height 22
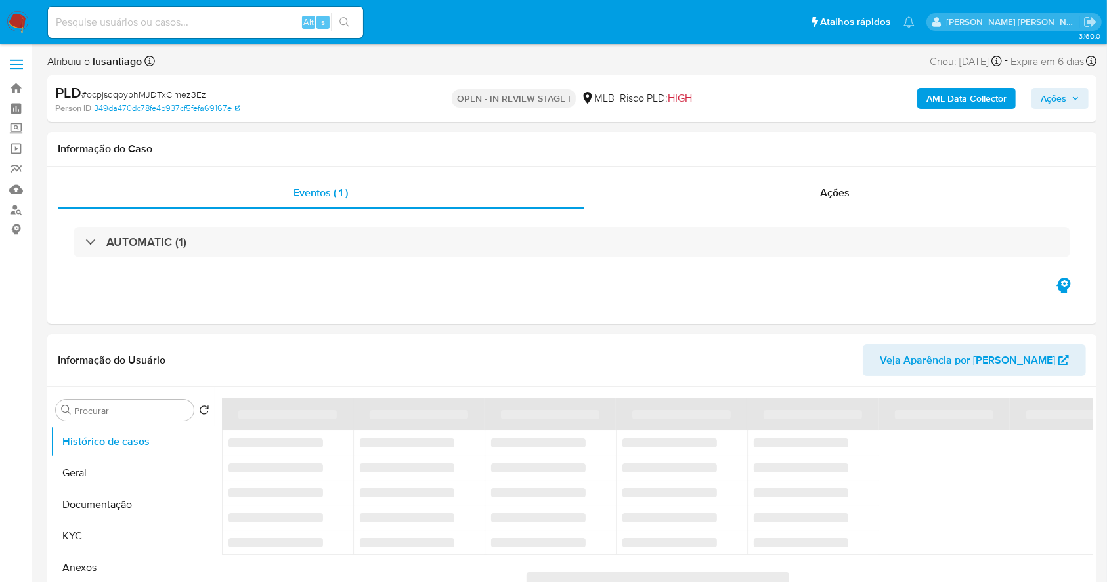
select select "10"
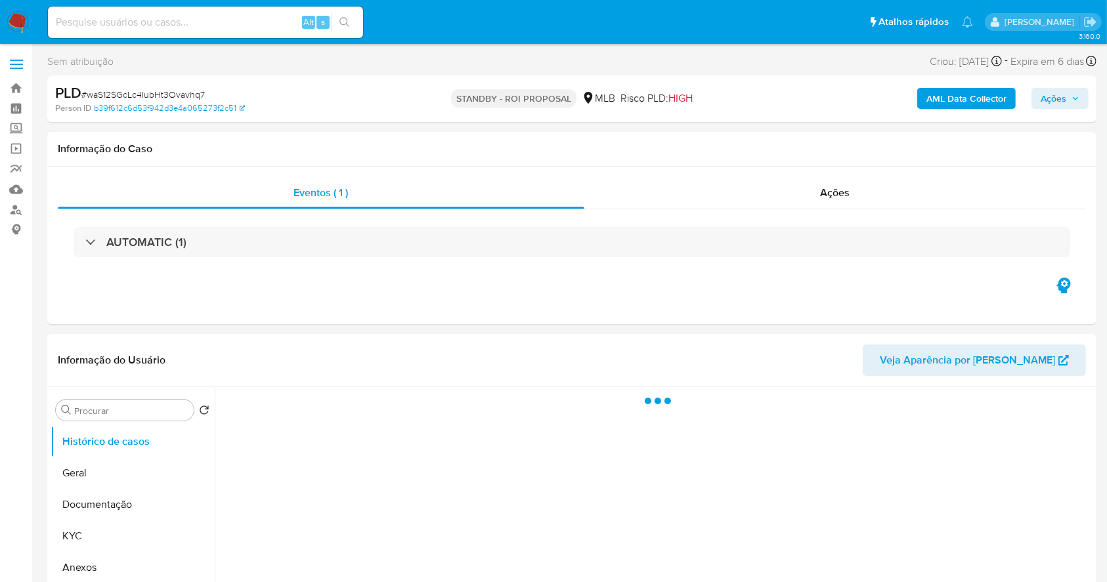
select select "10"
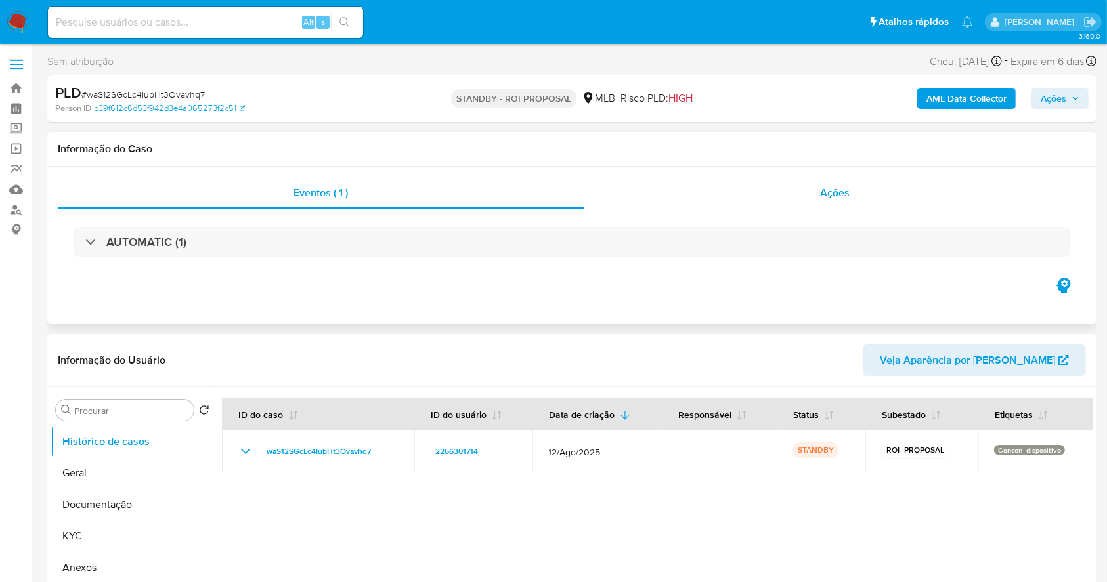
click at [816, 192] on div "Ações" at bounding box center [835, 193] width 502 height 32
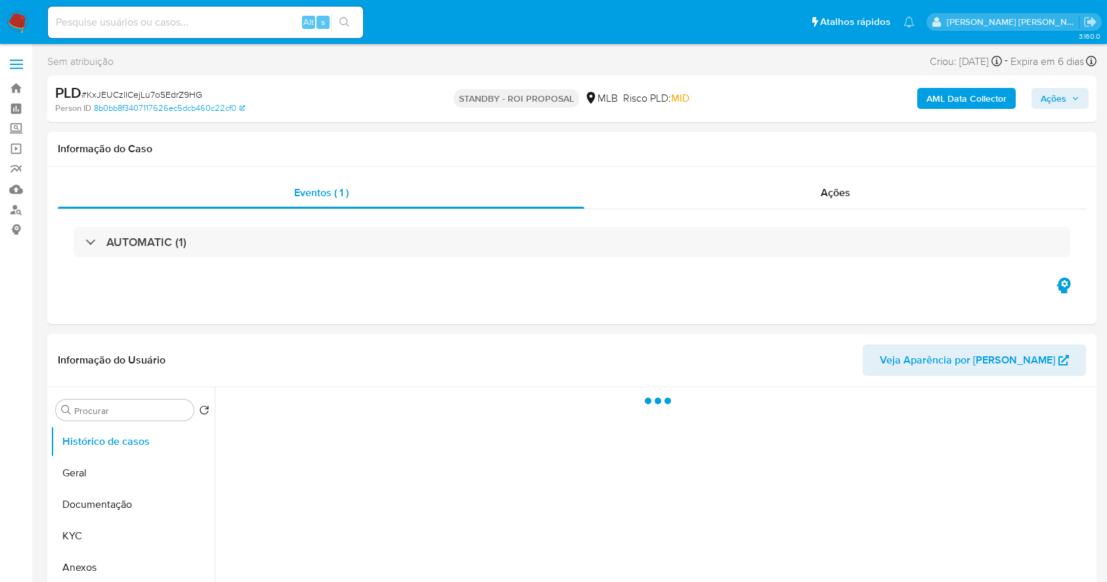
select select "10"
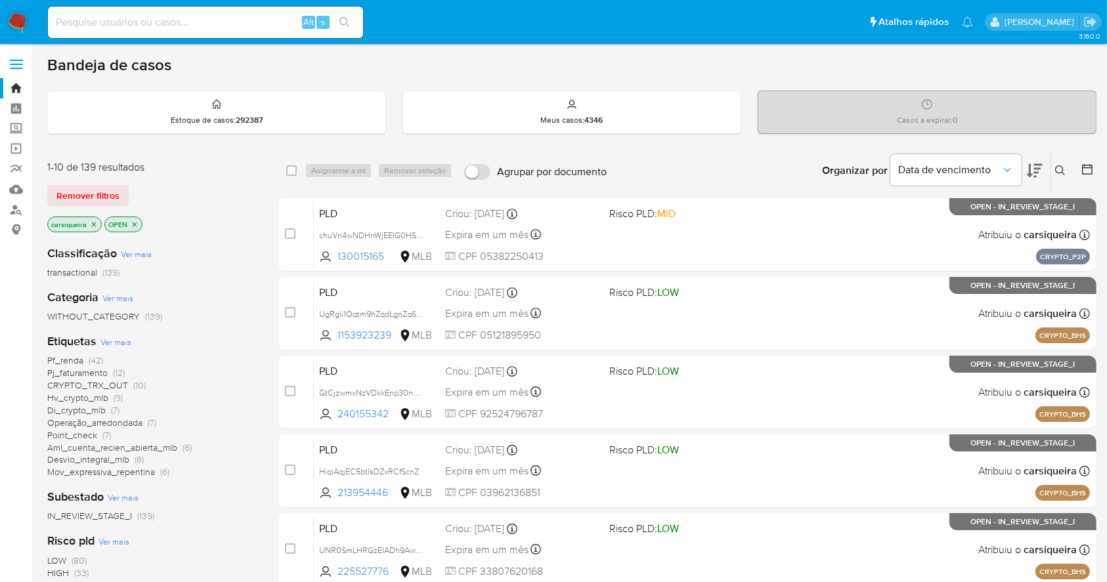
click at [16, 18] on img at bounding box center [18, 22] width 22 height 22
click at [94, 221] on icon "close-filter" at bounding box center [94, 225] width 8 height 8
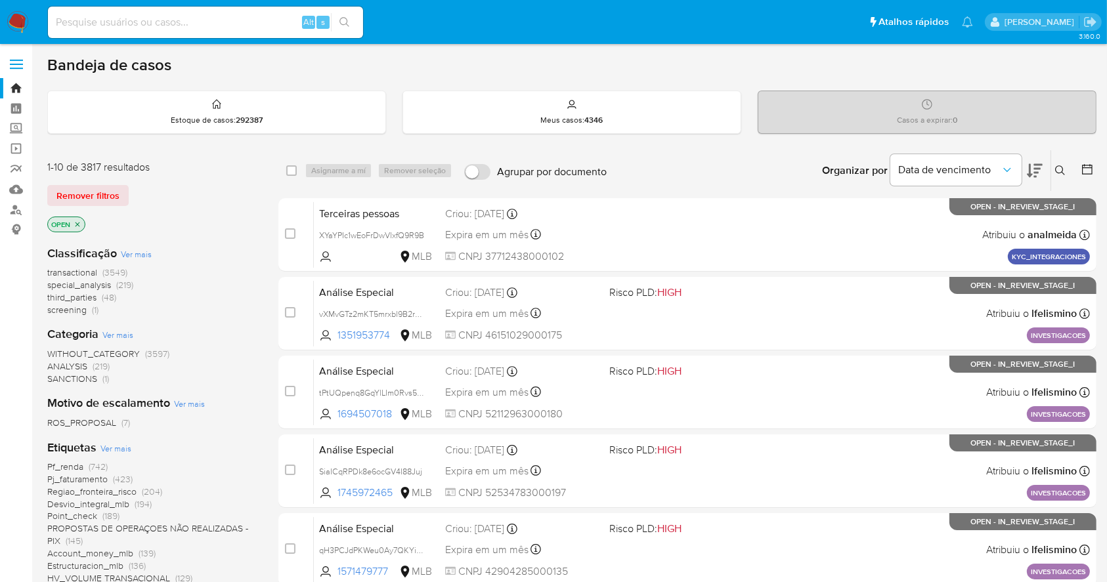
click at [34, 436] on main "3.160.0" at bounding box center [553, 564] width 1107 height 1128
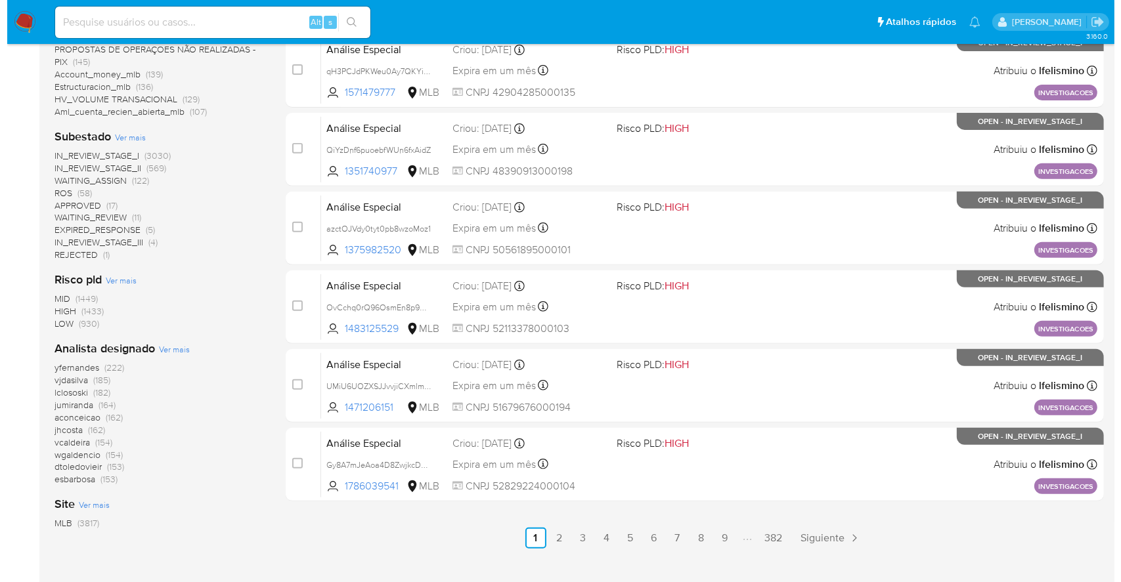
scroll to position [490, 0]
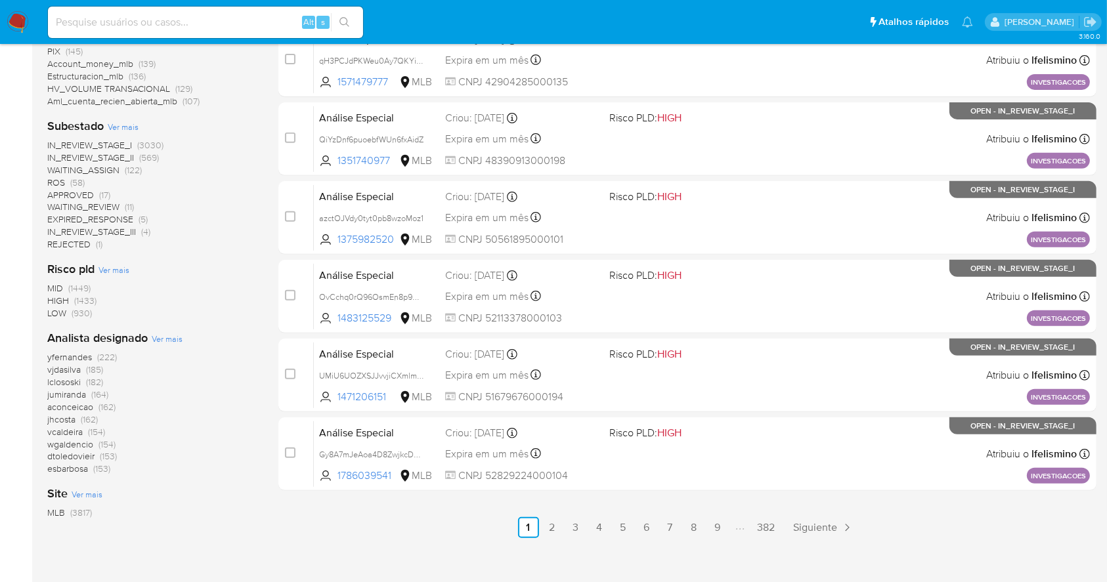
click at [172, 338] on span "Ver mais" at bounding box center [167, 339] width 31 height 12
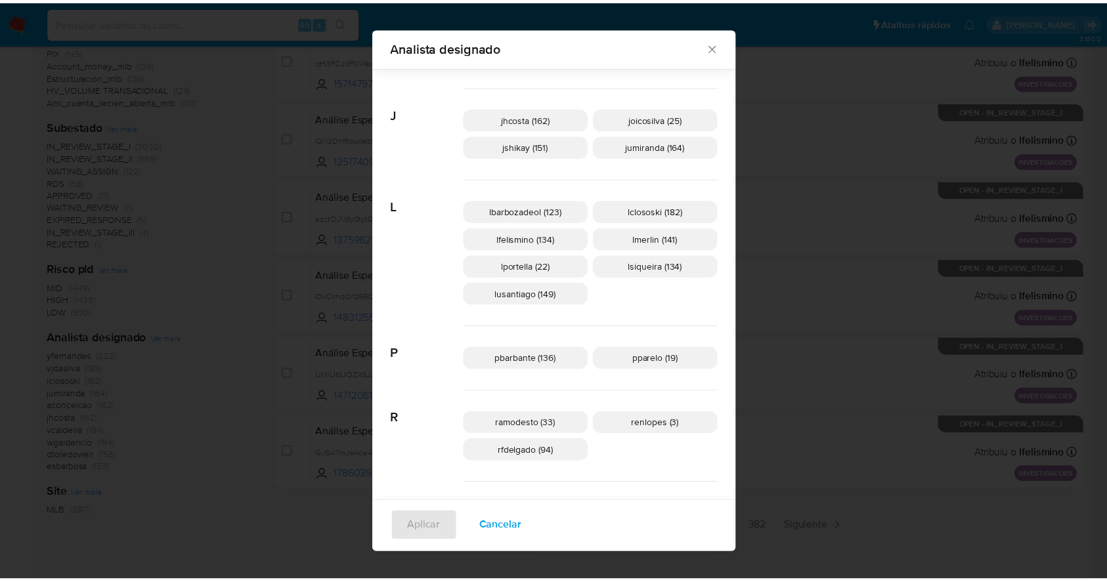
scroll to position [0, 0]
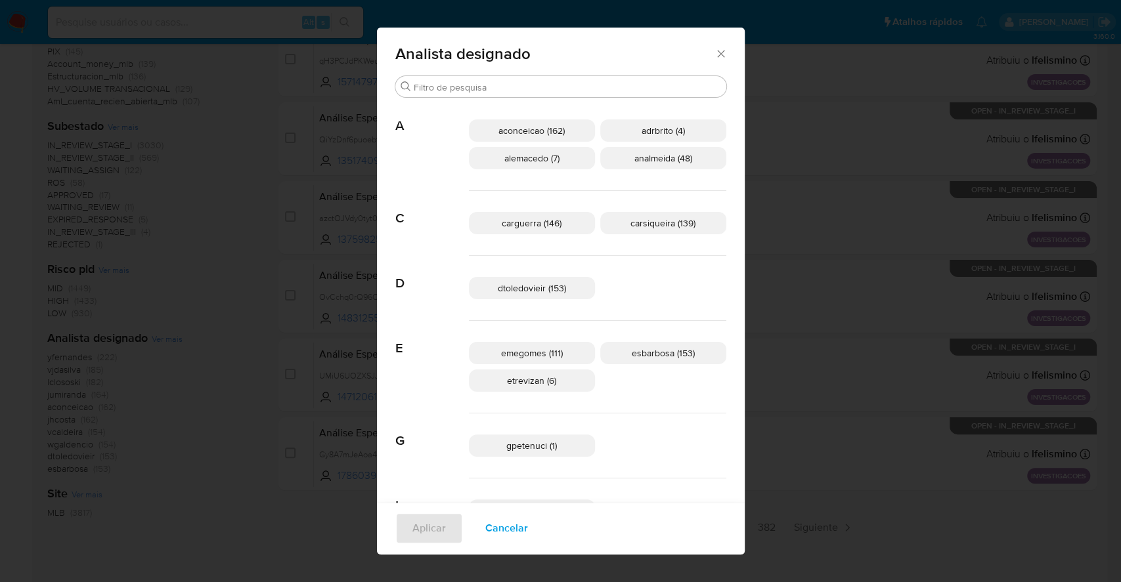
click at [714, 53] on icon "Fechar" at bounding box center [720, 53] width 13 height 13
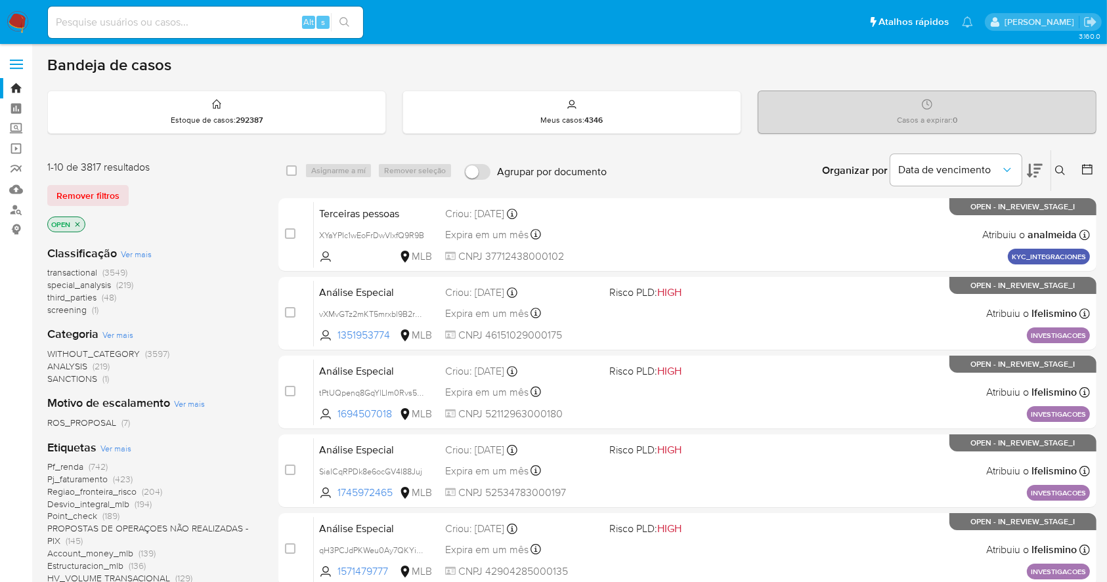
click at [3, 27] on nav "Pausado Ver notificaciones Alt s Atalhos rápidos Presiona las siguientes teclas…" at bounding box center [553, 22] width 1107 height 44
click at [9, 24] on img at bounding box center [18, 22] width 22 height 22
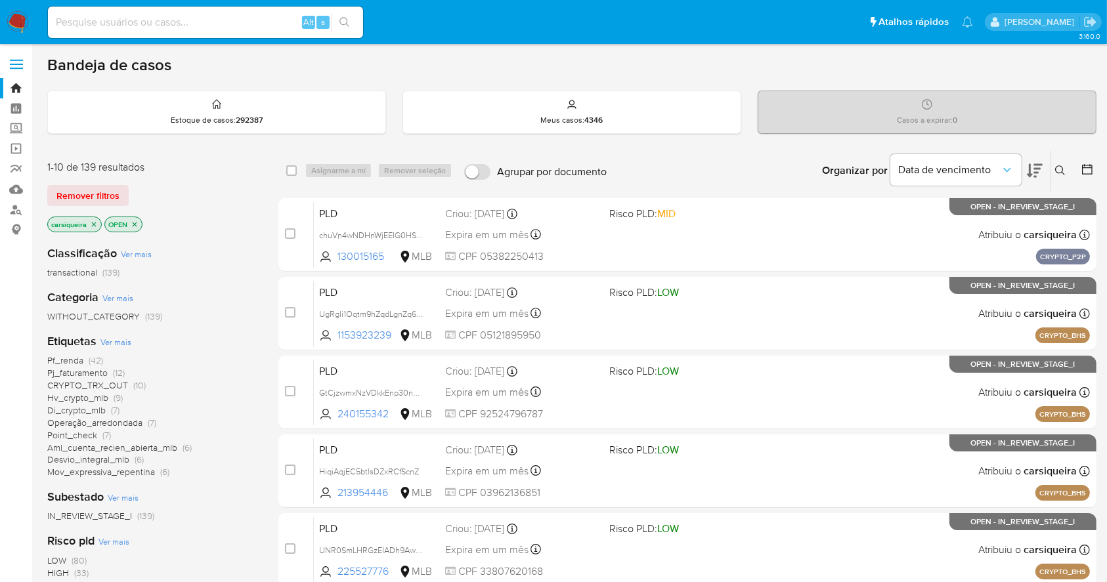
click at [1088, 167] on icon at bounding box center [1087, 169] width 13 height 13
click at [1085, 165] on icon at bounding box center [1087, 169] width 13 height 13
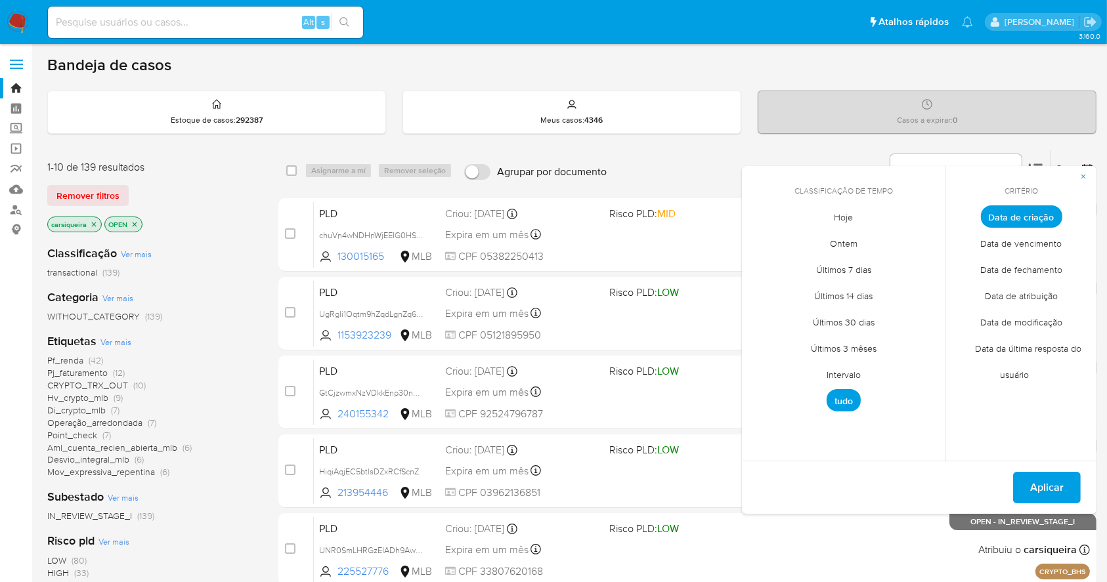
click at [850, 367] on span "Intervalo" at bounding box center [844, 375] width 62 height 27
click at [761, 240] on icon "Mes anterior" at bounding box center [761, 240] width 5 height 9
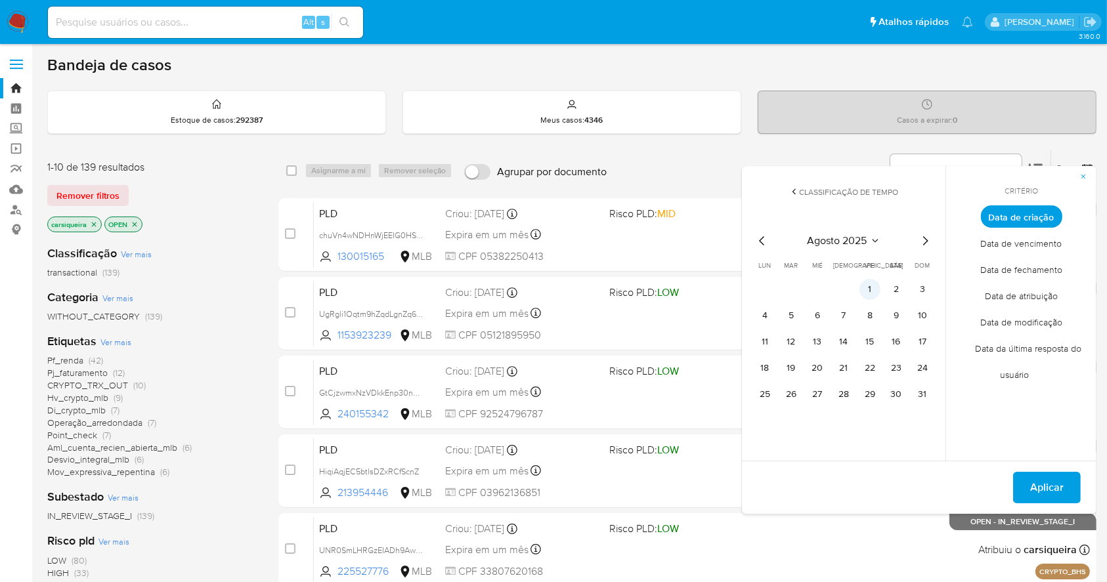
click at [876, 288] on button "1" at bounding box center [869, 289] width 21 height 21
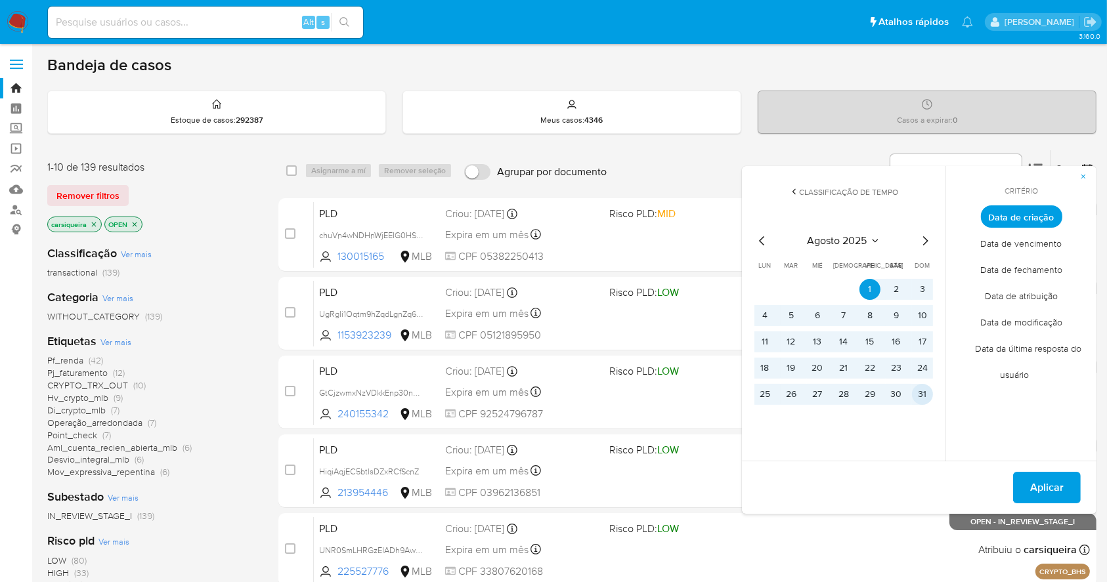
click at [923, 398] on button "31" at bounding box center [922, 394] width 21 height 21
click at [1039, 489] on span "Aplicar" at bounding box center [1046, 487] width 33 height 29
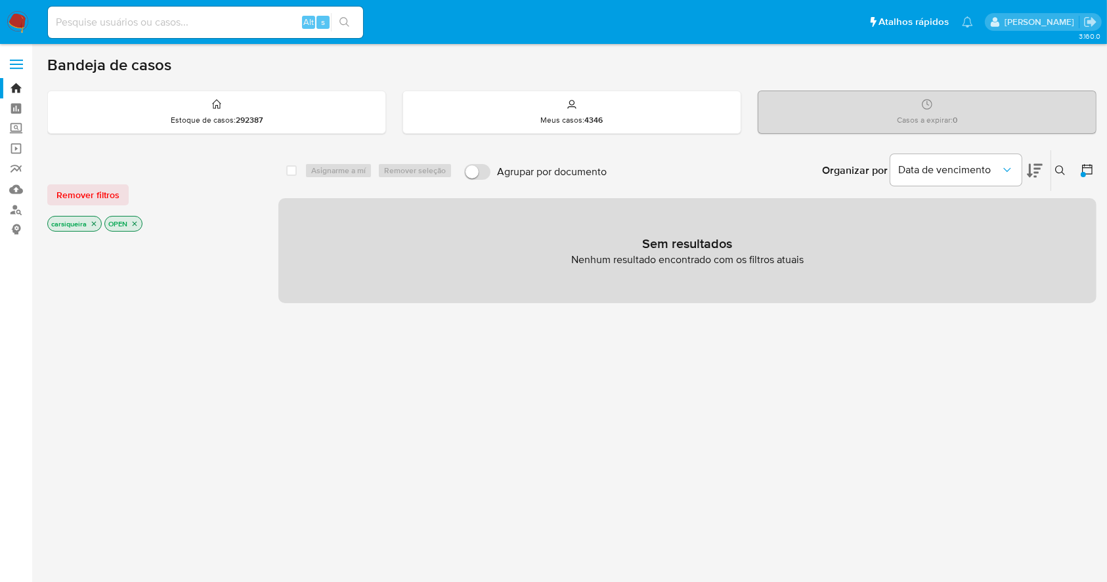
click at [94, 223] on icon "close-filter" at bounding box center [94, 224] width 5 height 5
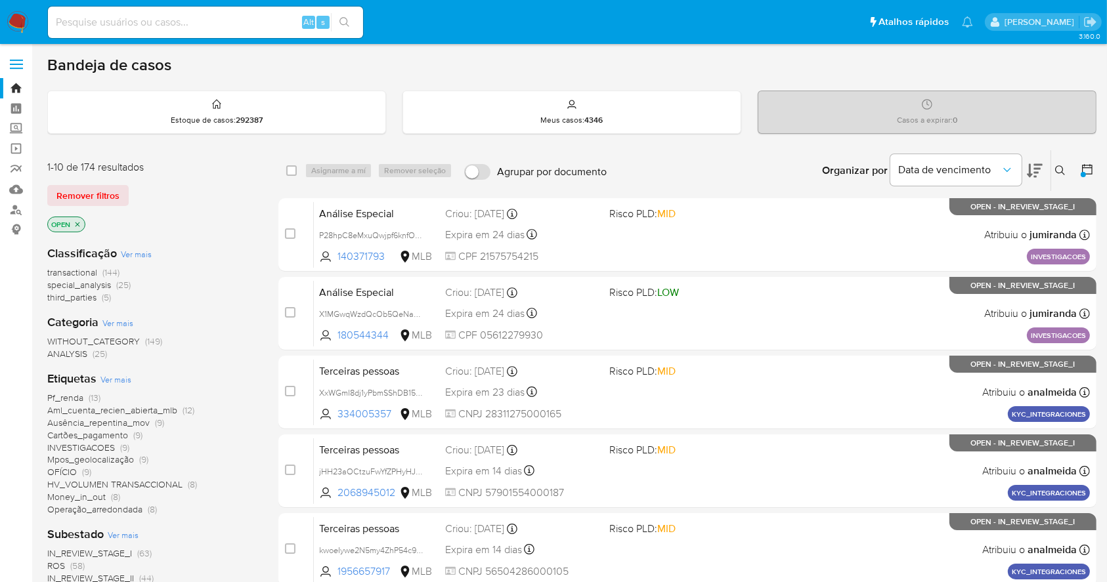
click at [224, 486] on div "Pf_renda (13) Aml_cuenta_recien_abierta_mlb (12) Ausência_repentina_mov (9) Car…" at bounding box center [152, 454] width 210 height 124
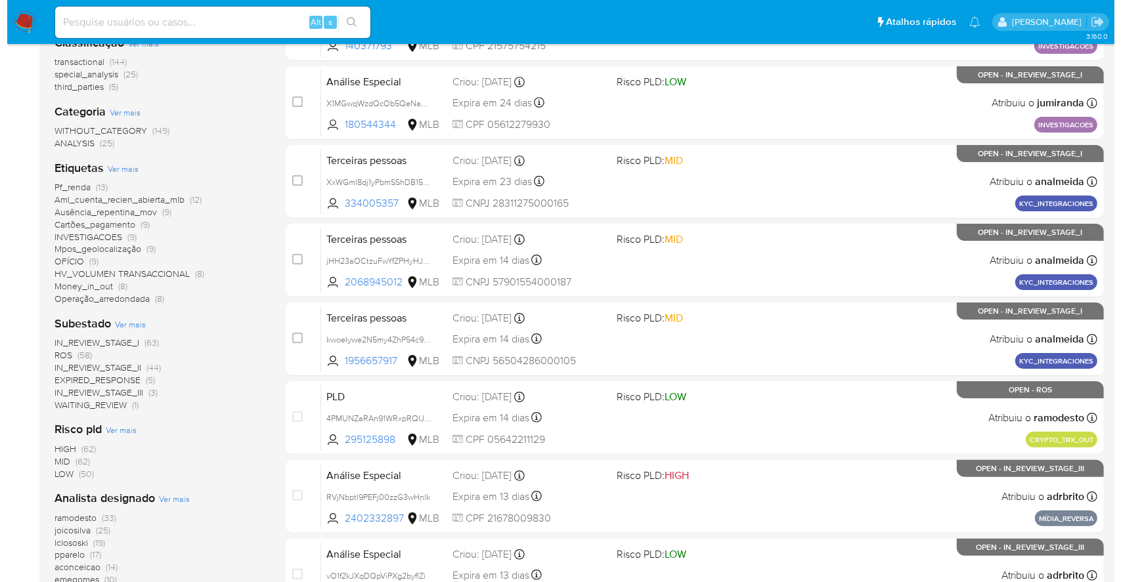
scroll to position [245, 0]
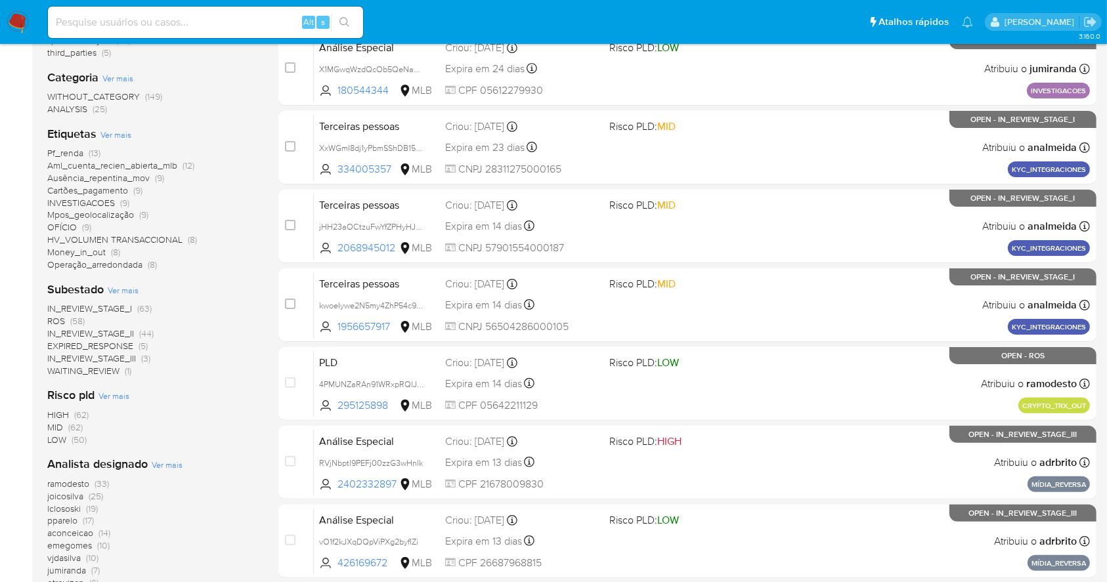
click at [168, 465] on span "Ver mais" at bounding box center [167, 465] width 31 height 12
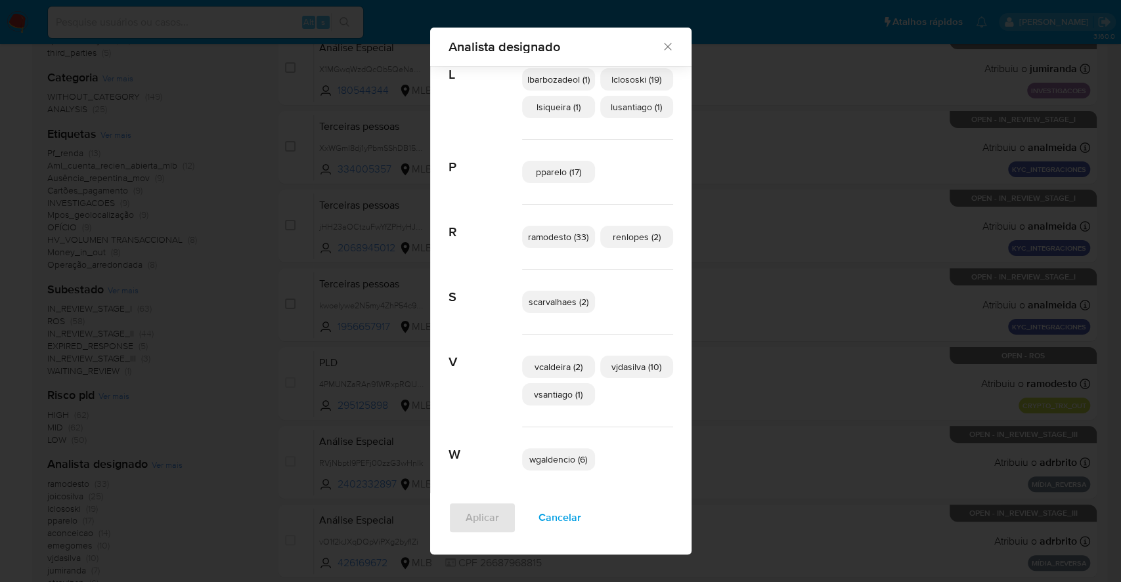
scroll to position [363, 0]
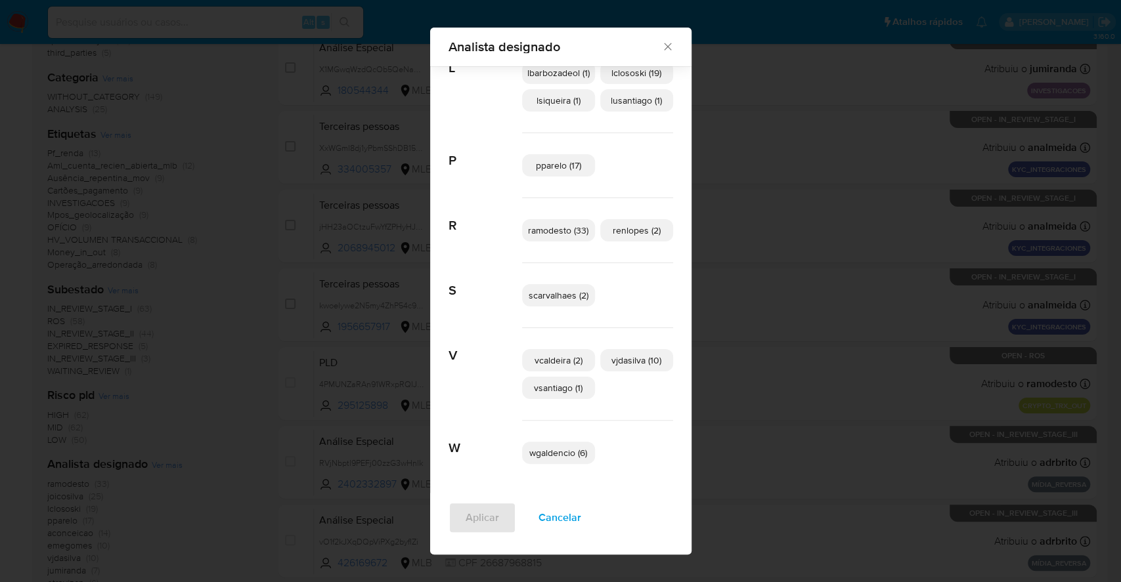
click at [558, 523] on span "Cancelar" at bounding box center [559, 518] width 43 height 29
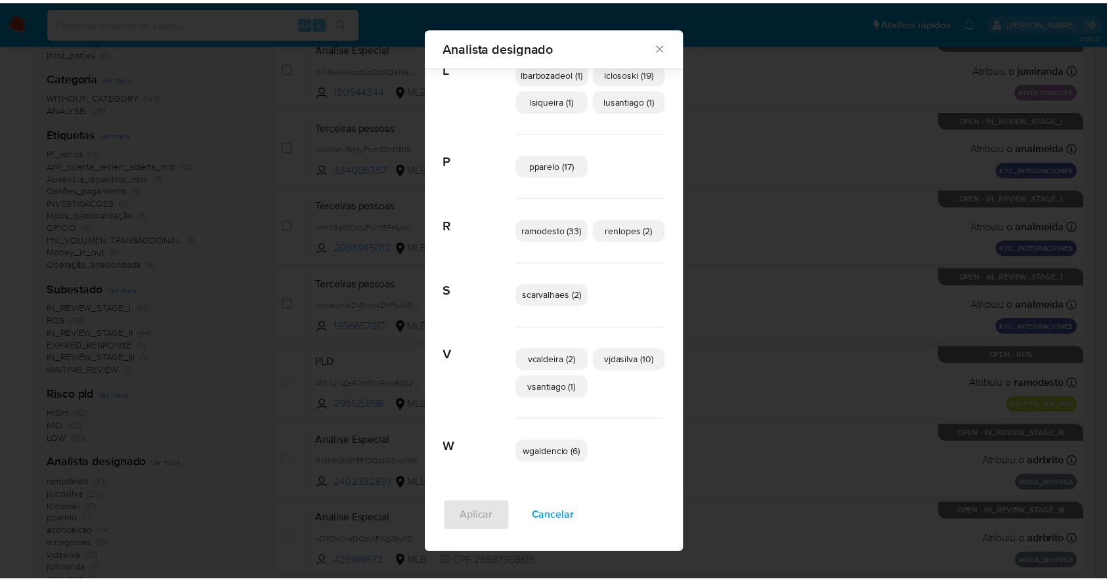
scroll to position [0, 0]
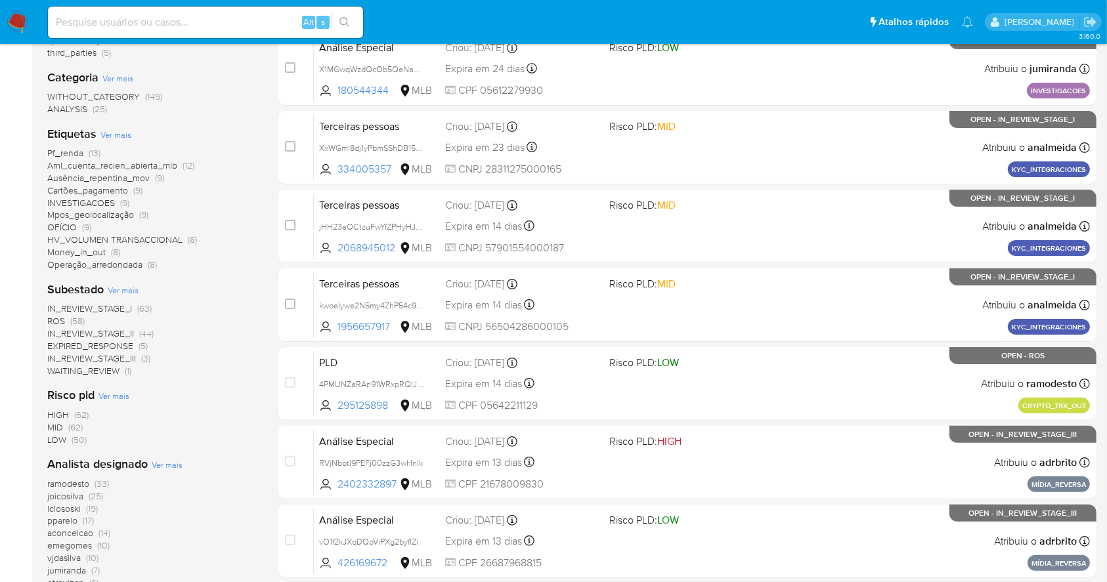
click at [30, 18] on nav "Pausado Ver notificaciones Alt s Atalhos rápidos Presiona las siguientes teclas…" at bounding box center [553, 22] width 1107 height 44
click at [15, 24] on img at bounding box center [18, 22] width 22 height 22
